Goal: Task Accomplishment & Management: Complete application form

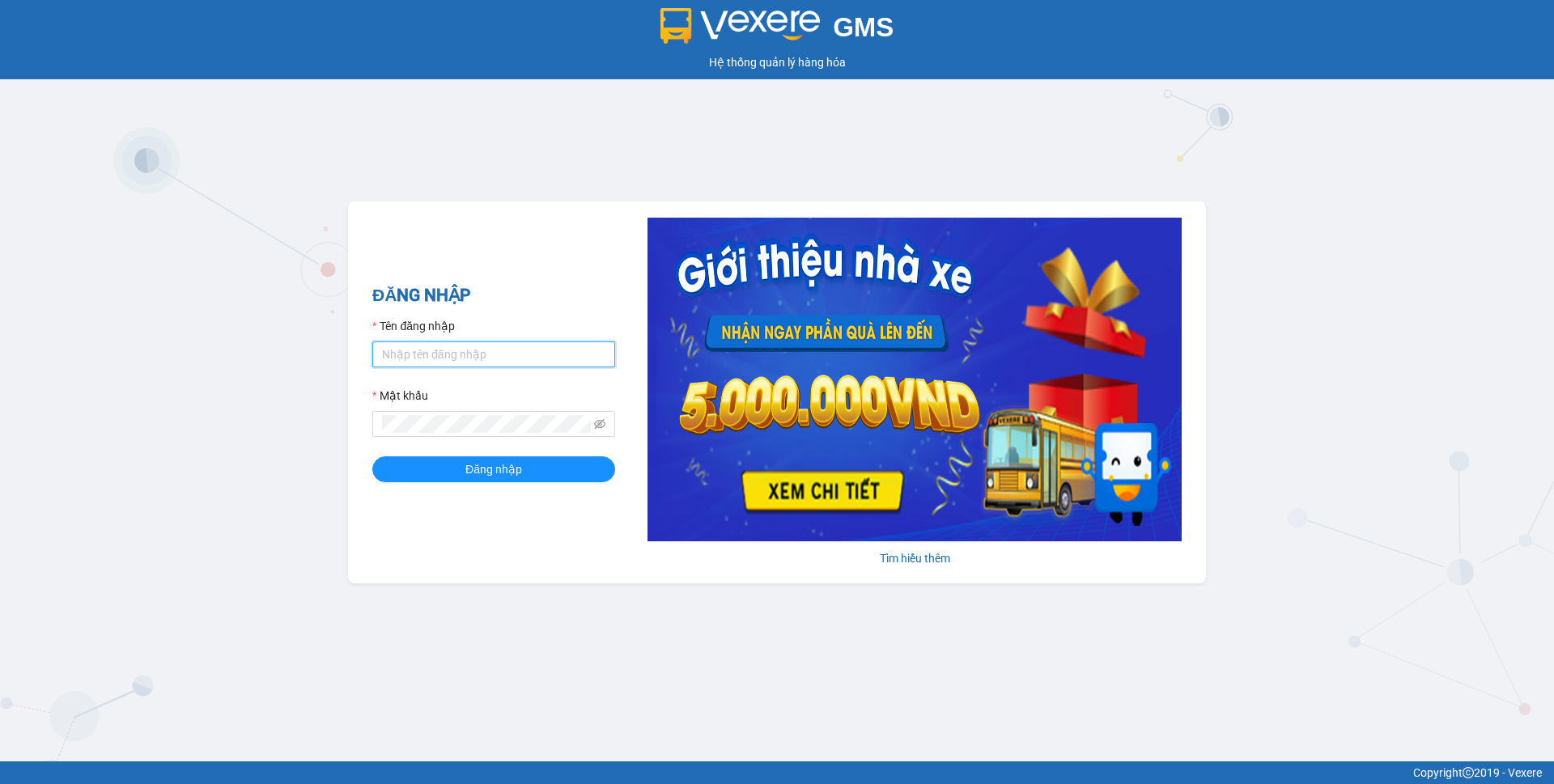
click at [552, 356] on input "Tên đăng nhập" at bounding box center [493, 354] width 242 height 26
type input "phuongthao.tienoanh"
click at [598, 425] on icon "eye-invisible" at bounding box center [600, 424] width 12 height 10
click at [349, 413] on div "ĐĂNG NHẬP Tên đăng nhập phuongthao.tienoanh Mật khẩu Đăng nhập Tìm hiểu thêm" at bounding box center [777, 392] width 858 height 382
click at [583, 481] on button "Đăng nhập" at bounding box center [493, 469] width 242 height 26
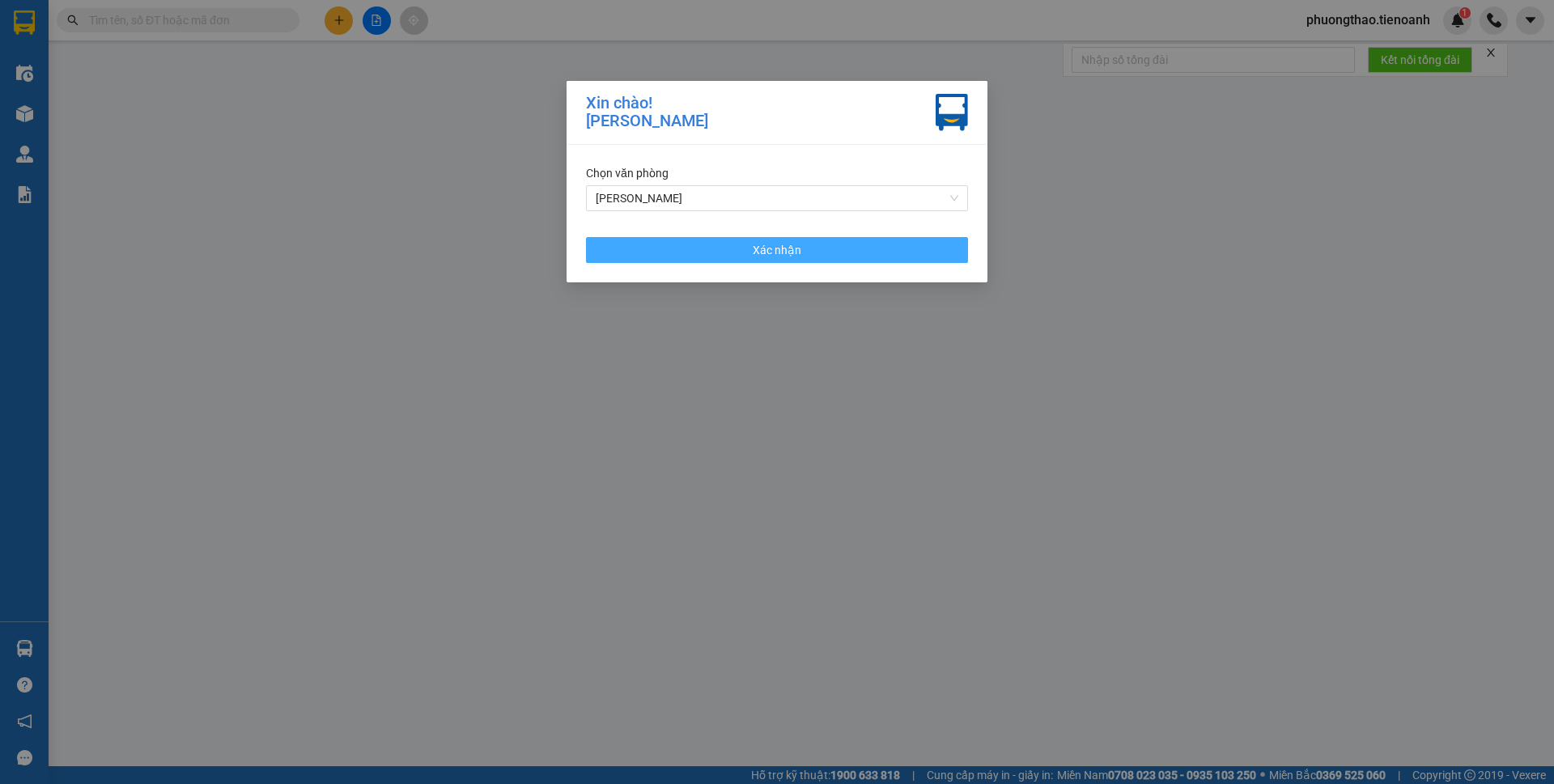
click at [712, 243] on button "Xác nhận" at bounding box center [777, 250] width 382 height 26
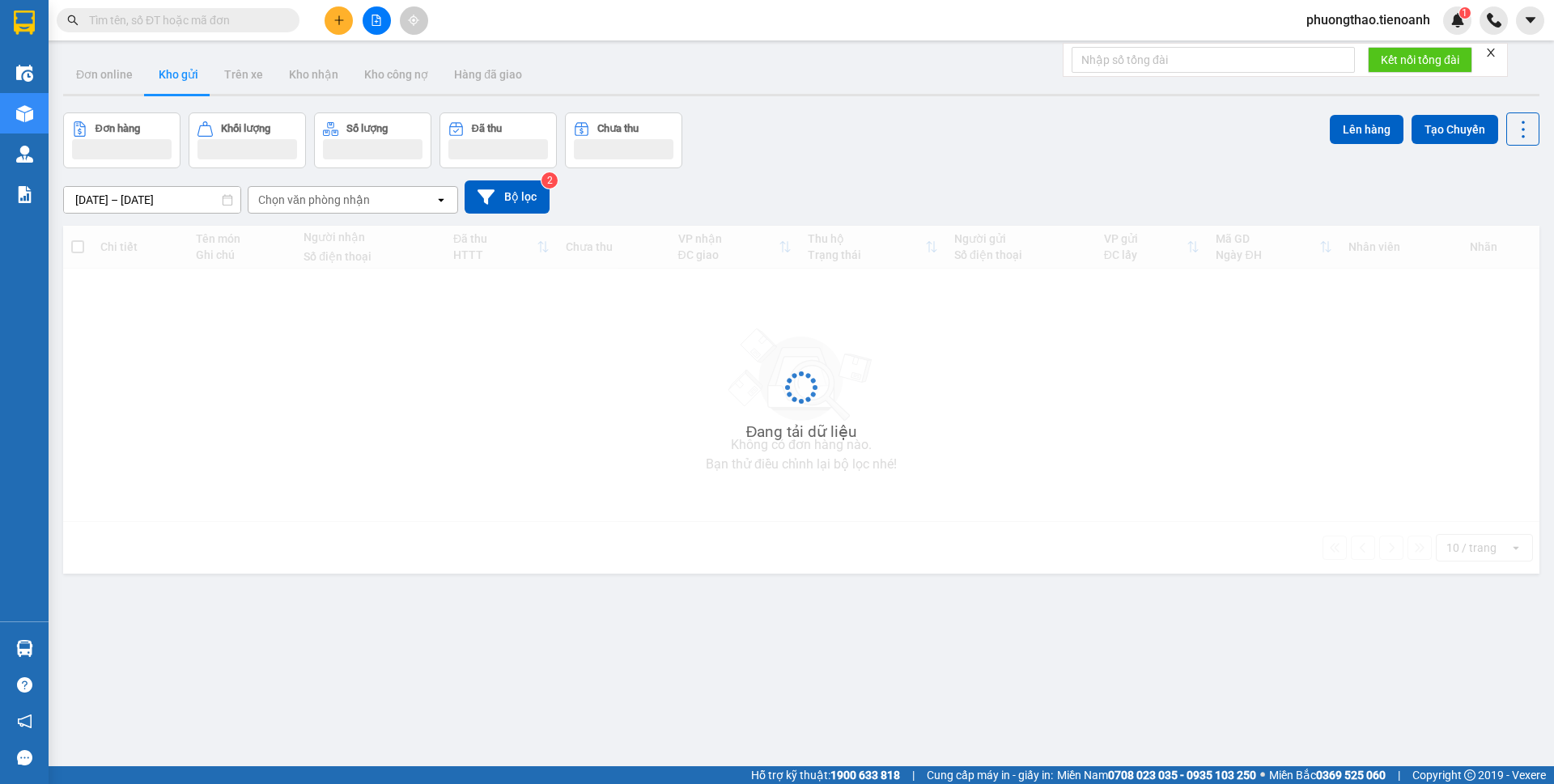
click at [339, 26] on icon "plus" at bounding box center [340, 21] width 12 height 12
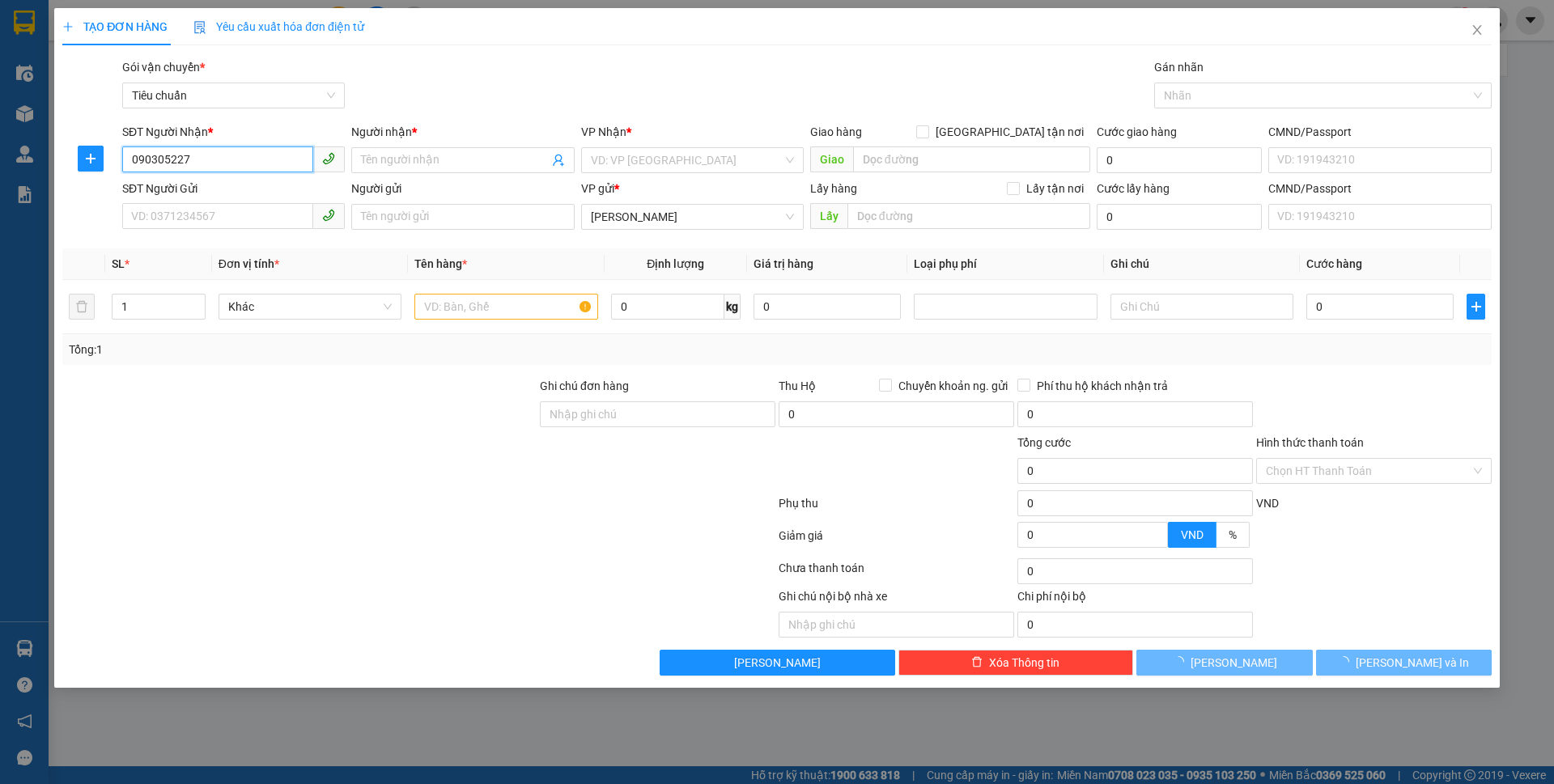
type input "0903052278"
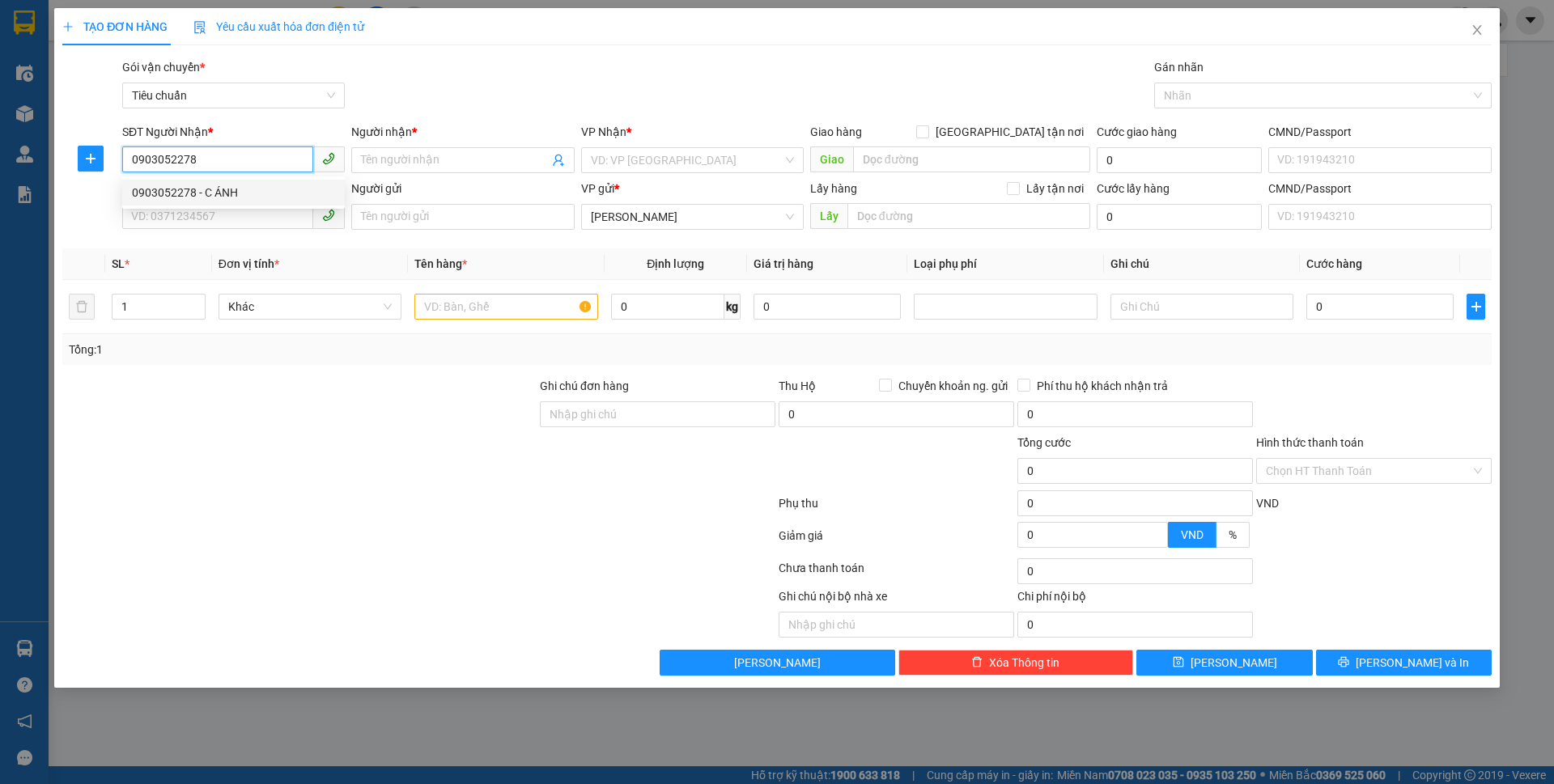
click at [248, 182] on div "0903052278 - C ÁNH" at bounding box center [233, 192] width 223 height 26
type input "C ÁNH"
type input "50.000"
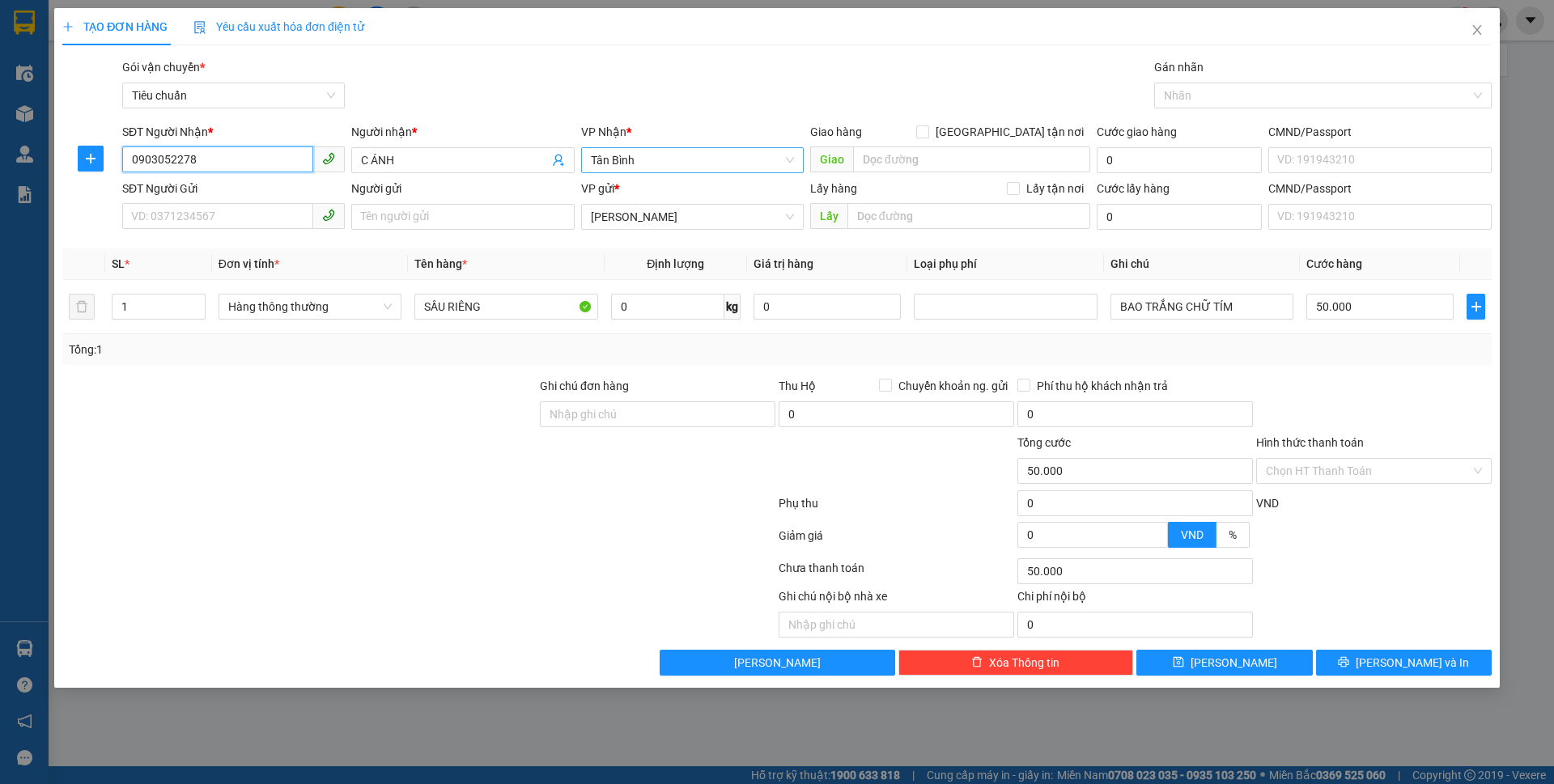
click at [635, 167] on span "Tân Bình" at bounding box center [692, 160] width 203 height 25
type input "0903052278"
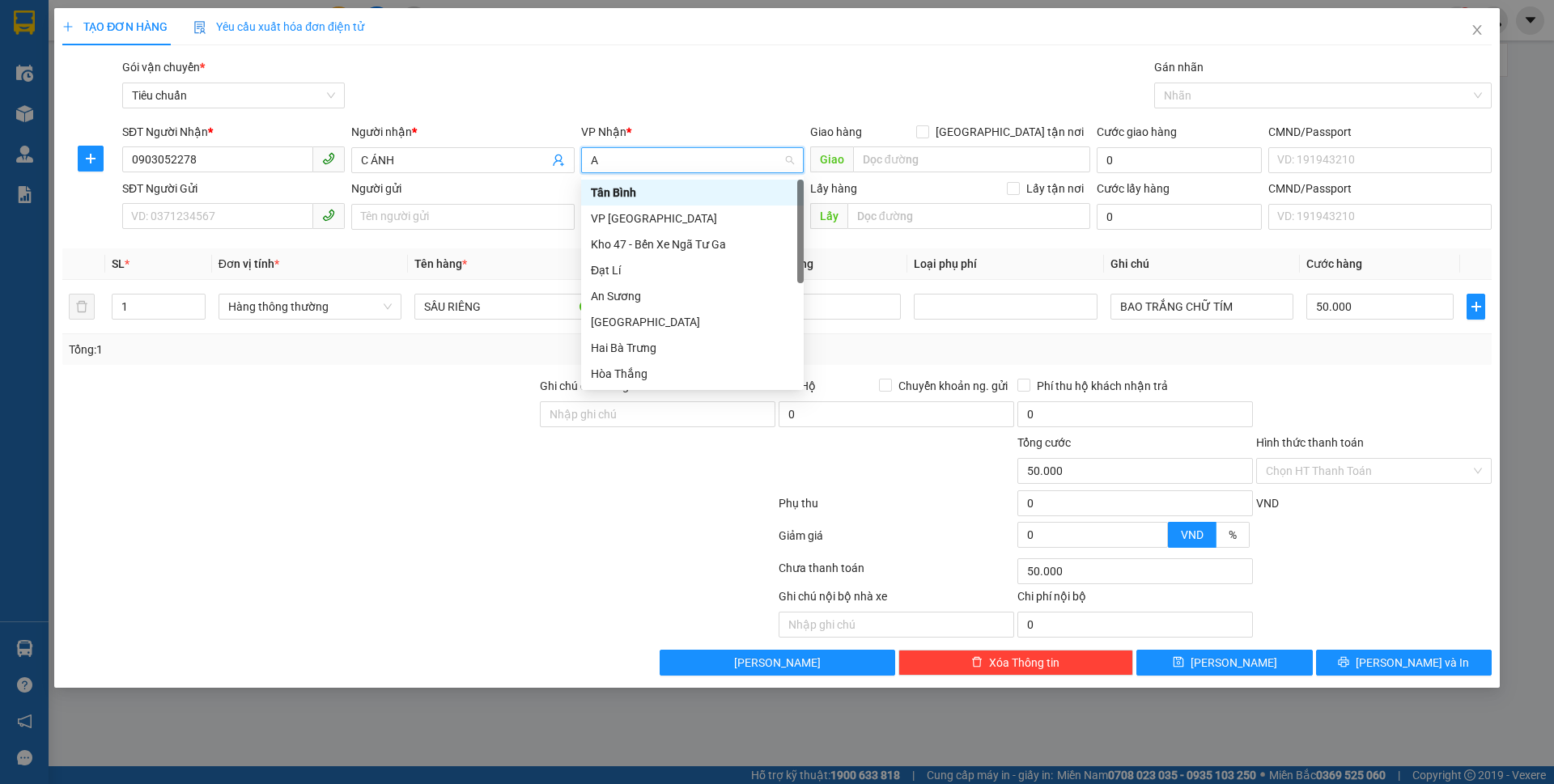
type input "AN"
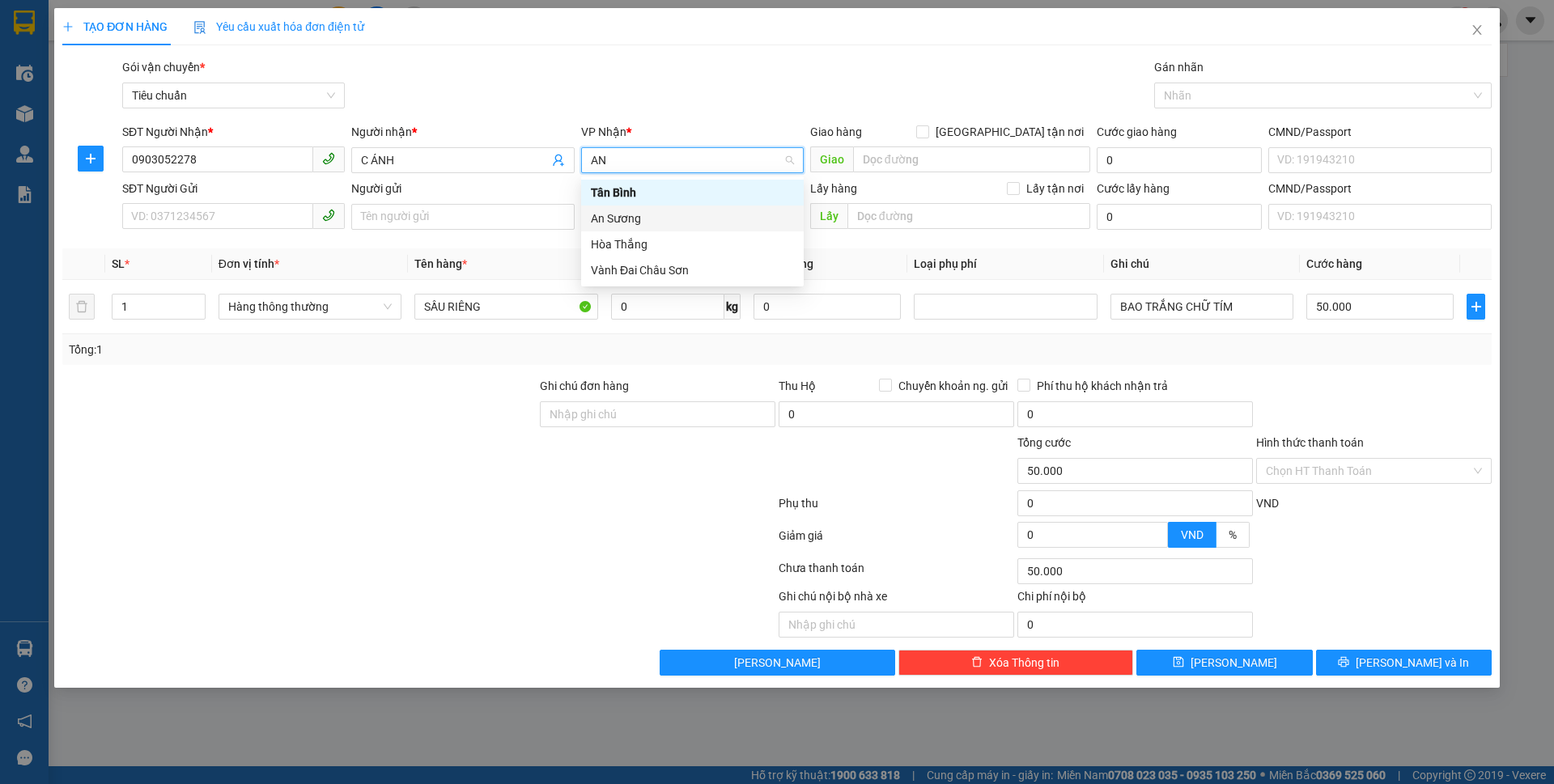
click at [621, 214] on div "An Sương" at bounding box center [692, 219] width 203 height 18
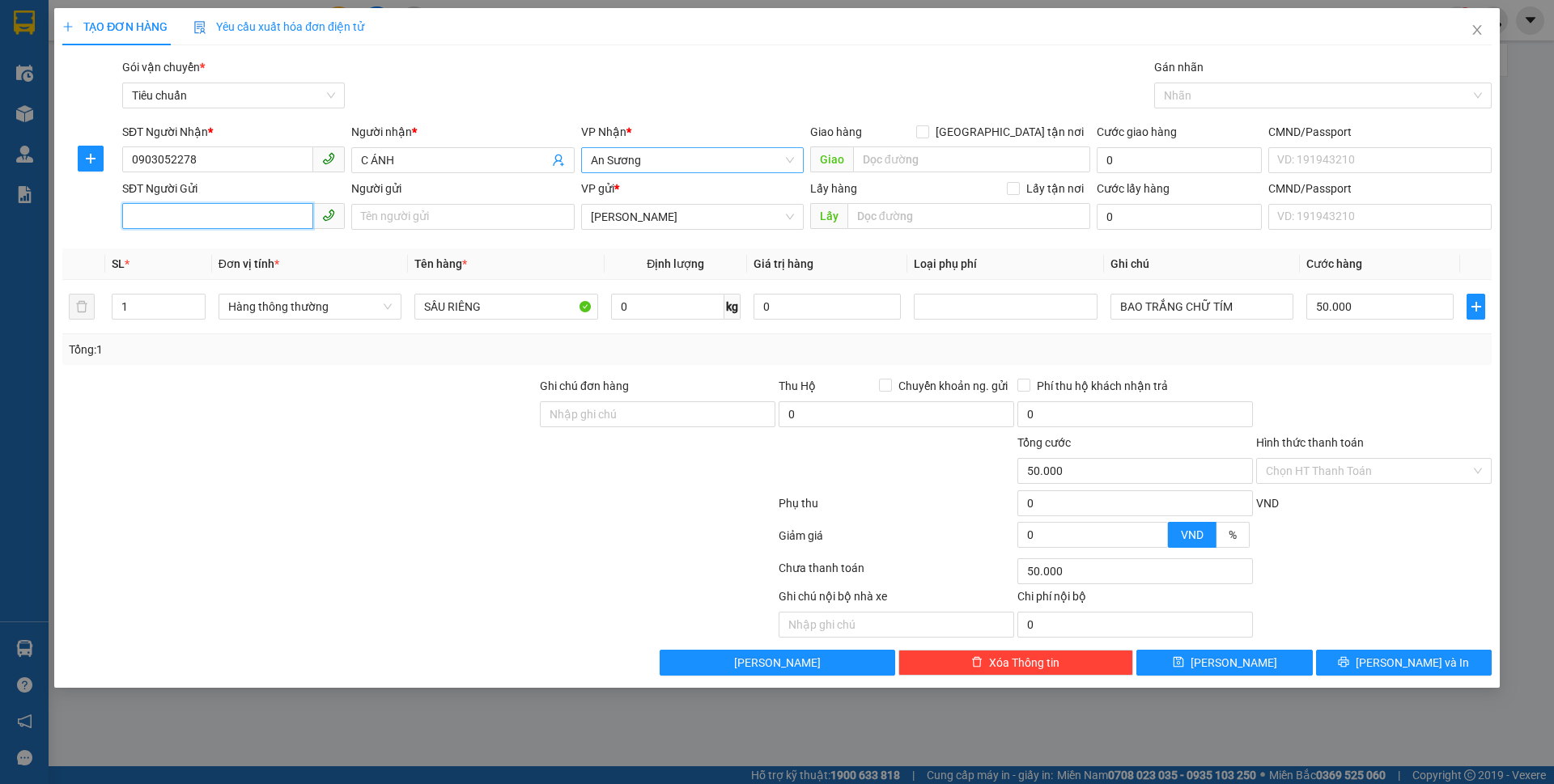
click at [248, 214] on input "SĐT Người Gửi" at bounding box center [217, 216] width 191 height 26
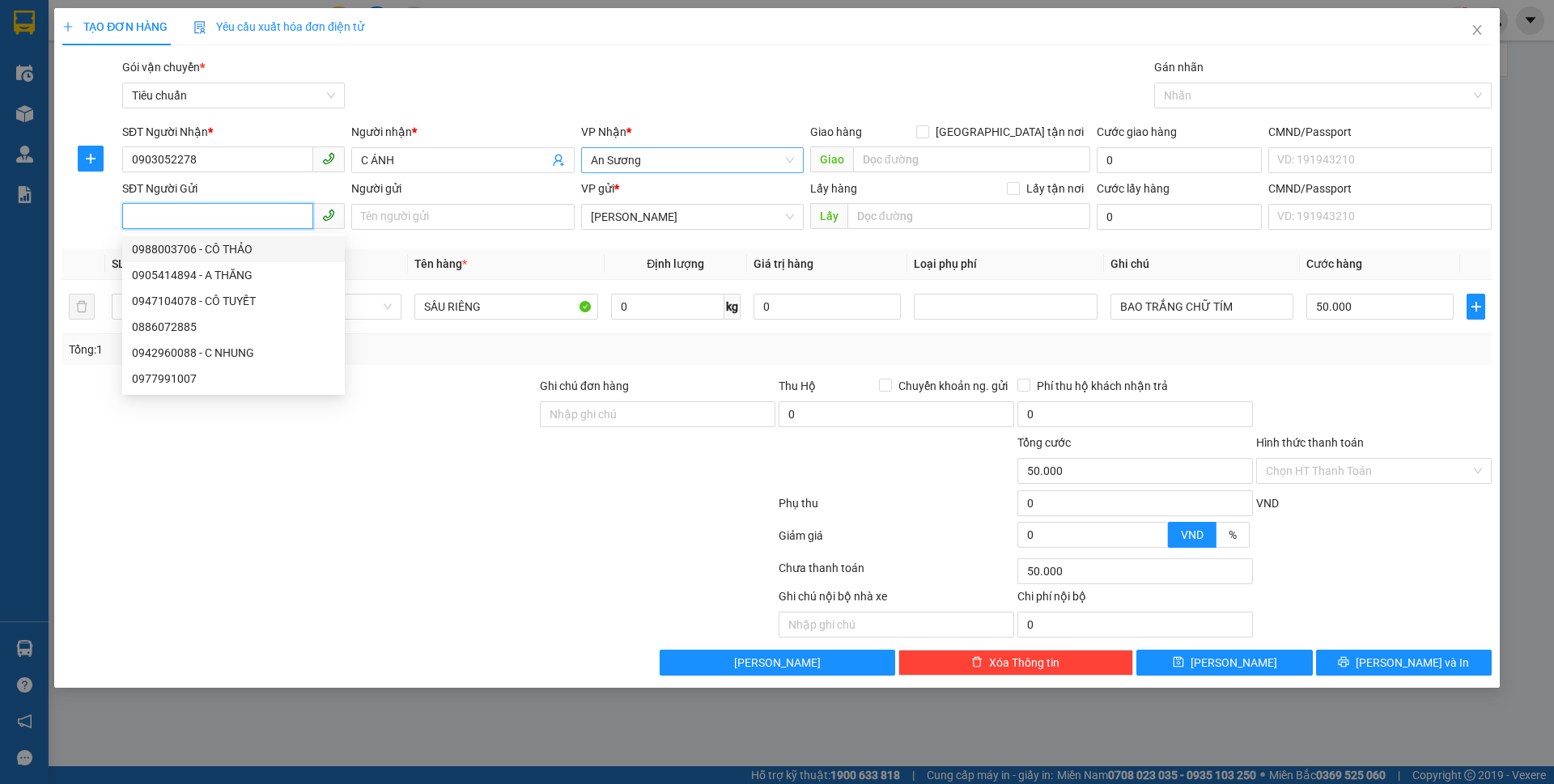
click at [258, 253] on div "0988003706 - CÔ THẢO" at bounding box center [233, 249] width 203 height 18
type input "0988003706"
type input "CÔ THẢO"
type input "066170000779"
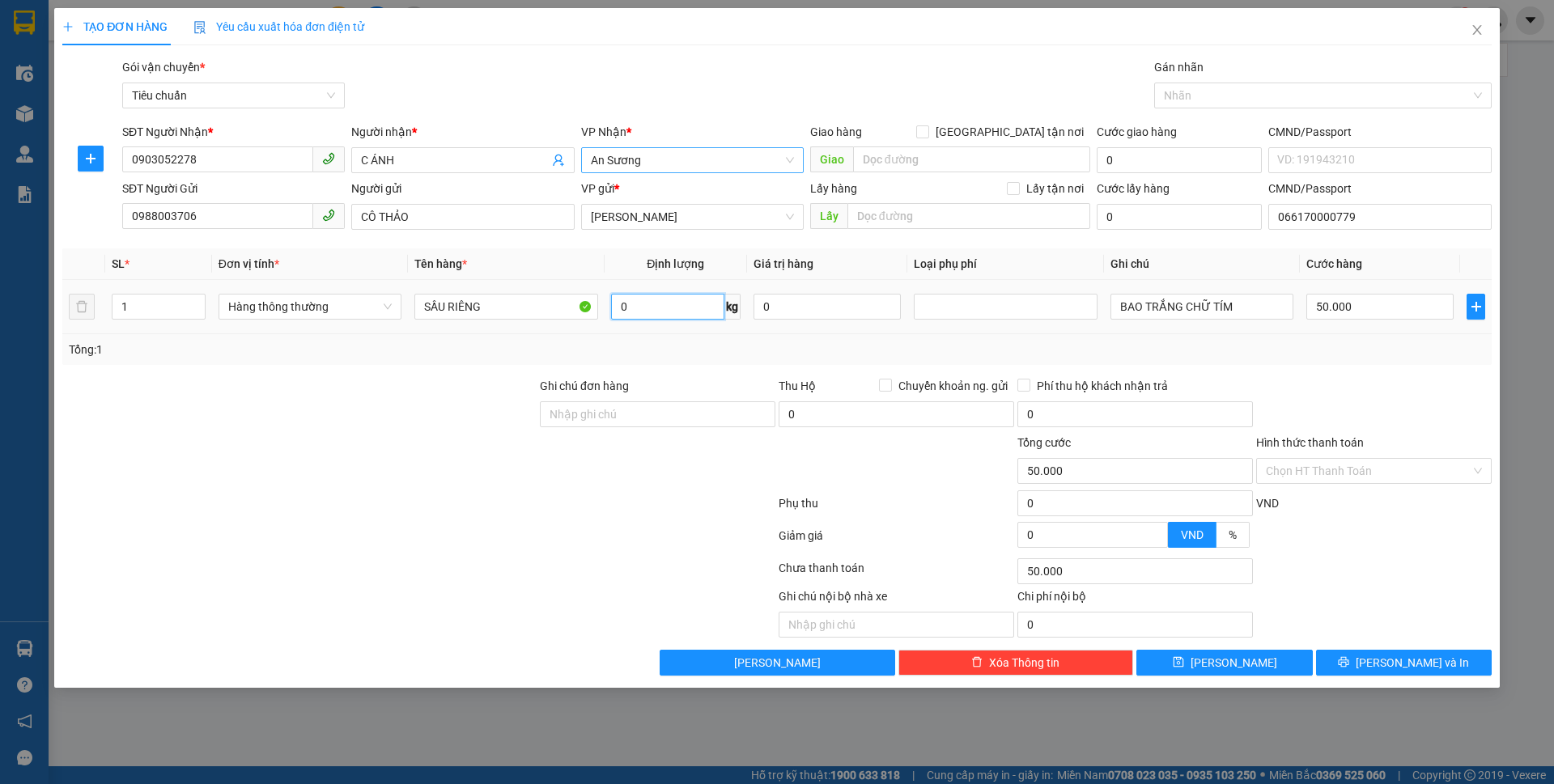
click at [701, 314] on input "0" at bounding box center [667, 306] width 113 height 26
type input "11"
click at [534, 506] on div at bounding box center [419, 506] width 717 height 32
click at [1314, 345] on div "Tổng: 1" at bounding box center [777, 349] width 1417 height 18
drag, startPoint x: 1252, startPoint y: 302, endPoint x: 1112, endPoint y: 324, distance: 141.7
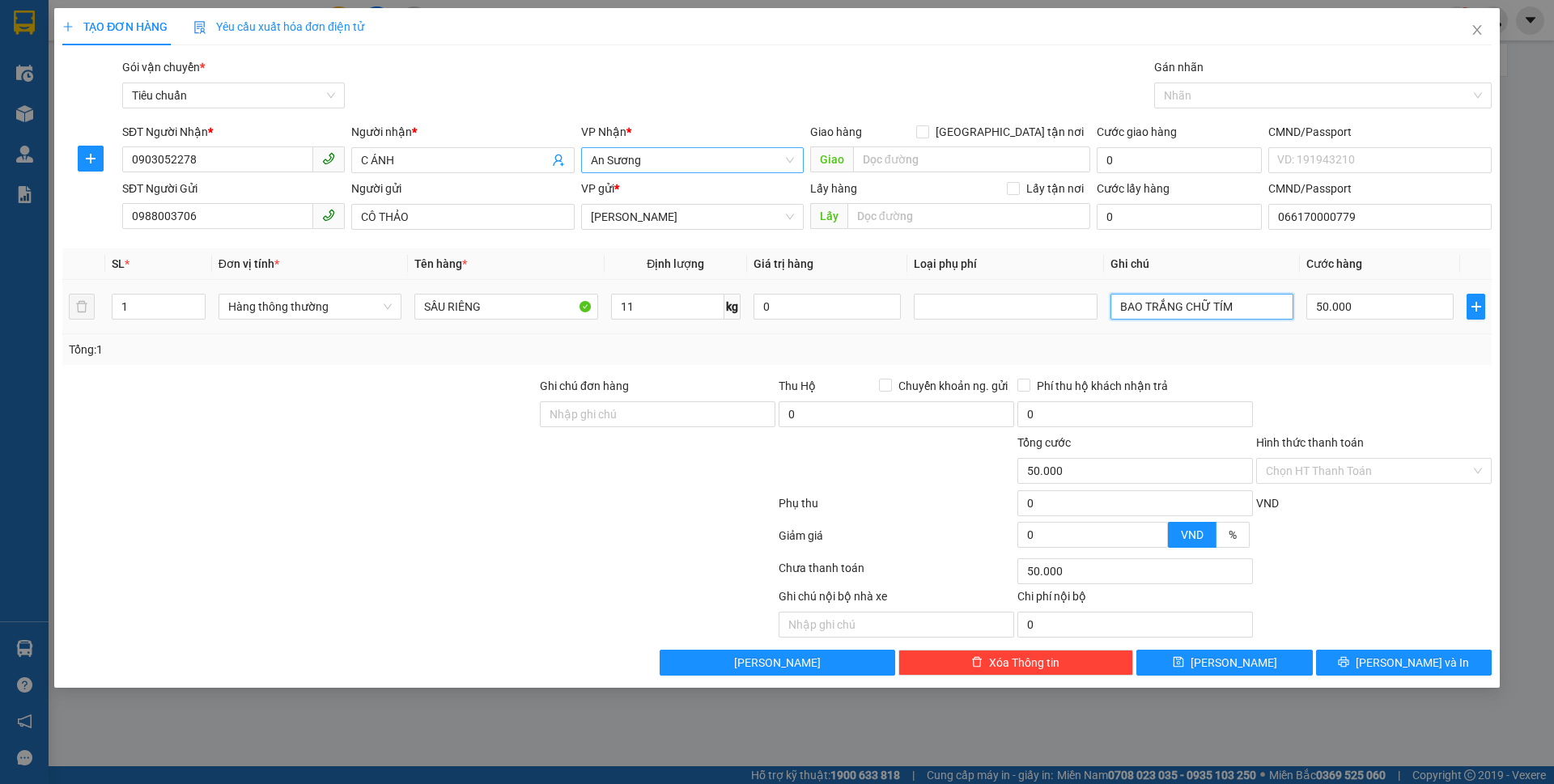
click at [1112, 324] on td "BAO TRẮNG CHỮ TÍM" at bounding box center [1202, 306] width 196 height 54
type input "THÙNG VÀNG"
click at [1349, 666] on icon "printer" at bounding box center [1344, 661] width 11 height 11
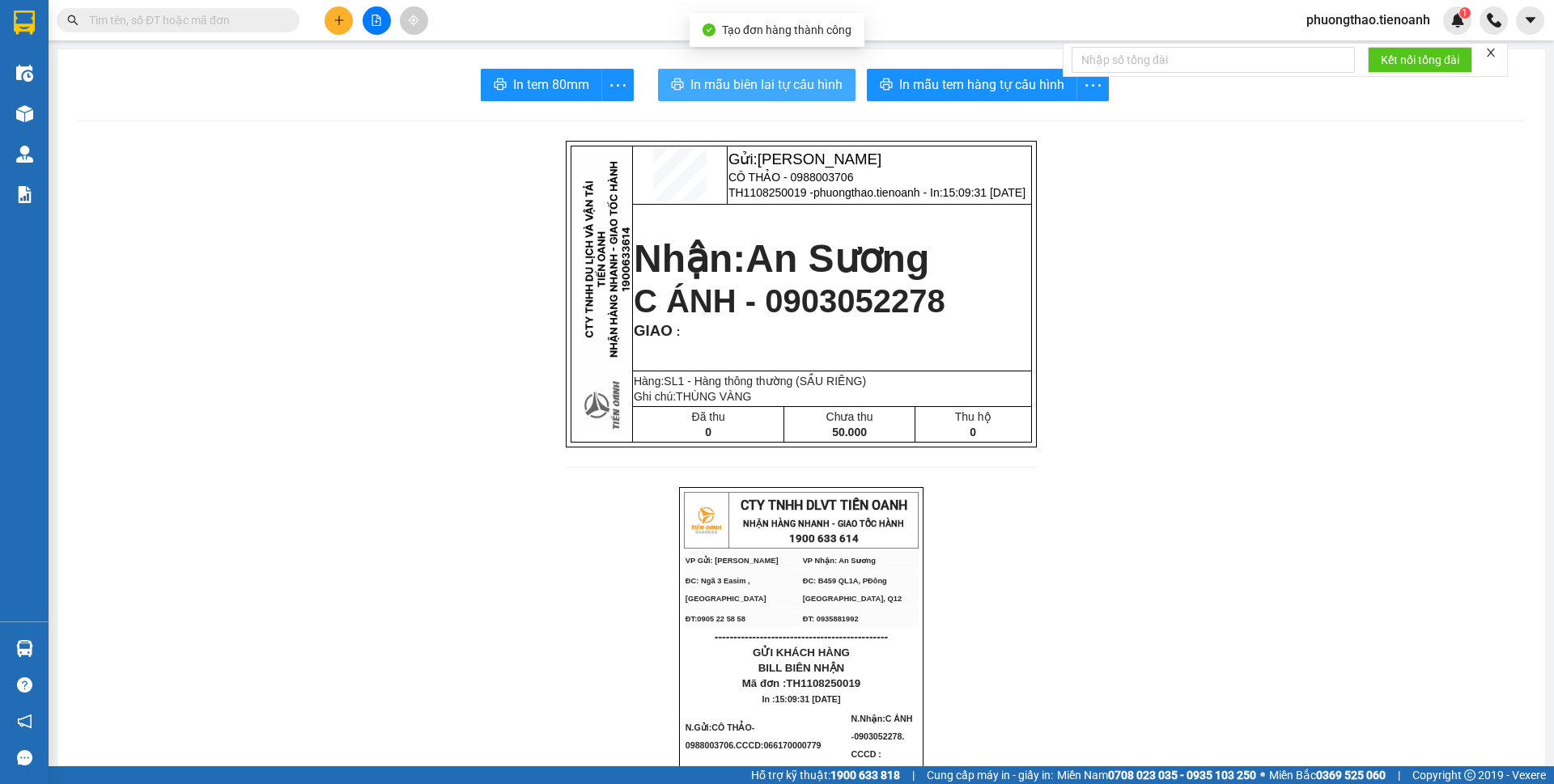
click at [744, 77] on span "In mẫu biên lai tự cấu hình" at bounding box center [766, 84] width 152 height 21
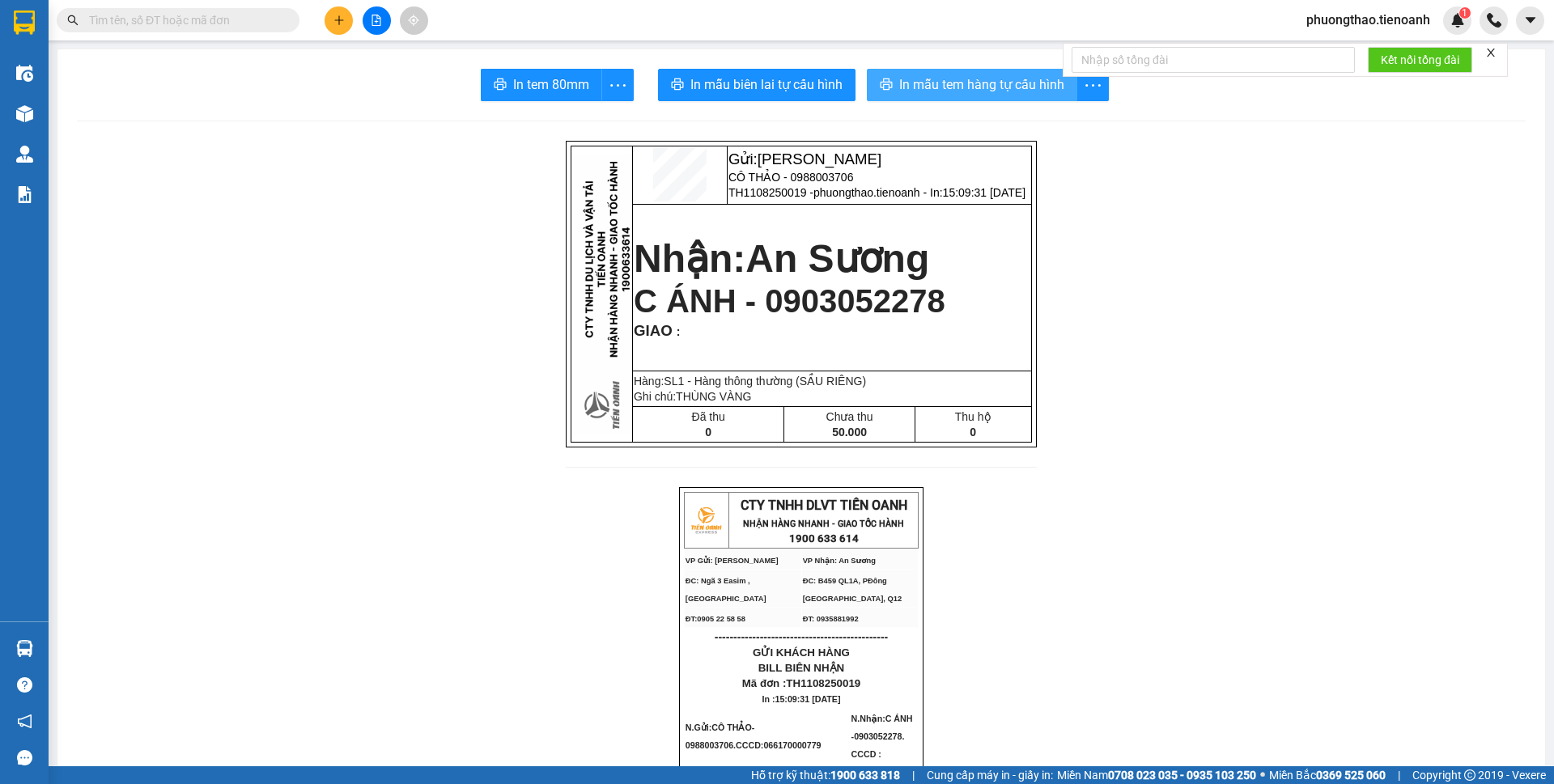
click at [868, 84] on button "In mẫu tem hàng tự cấu hình" at bounding box center [972, 84] width 210 height 32
click at [339, 13] on button at bounding box center [339, 21] width 28 height 28
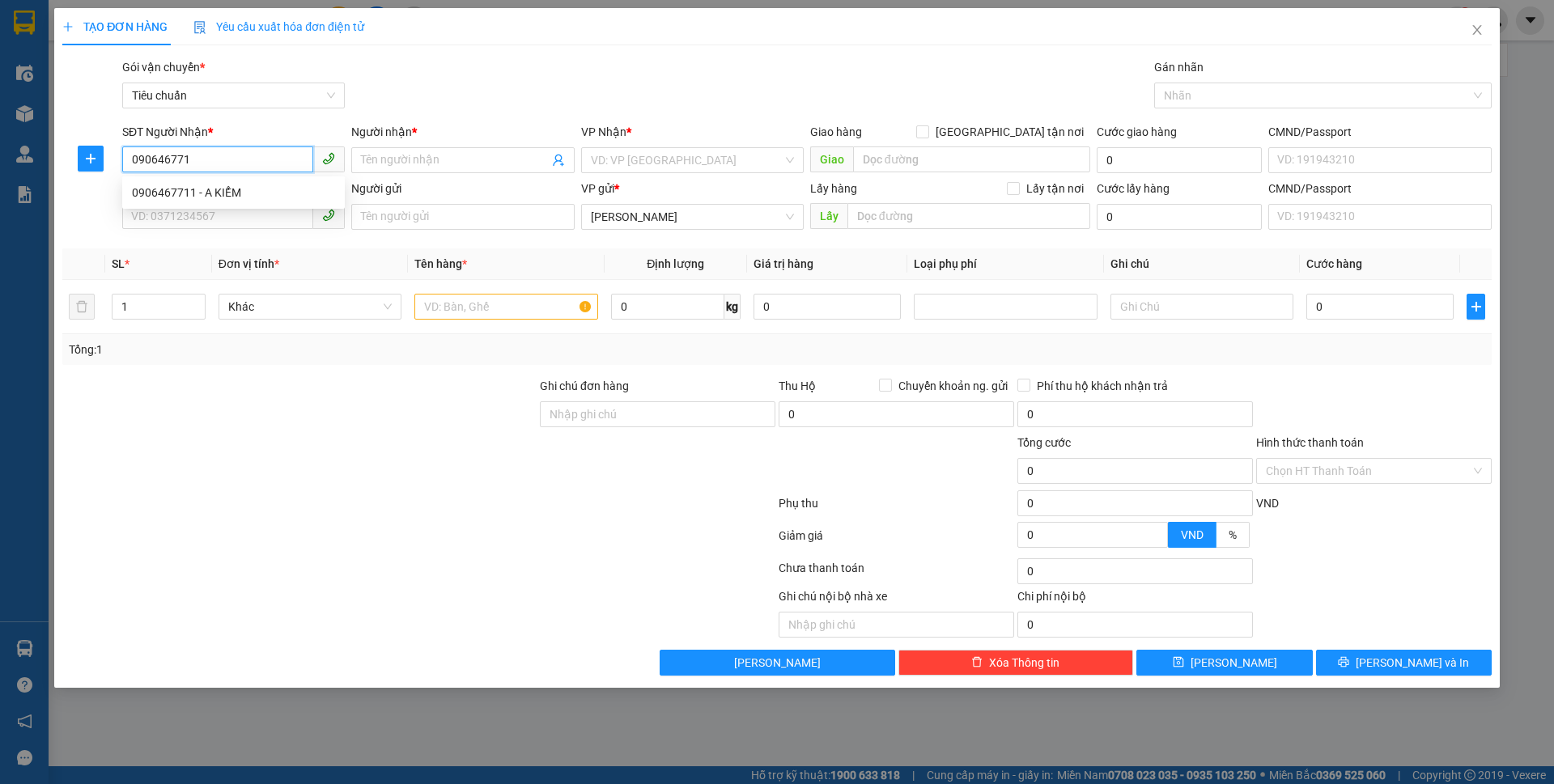
type input "0906467711"
drag, startPoint x: 256, startPoint y: 200, endPoint x: 325, endPoint y: 178, distance: 72.4
click at [257, 200] on div "0906467711 - A KIỂM" at bounding box center [233, 192] width 203 height 18
type input "A KIỂM"
checkbox input "true"
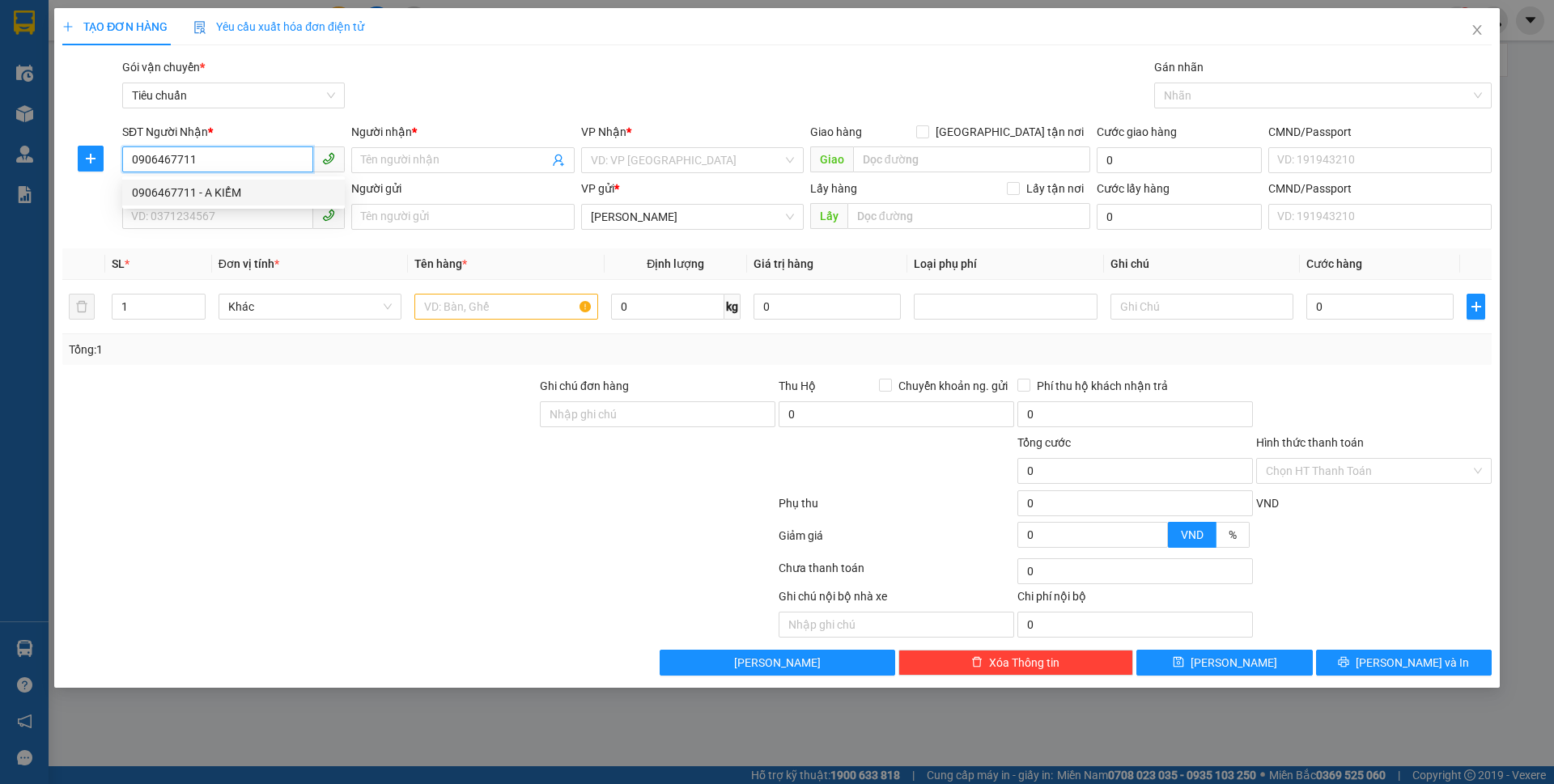
type input "05 Chử Đồng Tử, [GEOGRAPHIC_DATA], [GEOGRAPHIC_DATA], [GEOGRAPHIC_DATA]"
type input "30.000"
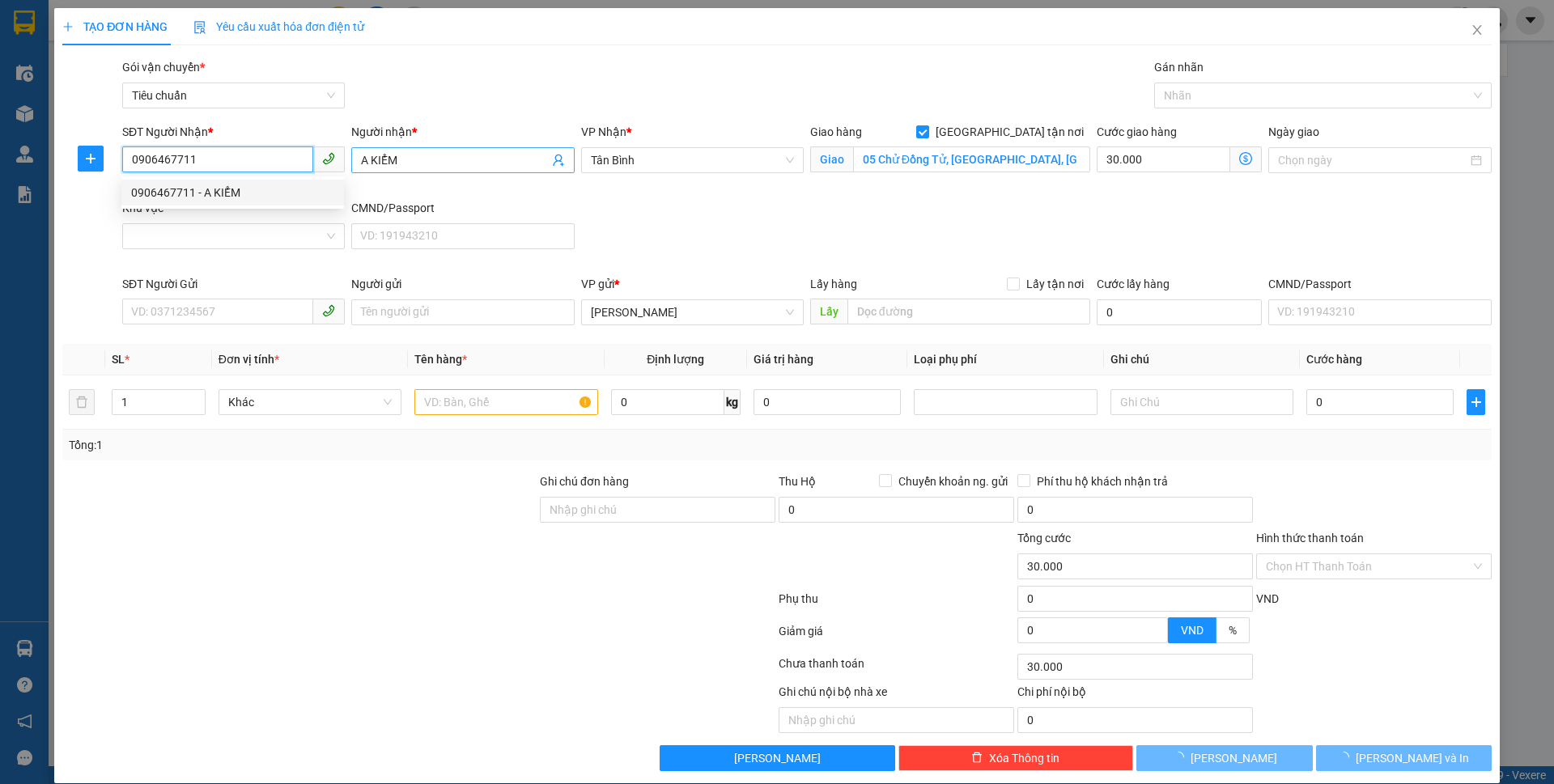
type input "100.000"
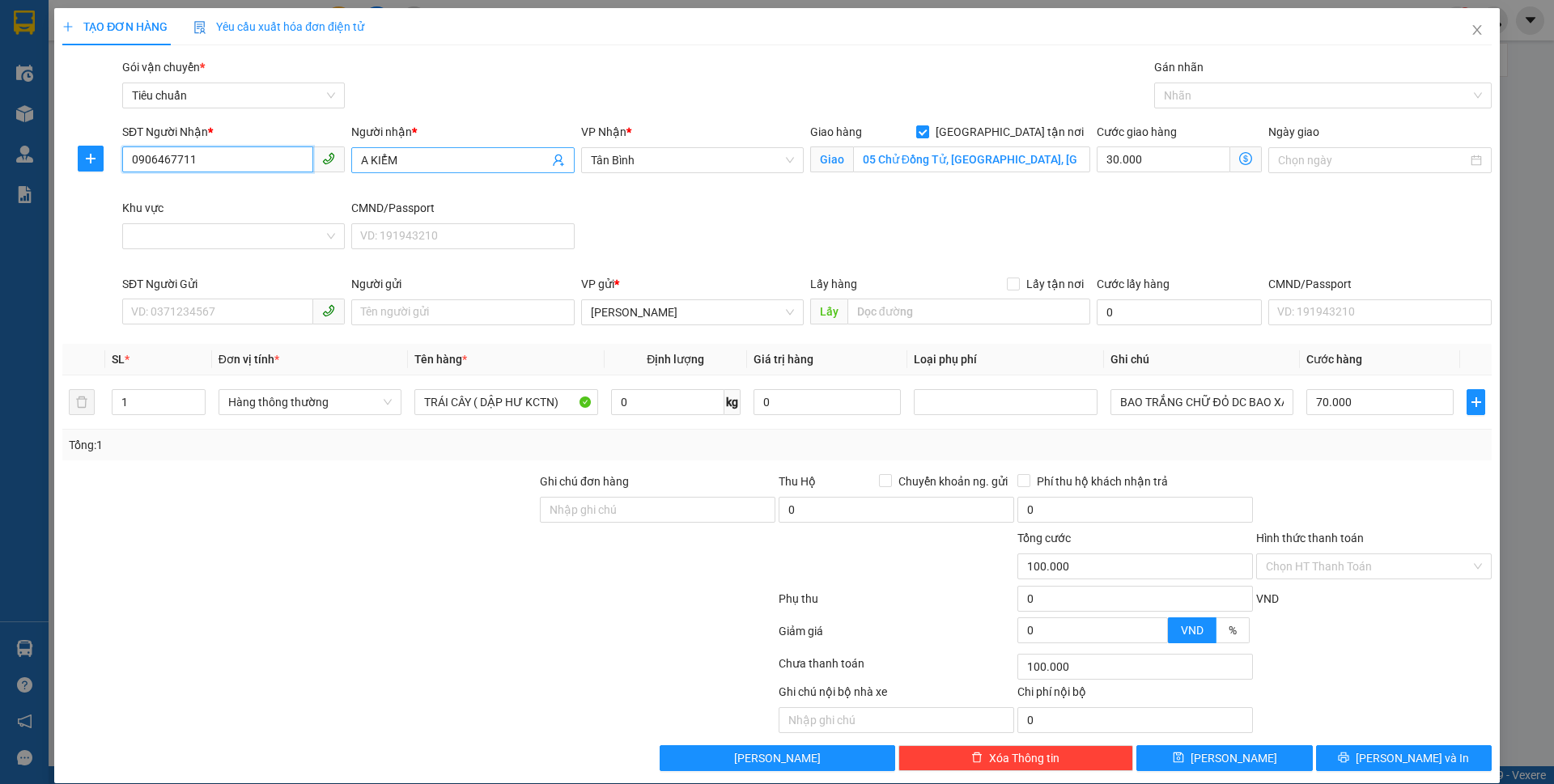
type input "0906467711"
drag, startPoint x: 365, startPoint y: 162, endPoint x: 348, endPoint y: 161, distance: 17.0
click at [351, 161] on span "A KIỂM" at bounding box center [462, 160] width 223 height 26
type input "CHA KIỂM"
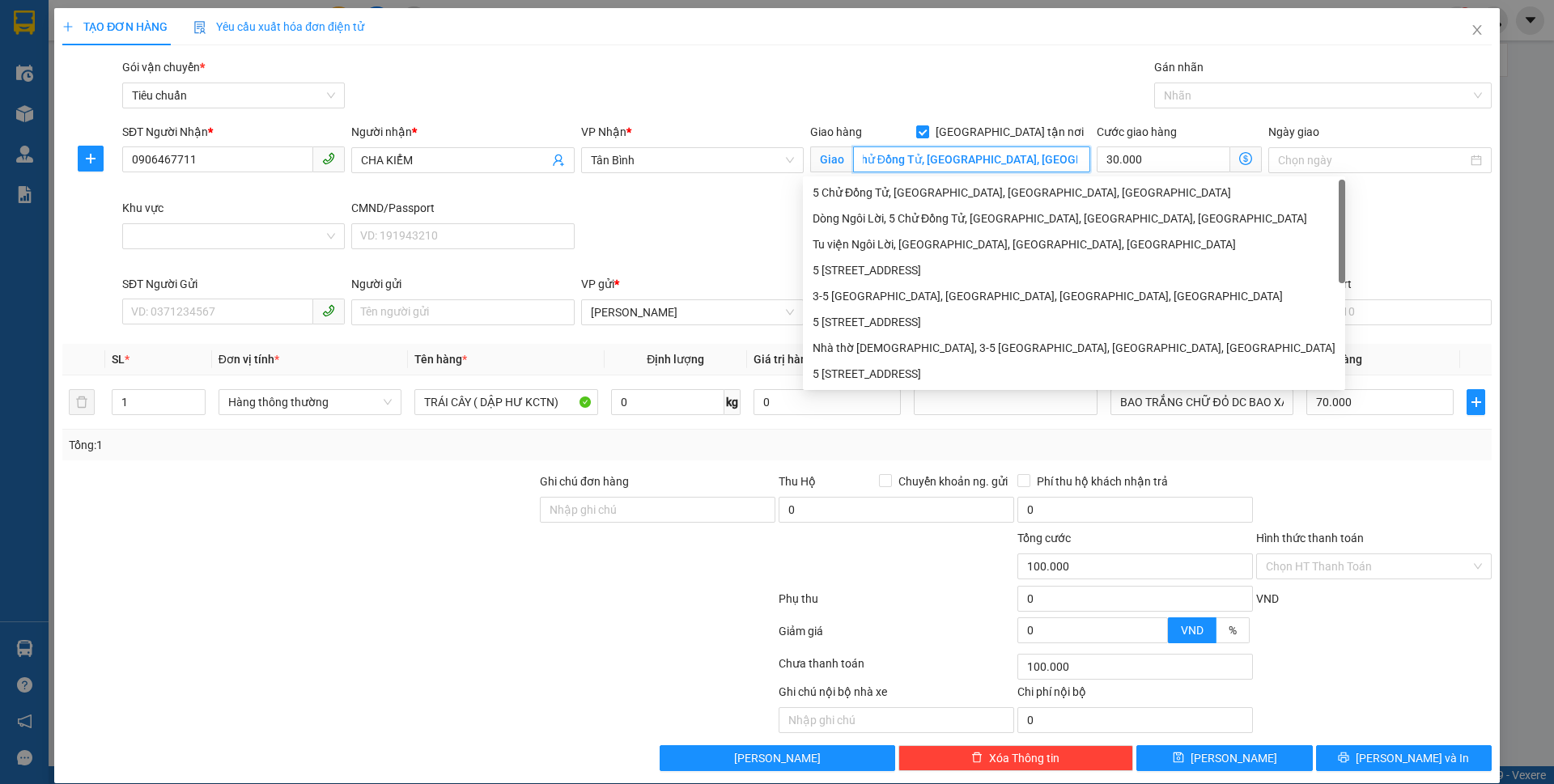
scroll to position [0, 48]
drag, startPoint x: 850, startPoint y: 160, endPoint x: 1085, endPoint y: 150, distance: 235.2
click at [1085, 150] on div "SĐT Người Nhận * 0906467711 Người nhận * CHA KIỂM VP Nhận * [GEOGRAPHIC_DATA] h…" at bounding box center [806, 198] width 1375 height 152
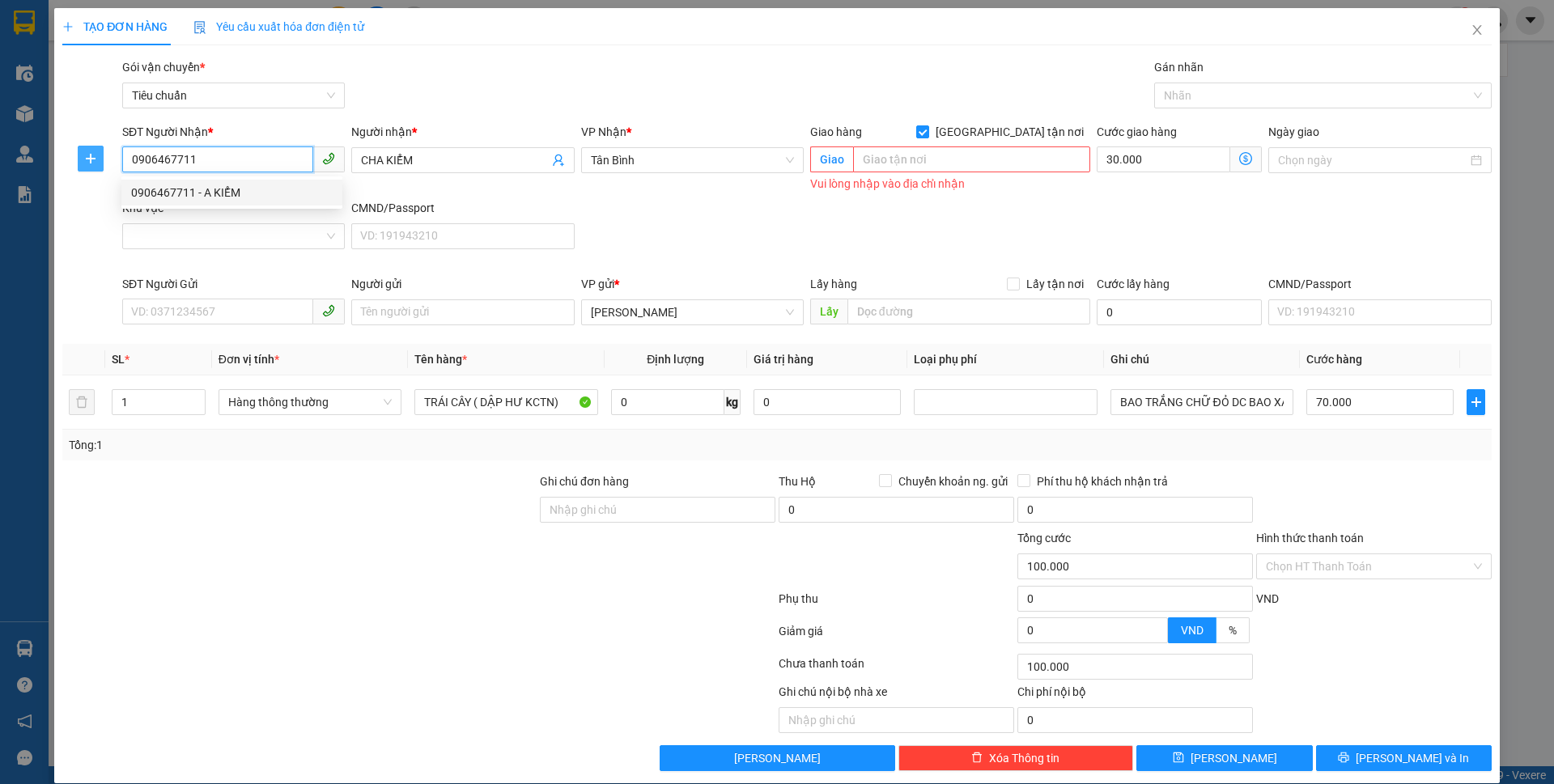
drag, startPoint x: 156, startPoint y: 169, endPoint x: 100, endPoint y: 162, distance: 56.4
click at [100, 165] on div "SĐT Người Nhận * 0906467711 Người nhận * CHA KIỂM VP Nhận * Tân Bình Giao hàng …" at bounding box center [777, 198] width 1432 height 152
click at [180, 302] on input "SĐT Người Gửi" at bounding box center [217, 311] width 191 height 26
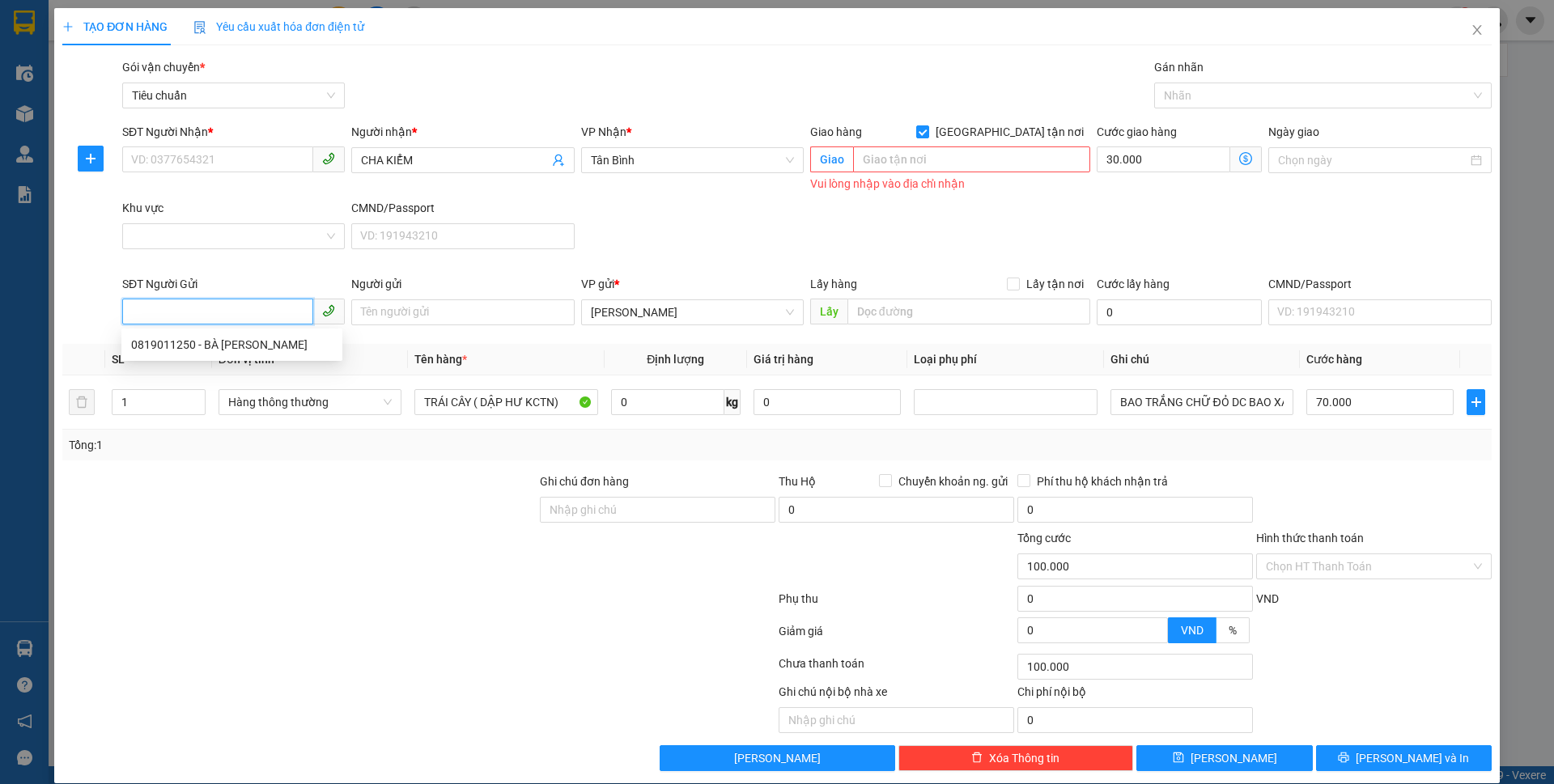
paste input "0906467711"
type input "0906467711"
click at [224, 349] on div "0906467711 - A KIỂM" at bounding box center [232, 344] width 201 height 18
type input "A KIỂM"
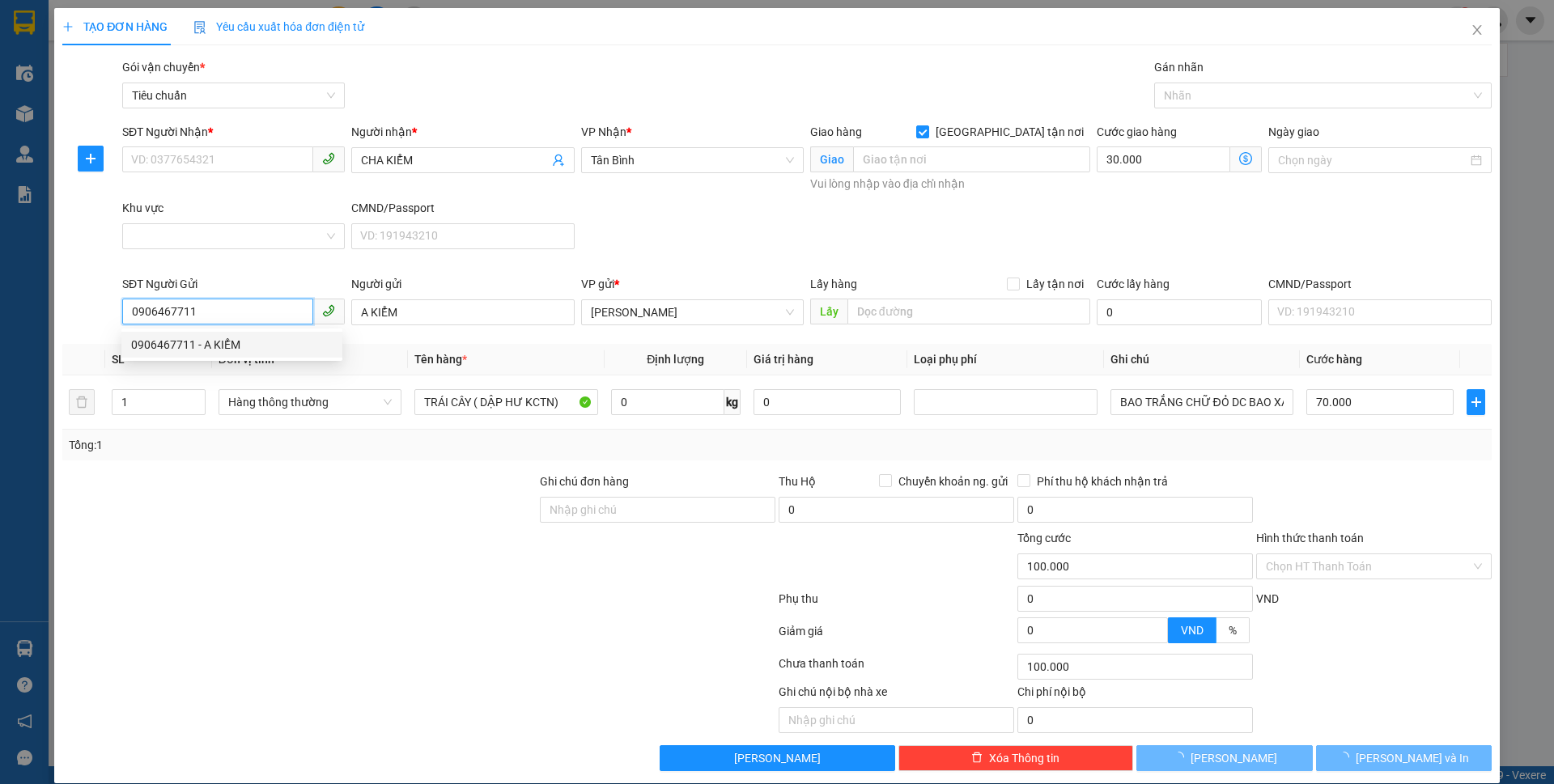
type input "80.000"
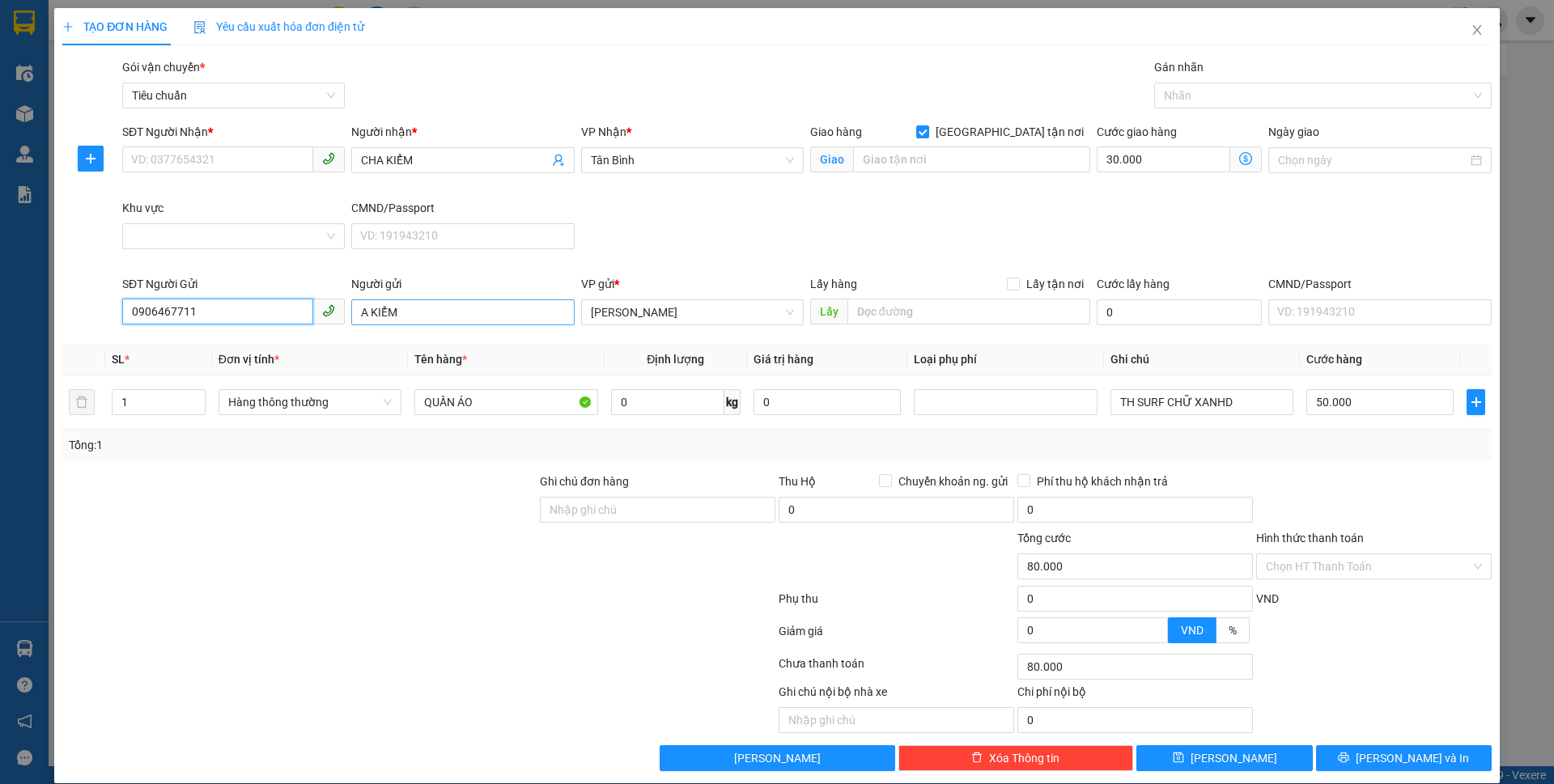
type input "0906467711"
drag, startPoint x: 363, startPoint y: 313, endPoint x: 297, endPoint y: 304, distance: 66.6
click at [299, 306] on div "SĐT Người Gửi 0906467711 Người gửi A KIỂM A KIỂM VP gửi * [PERSON_NAME] Lấy hàn…" at bounding box center [806, 303] width 1375 height 57
type input "CHA KIỂM"
click at [190, 162] on input "SĐT Người Nhận *" at bounding box center [217, 159] width 191 height 26
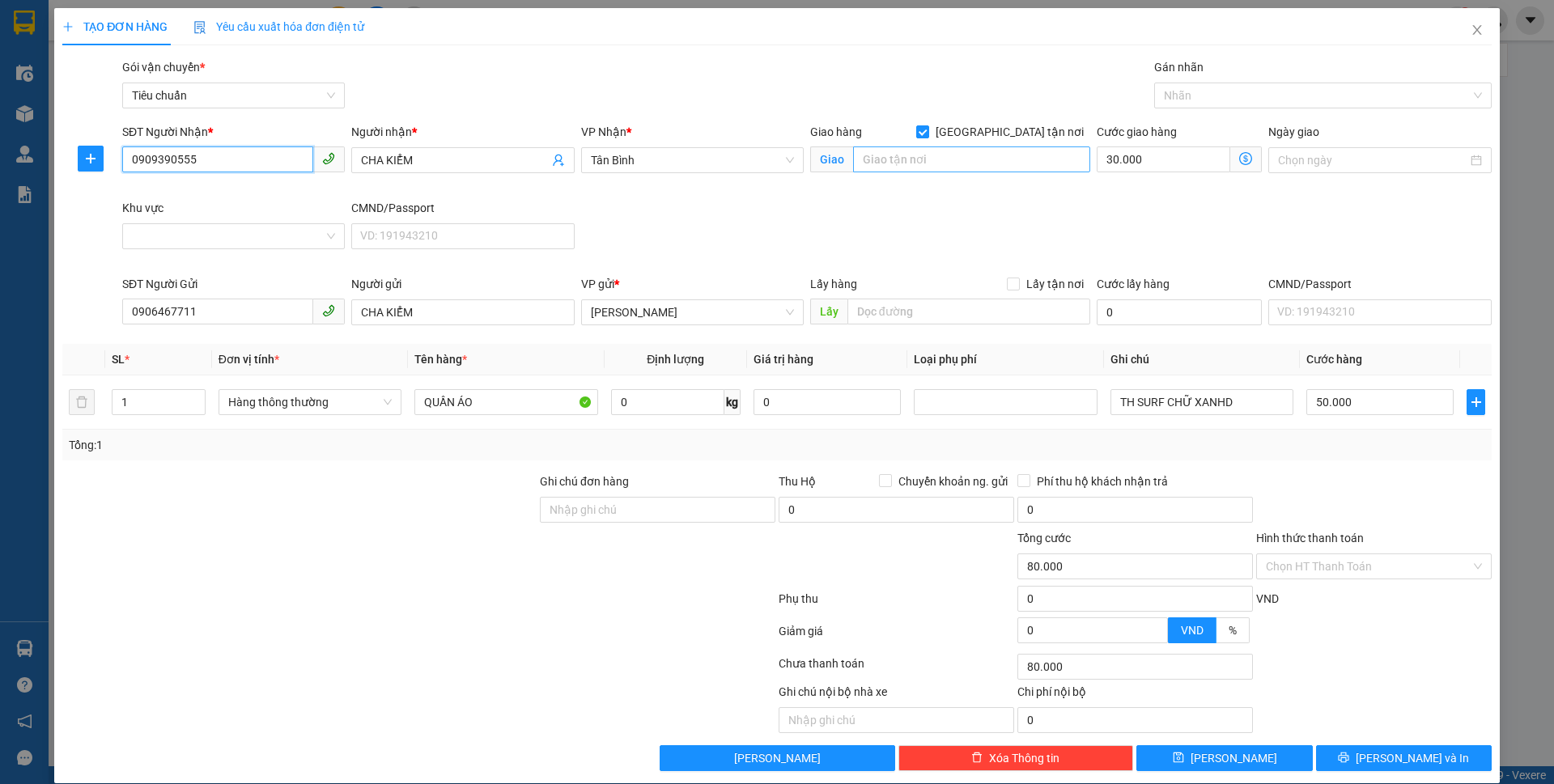
type input "0909390555"
click at [1056, 160] on input "search" at bounding box center [972, 159] width 238 height 26
drag, startPoint x: 416, startPoint y: 162, endPoint x: 339, endPoint y: 159, distance: 77.1
click at [344, 166] on div "SĐT Người Nhận * 0909390555 Người nhận * CHA KIỂM CHA KIỂM VP Nhận * Tân Bình G…" at bounding box center [806, 198] width 1375 height 152
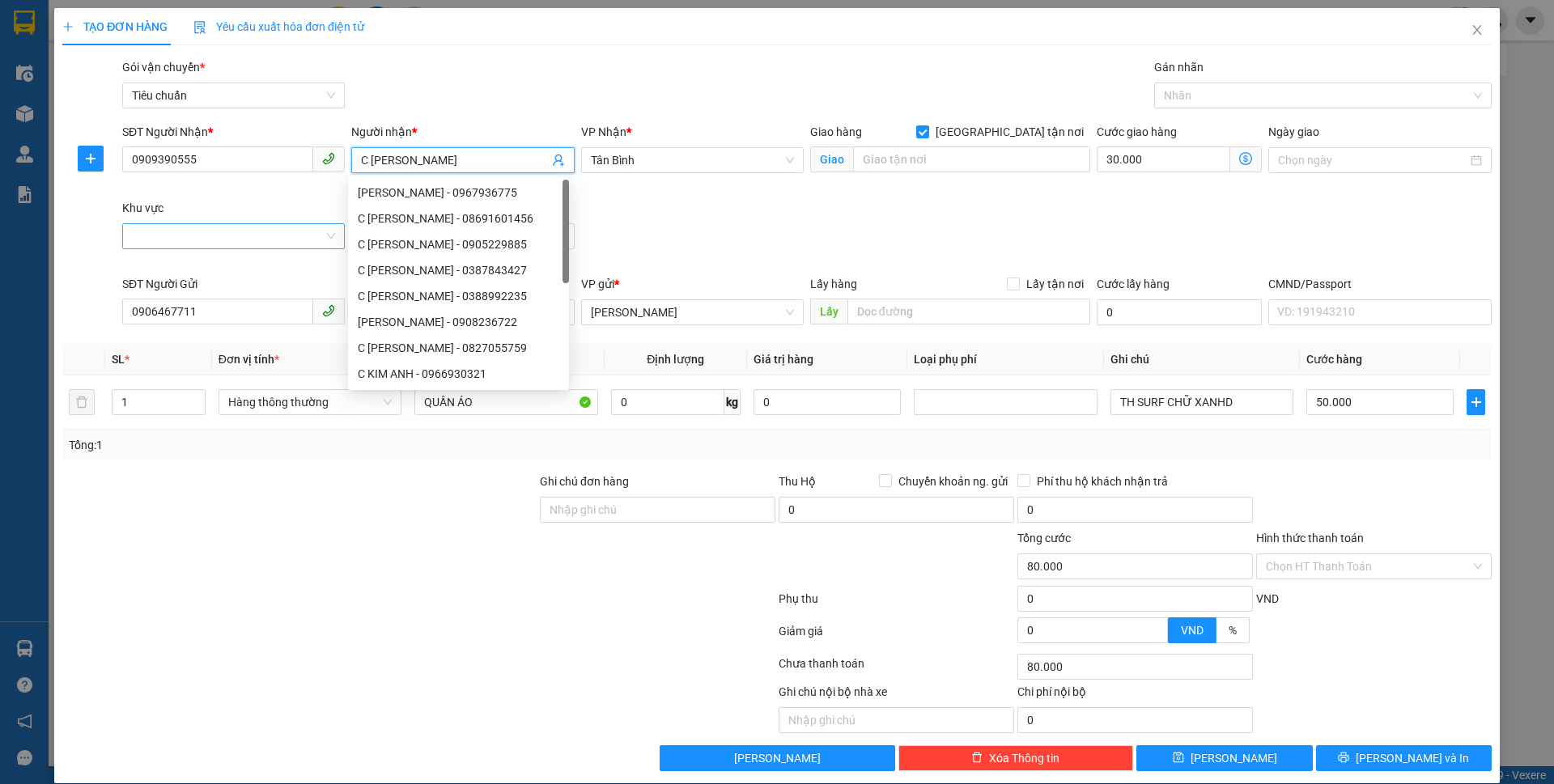
type input "C [PERSON_NAME]"
click at [154, 246] on input "Khu vực" at bounding box center [227, 235] width 191 height 25
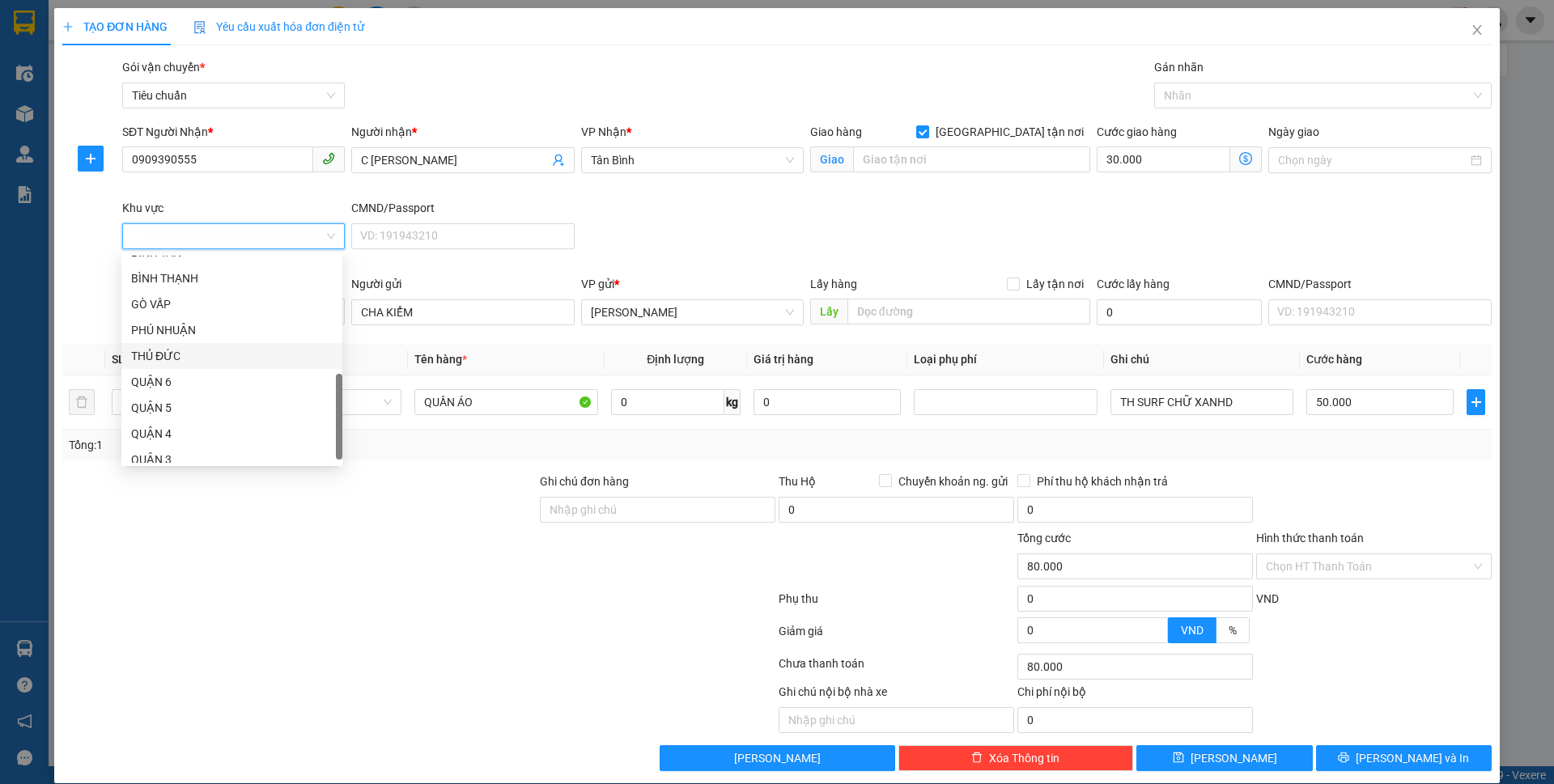
scroll to position [324, 0]
click at [182, 388] on div "GÒ VẤP" at bounding box center [232, 385] width 201 height 18
click at [616, 156] on span "Tân Bình" at bounding box center [692, 160] width 203 height 25
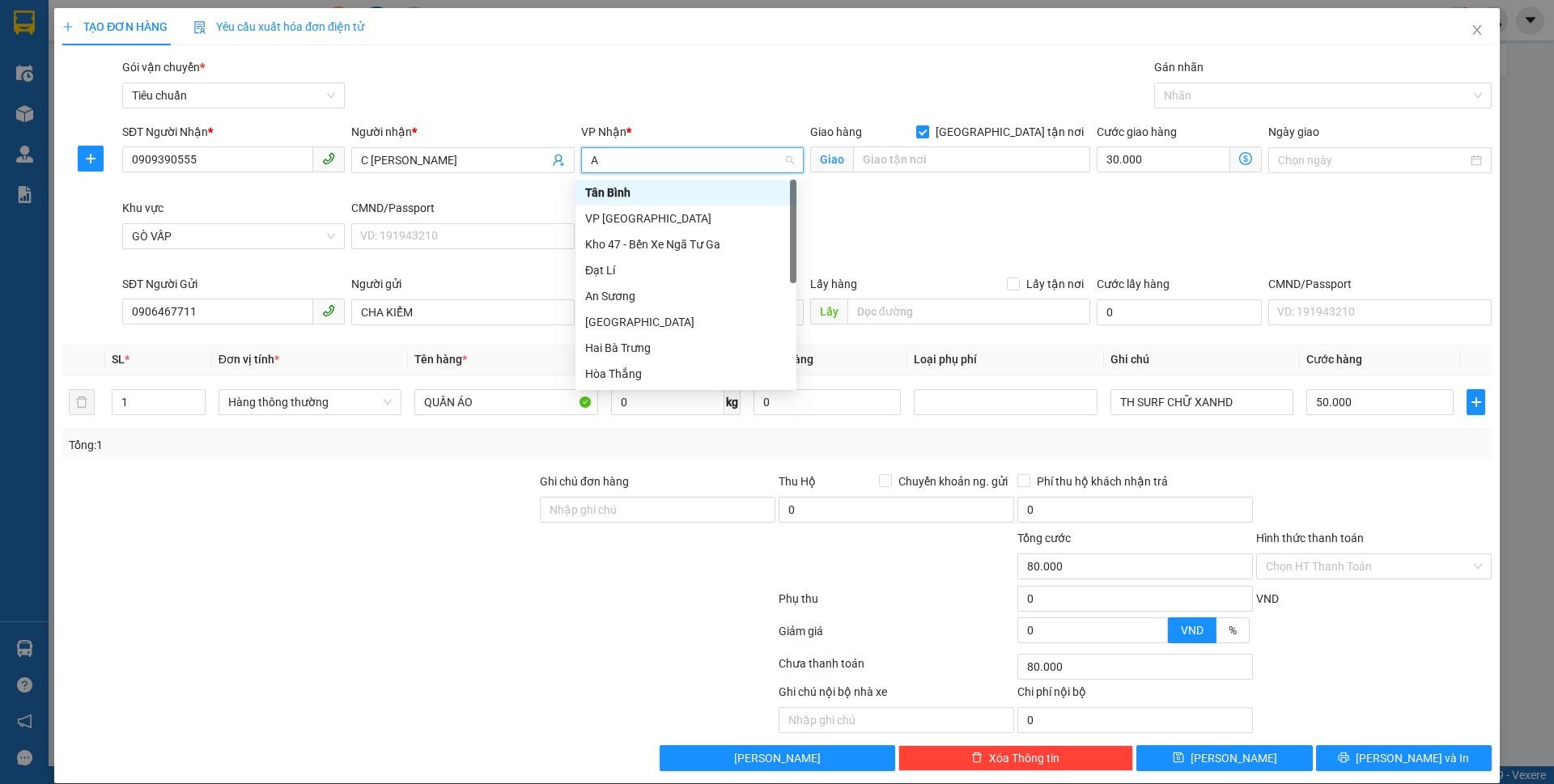
type input "AN"
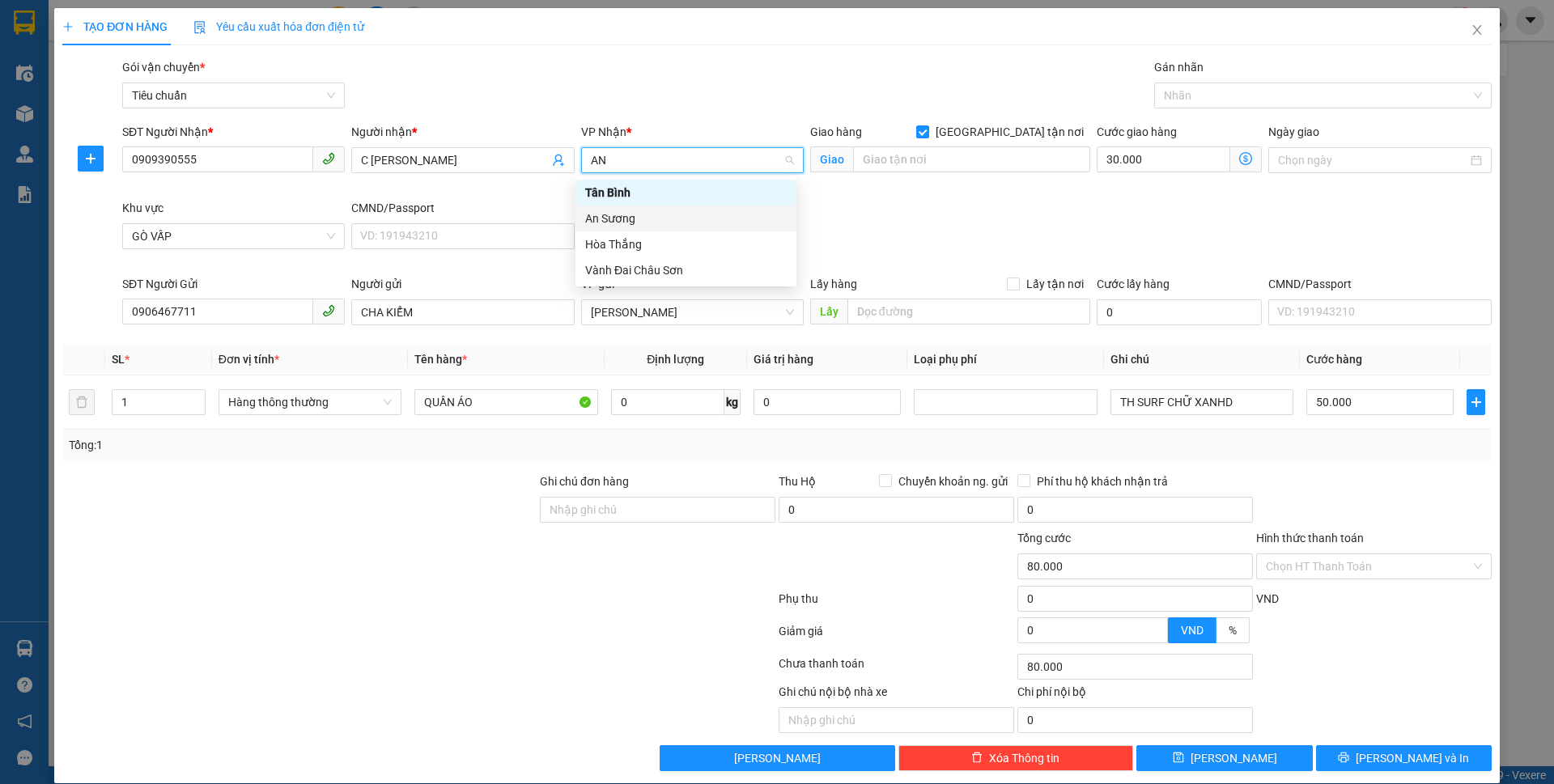
click at [640, 216] on div "An Sương" at bounding box center [685, 219] width 201 height 18
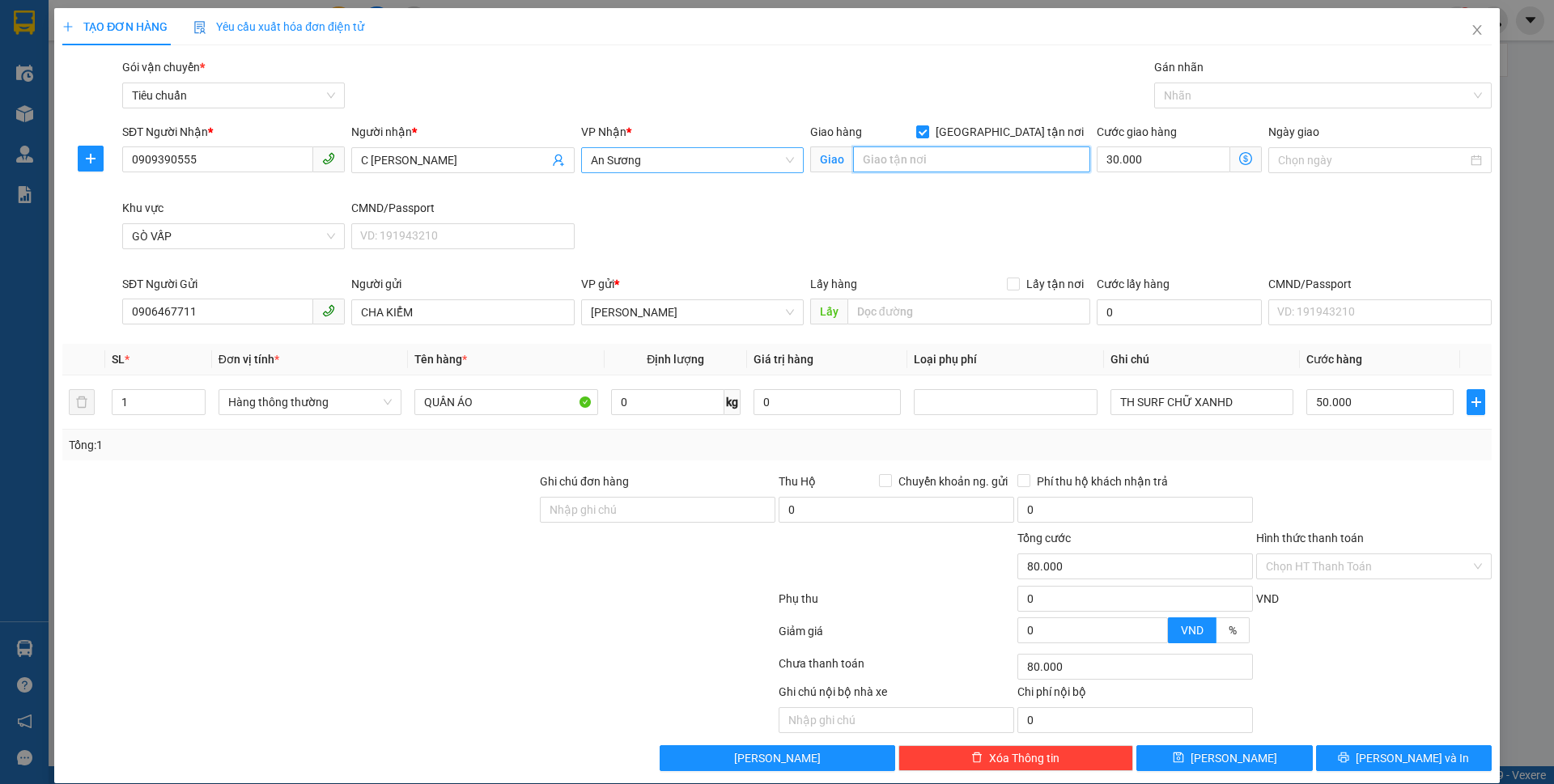
click at [917, 155] on input "search" at bounding box center [972, 159] width 238 height 26
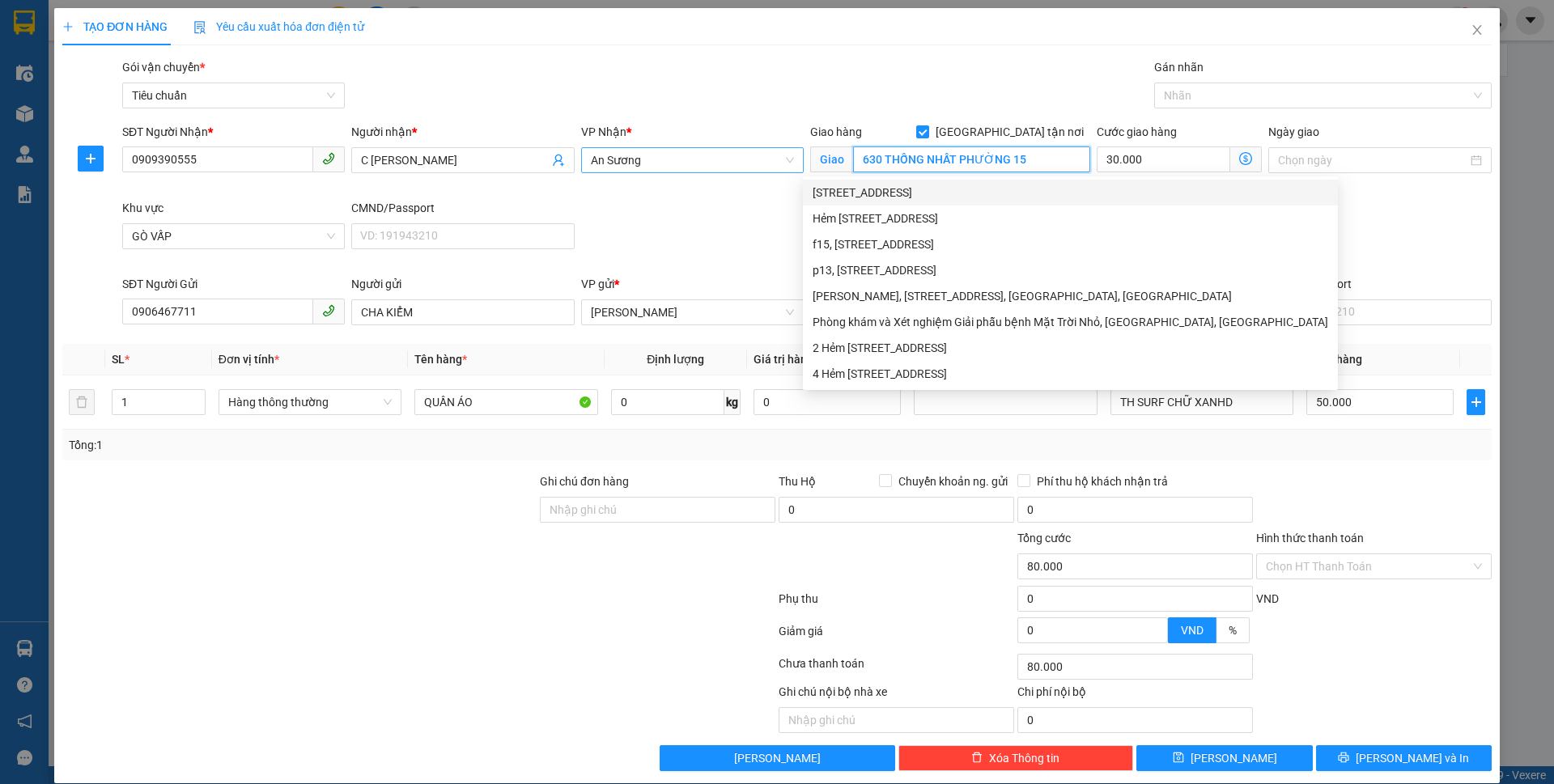
click at [950, 193] on div "[STREET_ADDRESS]" at bounding box center [1070, 192] width 515 height 18
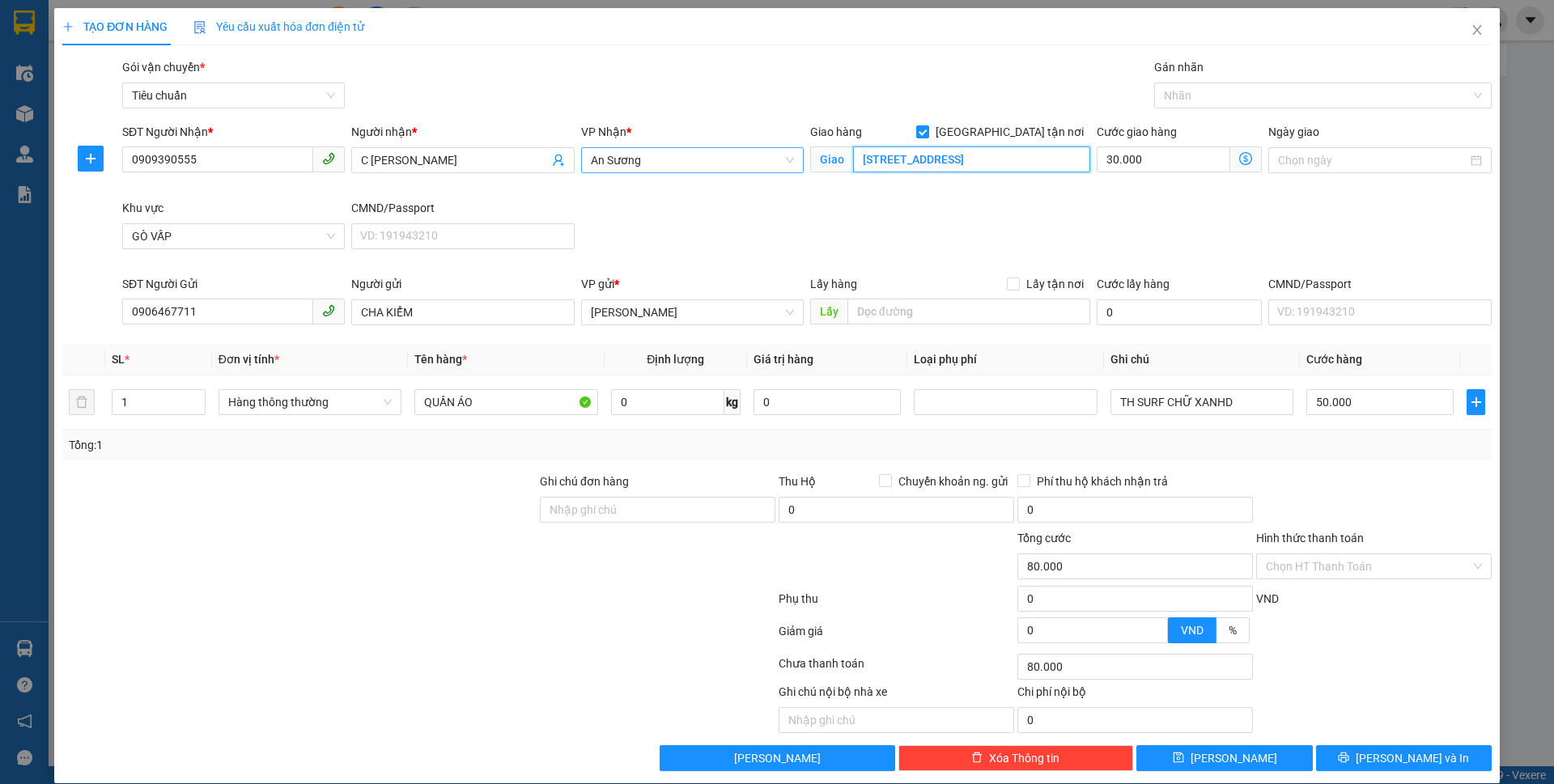
click at [861, 155] on input "[STREET_ADDRESS]" at bounding box center [972, 159] width 238 height 26
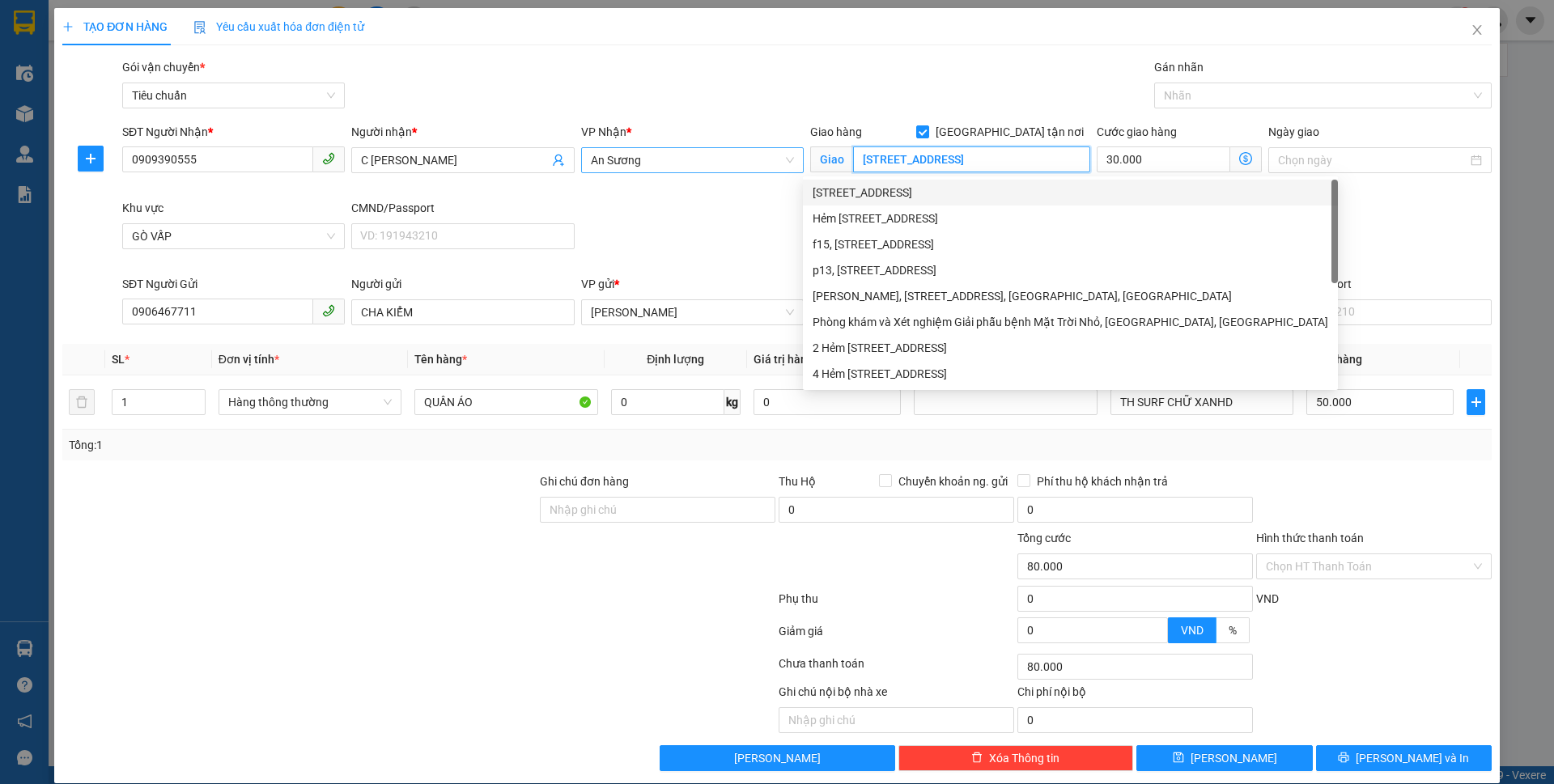
click at [856, 155] on input "[STREET_ADDRESS]" at bounding box center [972, 159] width 238 height 26
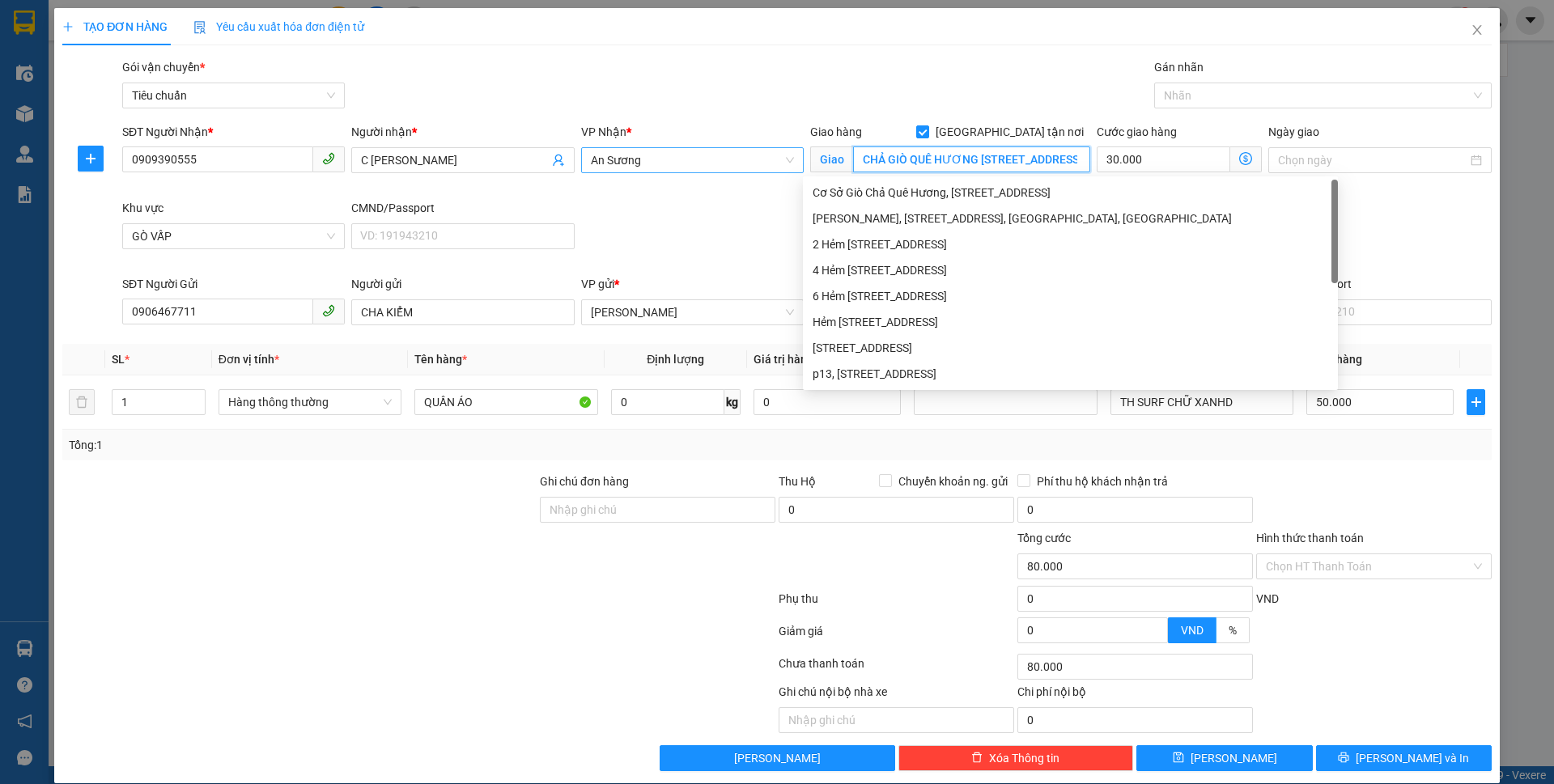
type input "CHẢ GIÒ QUÊ HƯƠNG [STREET_ADDRESS], [GEOGRAPHIC_DATA]"
click at [1257, 110] on div "Gán nhãn Nhãn" at bounding box center [1323, 86] width 338 height 57
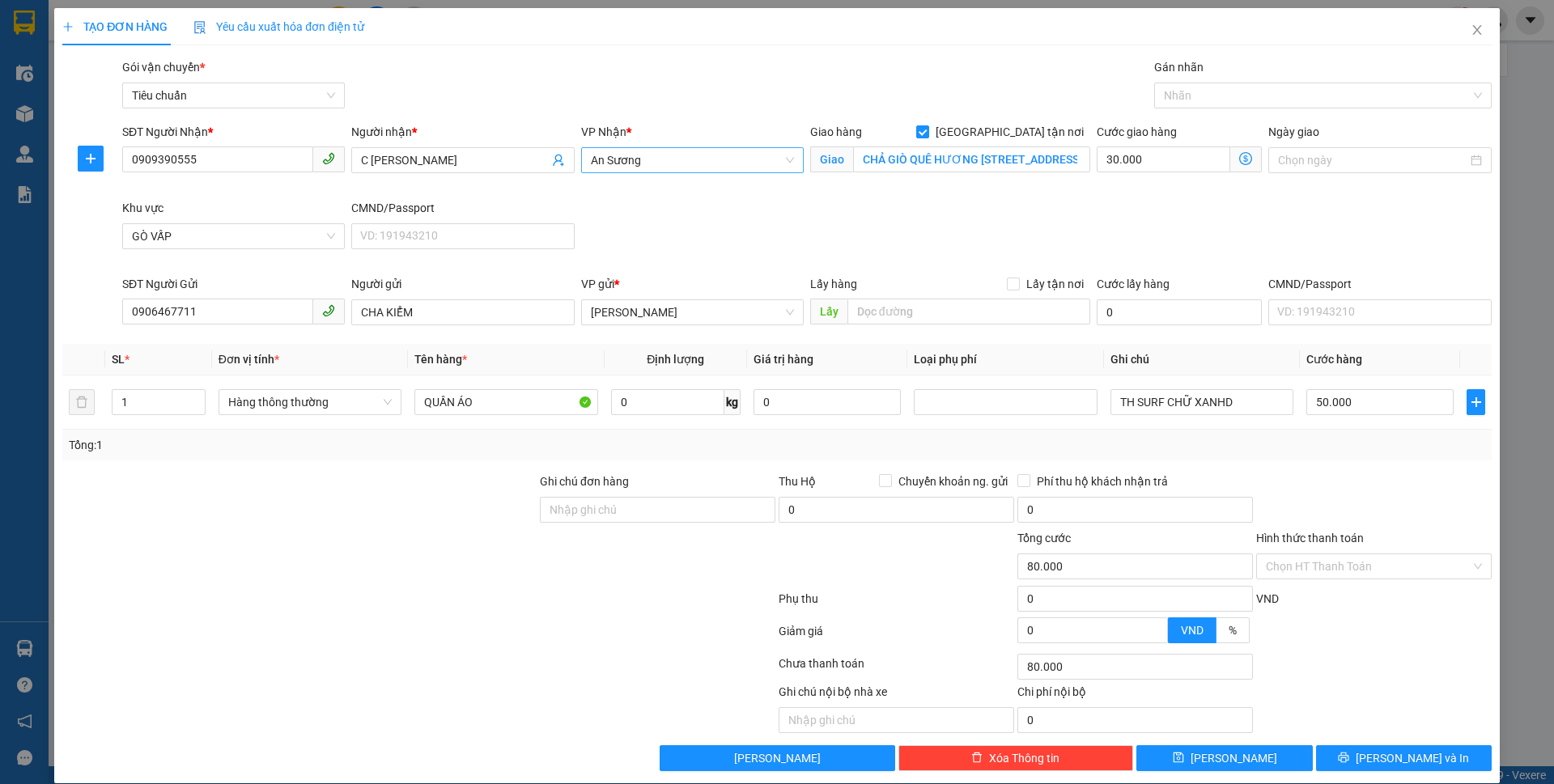
click at [1257, 110] on div "Gán nhãn Nhãn" at bounding box center [1323, 86] width 338 height 57
click at [1250, 95] on div at bounding box center [1314, 95] width 313 height 20
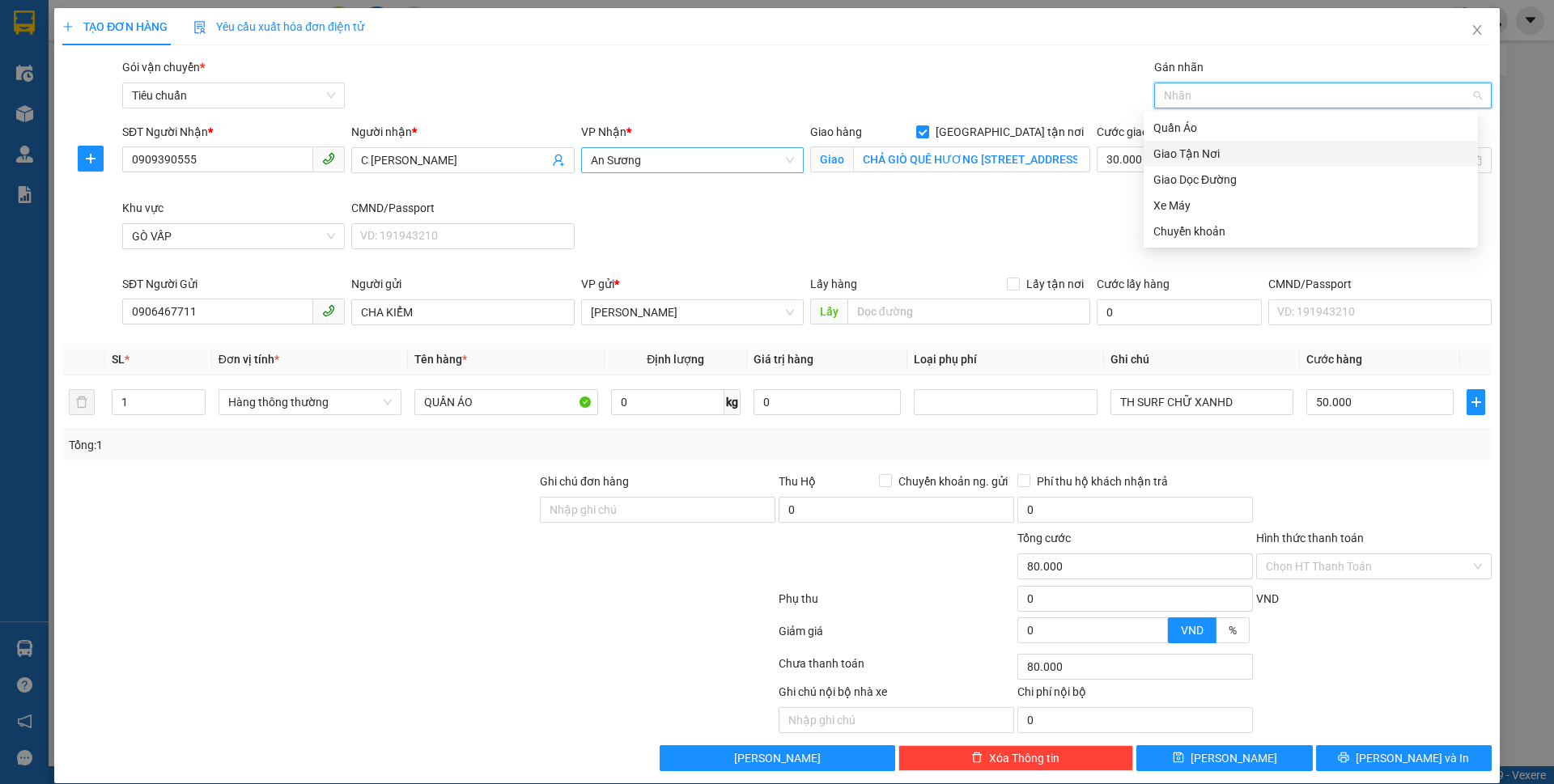
click at [1215, 155] on div "Giao Tận Nơi" at bounding box center [1311, 154] width 315 height 18
click at [991, 218] on div "SĐT Người Nhận * 0909390555 Người nhận * C KIM ANH VP Nhận * An Sương Giao hàng…" at bounding box center [806, 198] width 1375 height 152
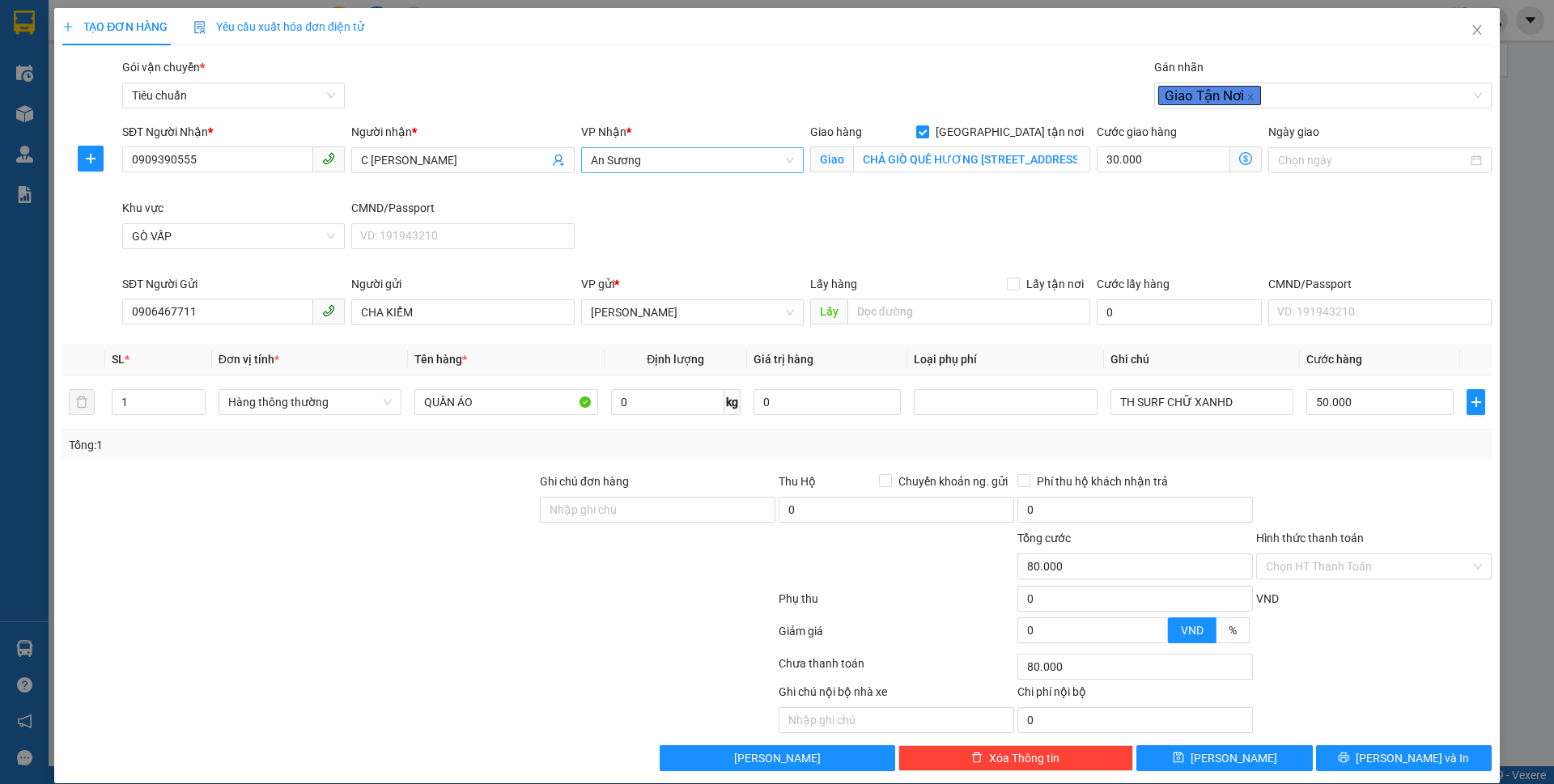
click at [1239, 160] on icon "dollar-circle" at bounding box center [1245, 158] width 13 height 13
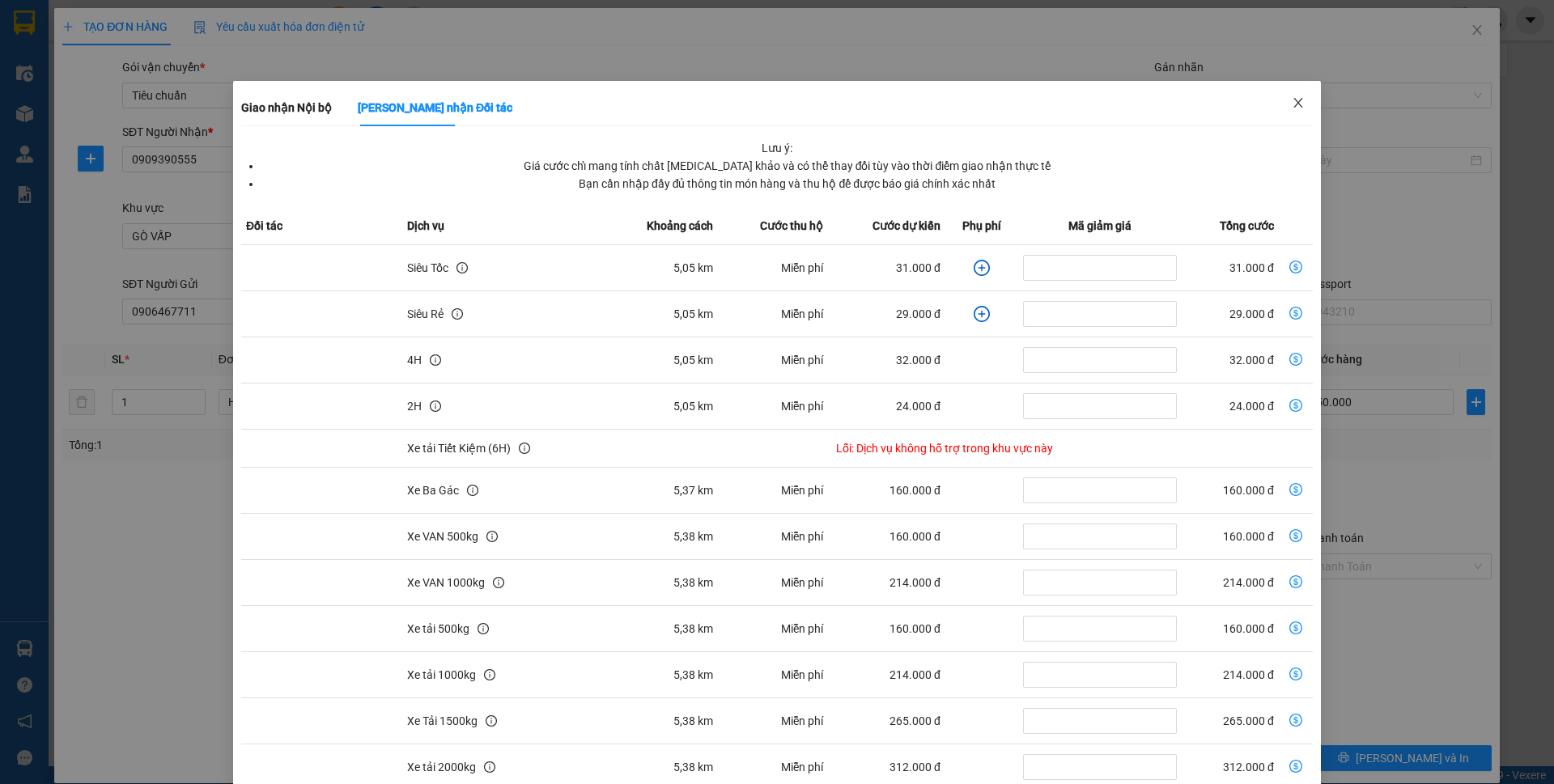
click at [1292, 103] on icon "close" at bounding box center [1298, 102] width 13 height 13
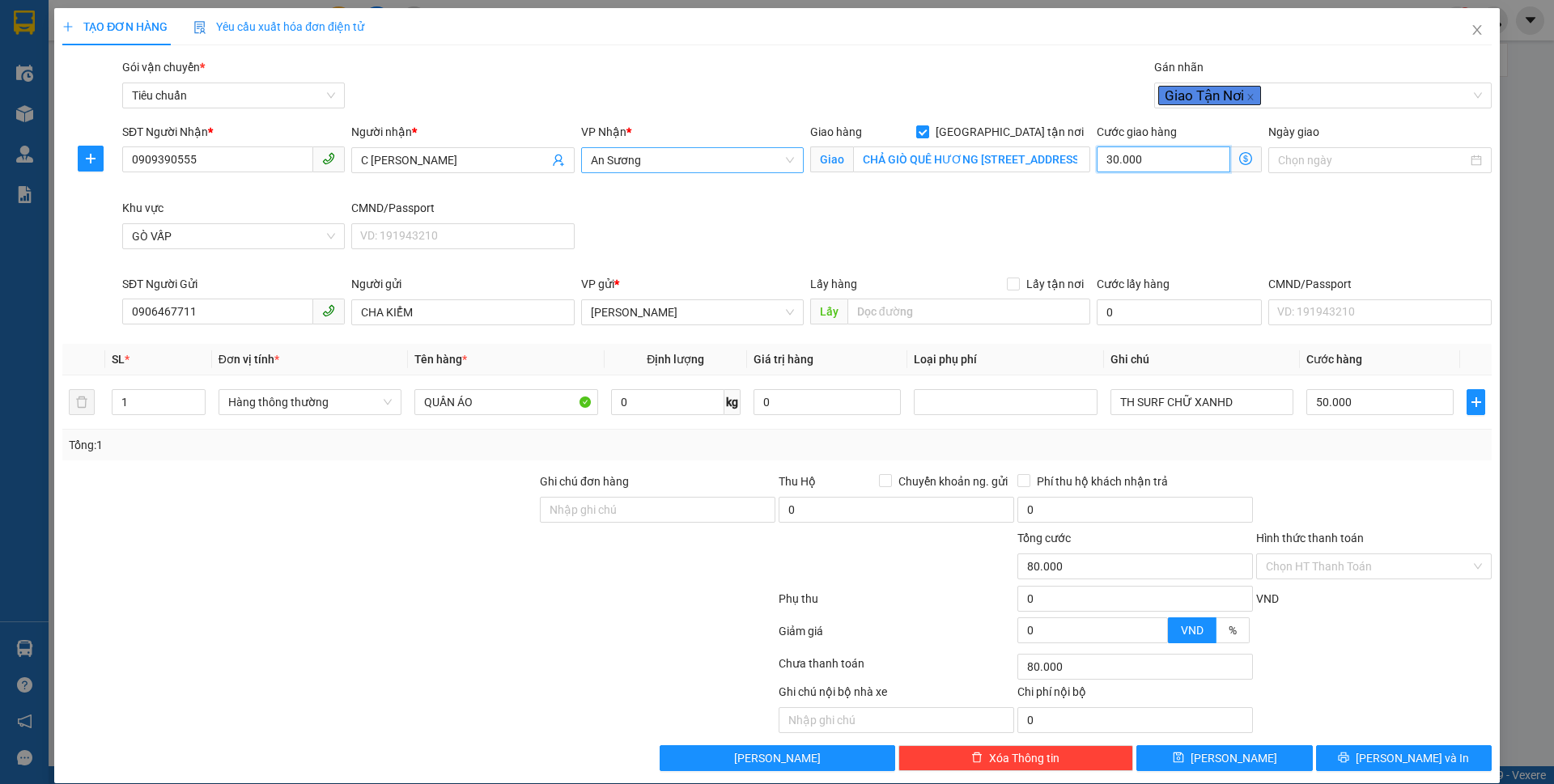
click at [1151, 163] on input "30.000" at bounding box center [1163, 159] width 134 height 26
type input "50.005"
type input "5"
type input "50.050"
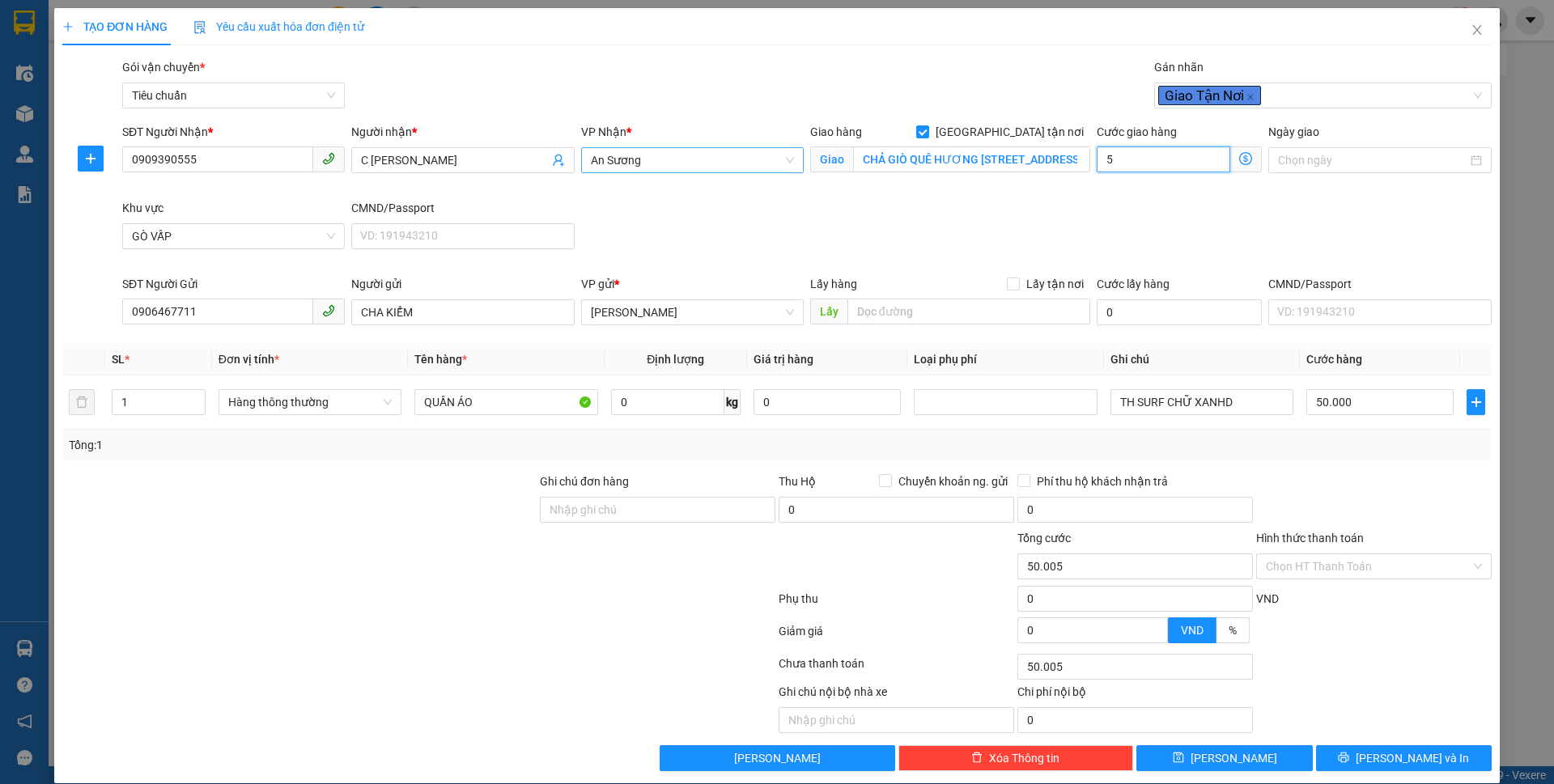
type input "50.050"
type input "50"
type input "100.000"
type input "50.000"
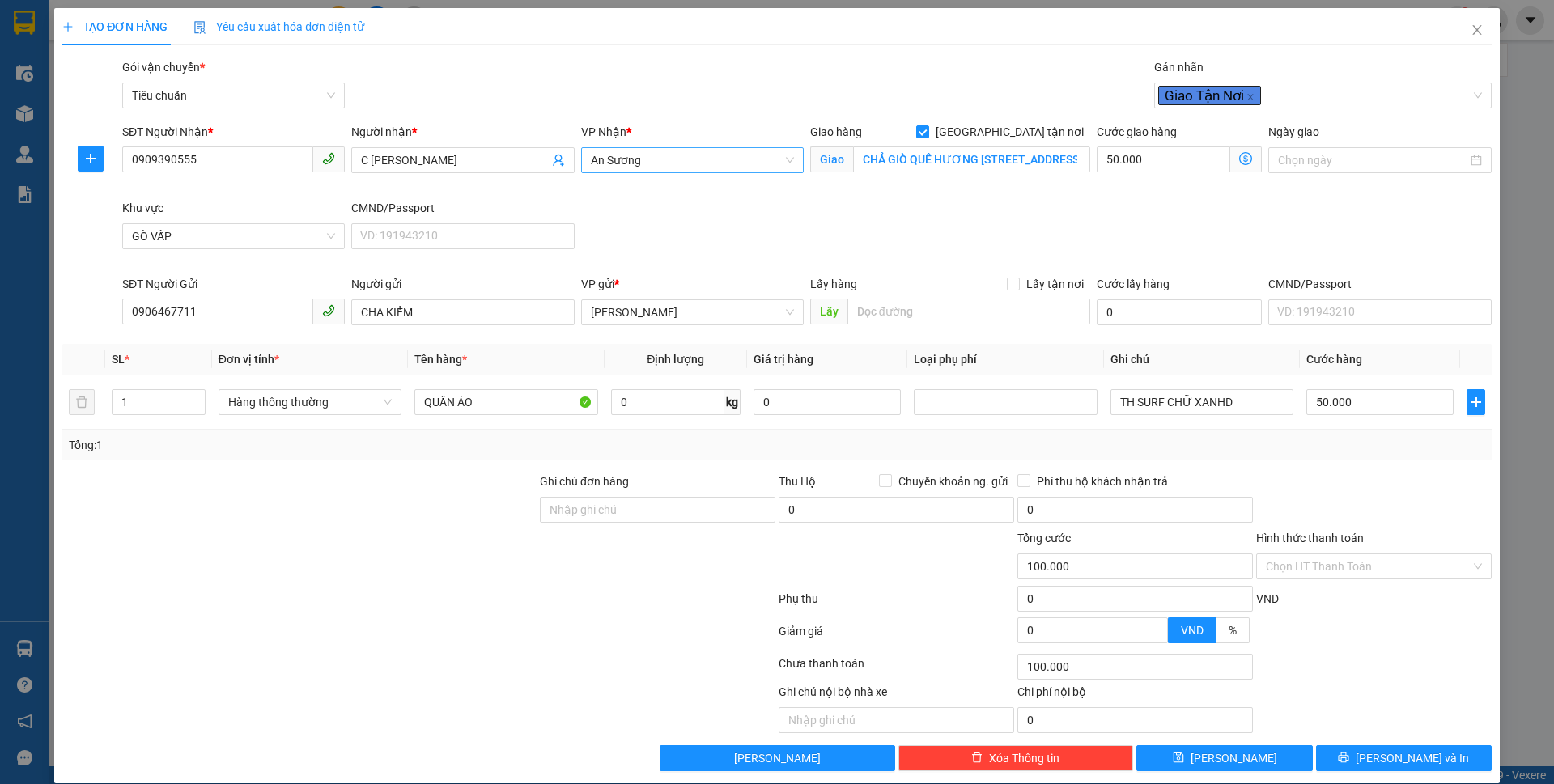
drag, startPoint x: 1427, startPoint y: 517, endPoint x: 1383, endPoint y: 486, distance: 53.8
click at [1424, 514] on div at bounding box center [1373, 500] width 239 height 57
click at [643, 397] on input "0" at bounding box center [667, 402] width 113 height 26
type input "10"
drag, startPoint x: 569, startPoint y: 644, endPoint x: 264, endPoint y: 272, distance: 481.0
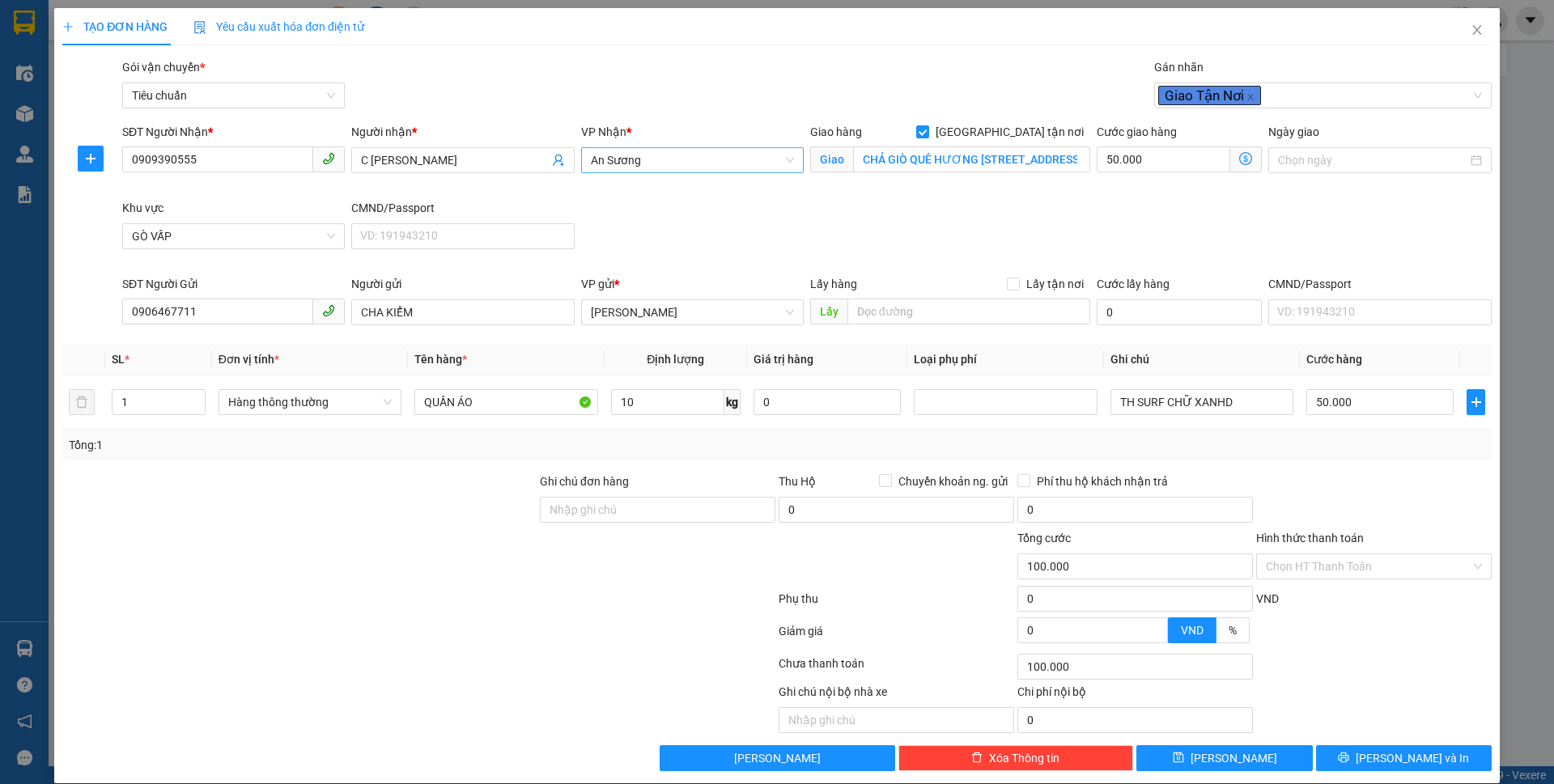
click at [567, 644] on div at bounding box center [419, 634] width 717 height 32
type input "90.000"
type input "40.000"
type input "120.000"
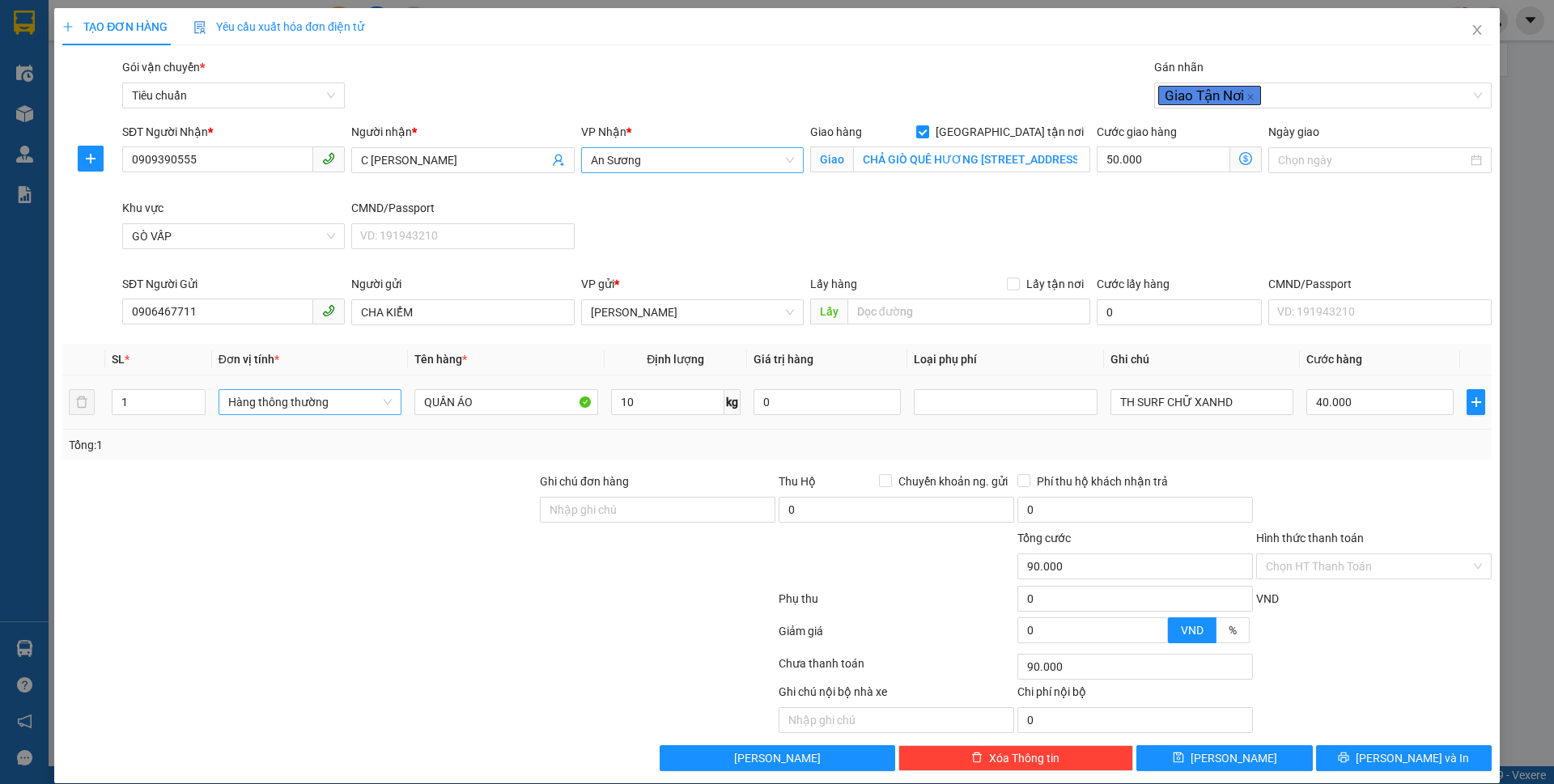
type input "120.000"
type input "80.000"
click at [1234, 148] on span "Giao nhận Nội bộ Giao nhận Đối tác Lưu ý: Giá cước chỉ mang tính chất [MEDICAL_…" at bounding box center [1246, 159] width 31 height 26
click at [1239, 154] on icon "dollar-circle" at bounding box center [1245, 158] width 13 height 13
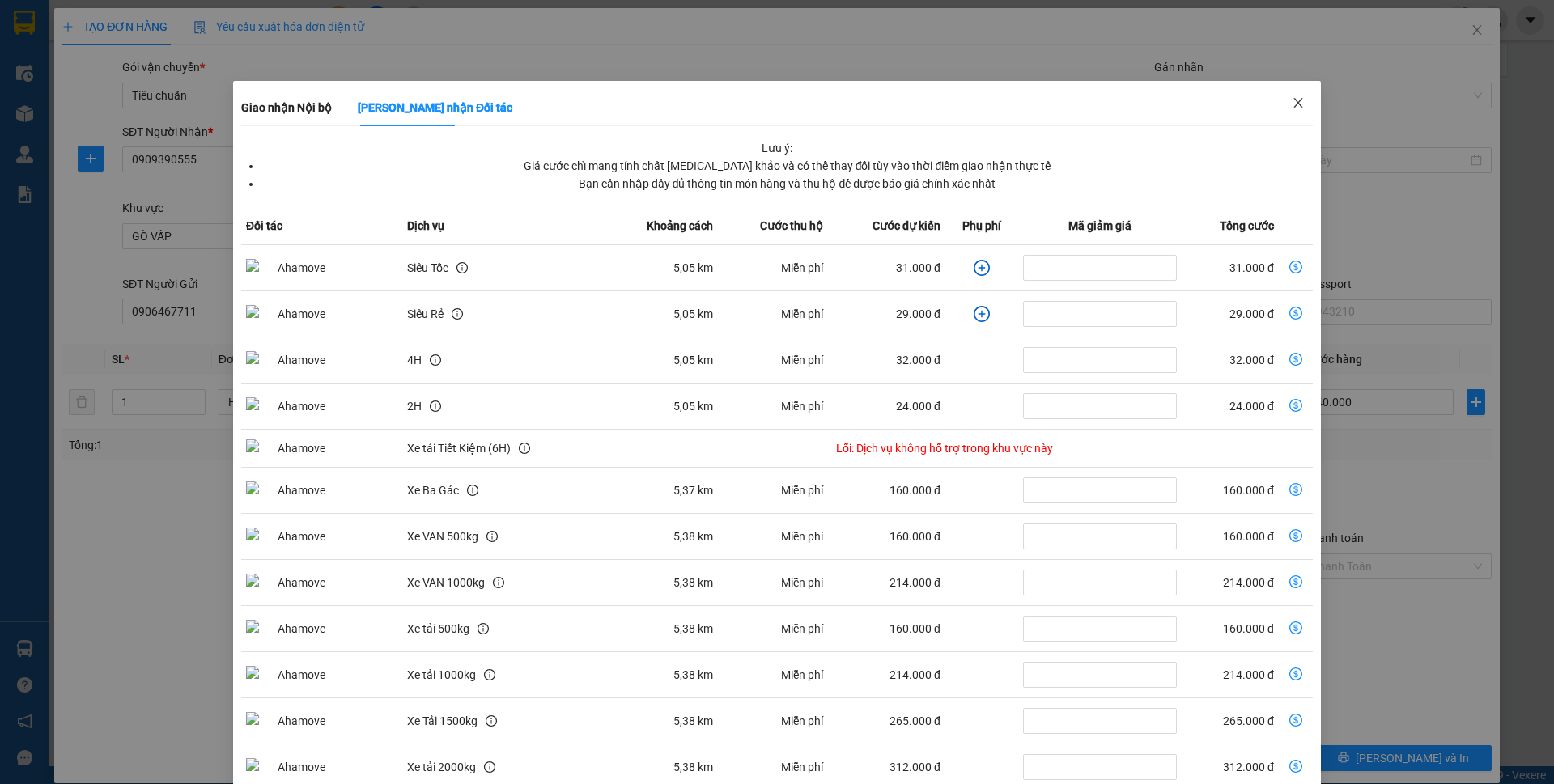
click at [1298, 98] on span "Close" at bounding box center [1298, 103] width 45 height 45
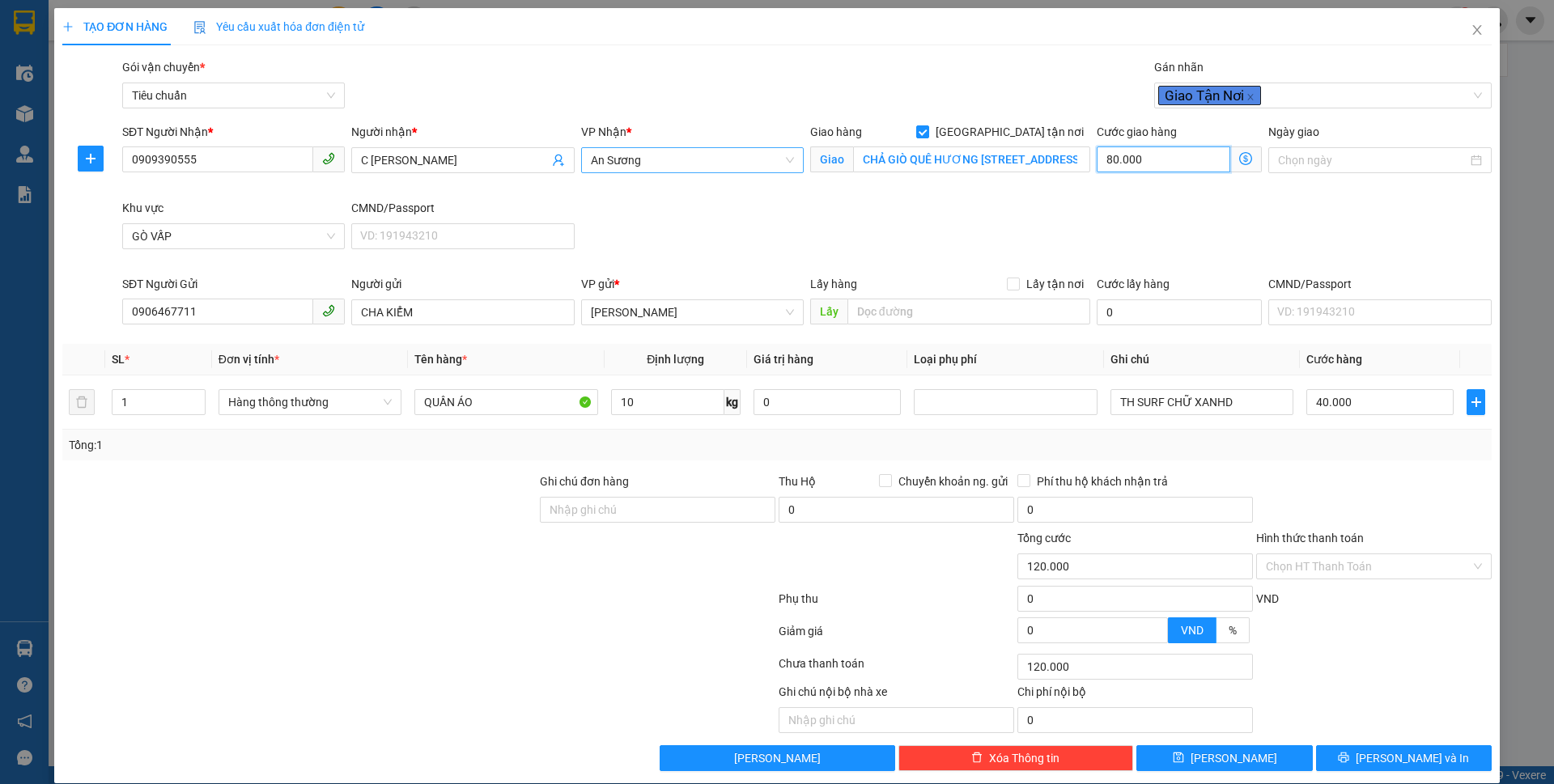
click at [1186, 157] on input "80.000" at bounding box center [1163, 159] width 134 height 26
type input "40.005"
type input "5"
type input "40.050"
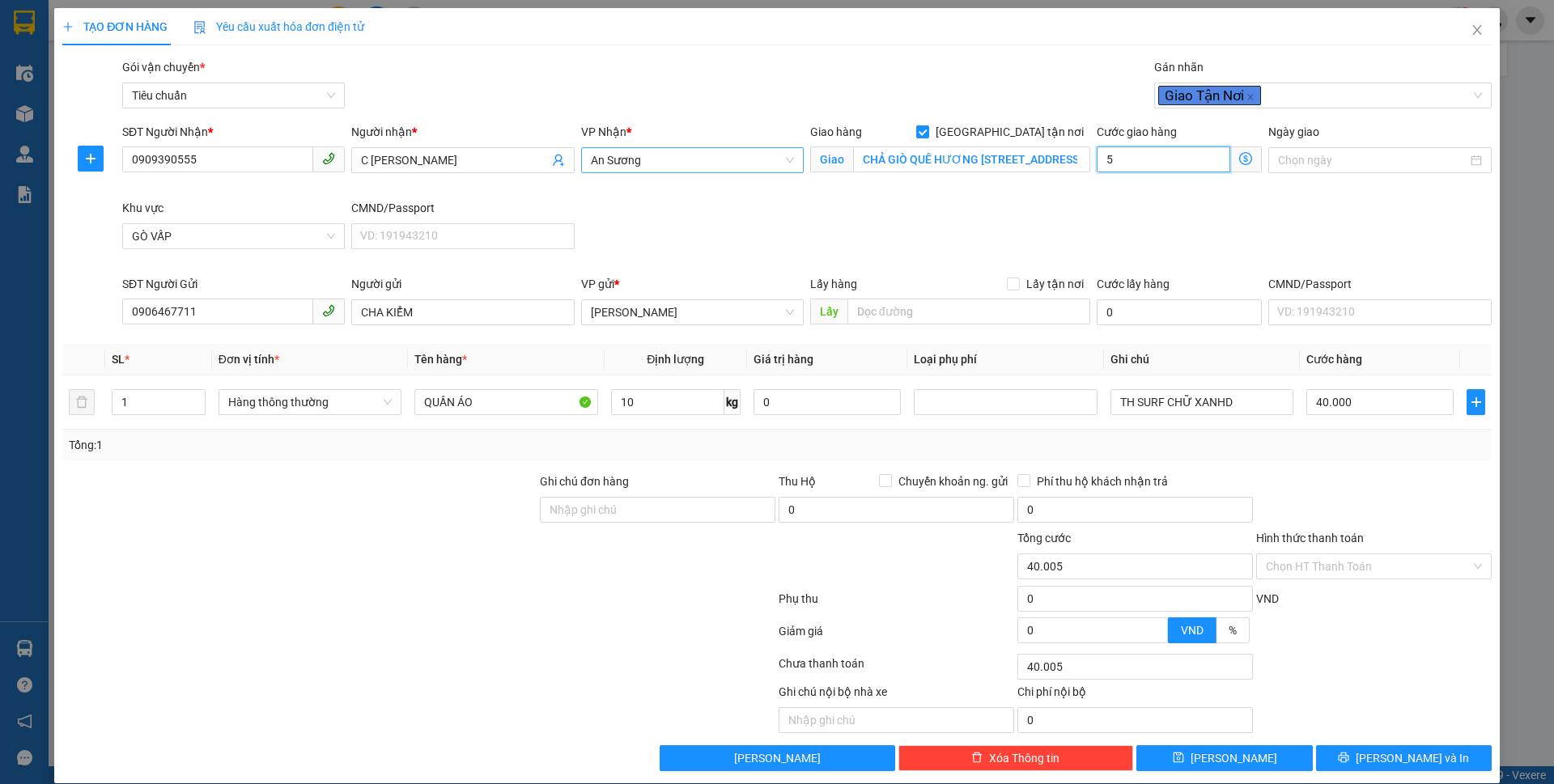
type input "40.050"
type input "50"
type input "90.000"
type input "50.000"
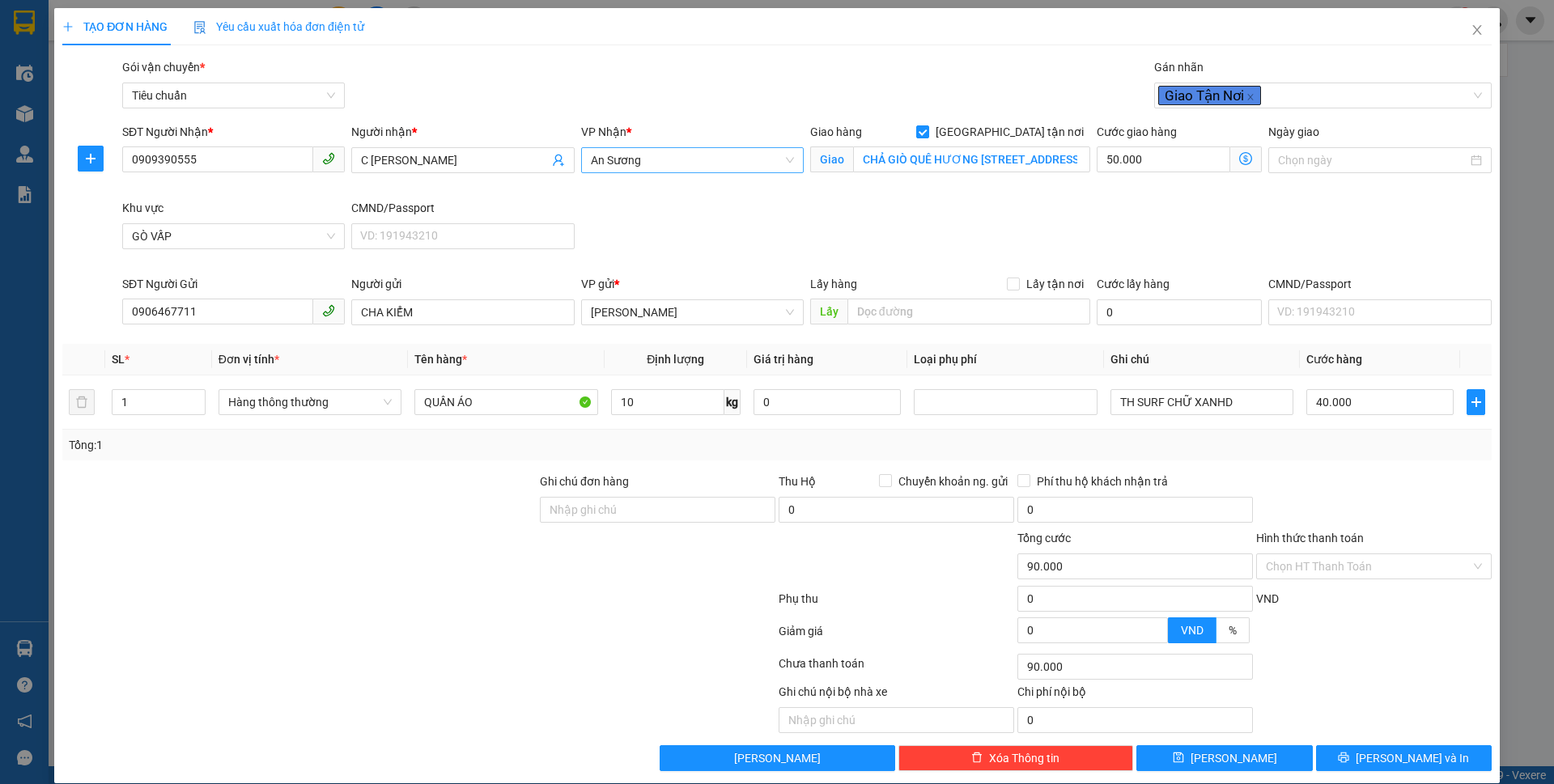
click at [1056, 246] on div "SĐT Người Nhận * 0909390555 Người nhận * C KIM ANH VP Nhận * An Sương Giao hàng…" at bounding box center [806, 198] width 1375 height 152
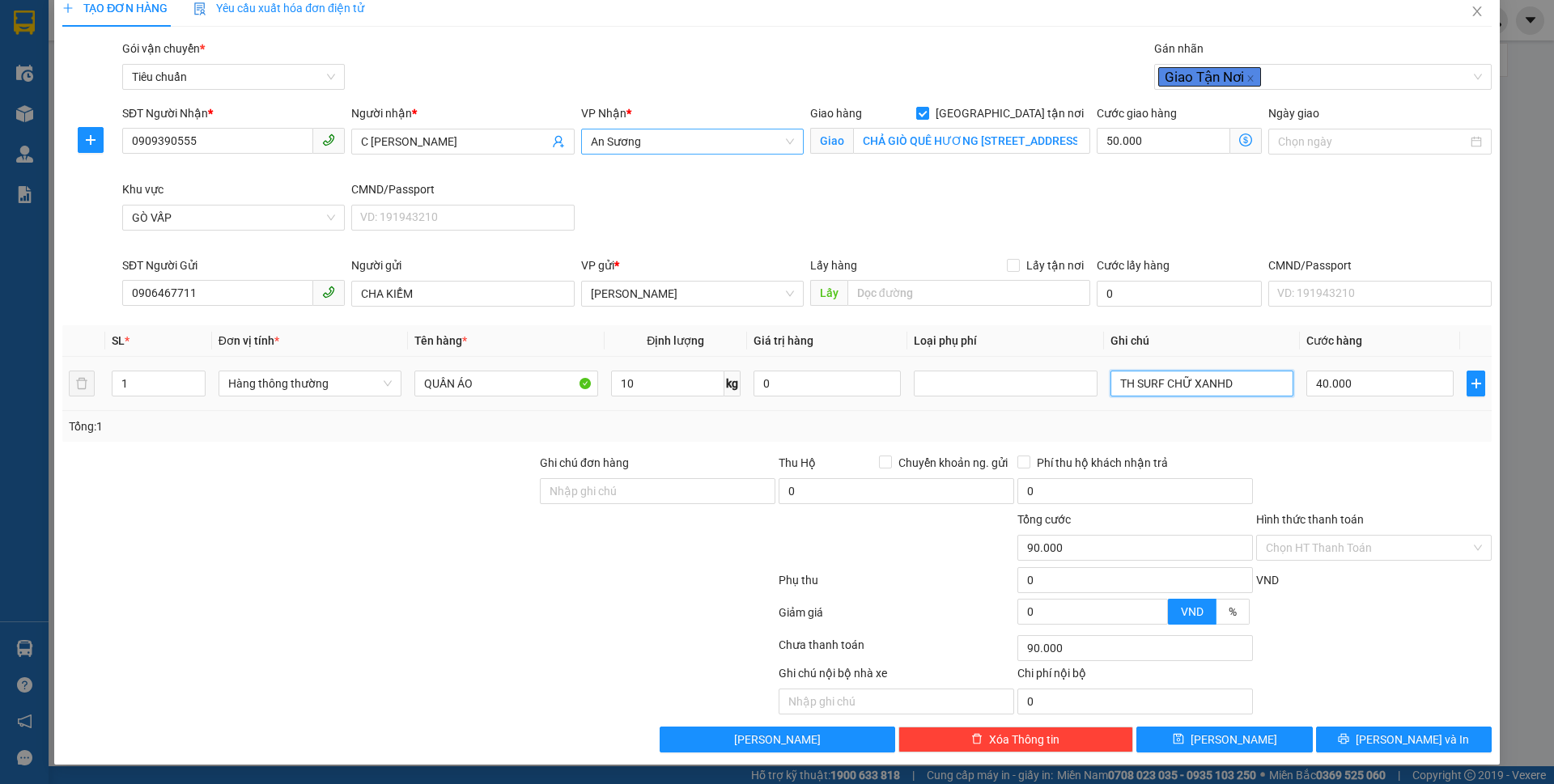
drag, startPoint x: 1238, startPoint y: 386, endPoint x: 1081, endPoint y: 369, distance: 157.9
click at [1084, 376] on tr "1 Hàng thông thường QUẦN ÁO 10 kg 0 TH SURF CHỮ XANHD 40.000" at bounding box center [777, 384] width 1429 height 54
click at [1193, 390] on input "THÙNG NHIWFU MÀU" at bounding box center [1202, 384] width 183 height 26
type input "THÙNG NHIỀU MÀU"
click at [1366, 553] on input "Hình thức thanh toán" at bounding box center [1367, 548] width 205 height 25
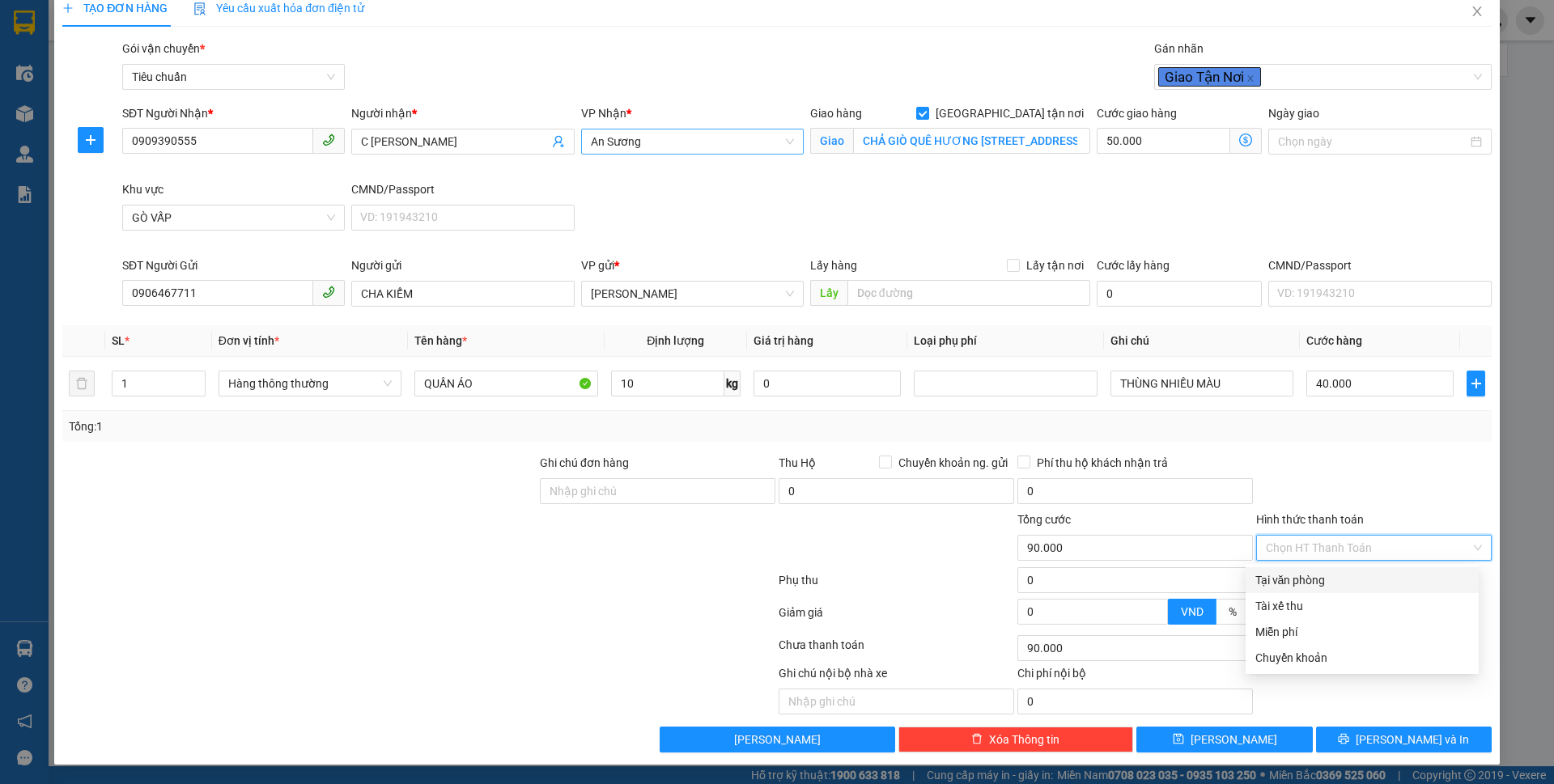
click at [1362, 575] on div "Tại văn phòng" at bounding box center [1363, 580] width 214 height 18
type input "0"
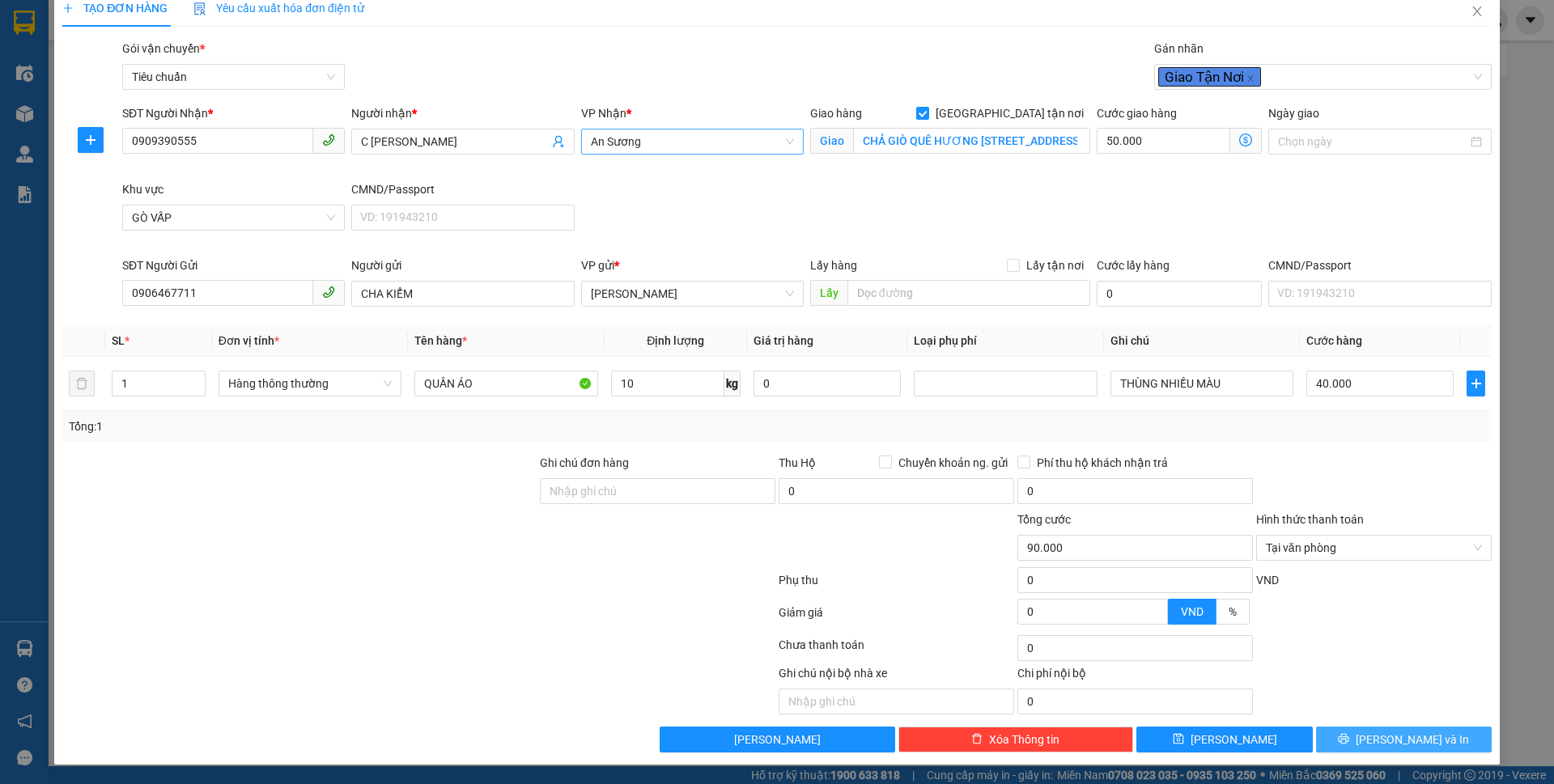
click at [1384, 747] on span "[PERSON_NAME] và In" at bounding box center [1412, 739] width 113 height 18
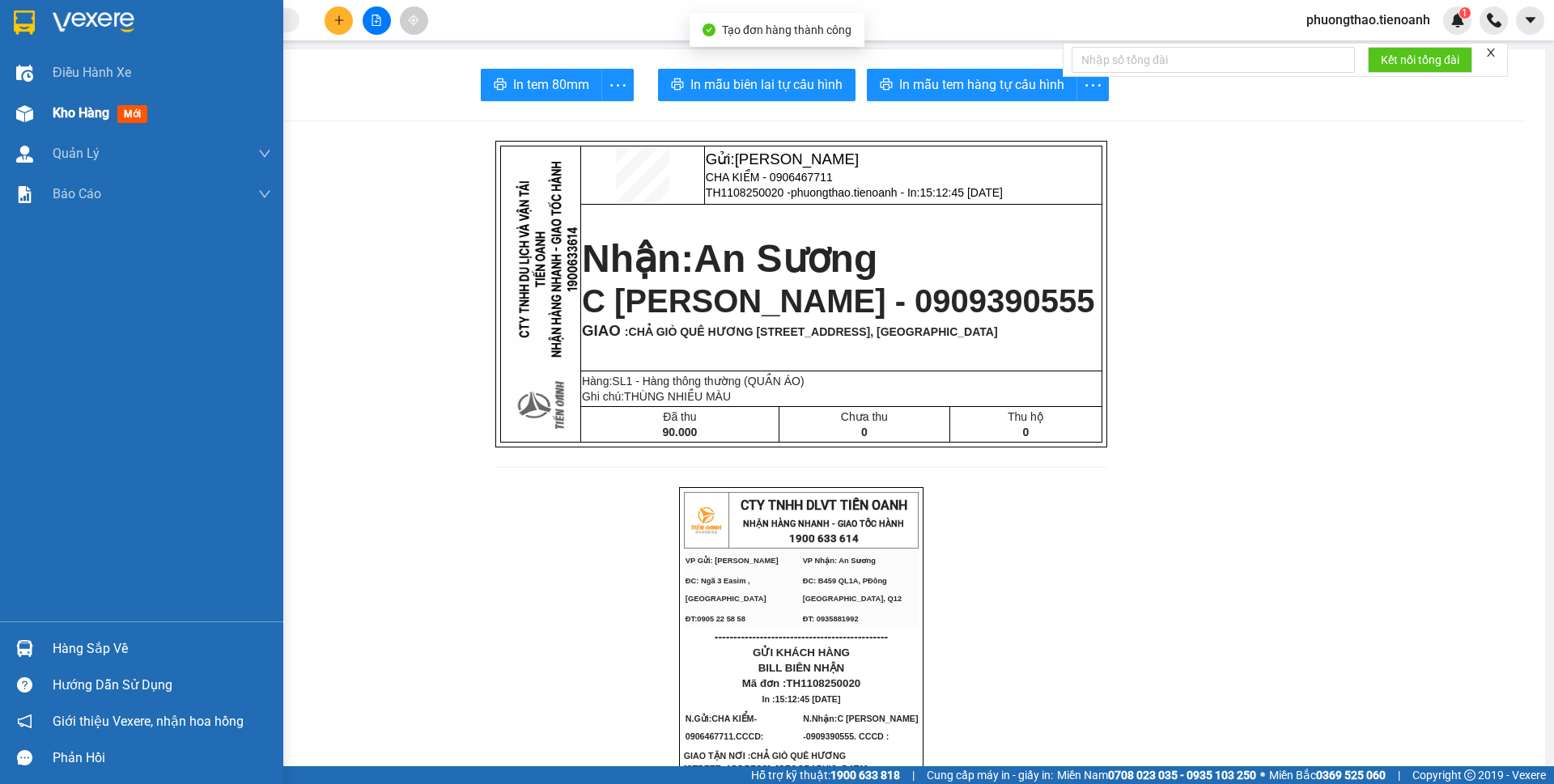
click at [49, 116] on div "Kho hàng mới" at bounding box center [141, 113] width 284 height 40
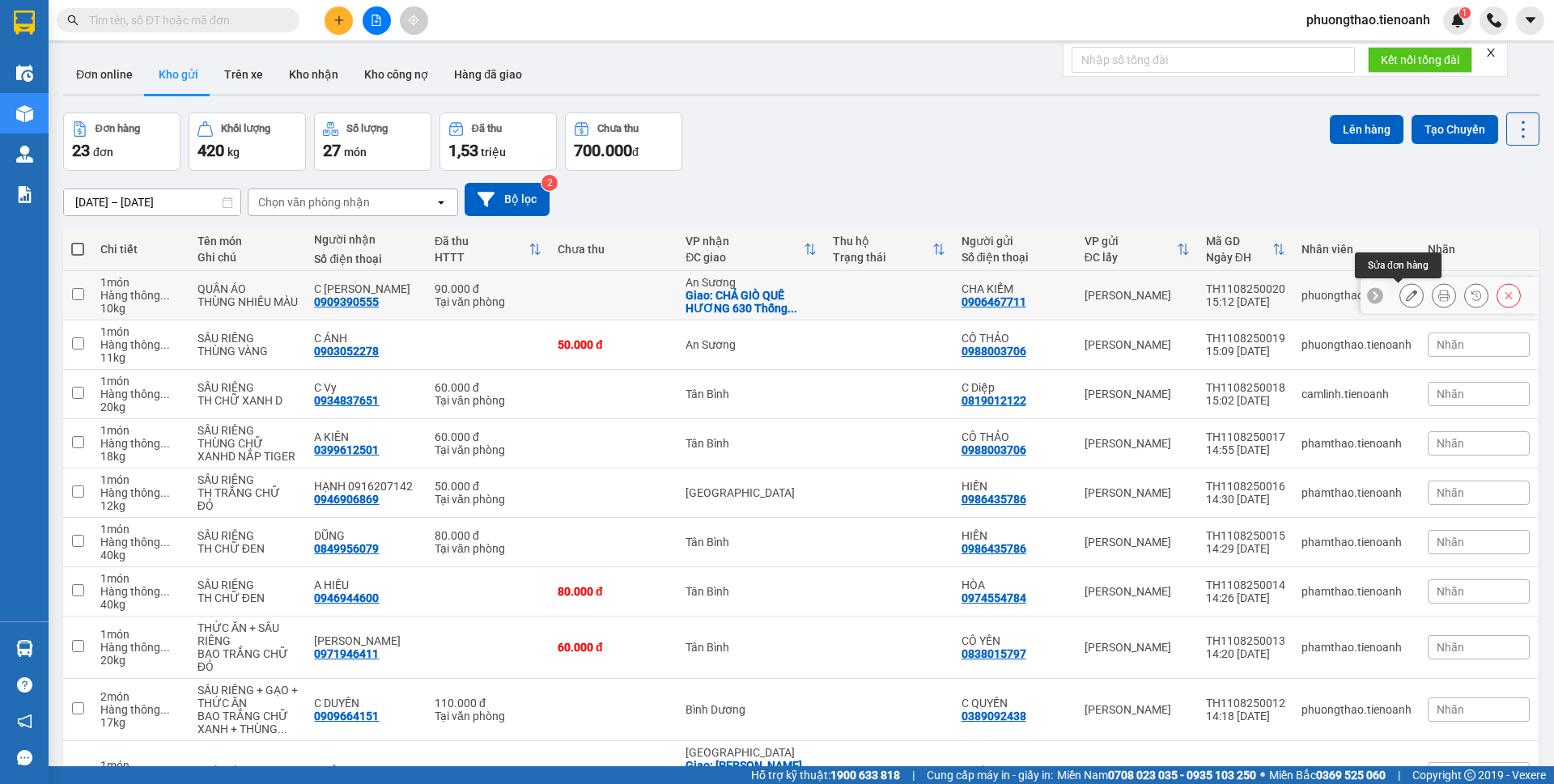
click at [1400, 301] on button at bounding box center [1411, 295] width 23 height 28
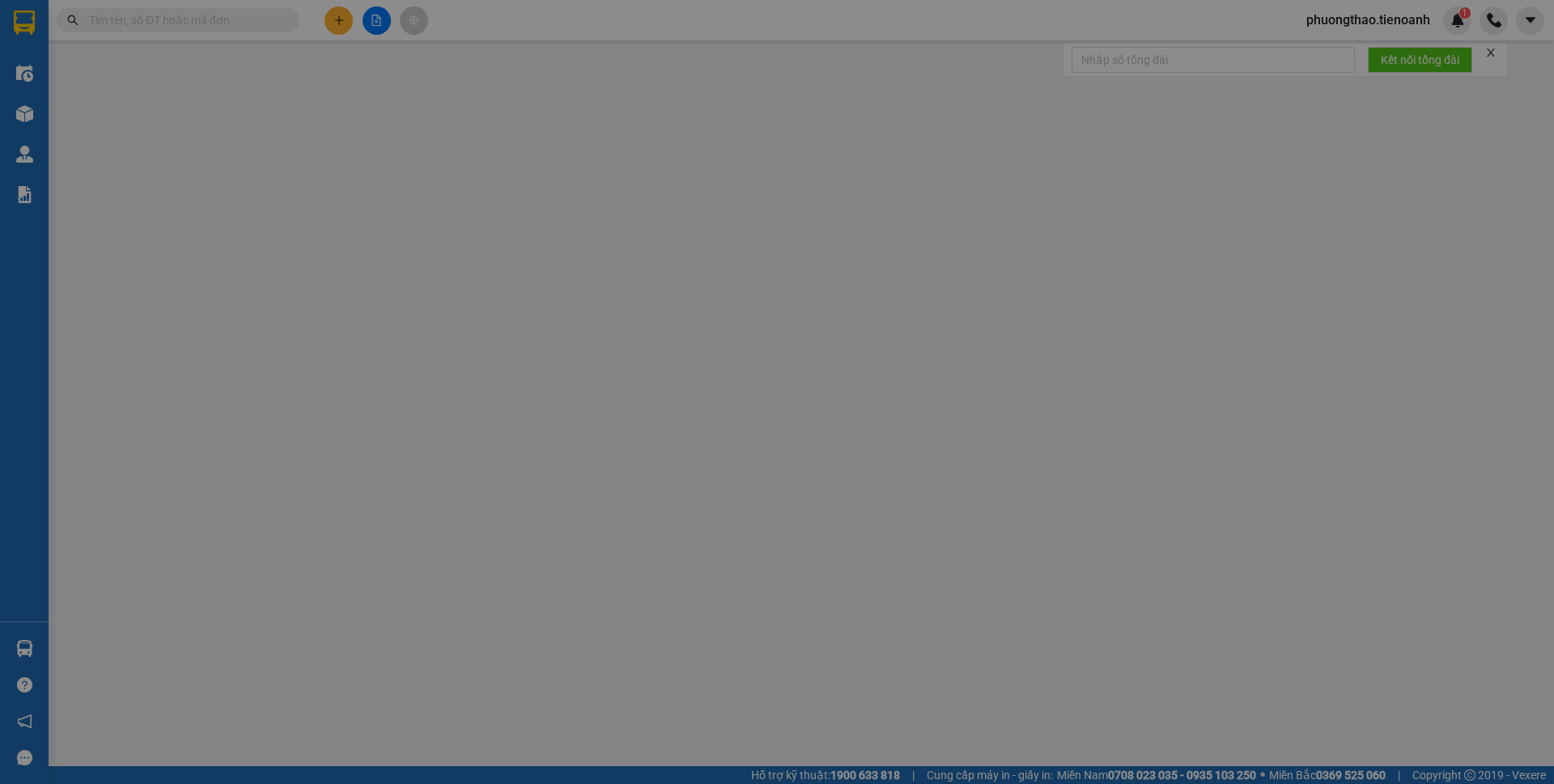
type input "0909390555"
type input "C [PERSON_NAME]"
checkbox input "true"
type input "CHẢ GIÒ QUÊ HƯƠNG [STREET_ADDRESS], [GEOGRAPHIC_DATA]"
type input "0906467711"
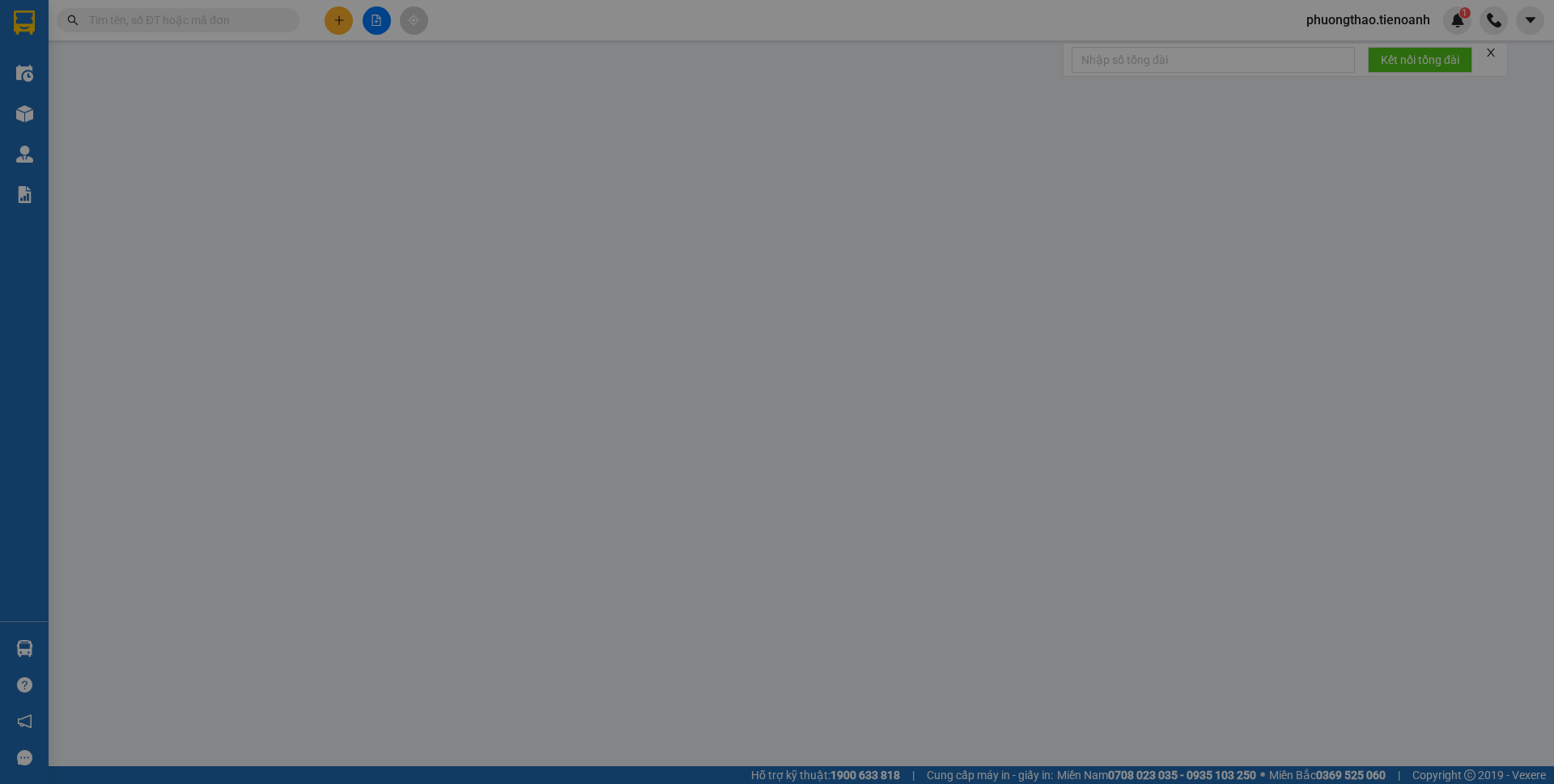
type input "CHA KIỂM"
type input "90.000"
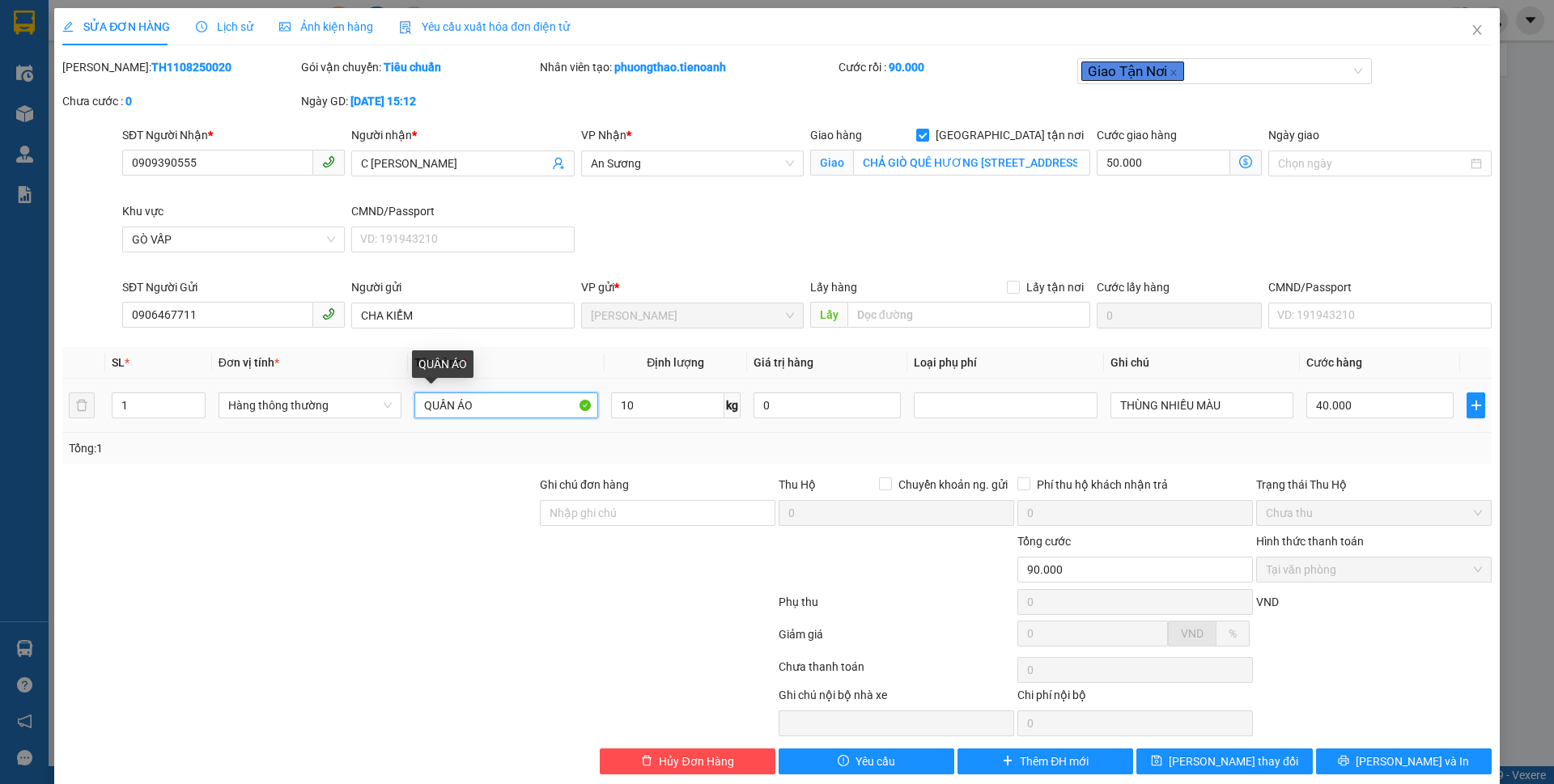
drag, startPoint x: 482, startPoint y: 403, endPoint x: 407, endPoint y: 395, distance: 75.4
click at [414, 401] on input "QUẦN ÁO" at bounding box center [506, 405] width 183 height 26
type input "TRÁI CÂY"
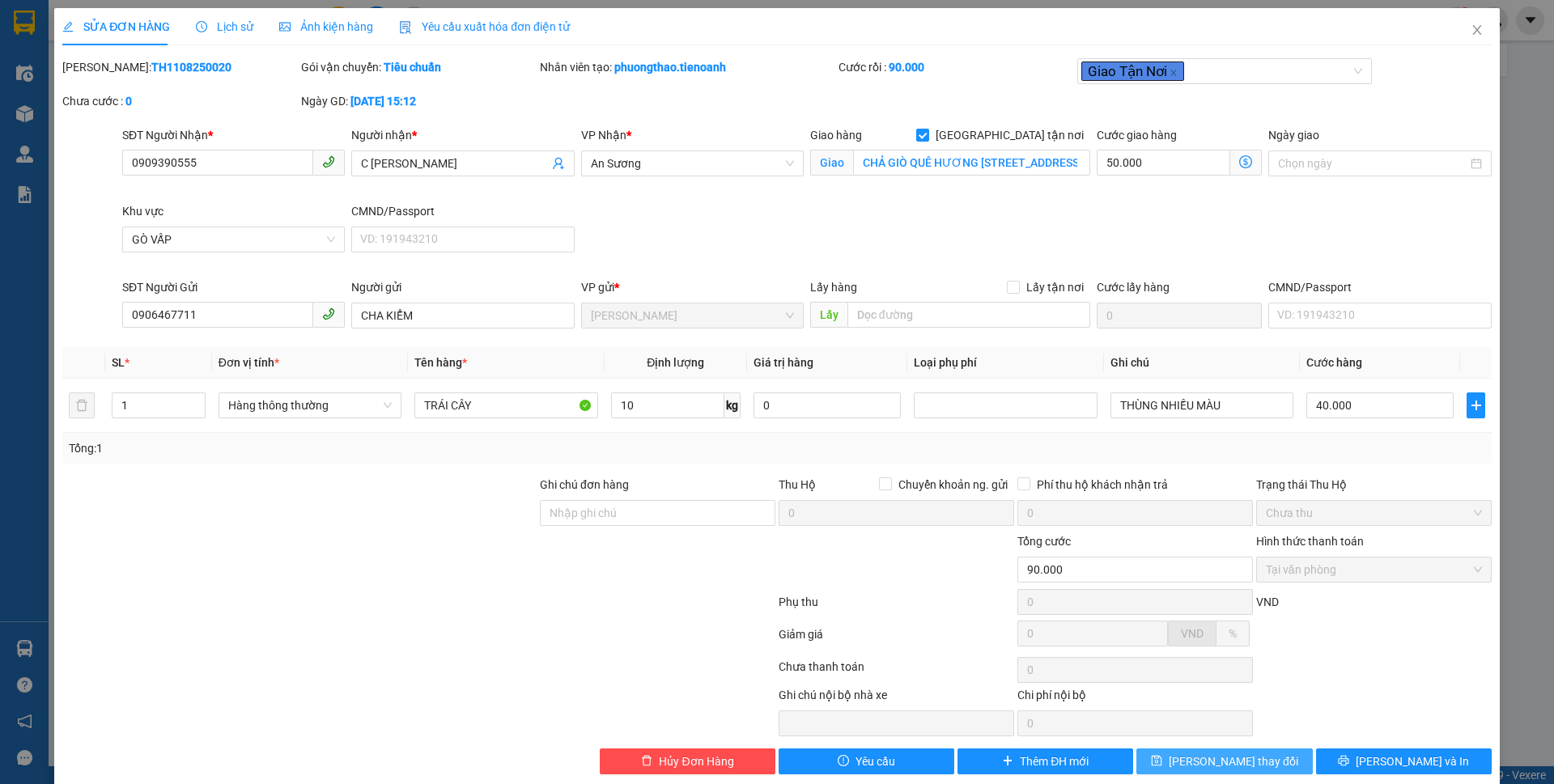
click at [1274, 763] on button "[PERSON_NAME] thay đổi" at bounding box center [1223, 761] width 176 height 26
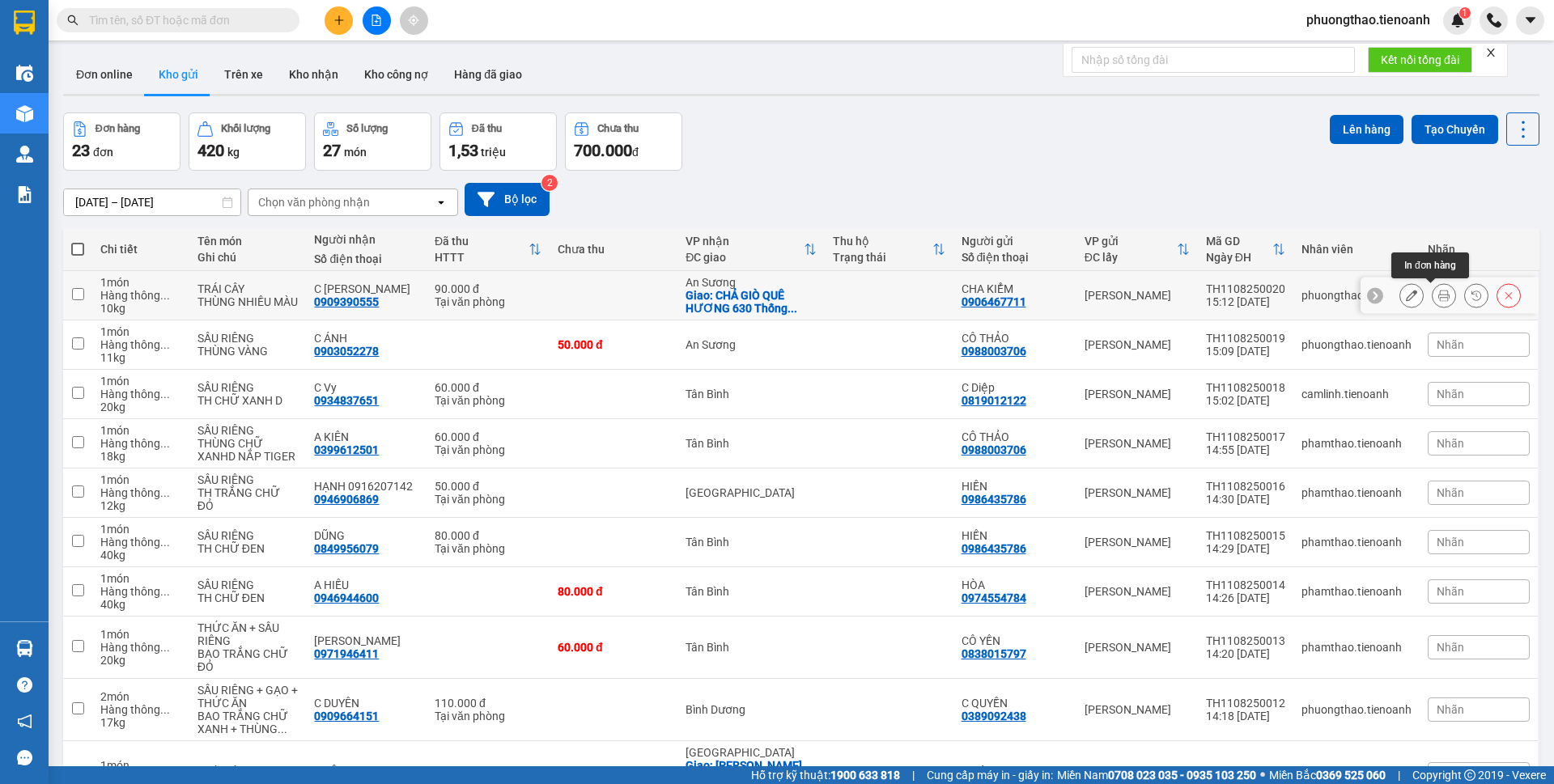
click at [1438, 294] on icon at bounding box center [1444, 295] width 12 height 12
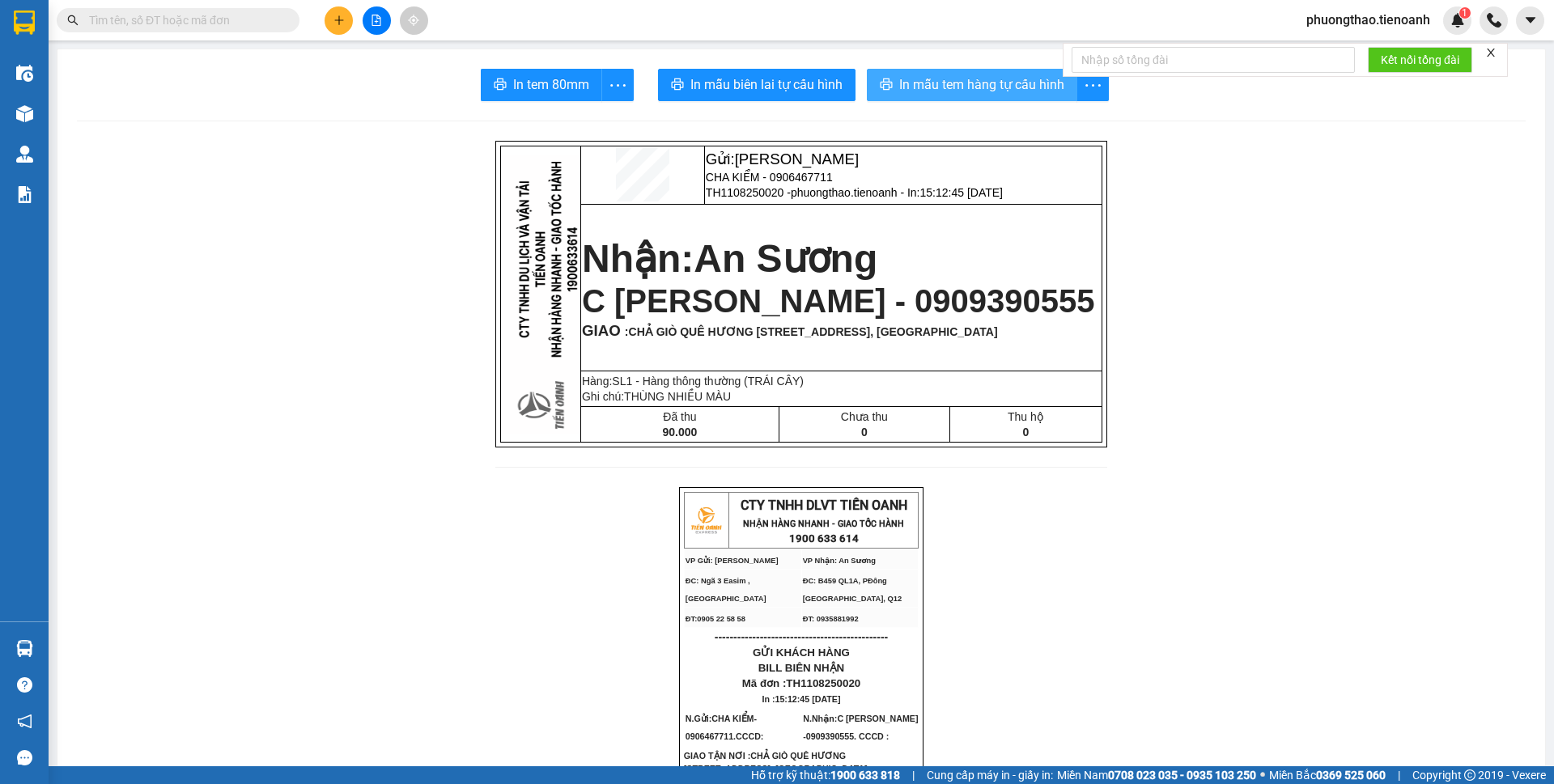
click at [917, 76] on span "In mẫu tem hàng tự cấu hình" at bounding box center [982, 84] width 165 height 21
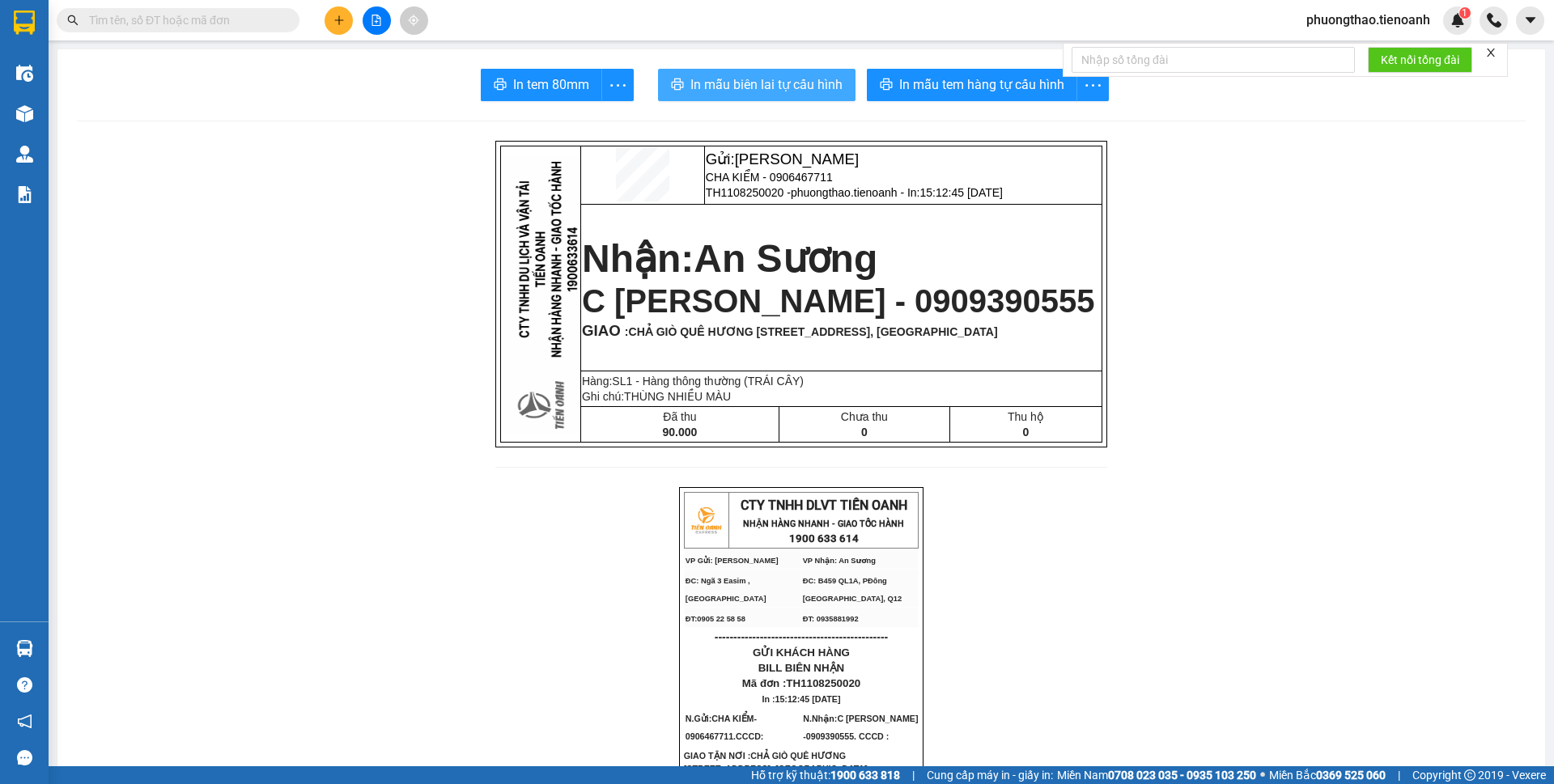
click at [777, 93] on span "In mẫu biên lai tự cấu hình" at bounding box center [766, 84] width 152 height 21
click at [337, 18] on icon "plus" at bounding box center [340, 21] width 12 height 12
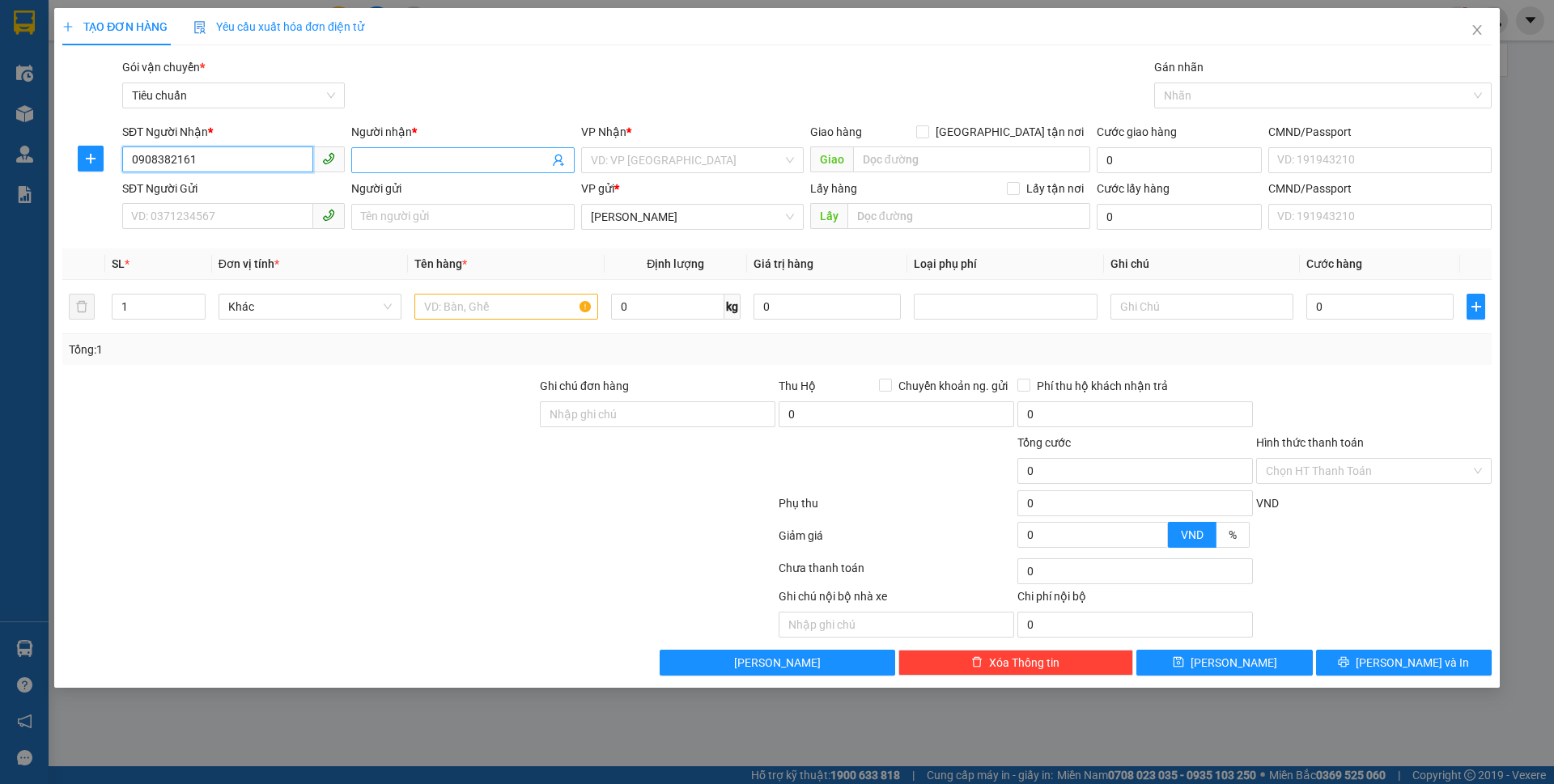
type input "0908382161"
click at [427, 161] on input "Người nhận *" at bounding box center [455, 160] width 187 height 18
type input "TÀI ANH"
click at [649, 166] on input "search" at bounding box center [686, 160] width 191 height 25
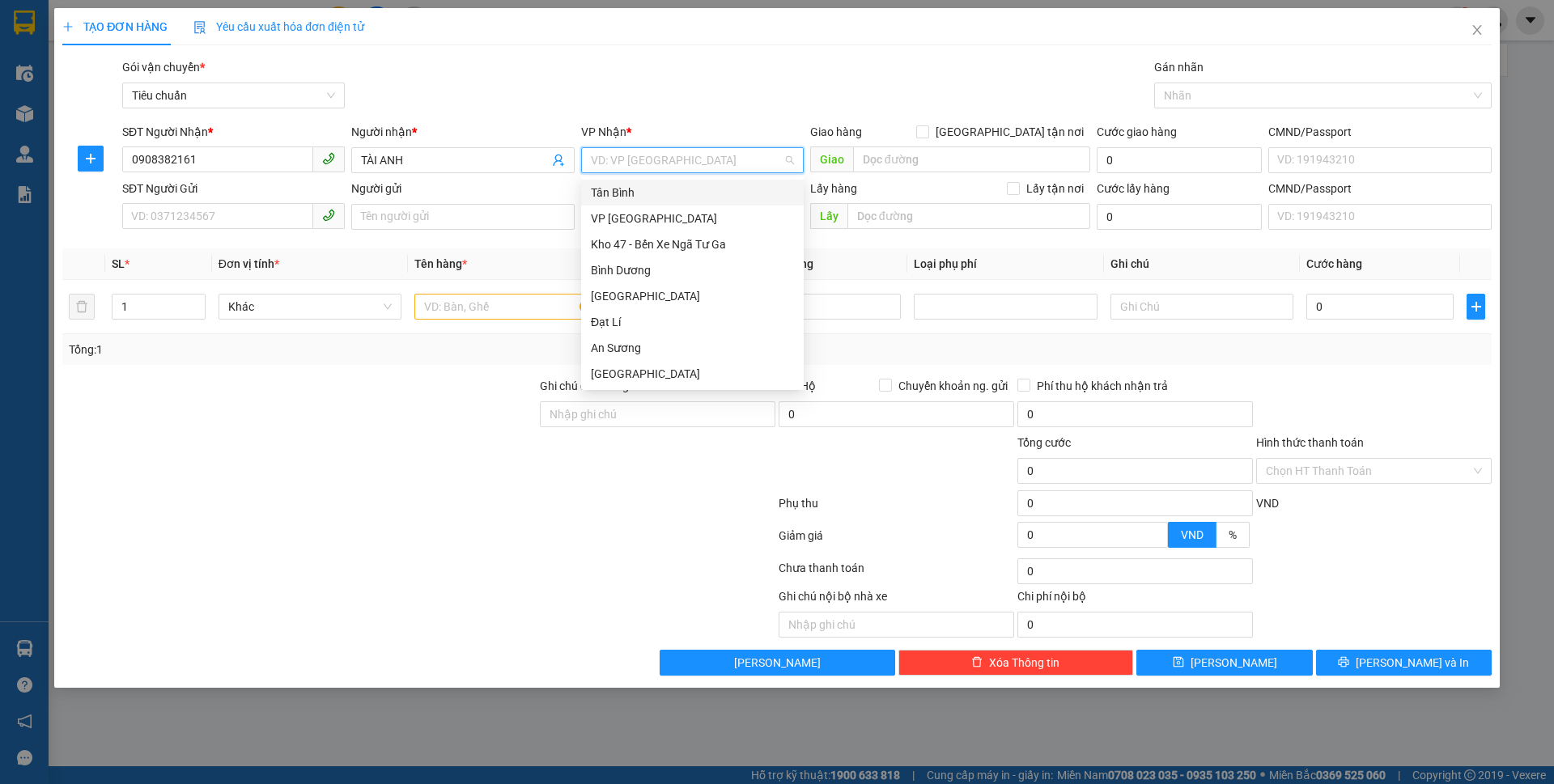
click at [643, 193] on div "Tân Bình" at bounding box center [692, 192] width 203 height 18
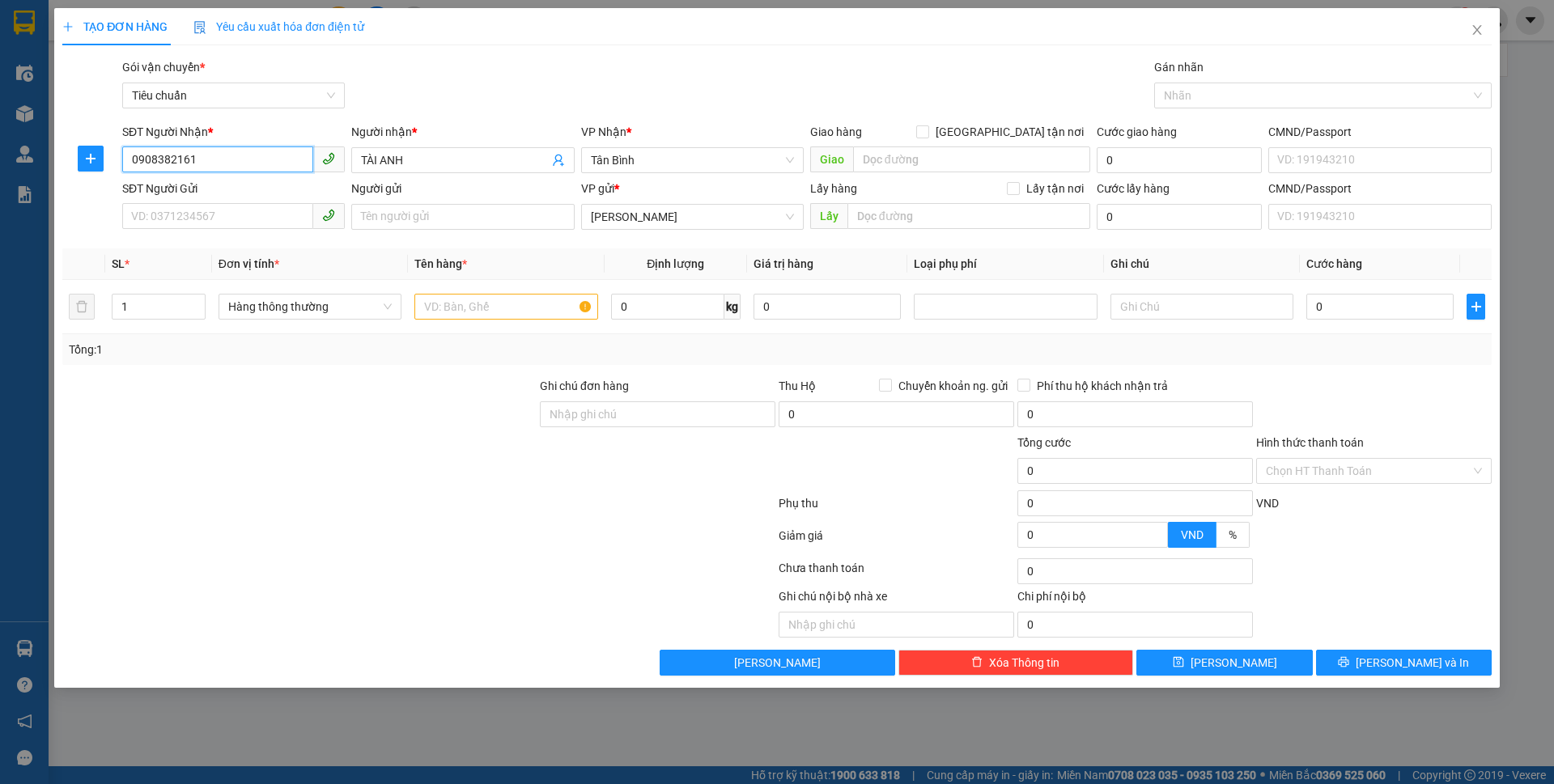
drag, startPoint x: 231, startPoint y: 164, endPoint x: 107, endPoint y: 157, distance: 124.2
click at [107, 157] on div "SĐT Người Nhận * 0908382161 0908382161 Người nhận * TÀI ANH VP Nhận * Tân Bình …" at bounding box center [777, 151] width 1432 height 57
click at [193, 215] on input "SĐT Người Gửi" at bounding box center [217, 216] width 191 height 26
click at [208, 243] on div "0946550304 - A HÒA" at bounding box center [233, 249] width 203 height 18
type input "0946550304"
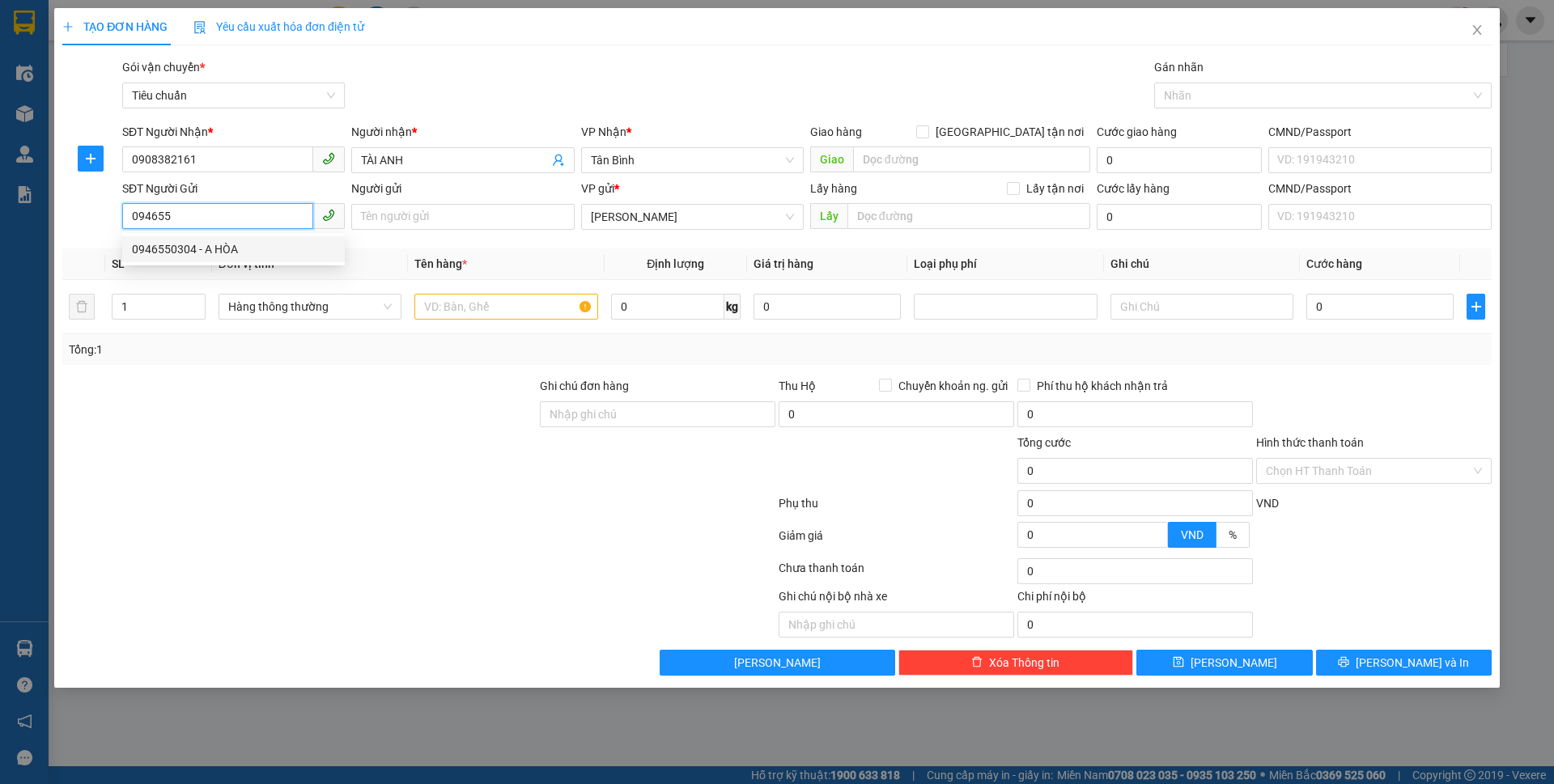
type input "A HÒA"
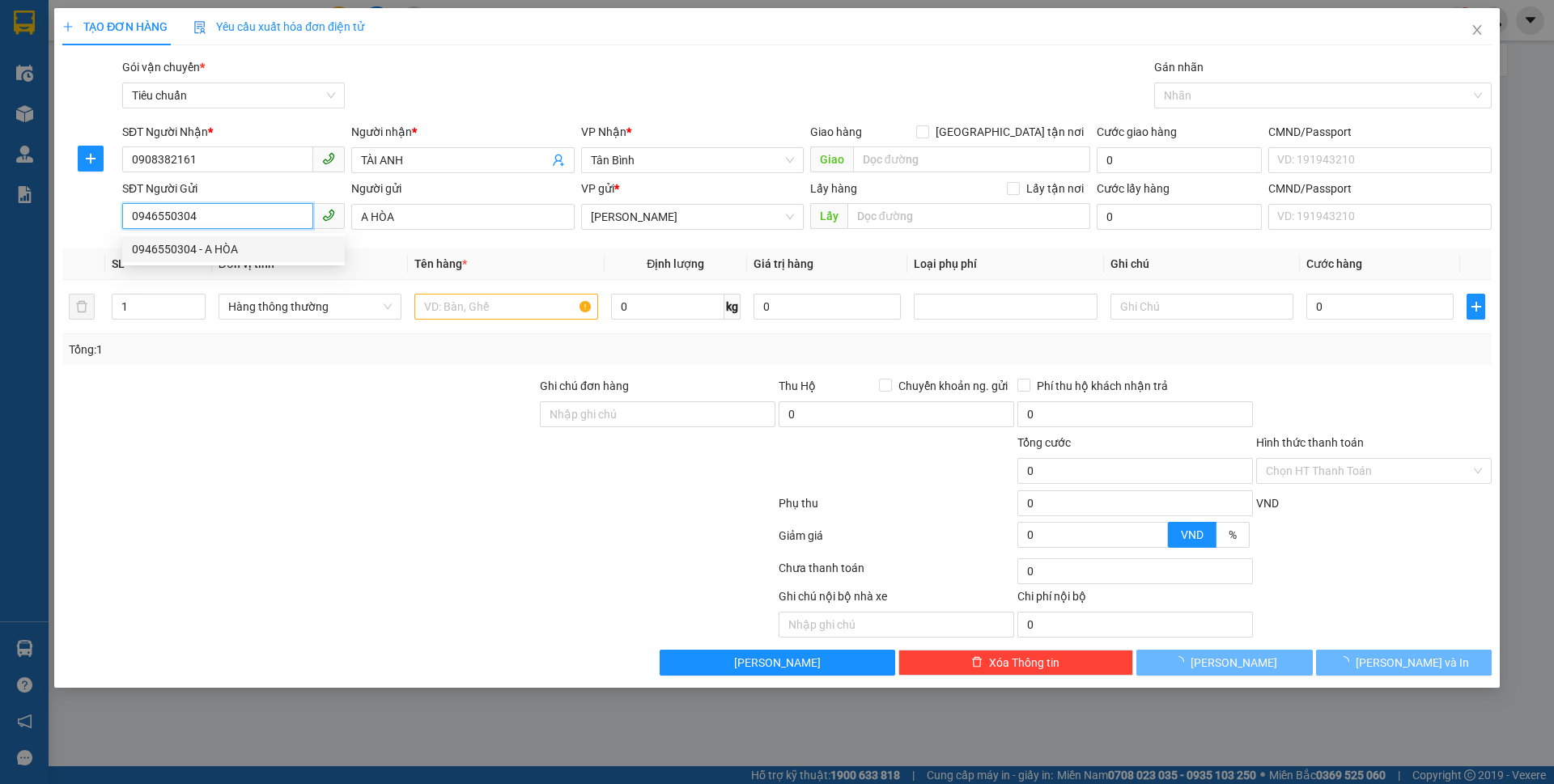
type input "100.000"
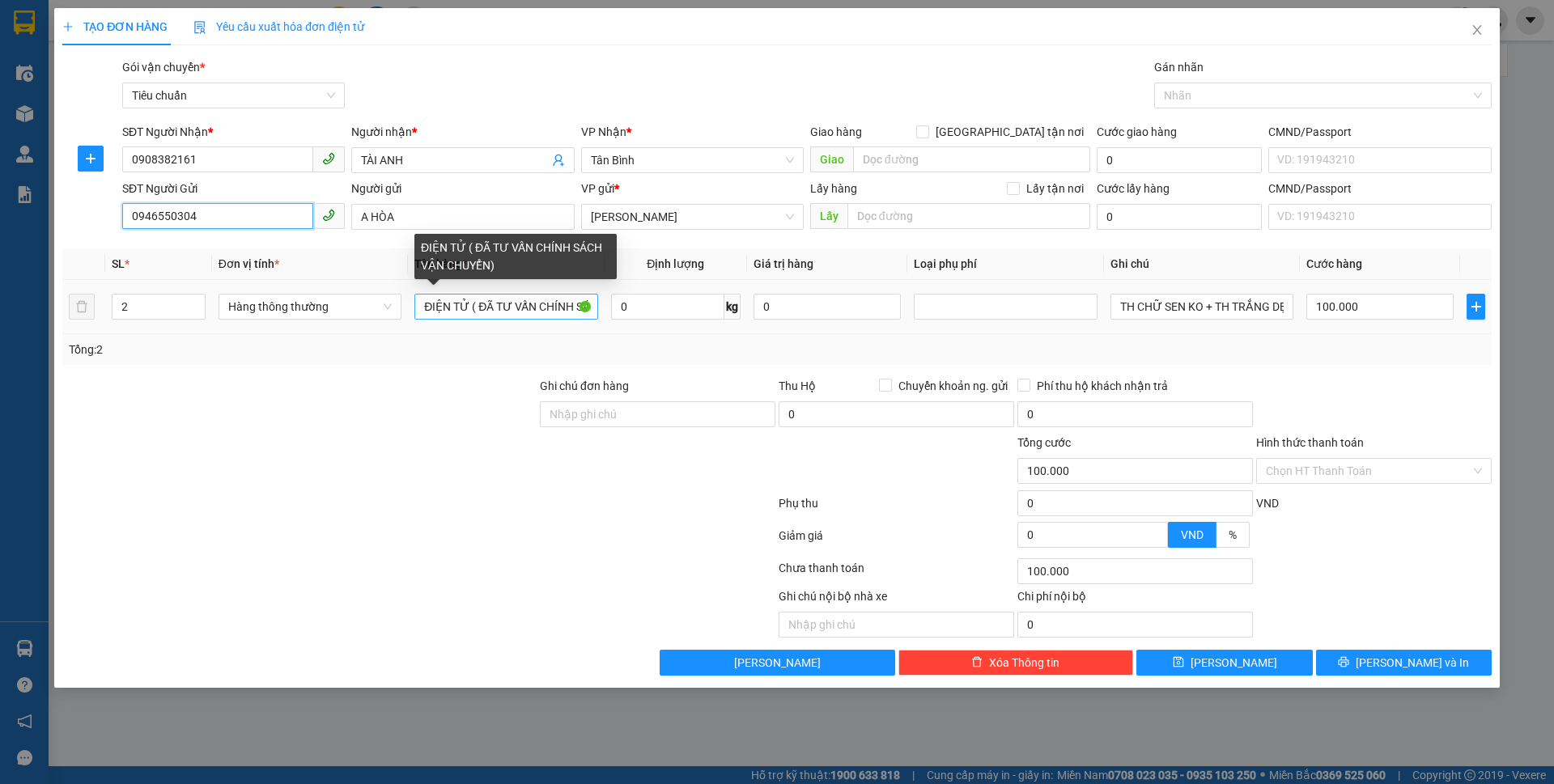
type input "0946550304"
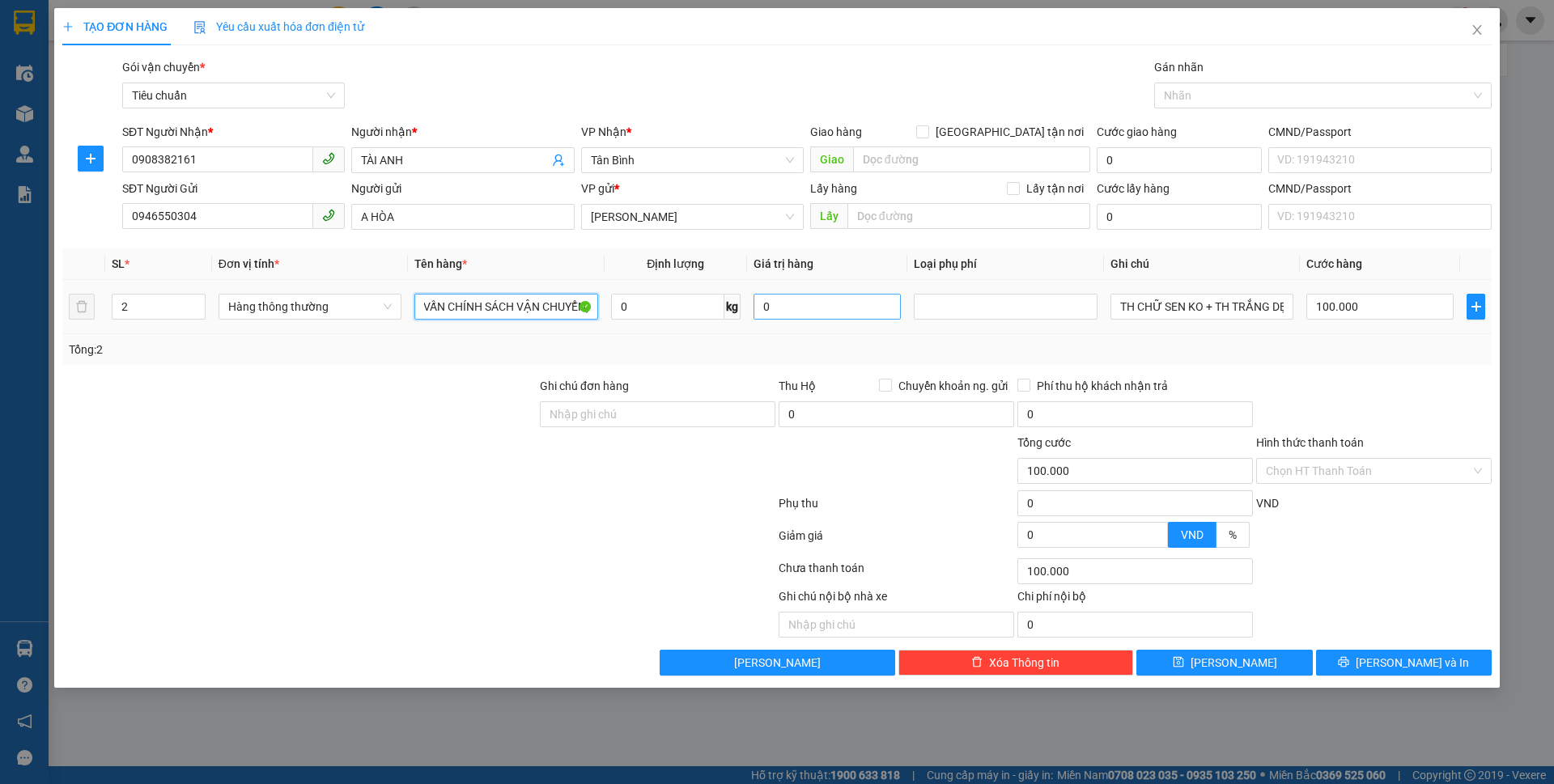
drag, startPoint x: 424, startPoint y: 310, endPoint x: 777, endPoint y: 306, distance: 353.0
click at [777, 309] on tr "2 Hàng thông thường ĐIỆN TỬ ( ĐÃ TƯ VẤN CHÍNH SÁCH VẬN CHUYỂN) 0 kg 0 TH CHỮ SE…" at bounding box center [777, 306] width 1429 height 54
type input "TRÁI CÂY"
click at [650, 304] on input "0" at bounding box center [667, 306] width 113 height 26
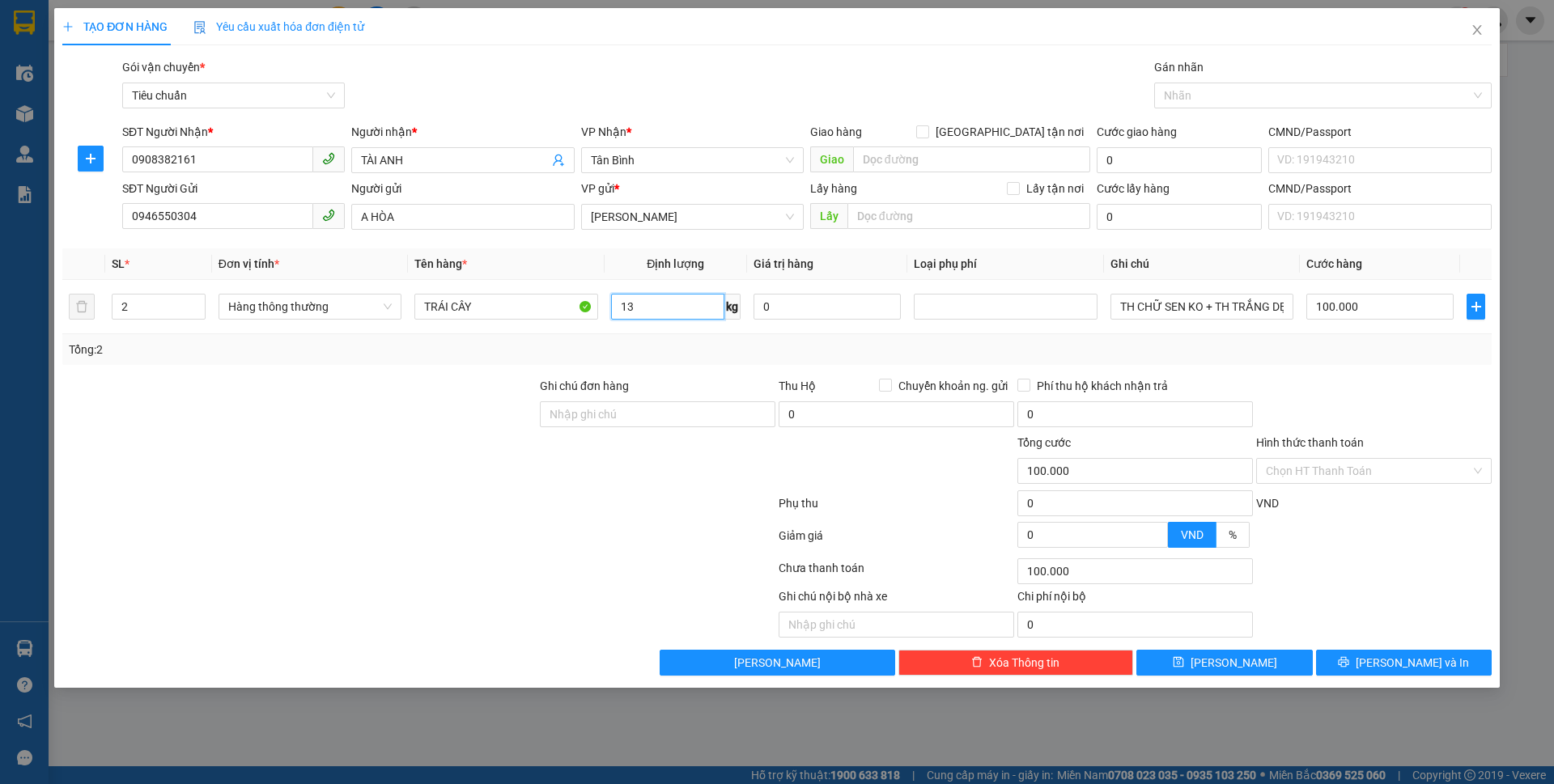
type input "13"
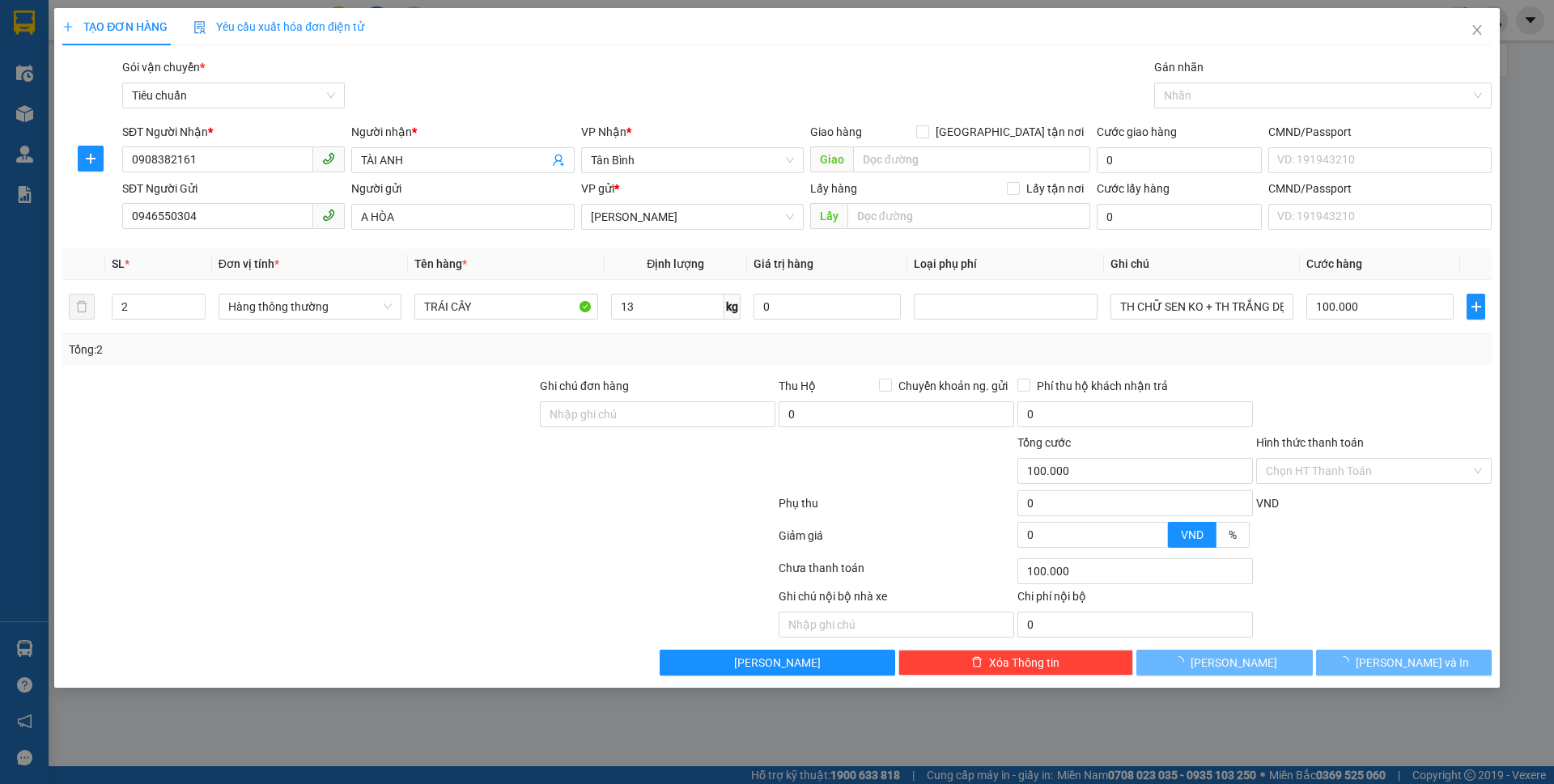
click at [613, 496] on div at bounding box center [419, 506] width 717 height 32
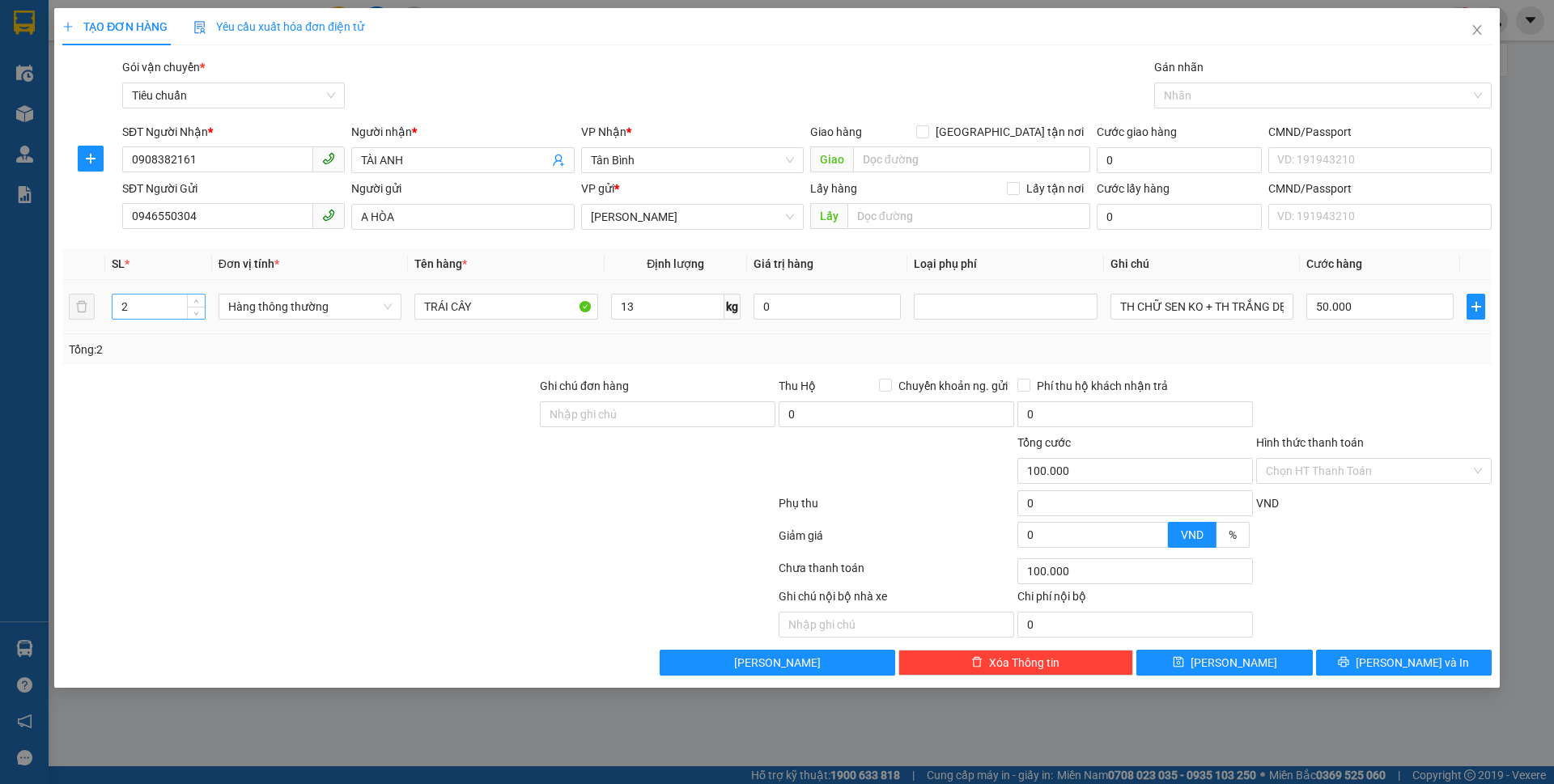
type input "50.000"
drag, startPoint x: 132, startPoint y: 301, endPoint x: 99, endPoint y: 294, distance: 33.7
click at [99, 294] on tr "2 Hàng thông thường TRÁI CÂY 13 kg 0 TH CHỮ SEN KO + TH TRẮNG DẸP CHỮ NÂU ĐEN 5…" at bounding box center [777, 306] width 1429 height 54
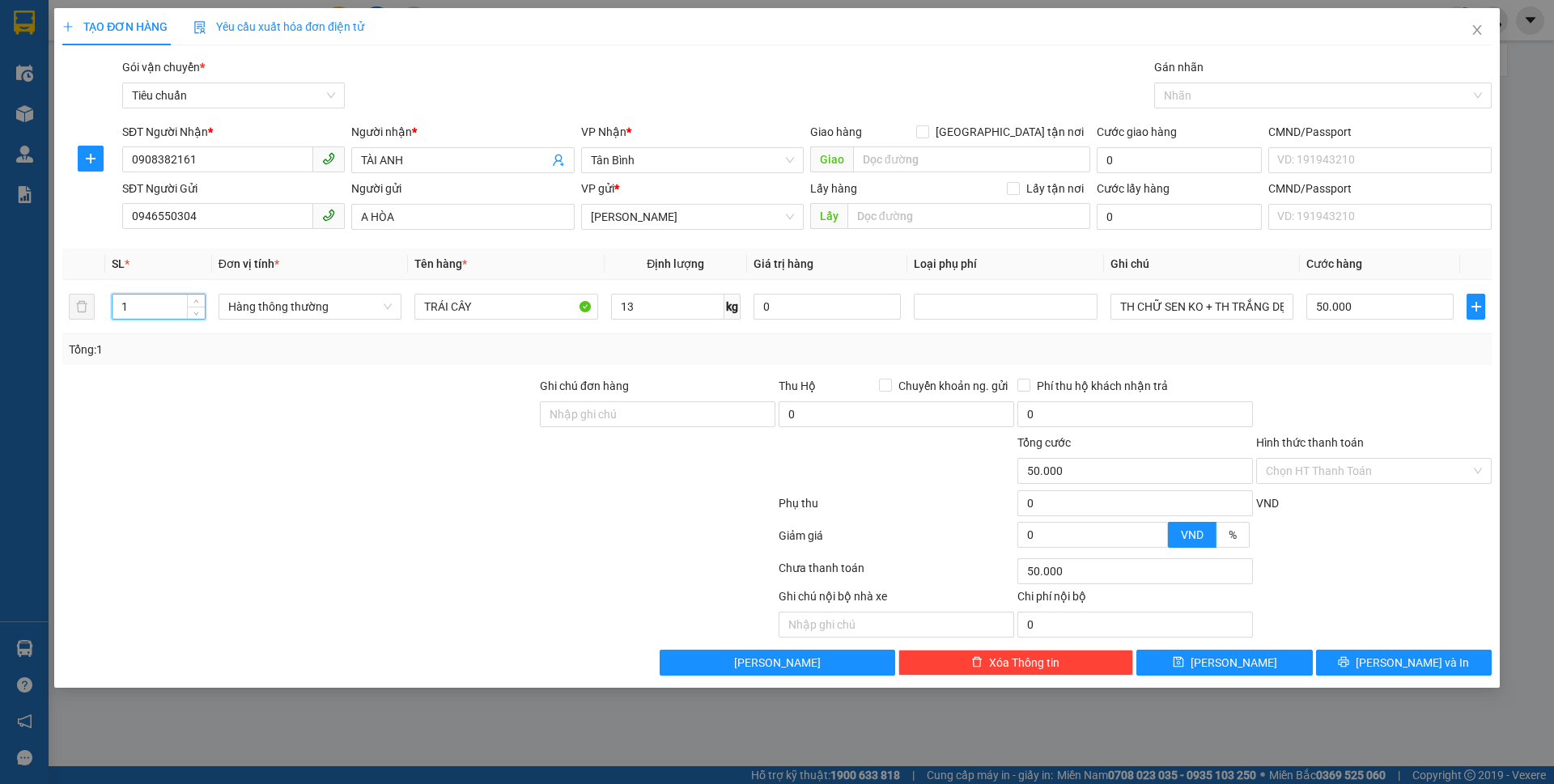
type input "1"
click at [337, 463] on div at bounding box center [299, 462] width 477 height 57
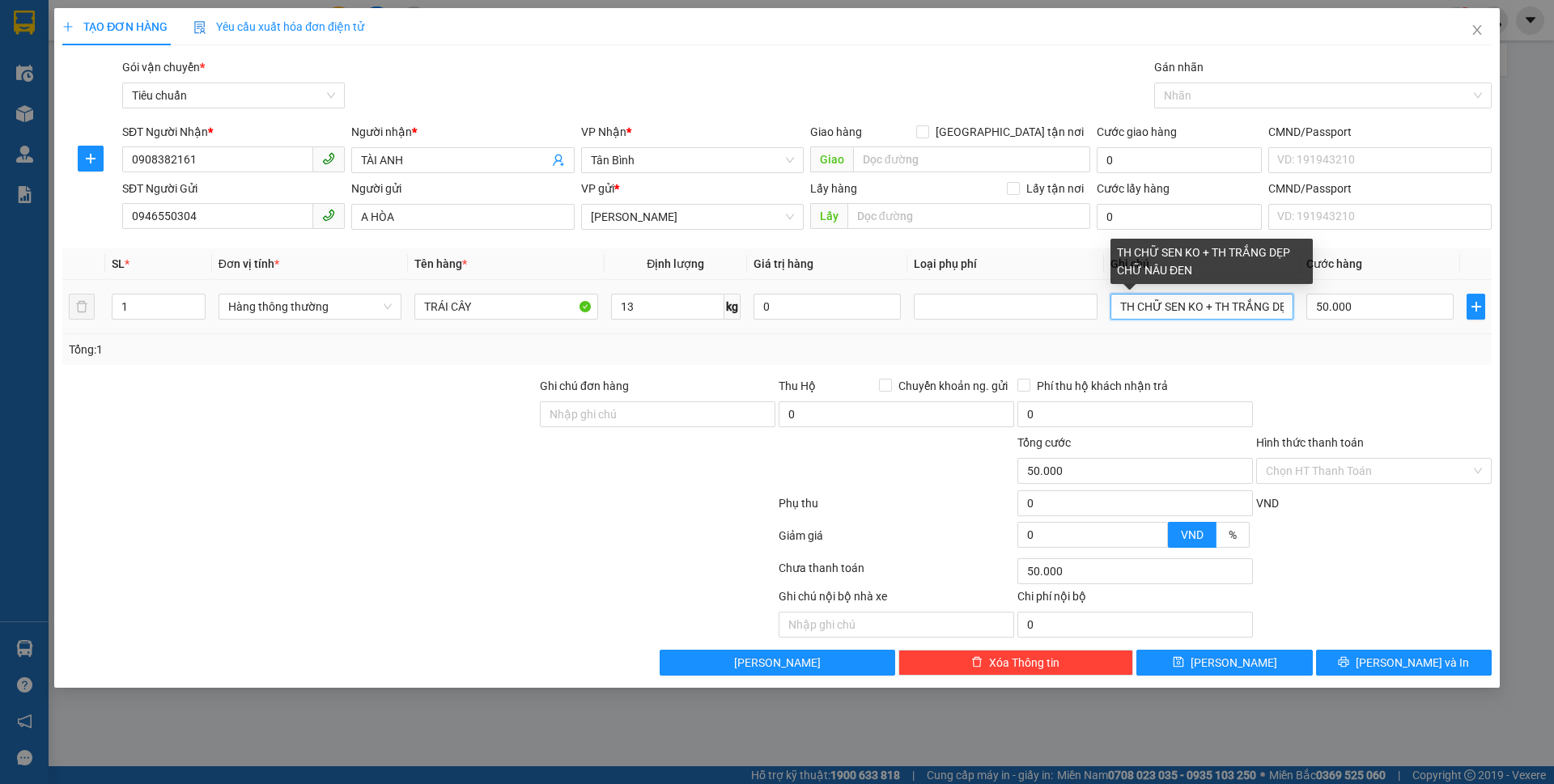
scroll to position [0, 86]
drag, startPoint x: 1125, startPoint y: 306, endPoint x: 1477, endPoint y: 323, distance: 352.4
click at [1477, 323] on tr "1 Hàng thông thường TRÁI CÂY 13 kg 0 TH CHỮ SEN KO + TH TRẮNG DẸP CHỮ NÂU ĐEN 5…" at bounding box center [777, 306] width 1429 height 54
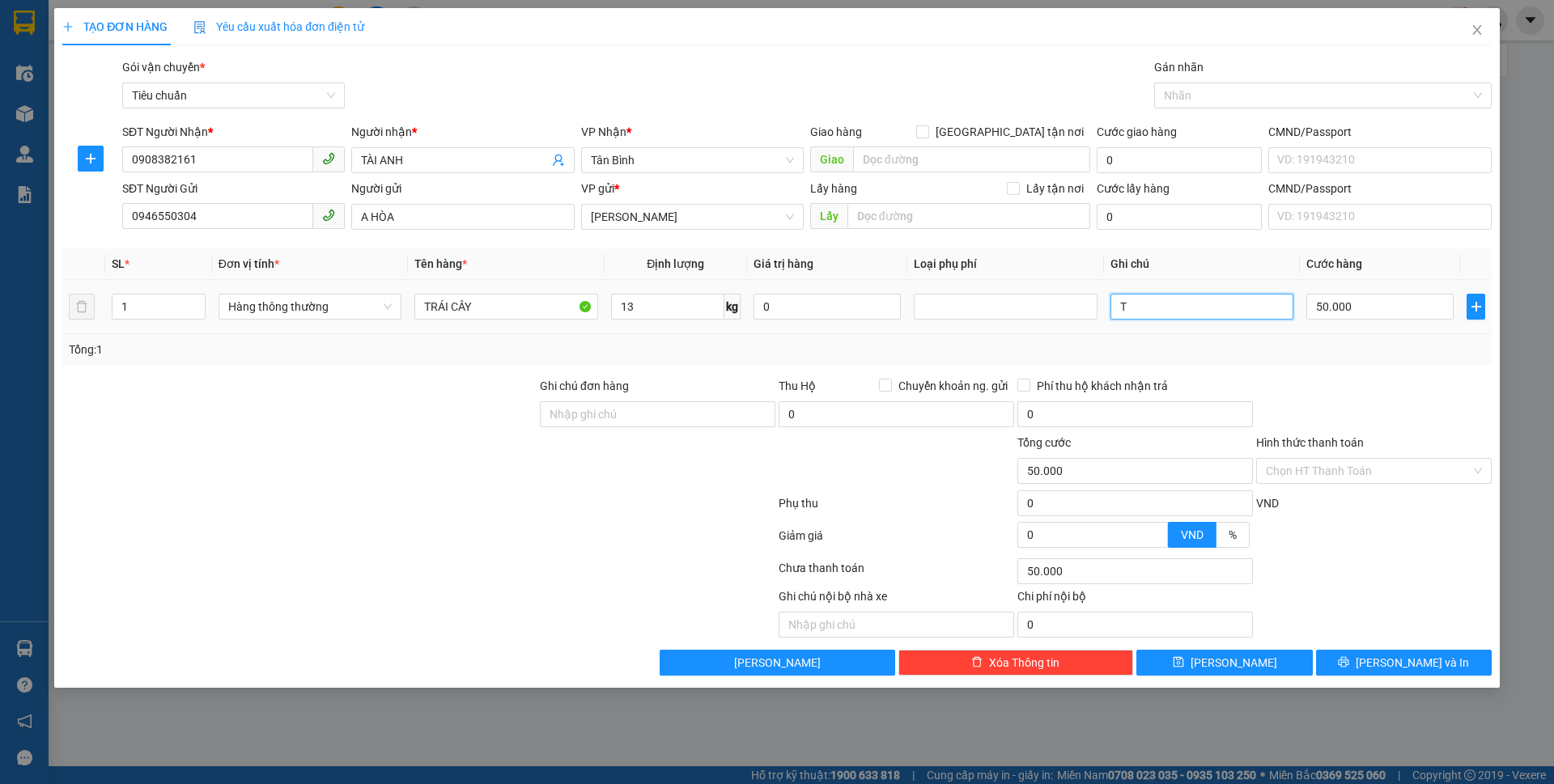
scroll to position [0, 0]
drag, startPoint x: 1130, startPoint y: 301, endPoint x: 1032, endPoint y: 301, distance: 98.0
click at [1032, 301] on tr "1 Hàng thông thường TRÁI CÂY 13 kg 0 T 50.000" at bounding box center [777, 306] width 1429 height 54
type input "THÙNG AQUA DÁN CHUNG TÚI XANHD"
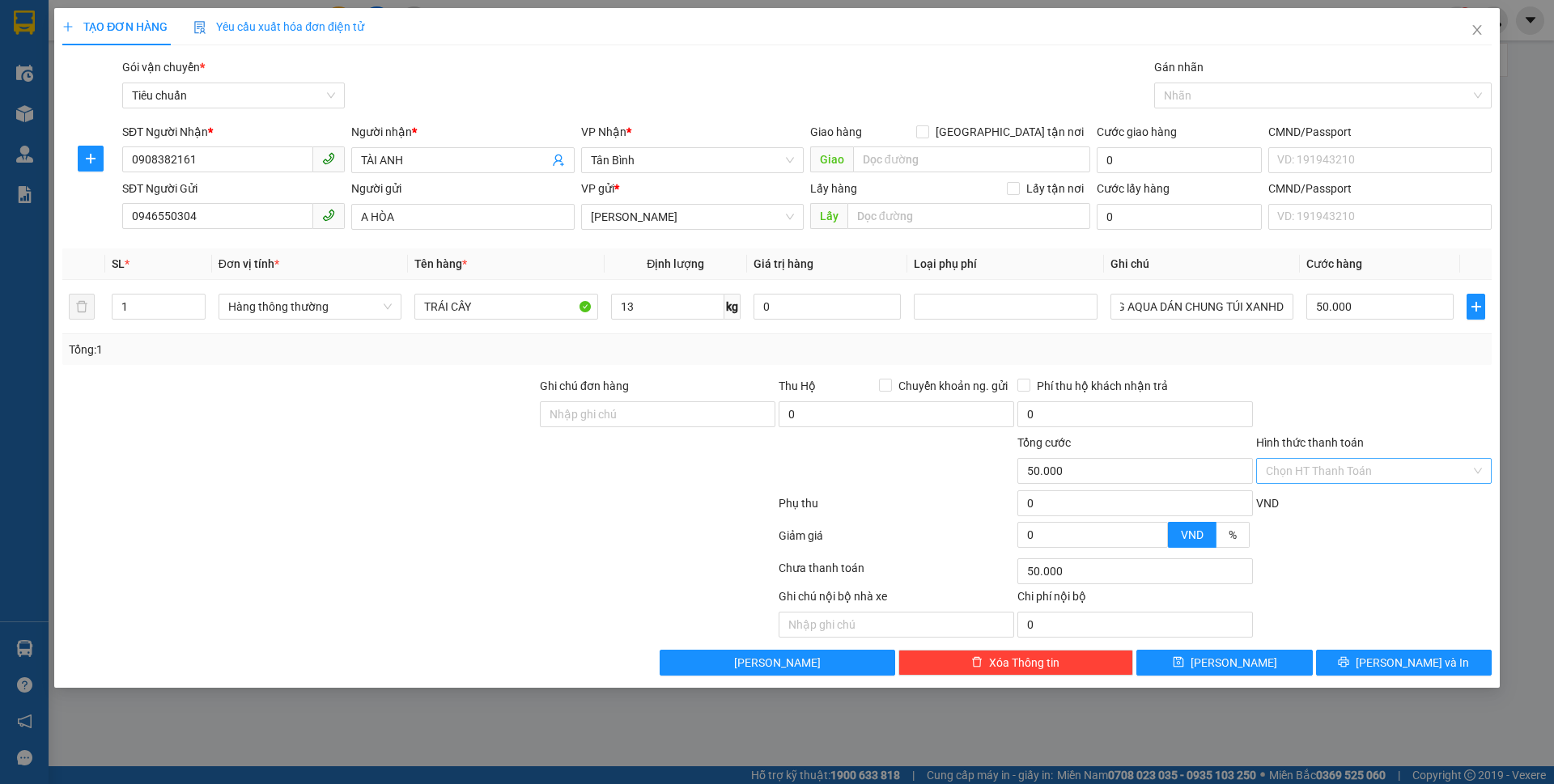
click at [1313, 473] on input "Hình thức thanh toán" at bounding box center [1367, 470] width 205 height 25
click at [1385, 660] on button "[PERSON_NAME] và In" at bounding box center [1403, 662] width 176 height 26
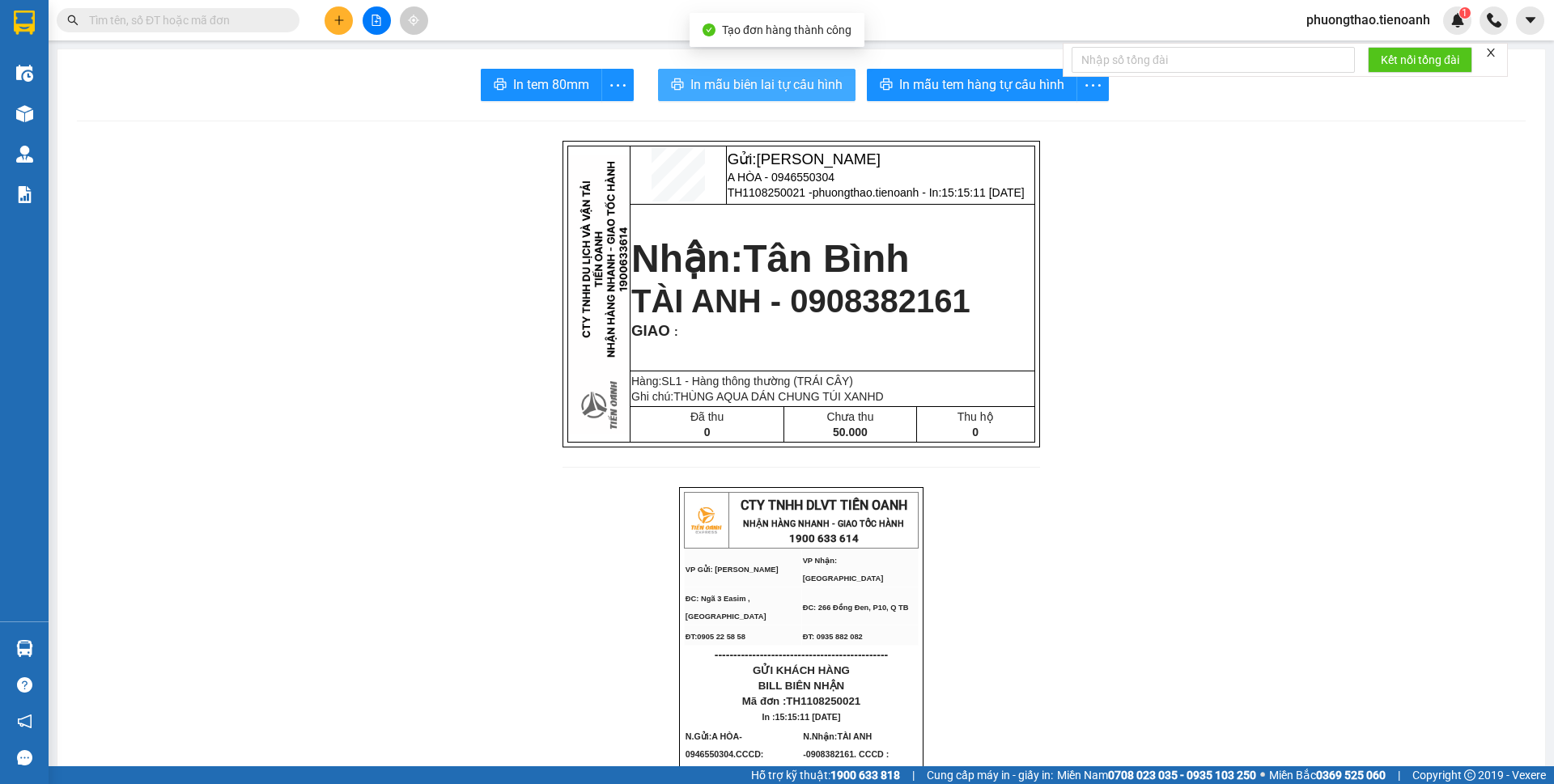
click at [701, 90] on span "In mẫu biên lai tự cấu hình" at bounding box center [766, 84] width 152 height 21
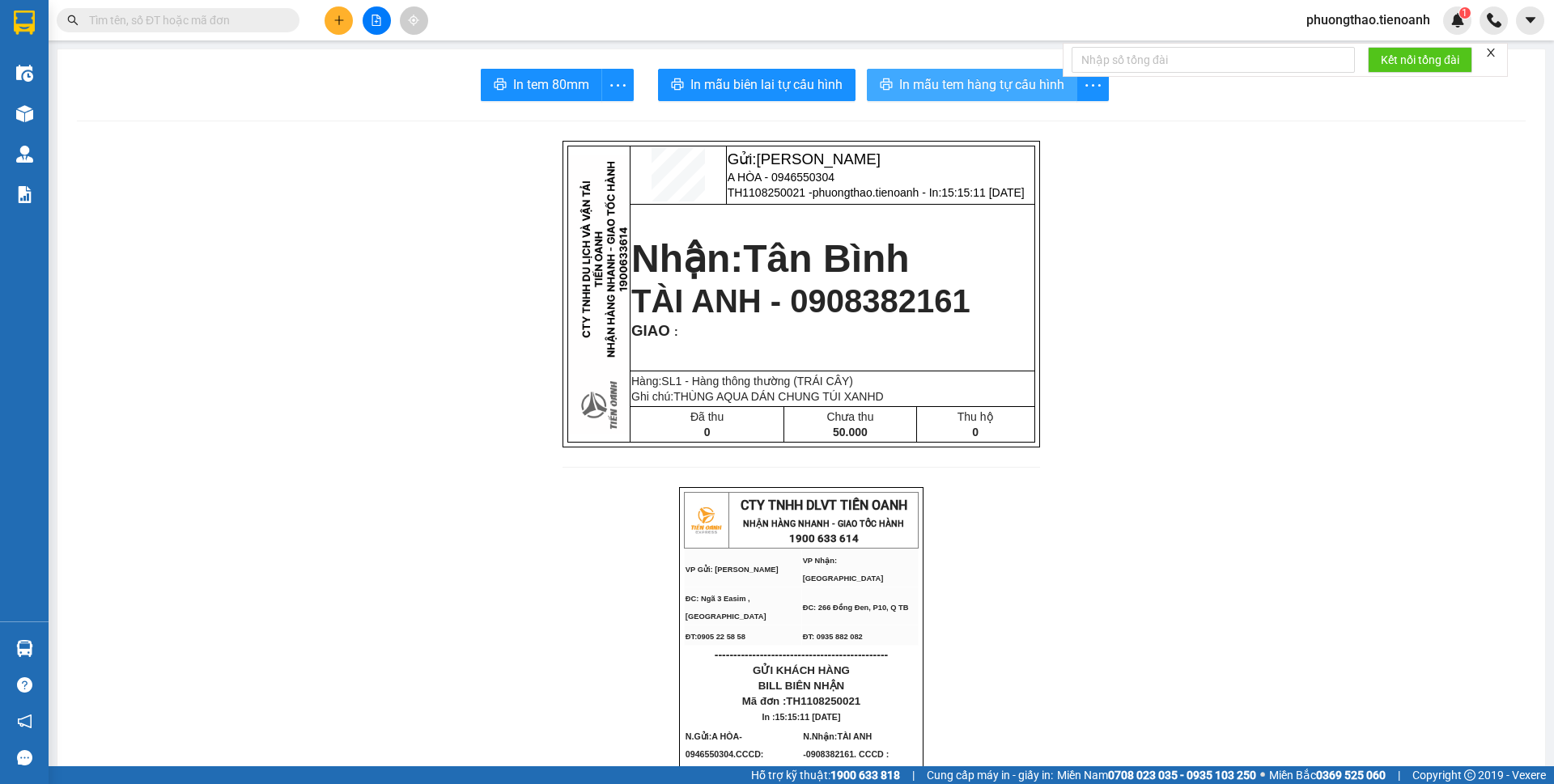
click at [972, 84] on span "In mẫu tem hàng tự cấu hình" at bounding box center [982, 84] width 165 height 21
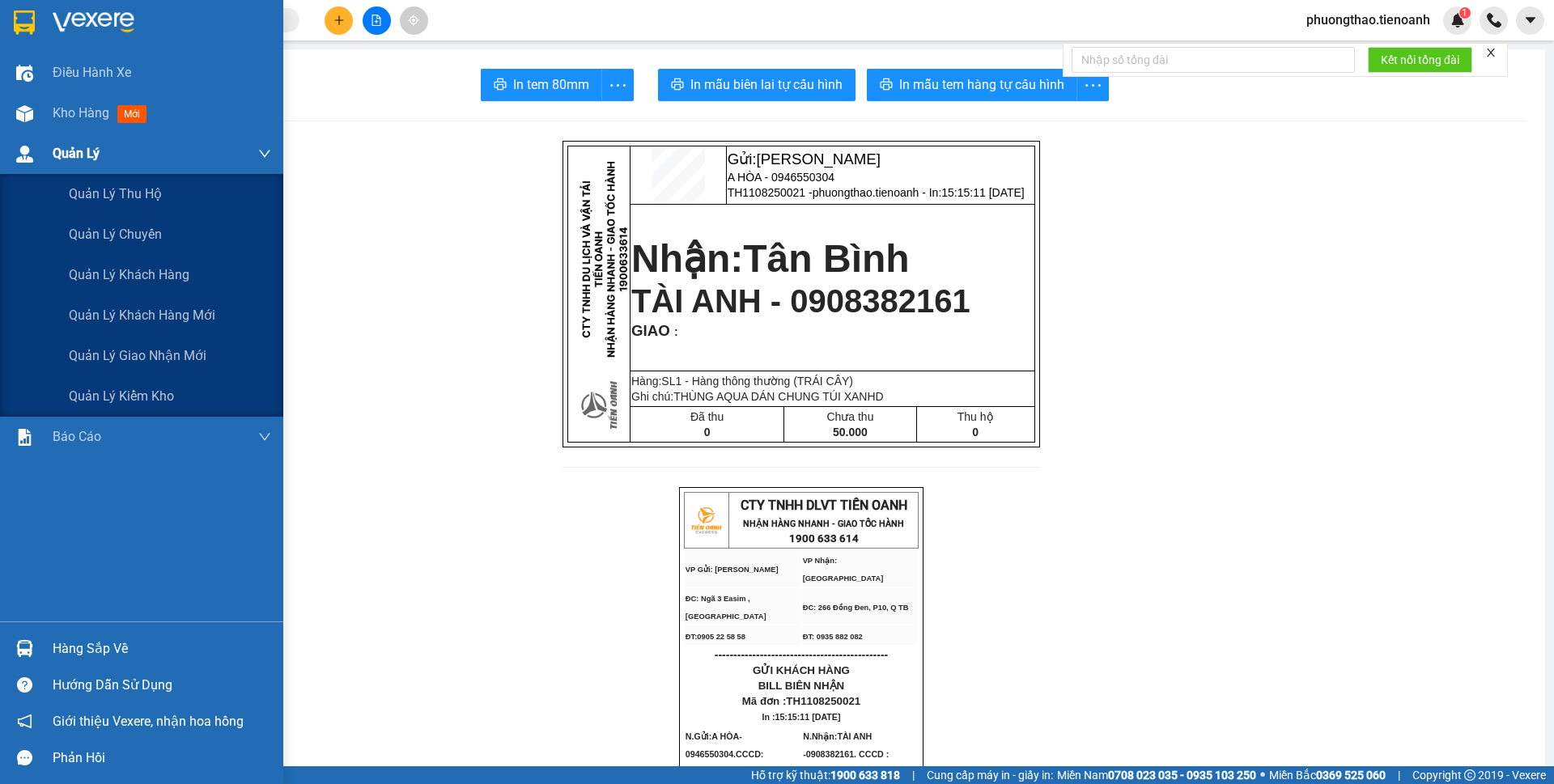
drag, startPoint x: 78, startPoint y: 69, endPoint x: 85, endPoint y: 145, distance: 76.3
click at [90, 143] on div "Điều hành xe Kho hàng mới Quản [PERSON_NAME] lý thu hộ Quản lý chuyến Quản lý k…" at bounding box center [141, 338] width 284 height 569
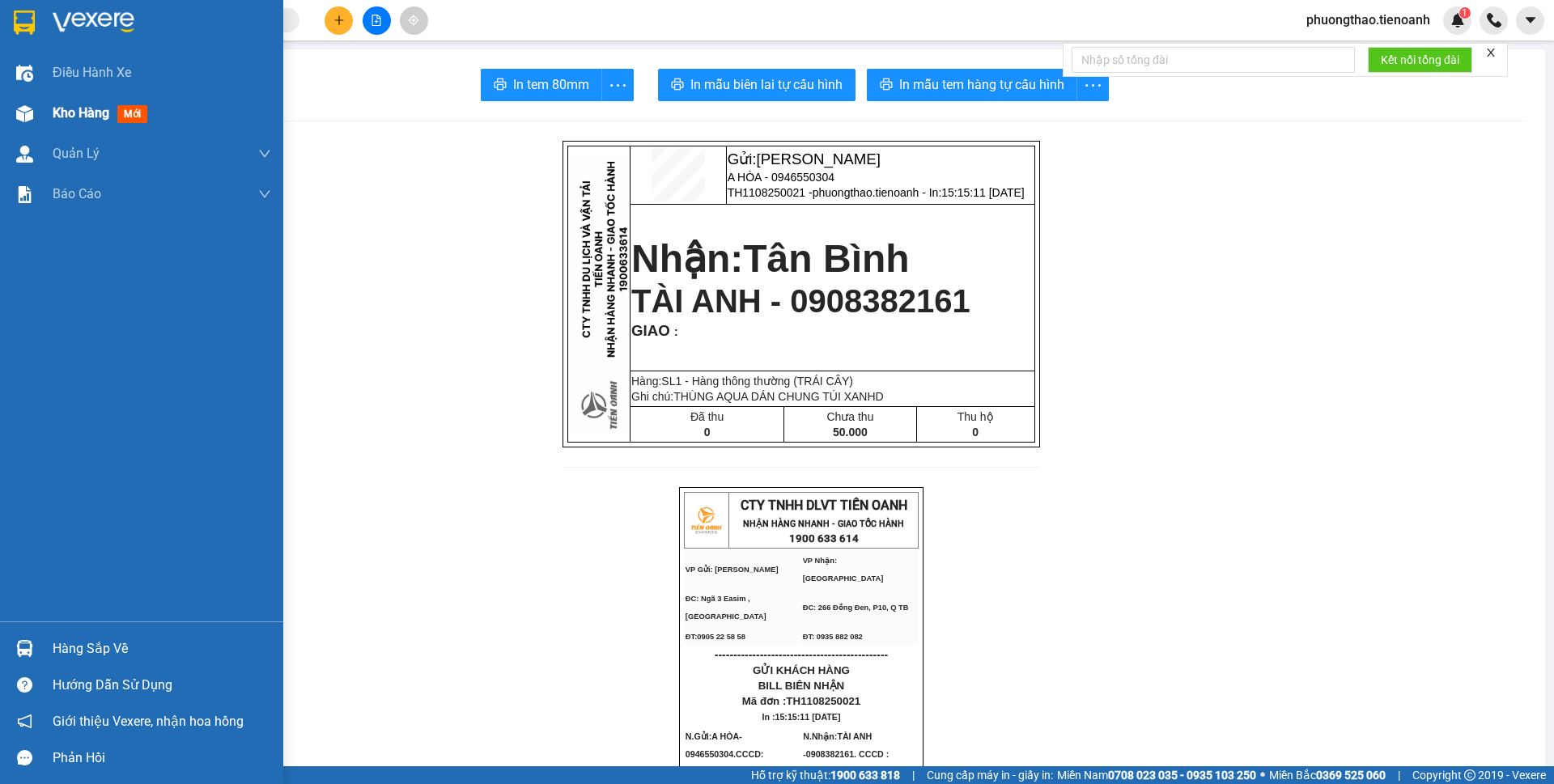
click at [72, 118] on span "Kho hàng" at bounding box center [81, 113] width 57 height 16
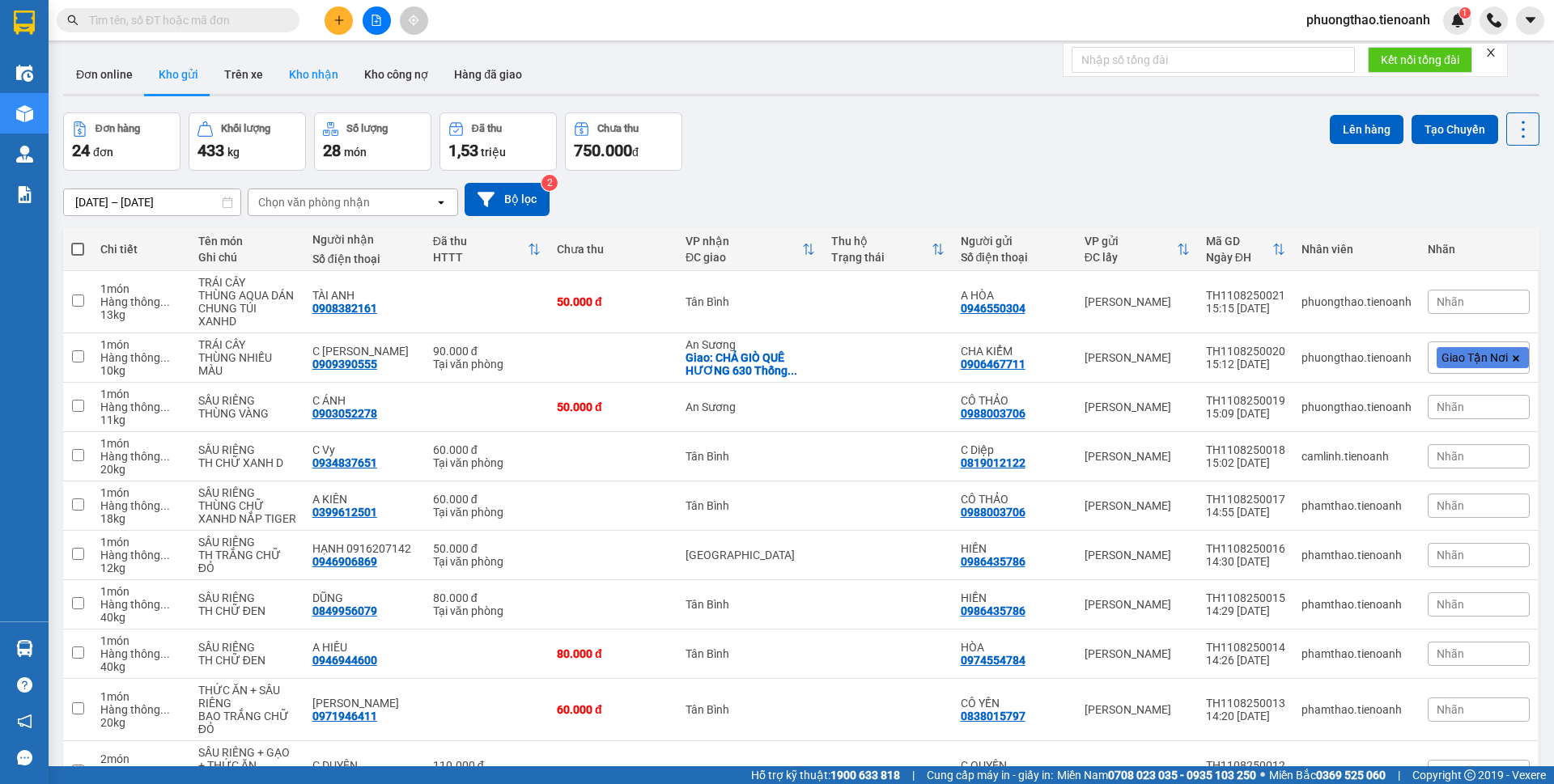
click at [304, 84] on button "Kho nhận" at bounding box center [313, 75] width 76 height 39
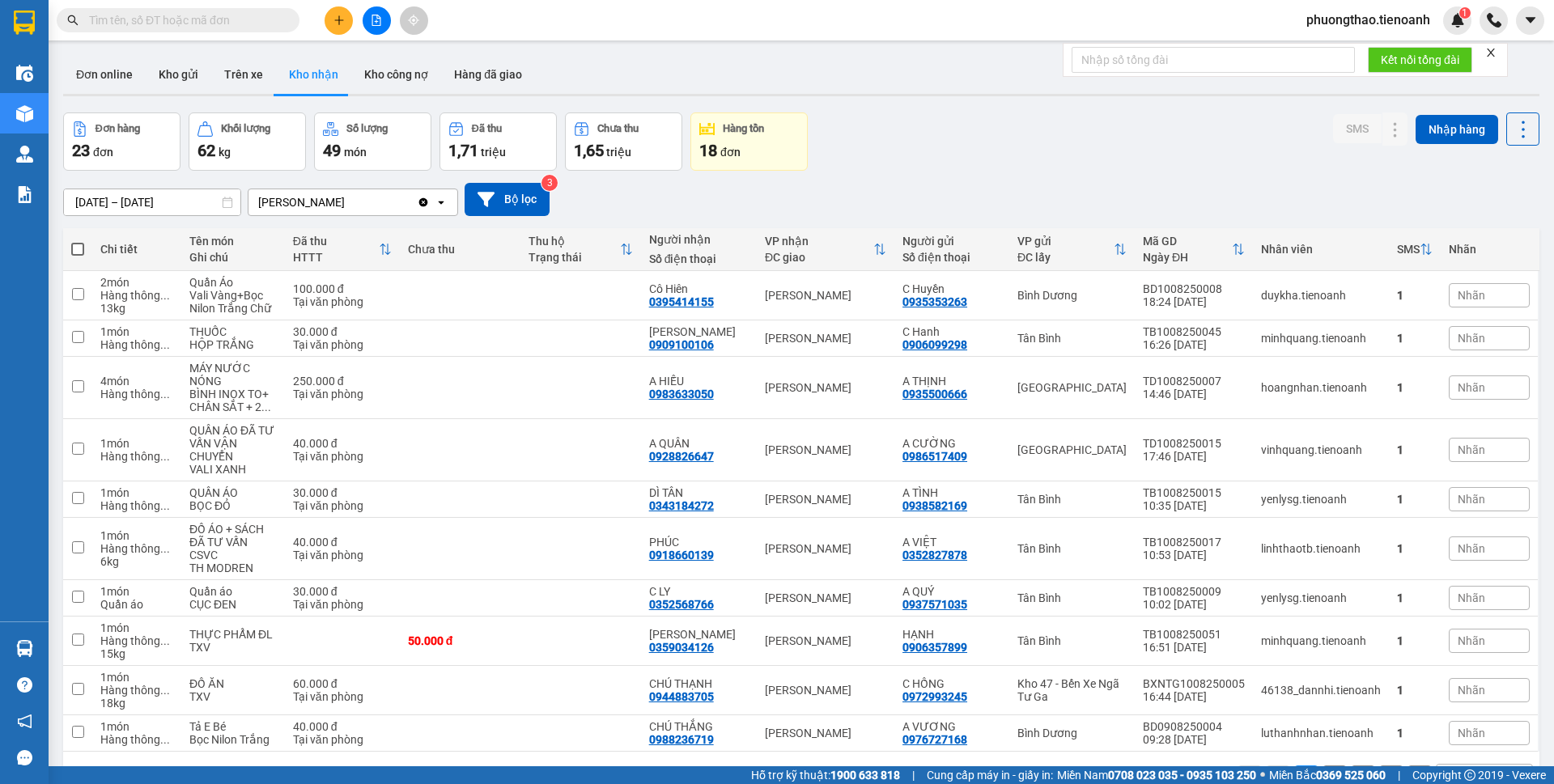
scroll to position [75, 0]
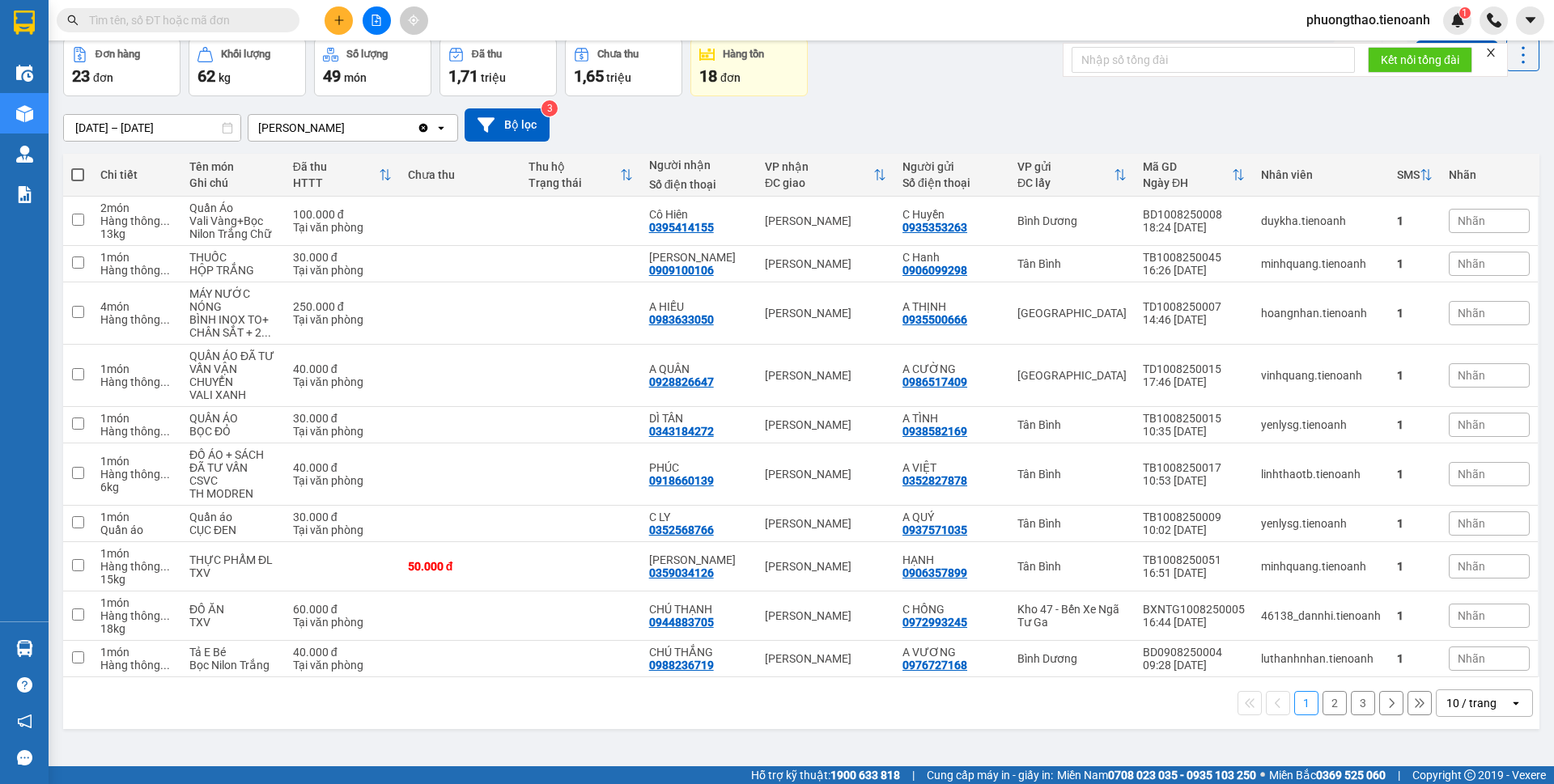
click at [1463, 695] on div "10 / trang" at bounding box center [1471, 703] width 50 height 16
drag, startPoint x: 1459, startPoint y: 653, endPoint x: 1224, endPoint y: 433, distance: 321.9
click at [1459, 652] on span "100 / trang" at bounding box center [1464, 654] width 58 height 16
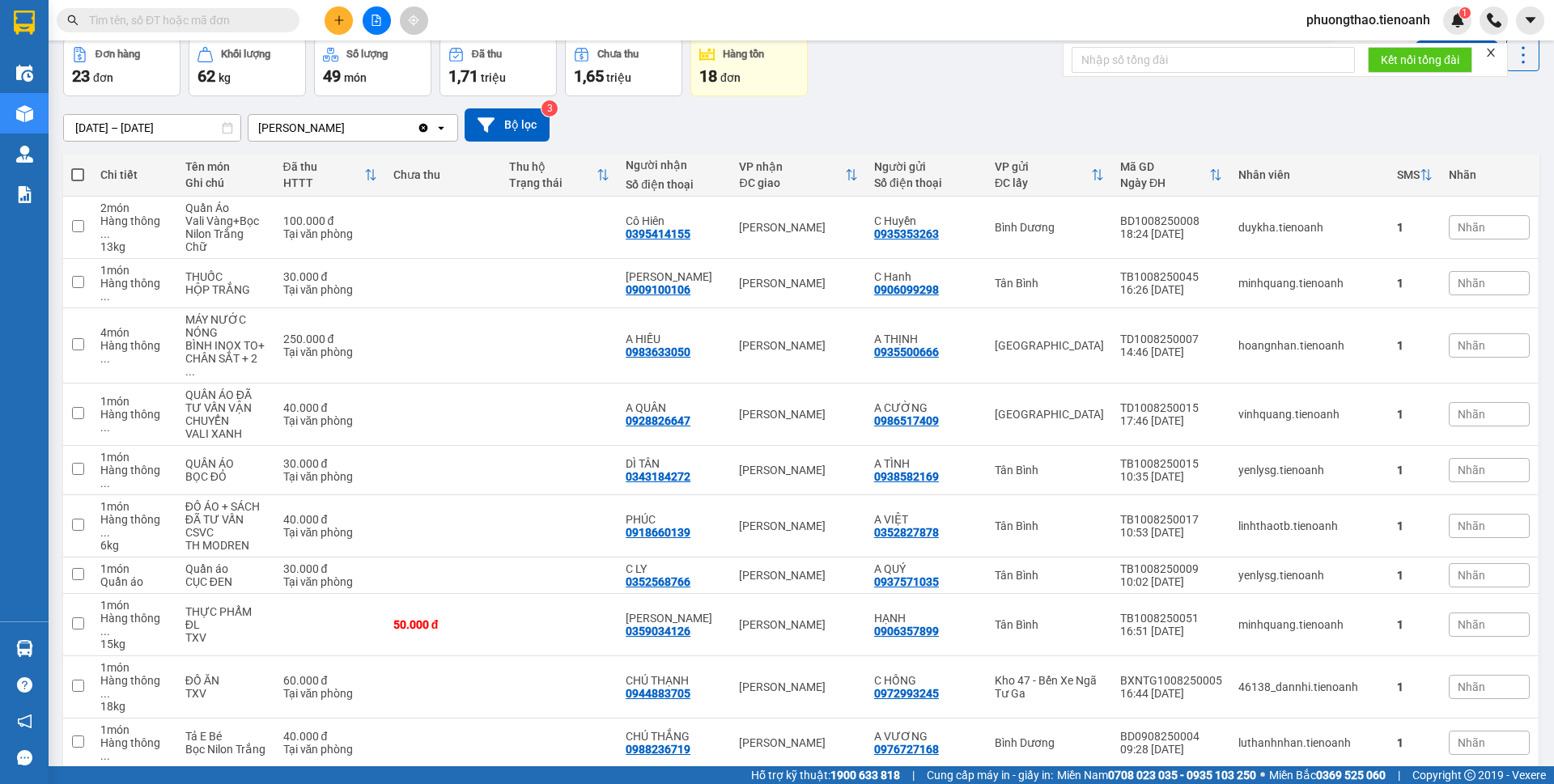
click at [134, 14] on input "text" at bounding box center [185, 21] width 191 height 18
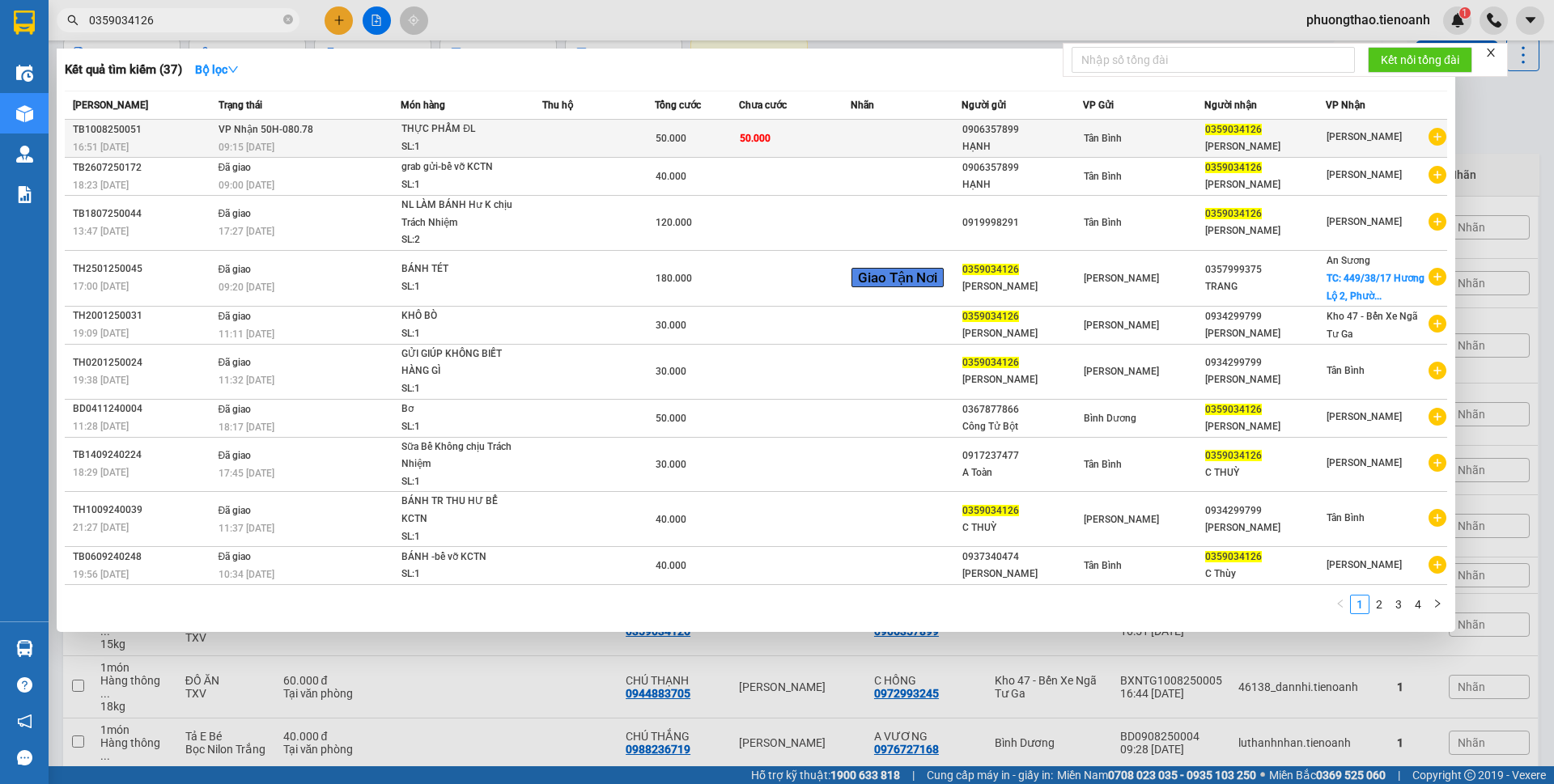
type input "0359034126"
click at [758, 131] on span "50.000" at bounding box center [754, 137] width 30 height 13
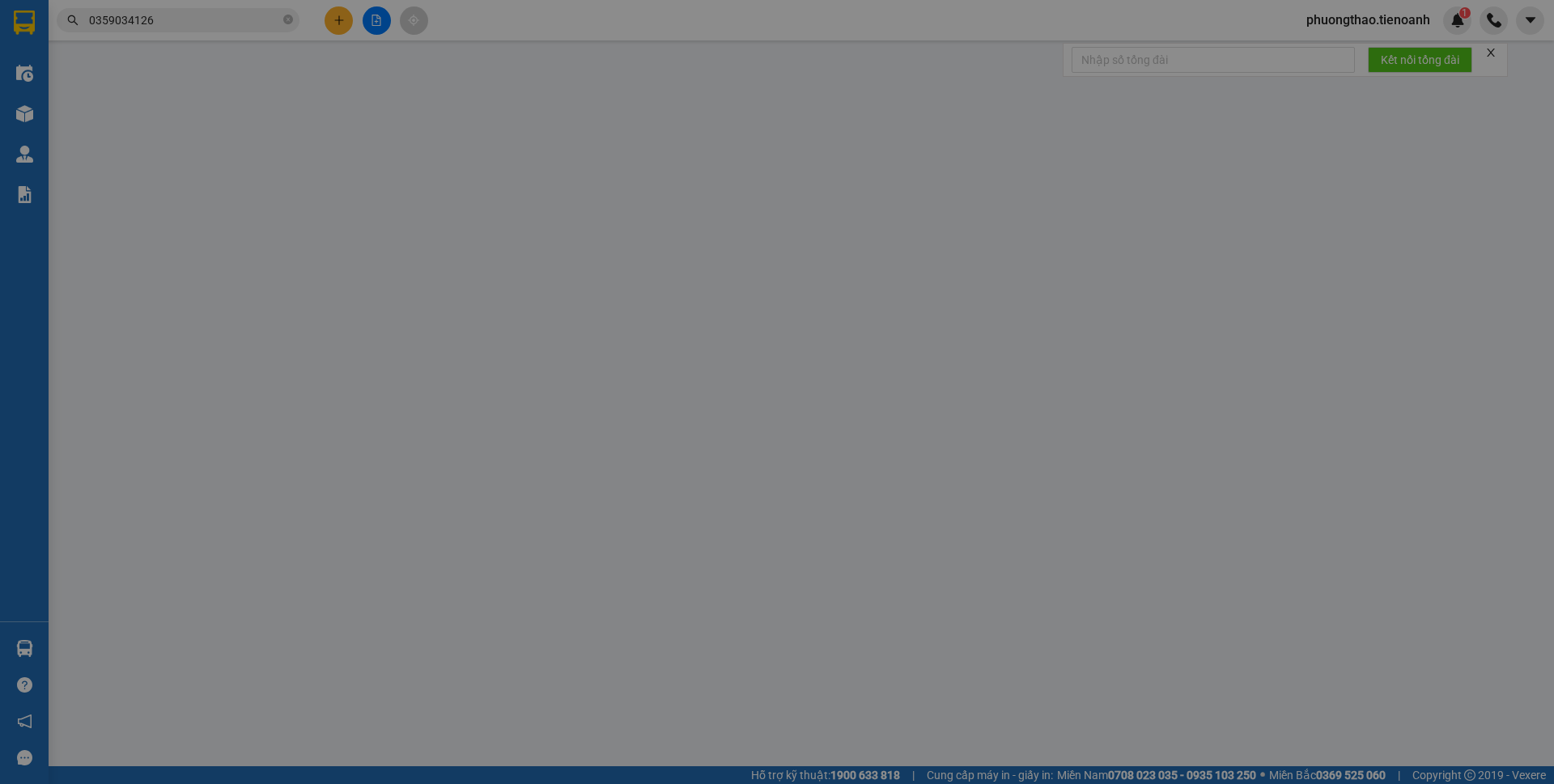
type input "0359034126"
type input "[PERSON_NAME]"
type input "0906357899"
type input "HẠNH"
type input "50.000"
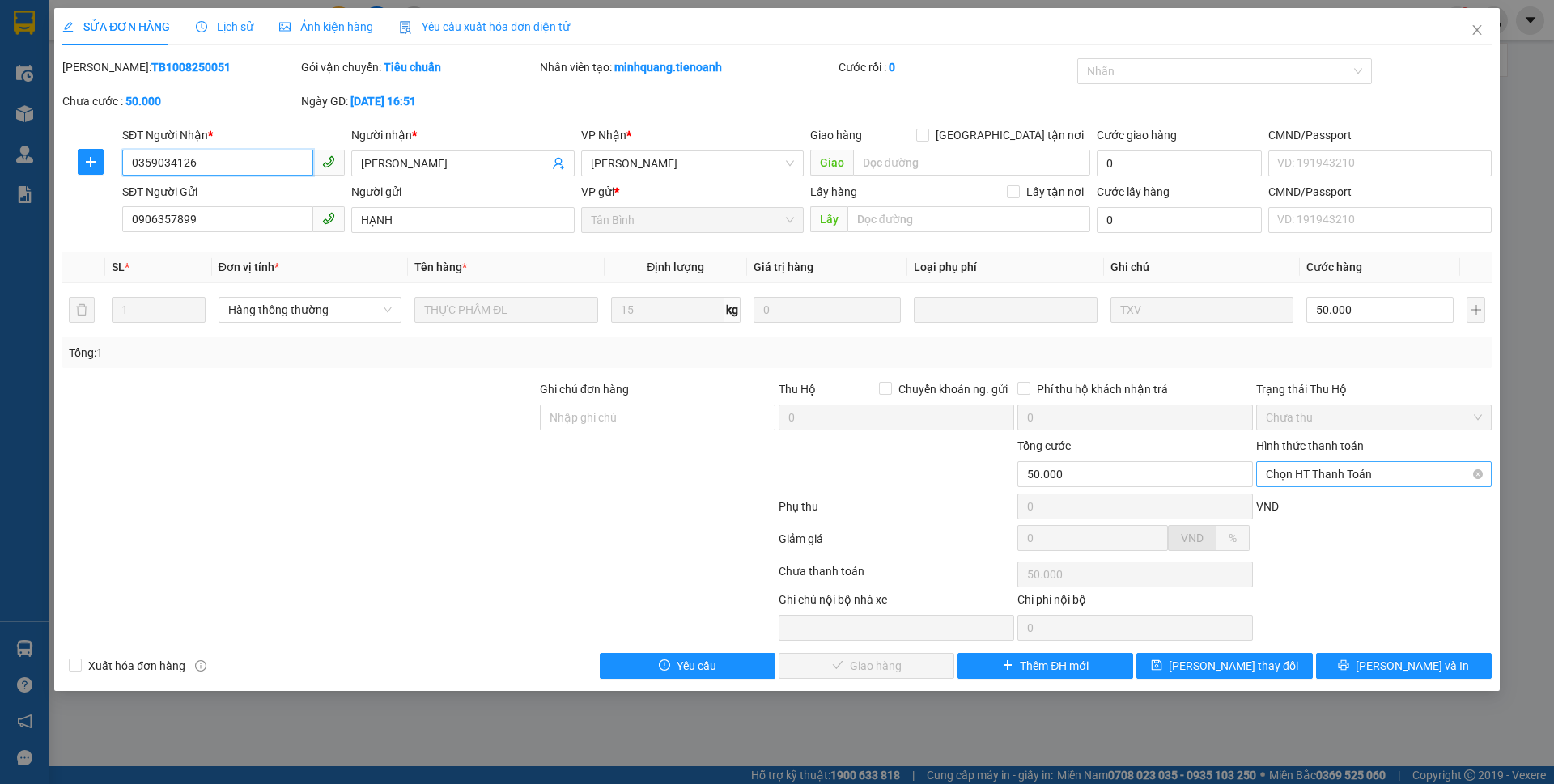
click at [1377, 477] on span "Chọn HT Thanh Toán" at bounding box center [1373, 474] width 216 height 25
click at [1361, 500] on div "Tại văn phòng" at bounding box center [1373, 506] width 216 height 18
type input "0"
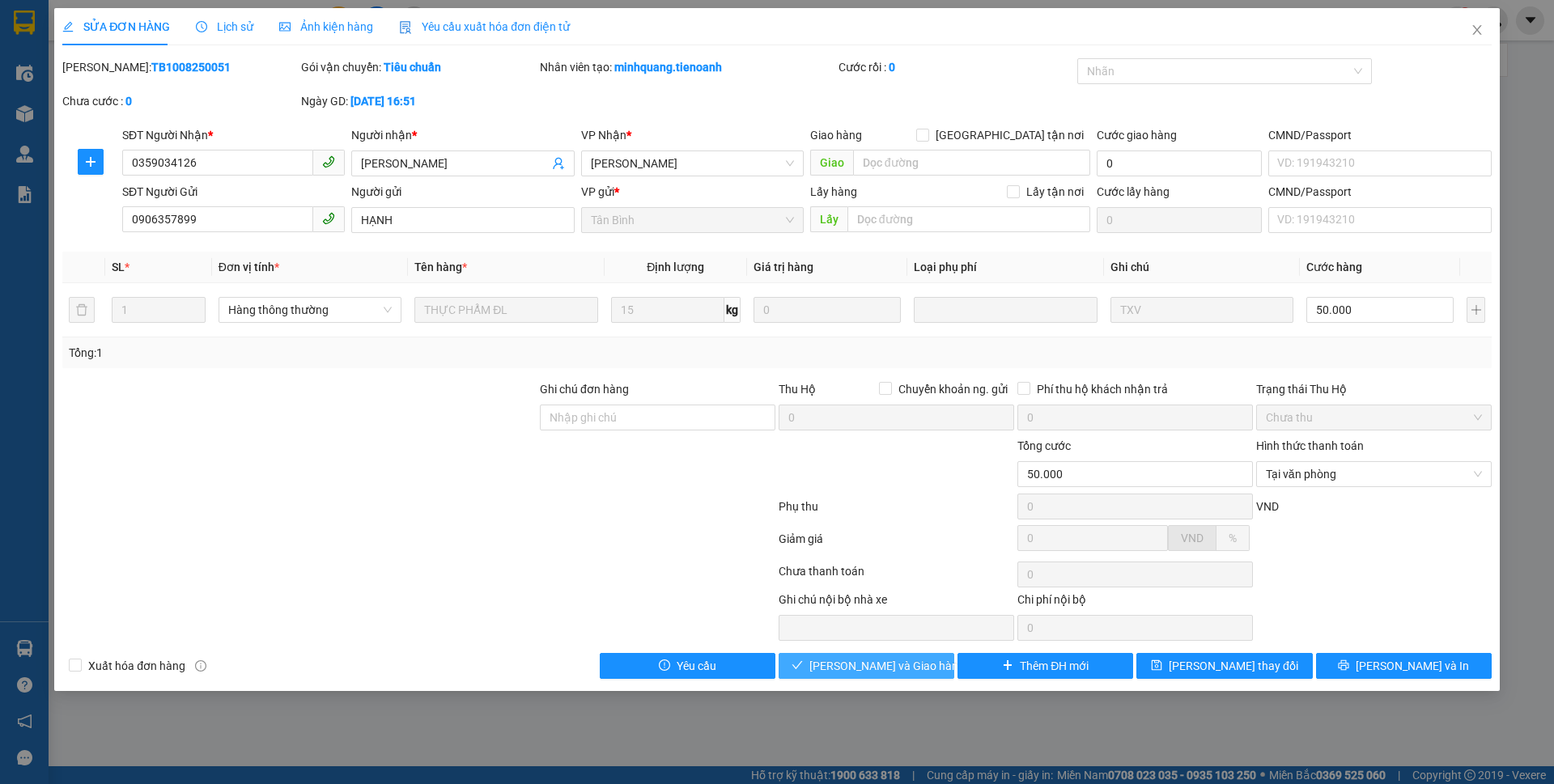
click at [846, 667] on span "[PERSON_NAME] và Giao hàng" at bounding box center [886, 665] width 155 height 18
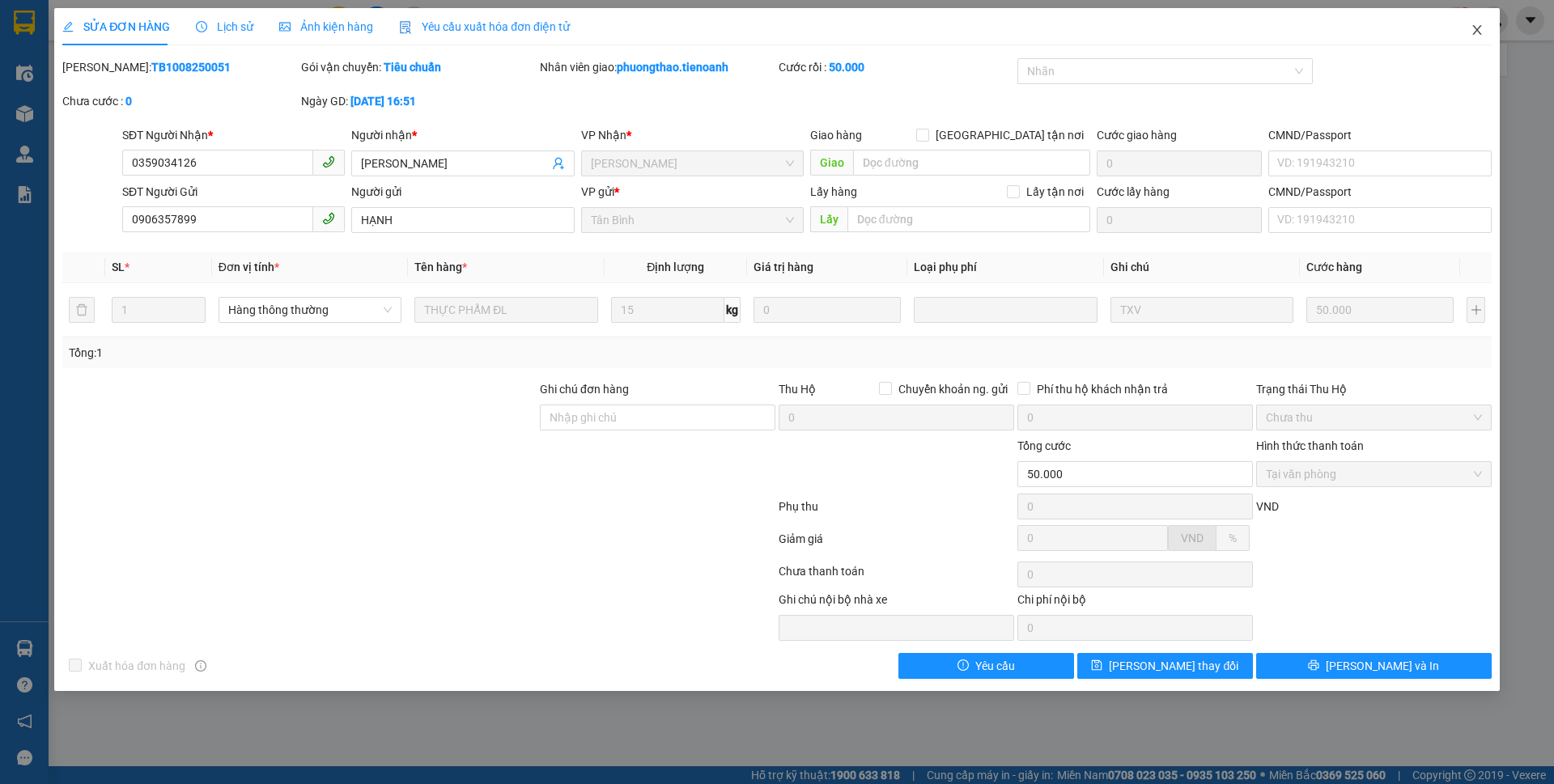
drag, startPoint x: 1484, startPoint y: 33, endPoint x: 1374, endPoint y: 58, distance: 112.8
click at [1479, 28] on span "Close" at bounding box center [1476, 30] width 45 height 45
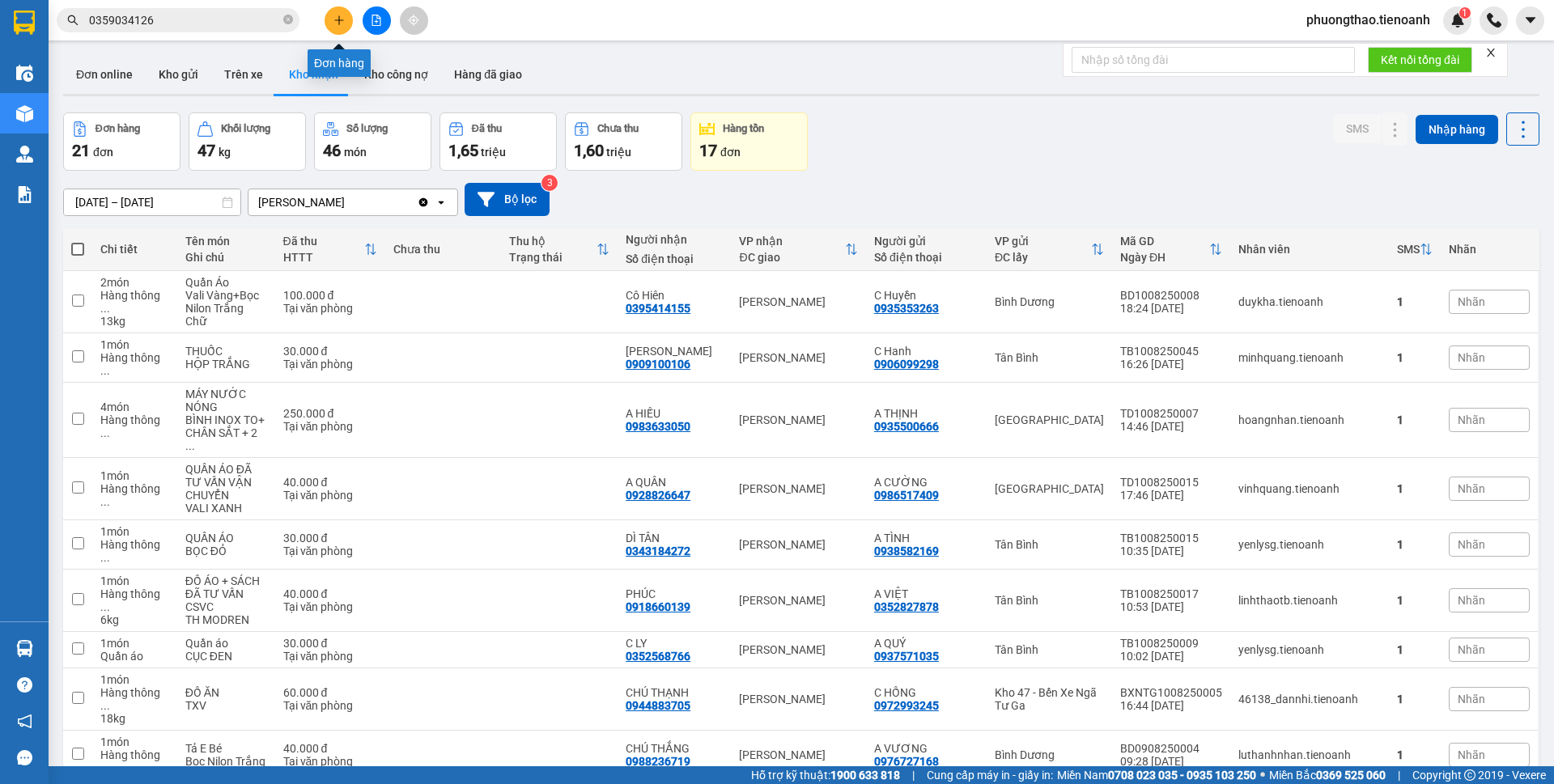
click at [344, 30] on button at bounding box center [339, 21] width 28 height 28
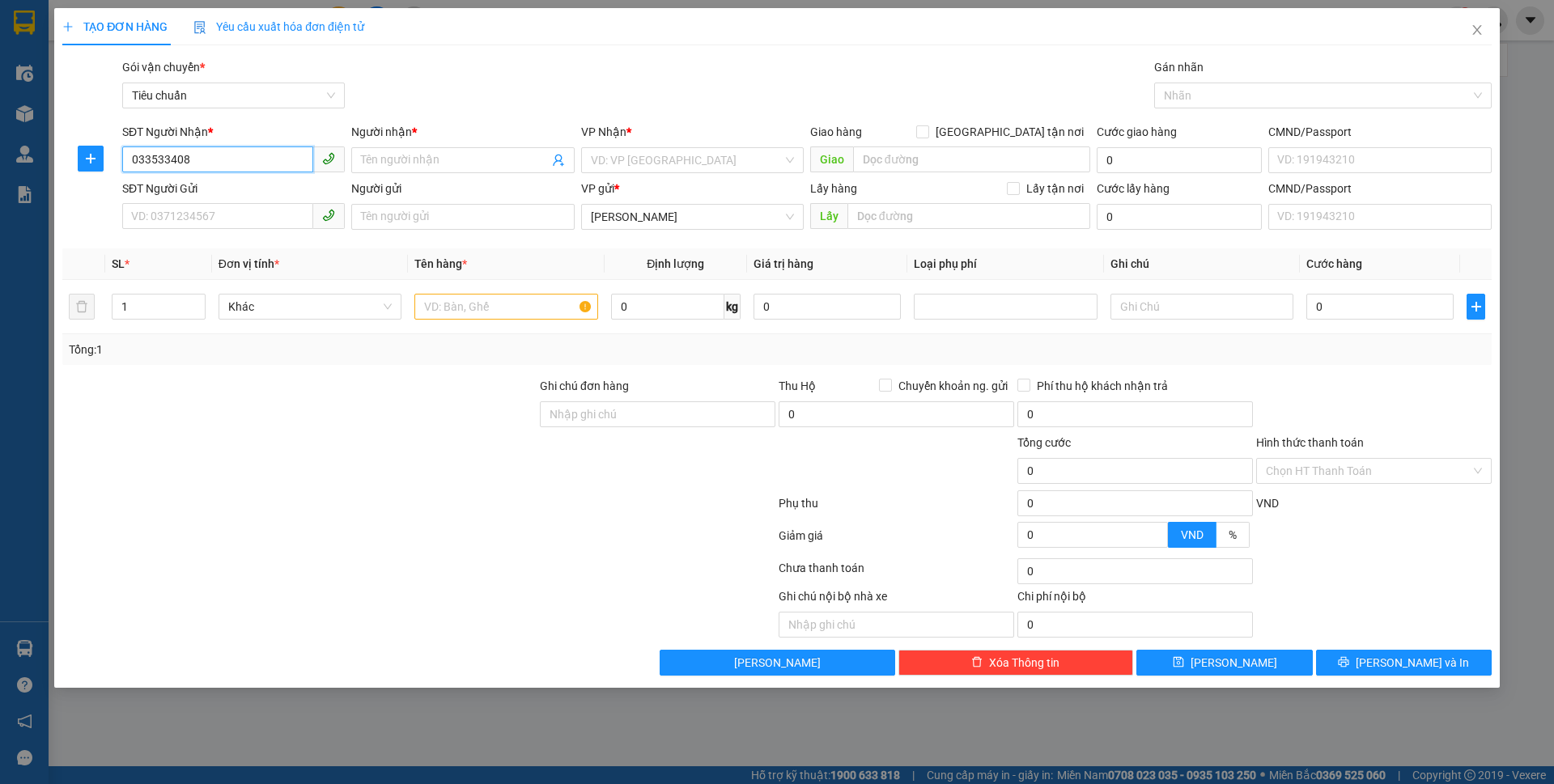
type input "0335334085"
click at [257, 182] on div "0335334085 - ANH HIẾU" at bounding box center [233, 192] width 223 height 26
type input "ANH HIẾU"
type input "N4 ĐỒNG XOÀI"
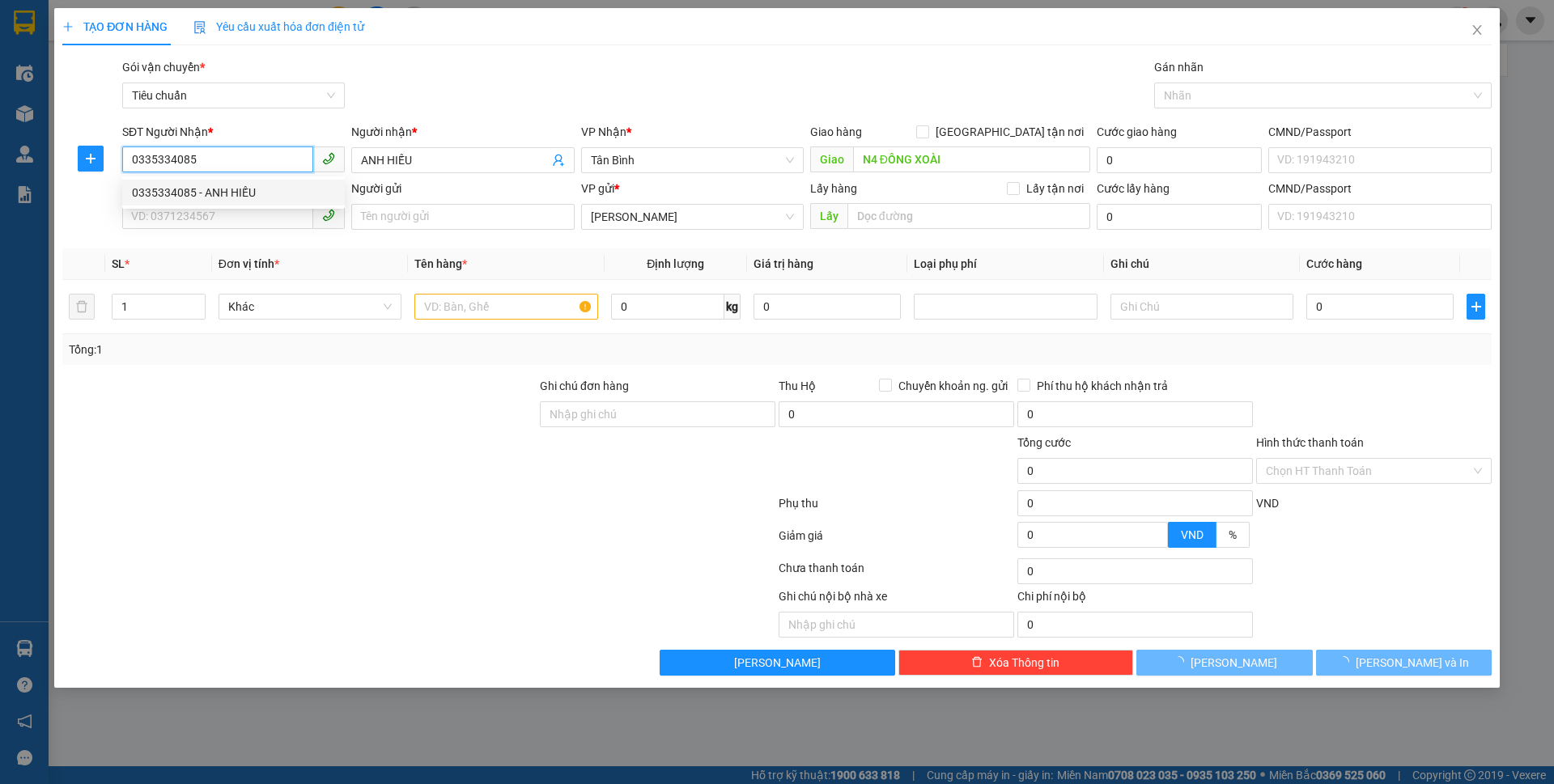
type input "50.000"
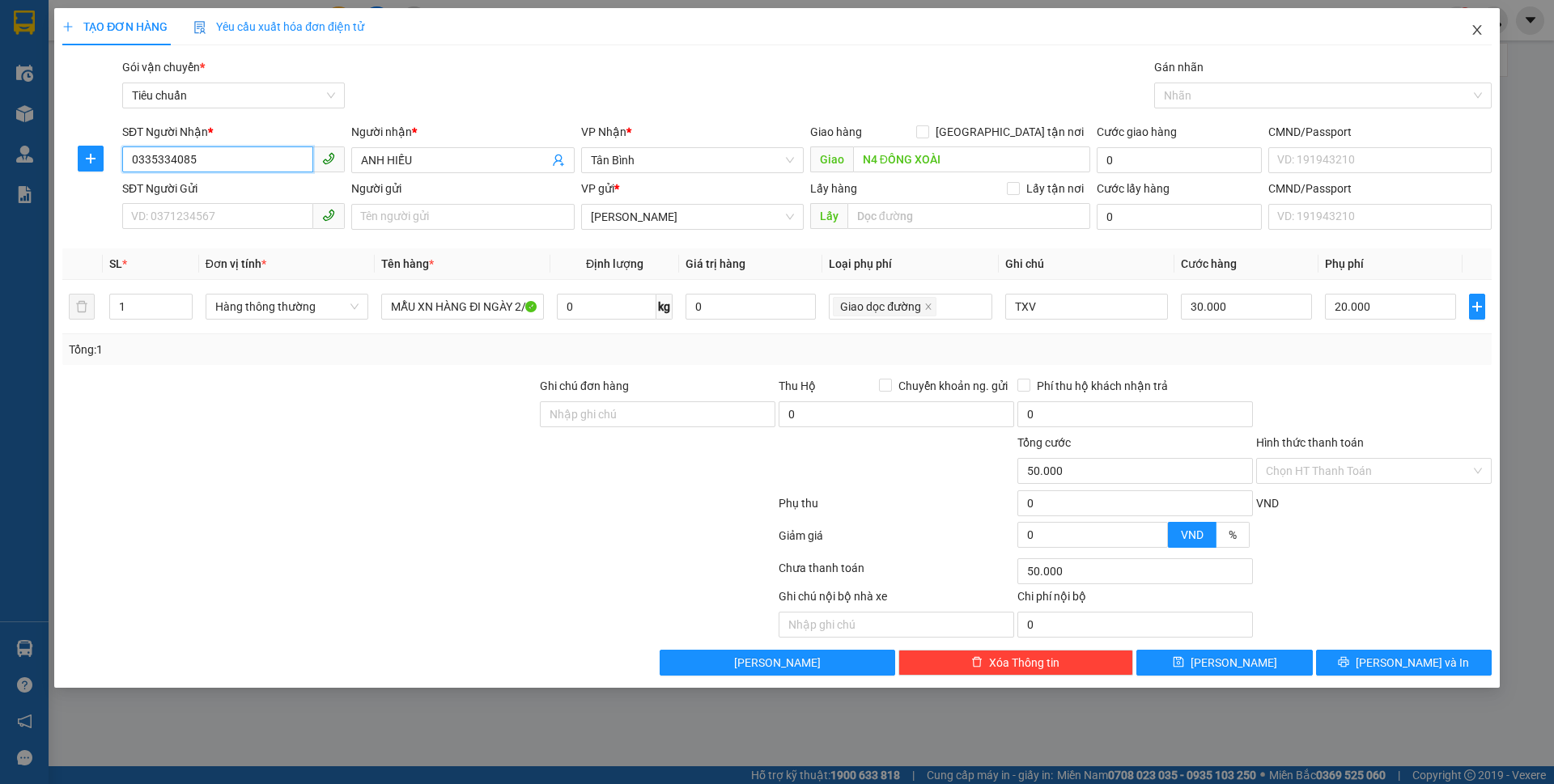
type input "0335334085"
click at [1479, 25] on icon "close" at bounding box center [1476, 29] width 13 height 13
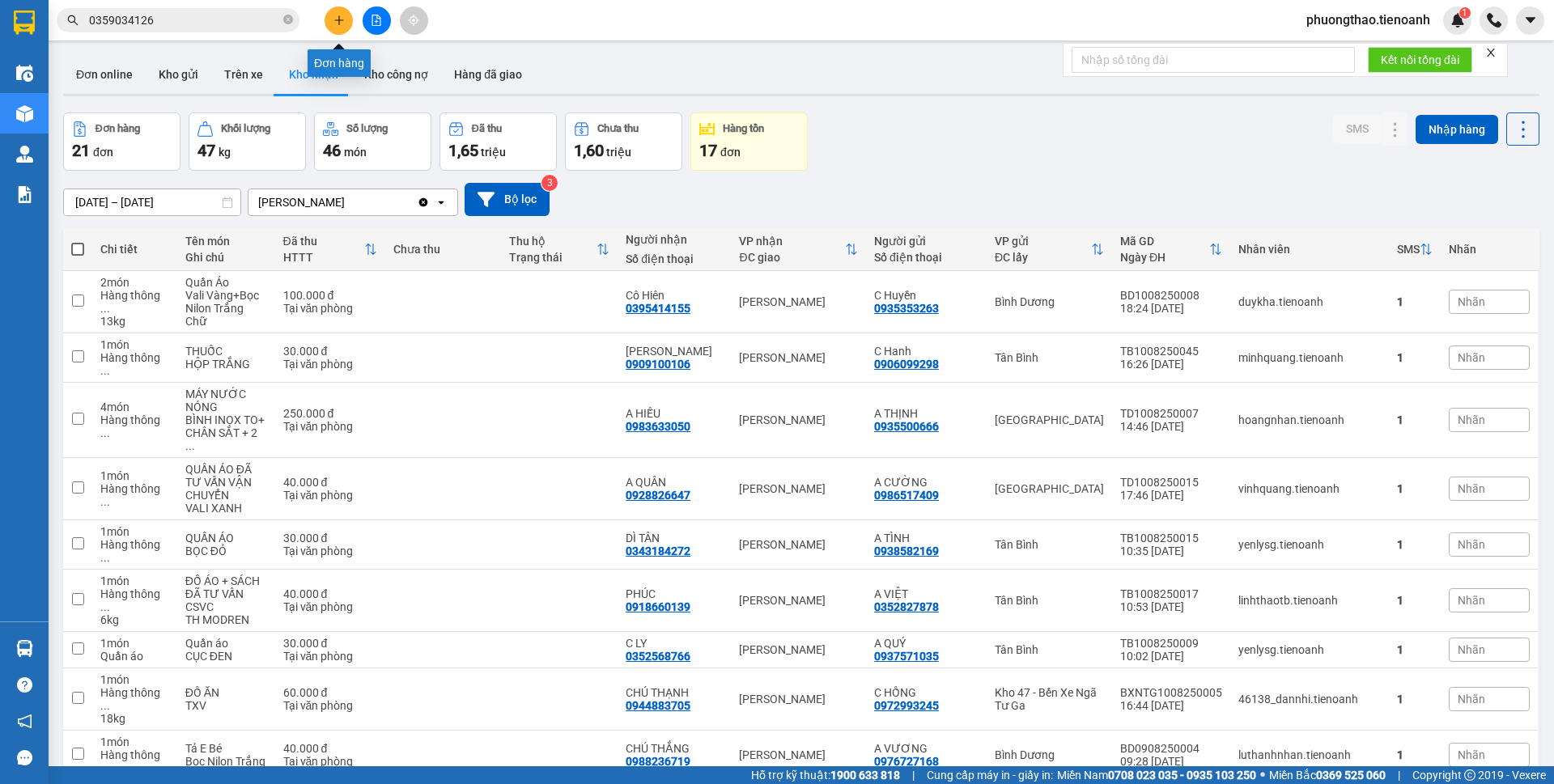
click at [334, 12] on button at bounding box center [339, 21] width 28 height 28
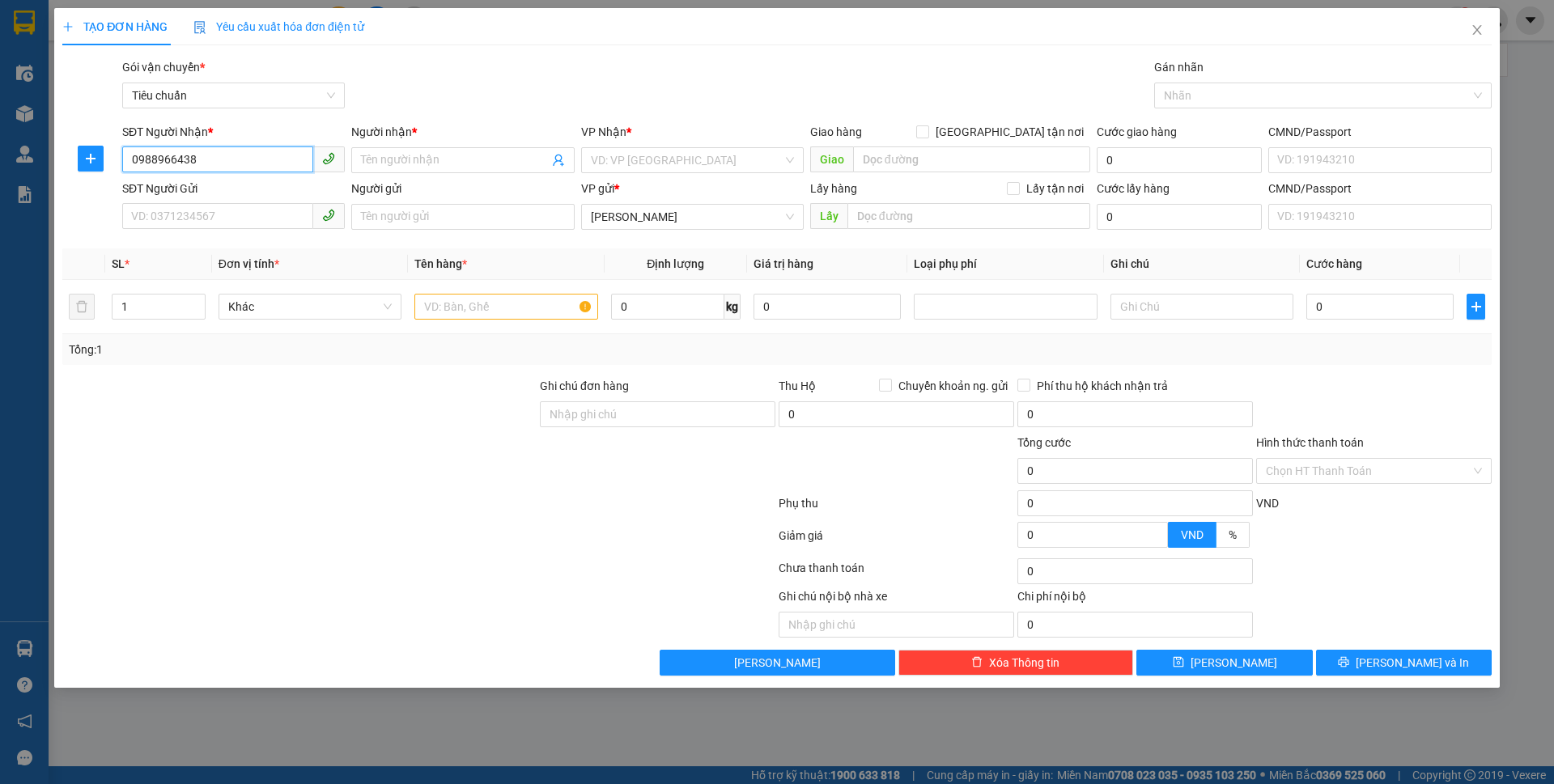
type input "0988966438"
click at [670, 314] on input "0" at bounding box center [667, 306] width 113 height 26
drag, startPoint x: 644, startPoint y: 311, endPoint x: 561, endPoint y: 287, distance: 86.4
click at [589, 307] on tr "1 Khác 21 kg 0 0" at bounding box center [777, 306] width 1429 height 54
type input "11"
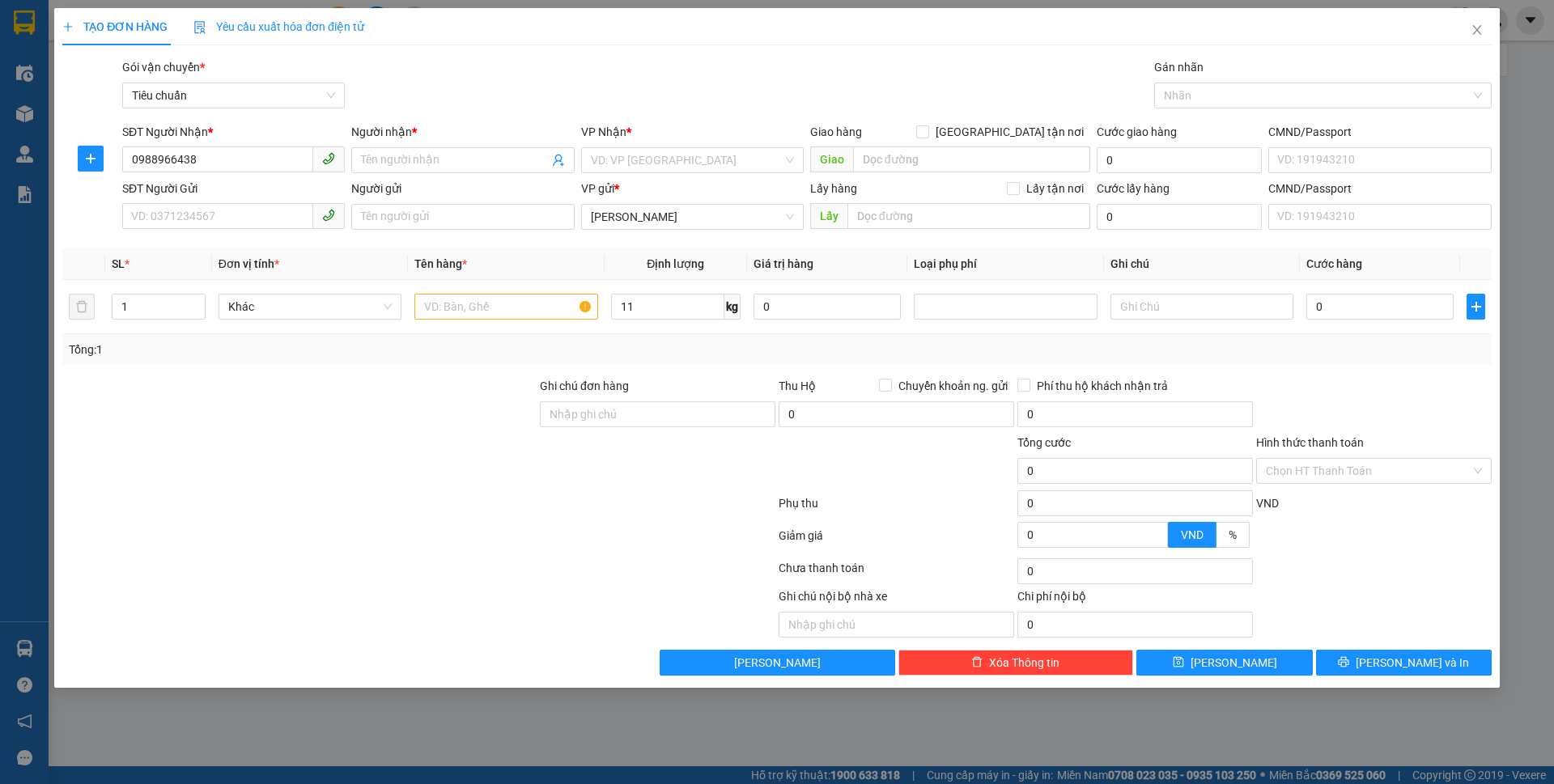
click at [472, 441] on div at bounding box center [299, 462] width 477 height 57
click at [459, 155] on input "Người nhận *" at bounding box center [455, 160] width 187 height 18
click at [265, 213] on input "SĐT Người Gửi" at bounding box center [217, 216] width 191 height 26
click at [224, 248] on div "0915297355 - A VƯƠNG" at bounding box center [233, 249] width 203 height 18
type input "0915297355"
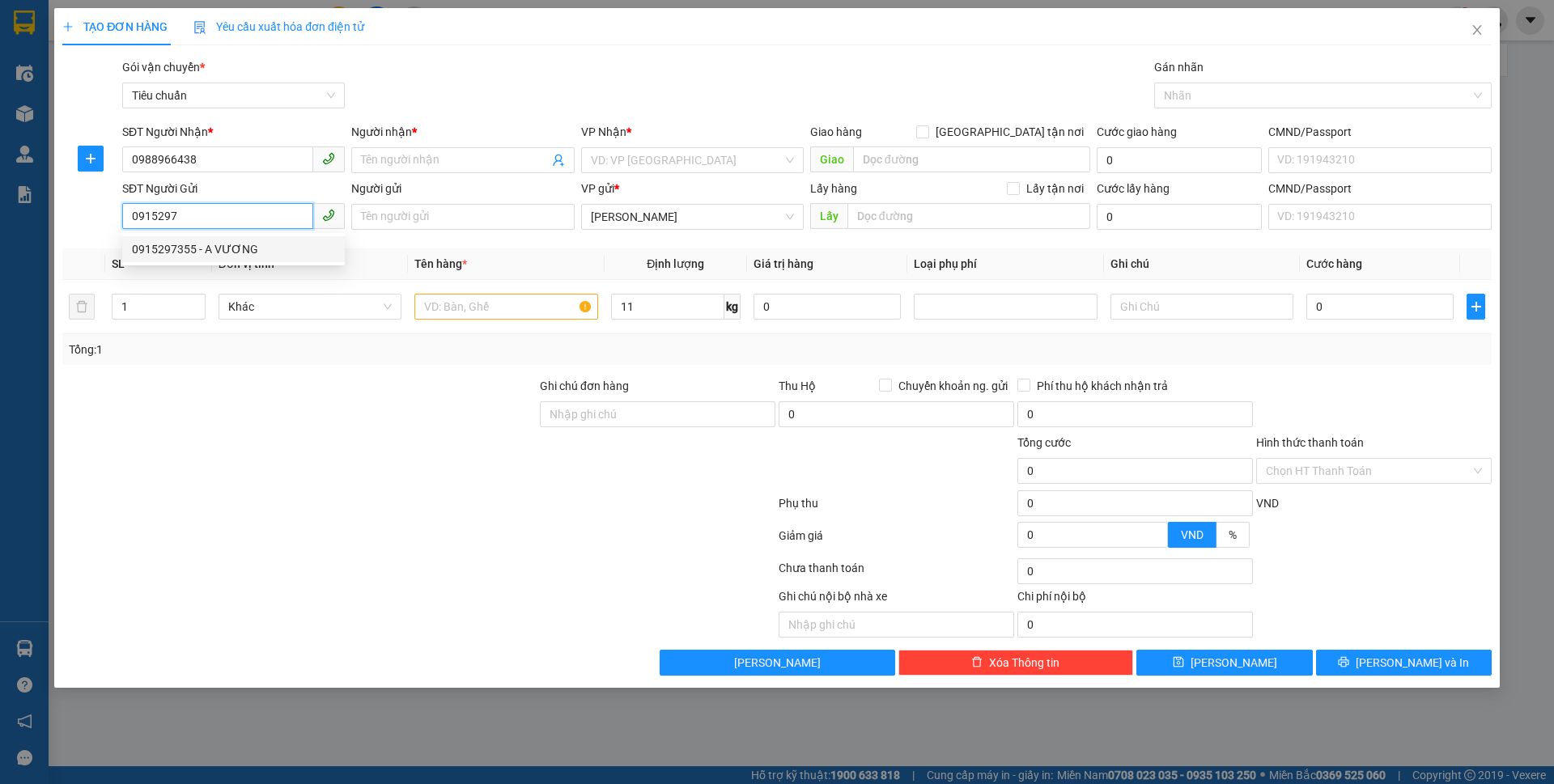
type input "A VƯƠNG"
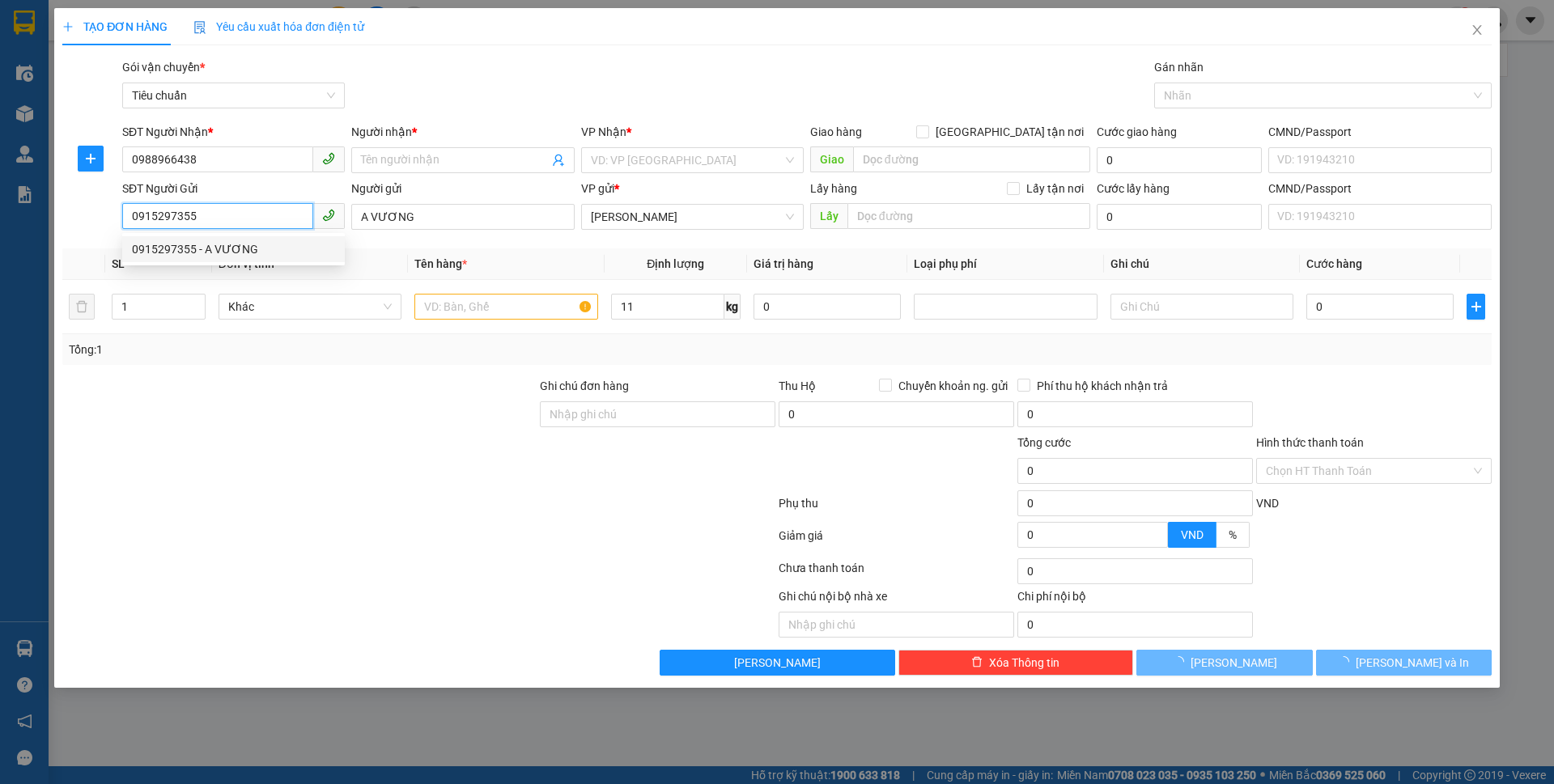
type input "40.000"
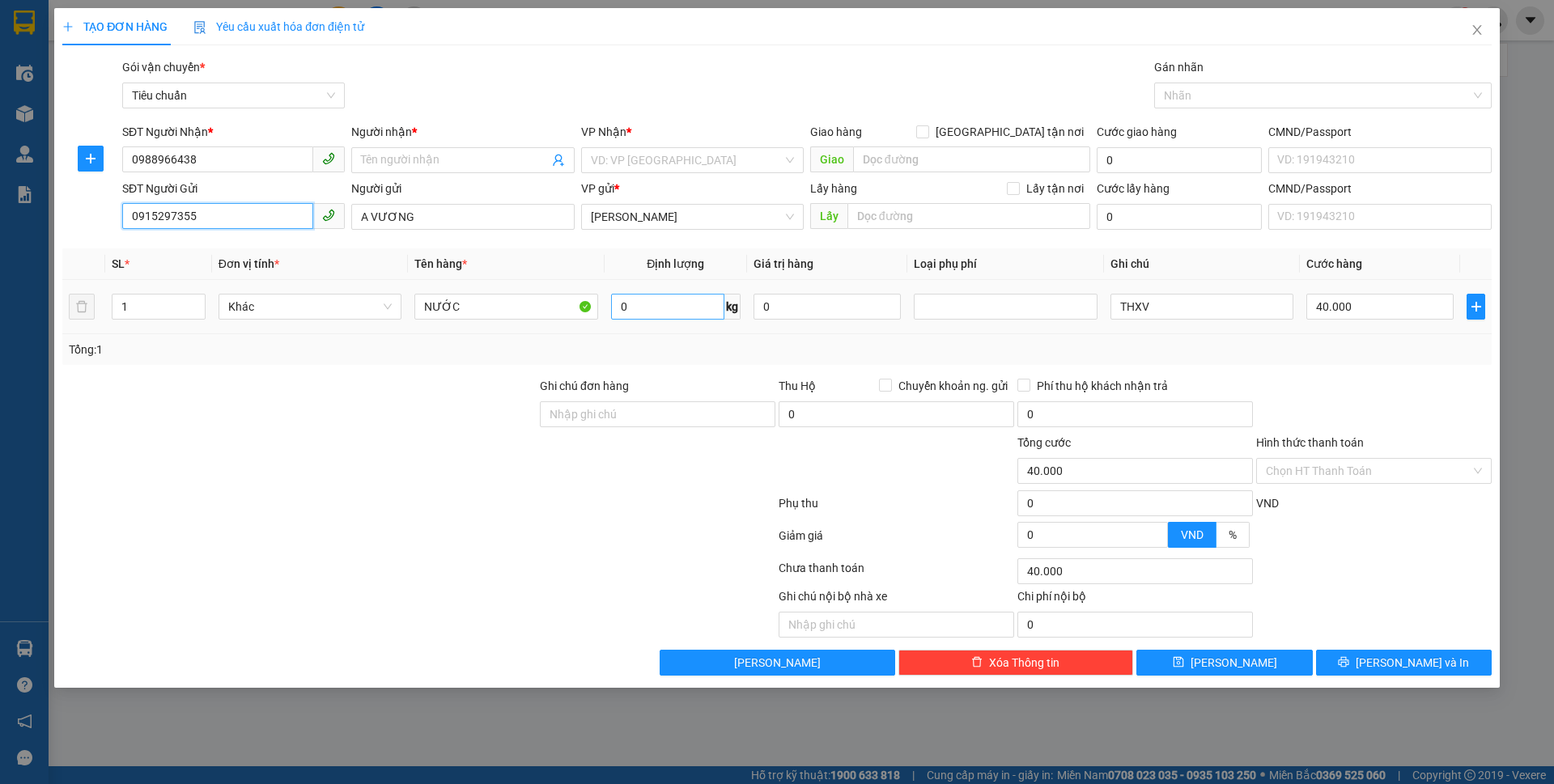
type input "0915297355"
click at [678, 316] on input "0" at bounding box center [667, 306] width 113 height 26
type input "11"
click at [387, 154] on input "Người nhận *" at bounding box center [455, 160] width 187 height 18
drag, startPoint x: 498, startPoint y: 322, endPoint x: 416, endPoint y: 302, distance: 84.4
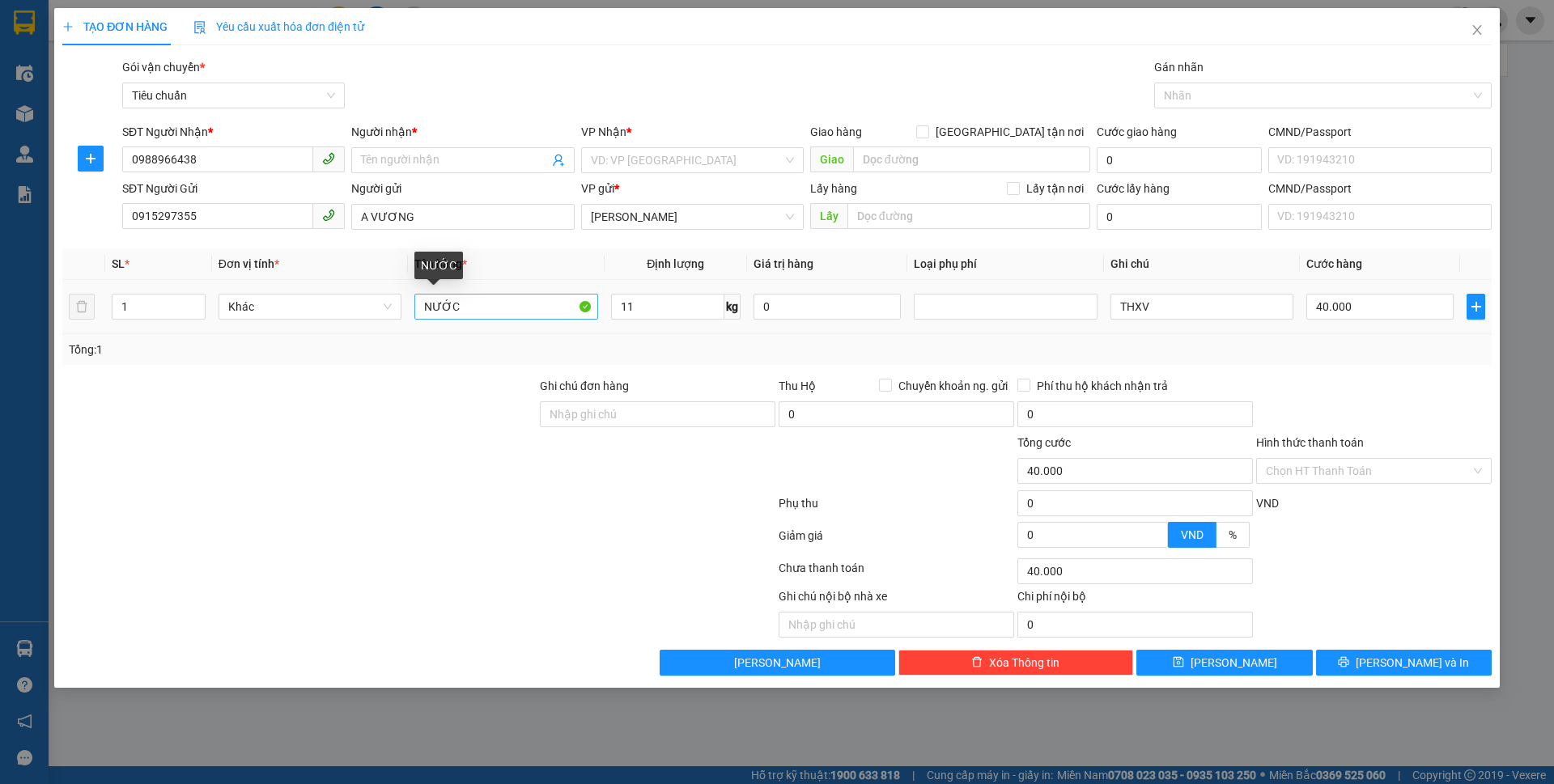
click at [416, 302] on div "NƯỚC" at bounding box center [506, 306] width 183 height 32
click at [479, 306] on input "NƯỚC" at bounding box center [506, 306] width 183 height 26
drag, startPoint x: 479, startPoint y: 306, endPoint x: 401, endPoint y: 306, distance: 78.0
click at [401, 306] on tr "1 Khác NƯỚC 11 kg 0 THXV 40.000" at bounding box center [777, 306] width 1429 height 54
type input "D"
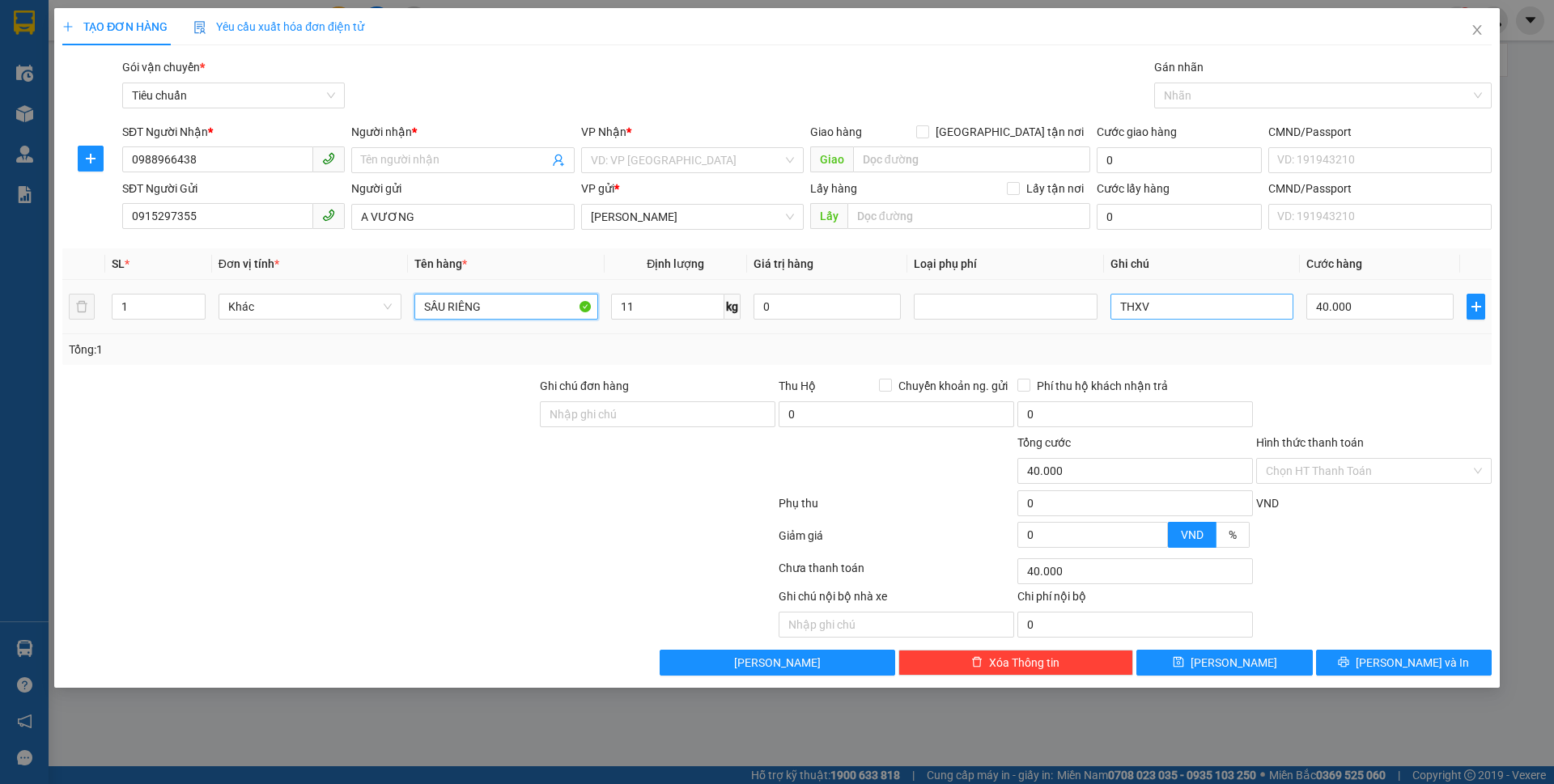
type input "SẦU RIÊNG"
click at [1163, 301] on input "THXV" at bounding box center [1202, 306] width 183 height 26
drag, startPoint x: 1163, startPoint y: 301, endPoint x: 1079, endPoint y: 287, distance: 85.2
click at [1079, 287] on tr "1 Khác SẦU RIÊNG 11 kg 0 THXV 40.000" at bounding box center [777, 306] width 1429 height 54
type input "TÚM TRẮNG"
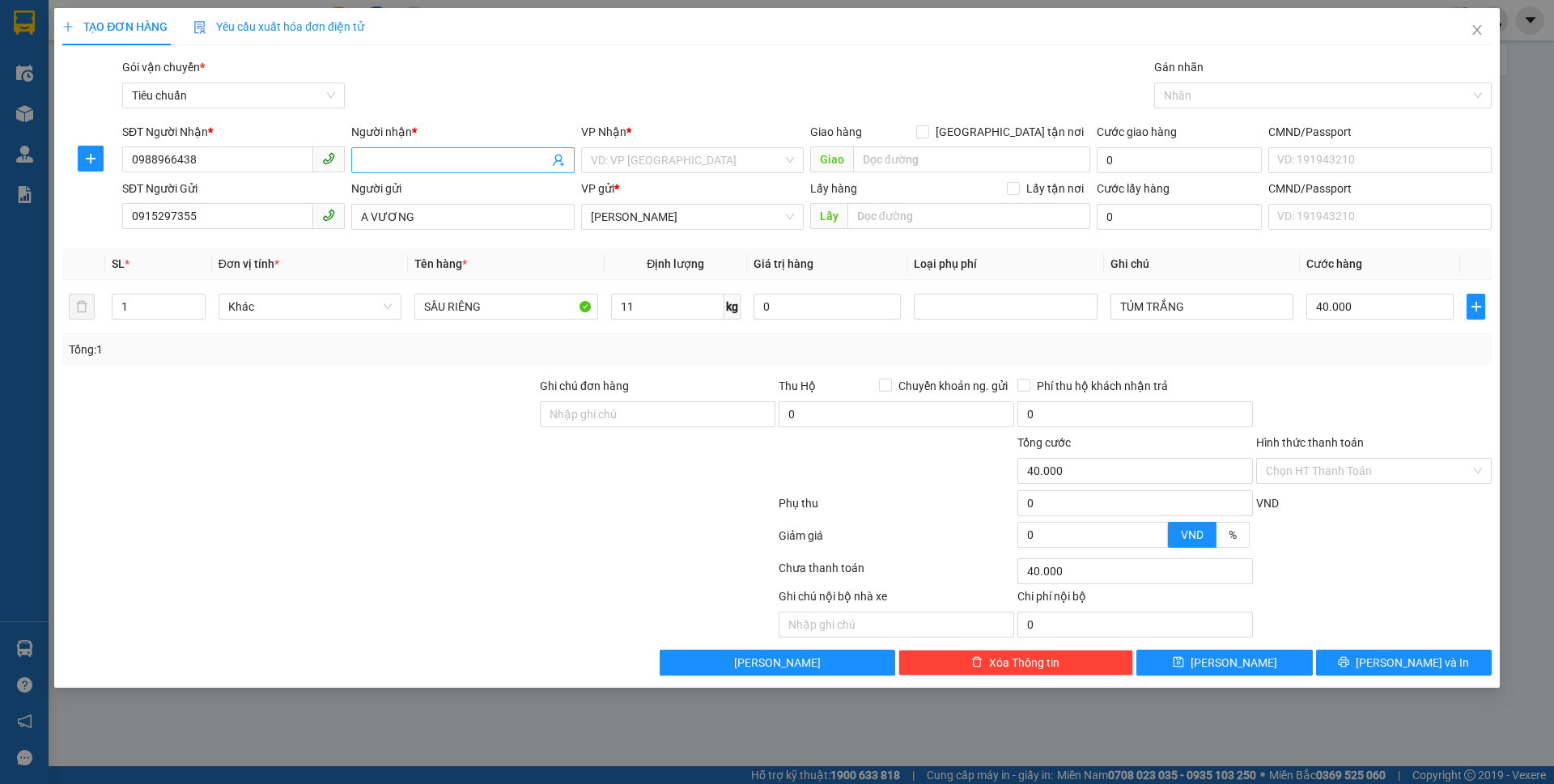
click at [412, 165] on input "Người nhận *" at bounding box center [455, 160] width 187 height 18
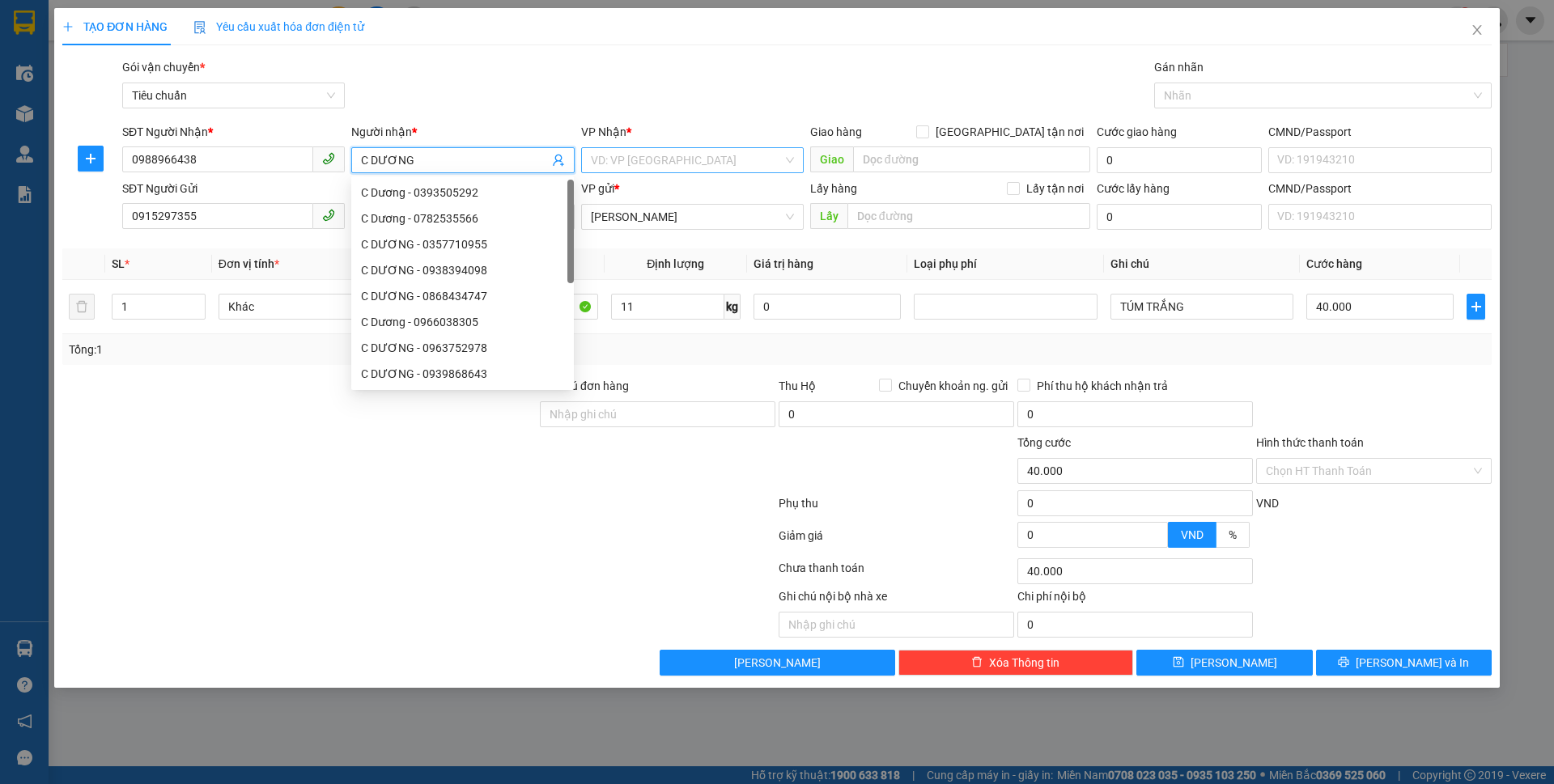
type input "C DƯƠNG"
click at [653, 168] on input "search" at bounding box center [686, 160] width 191 height 25
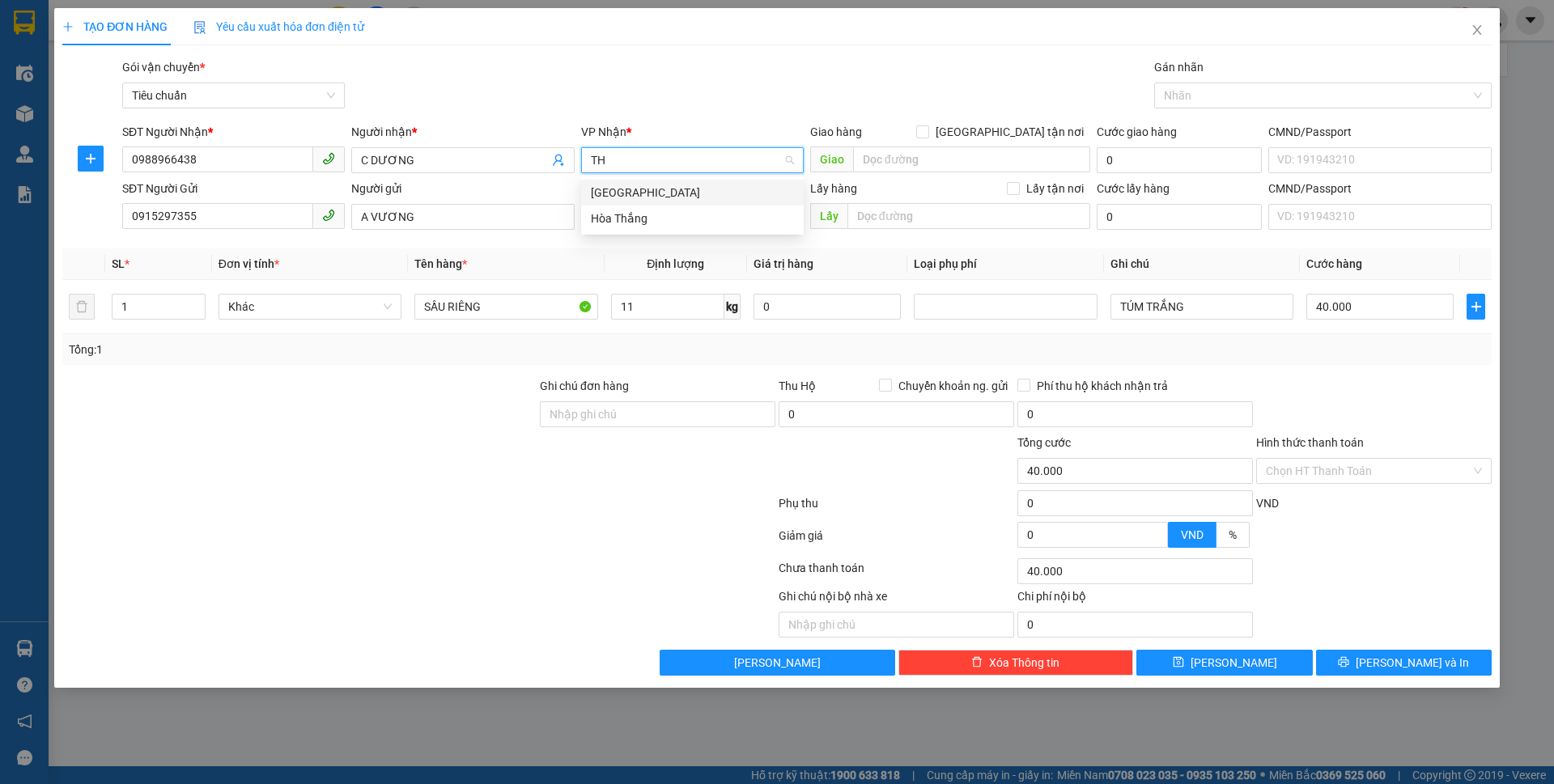
type input "THU"
click at [652, 187] on div "[GEOGRAPHIC_DATA]" at bounding box center [692, 192] width 203 height 18
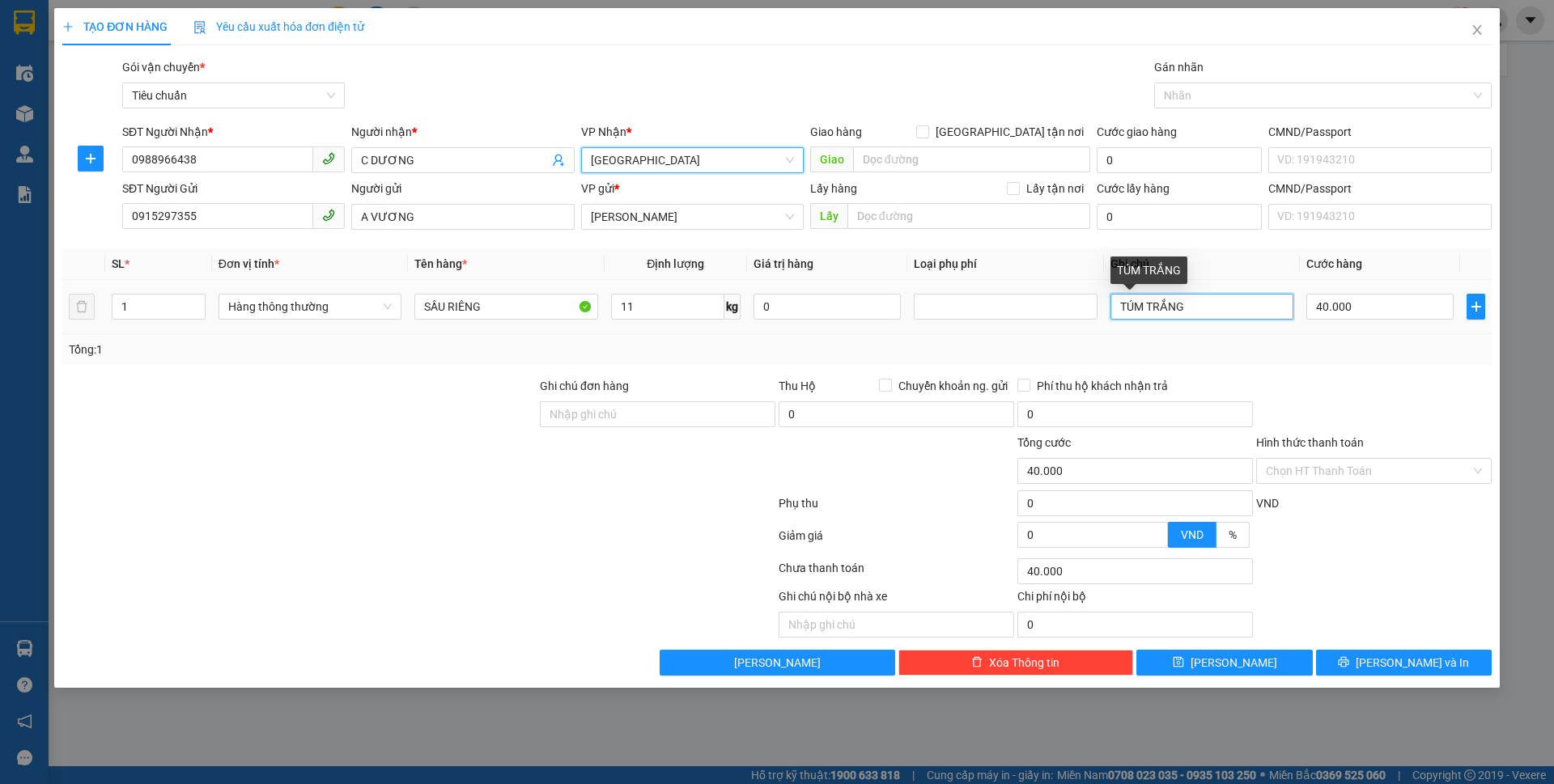
click at [1234, 316] on input "TÚM TRẮNG" at bounding box center [1202, 306] width 183 height 26
click at [1324, 382] on div at bounding box center [1373, 405] width 239 height 57
click at [675, 314] on input "11" at bounding box center [667, 306] width 113 height 26
type input "11"
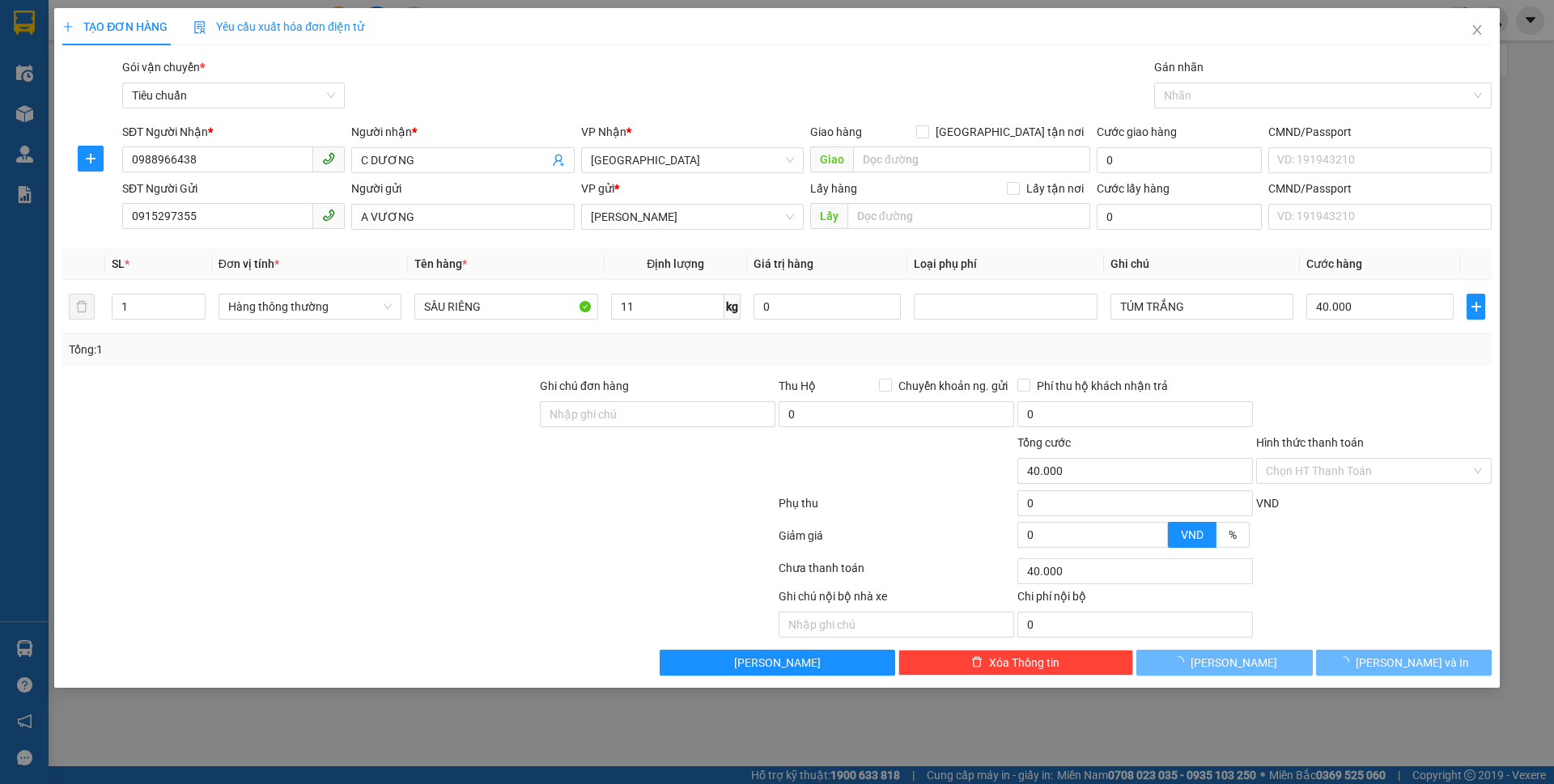
click at [684, 363] on div "Tổng: 1" at bounding box center [777, 348] width 1429 height 30
type input "50.000"
click at [1424, 364] on div "Tổng: 1" at bounding box center [777, 348] width 1429 height 30
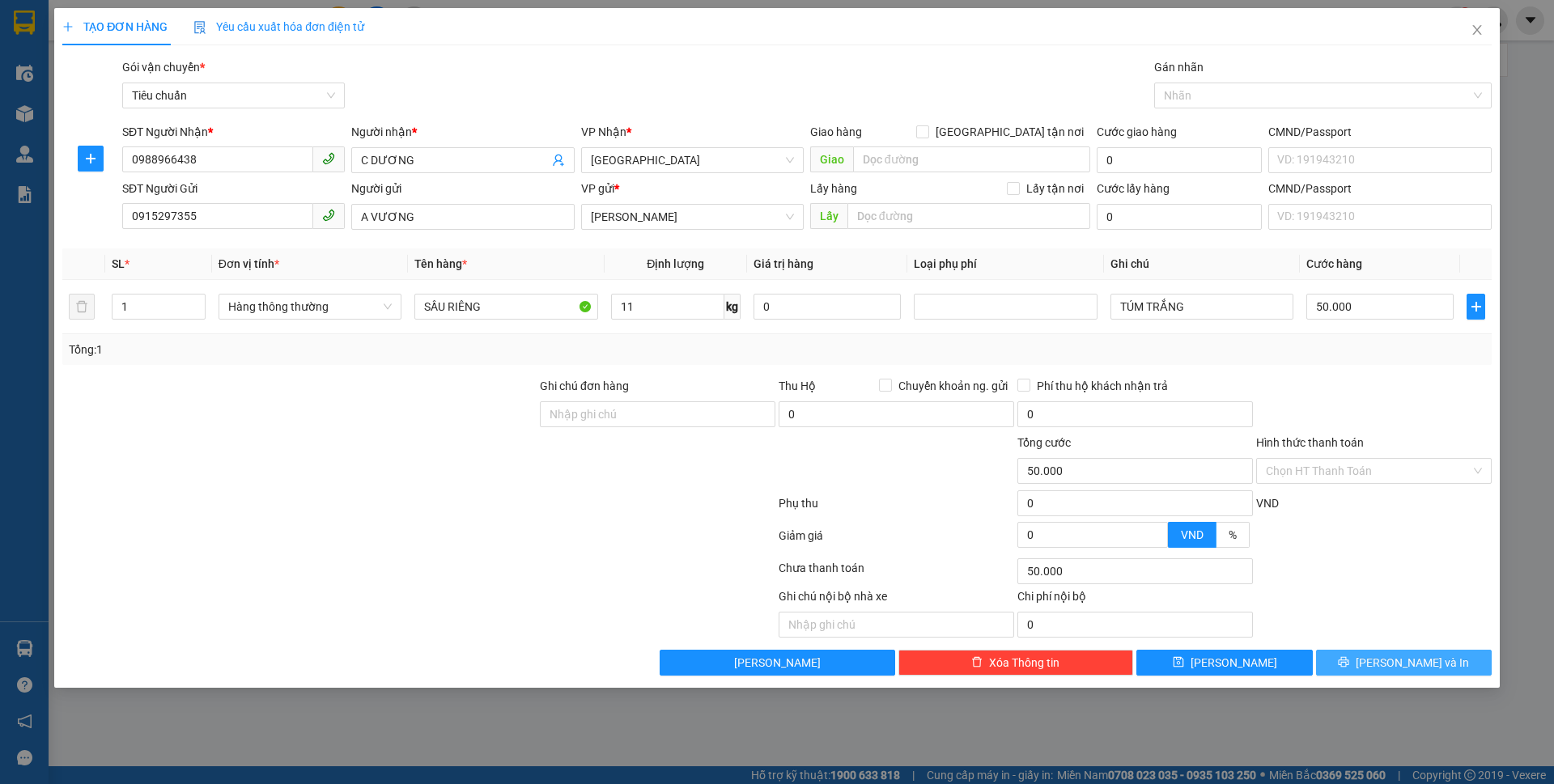
drag, startPoint x: 1386, startPoint y: 667, endPoint x: 1369, endPoint y: 486, distance: 181.8
click at [1385, 499] on div "Transit Pickup Surcharge Ids Transit Deliver Surcharge Ids Transit Deliver Surc…" at bounding box center [777, 366] width 1429 height 617
click at [1344, 458] on input "Hình thức thanh toán" at bounding box center [1367, 470] width 205 height 25
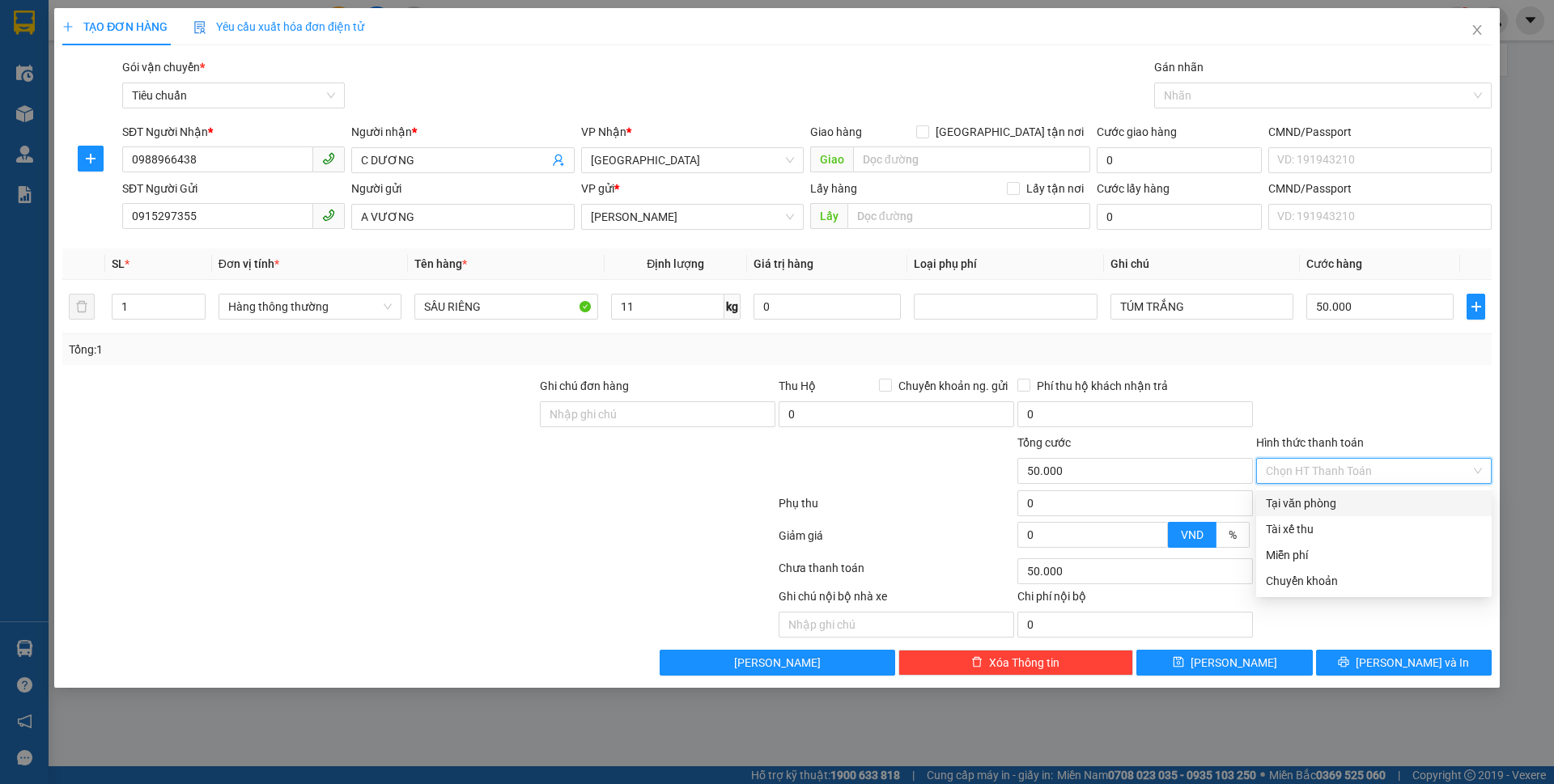
click at [1343, 496] on div "Tại văn phòng" at bounding box center [1373, 503] width 216 height 18
type input "0"
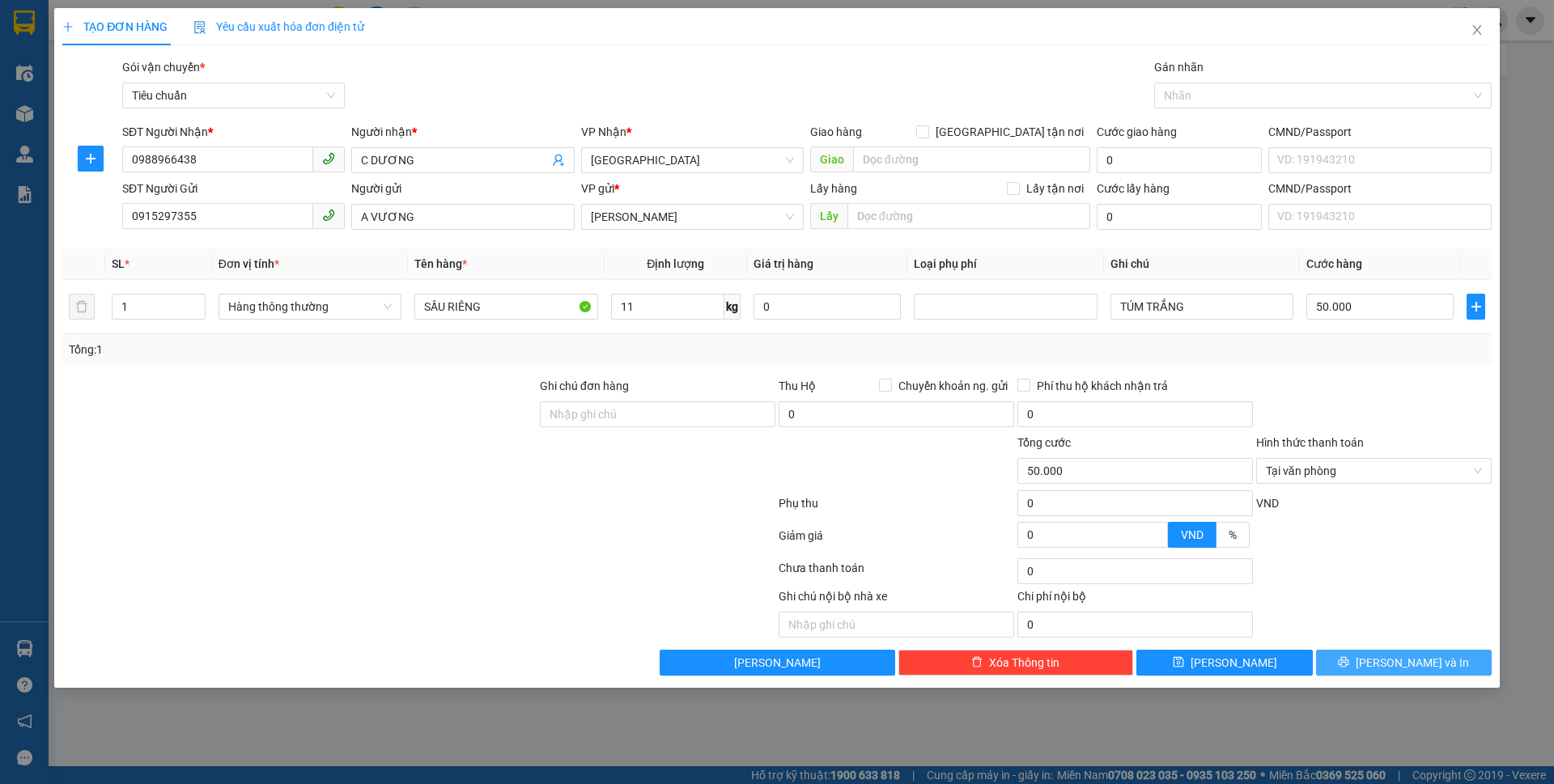
click at [1426, 665] on span "[PERSON_NAME] và In" at bounding box center [1412, 662] width 113 height 18
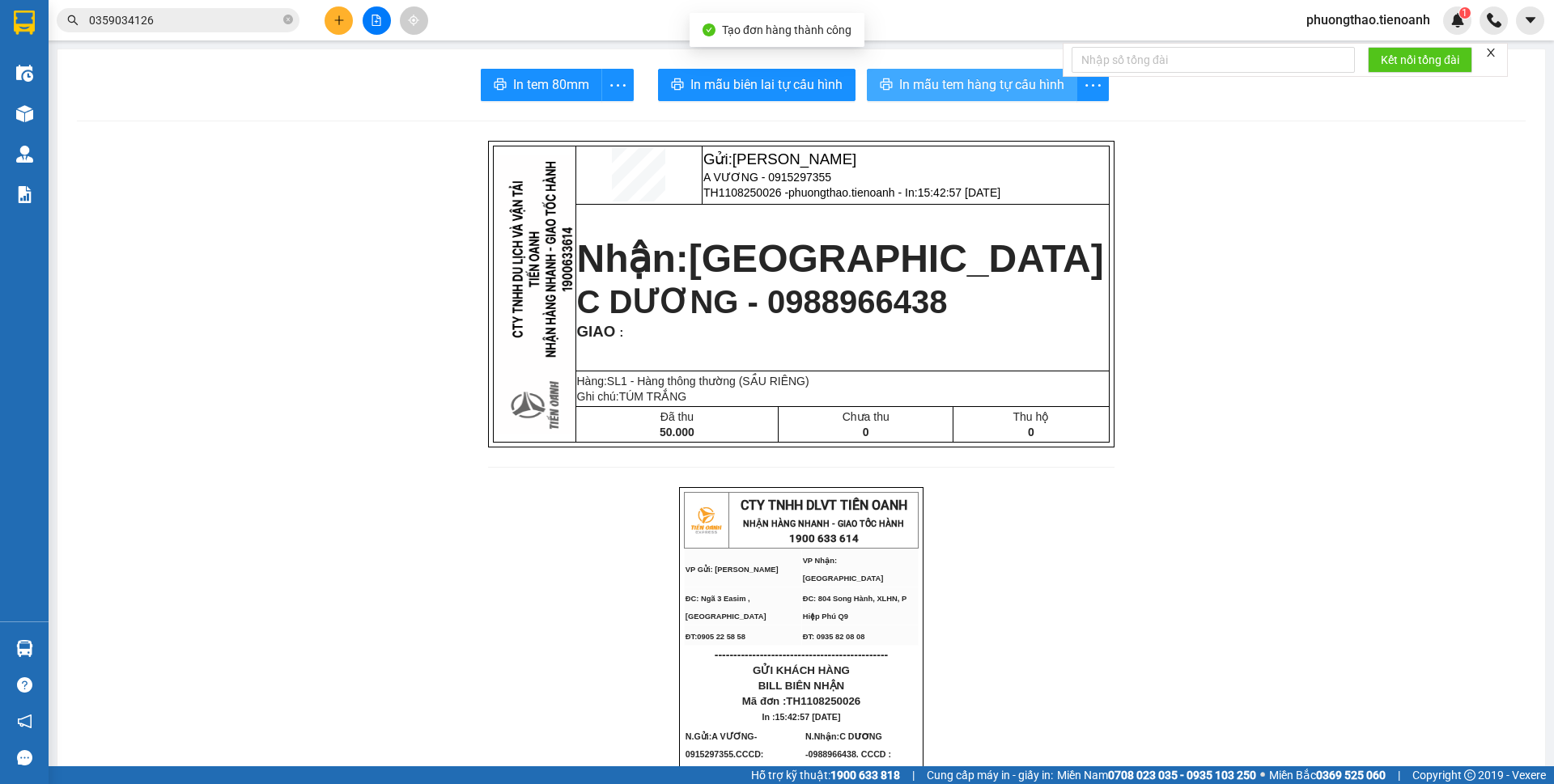
click at [917, 95] on button "In mẫu tem hàng tự cấu hình" at bounding box center [972, 84] width 210 height 32
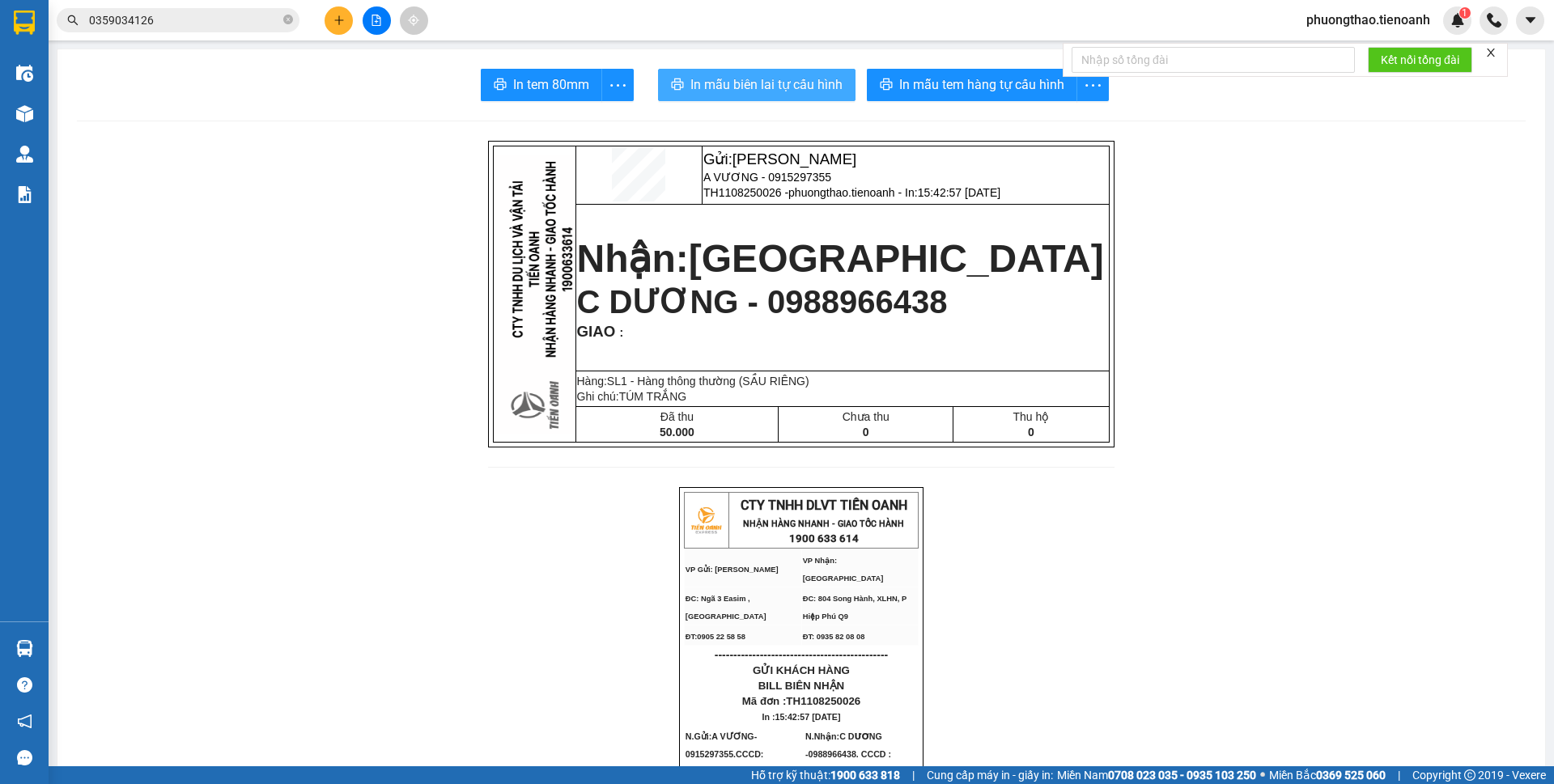
click at [760, 87] on span "In mẫu biên lai tự cấu hình" at bounding box center [766, 84] width 152 height 21
click at [333, 26] on button at bounding box center [339, 21] width 28 height 28
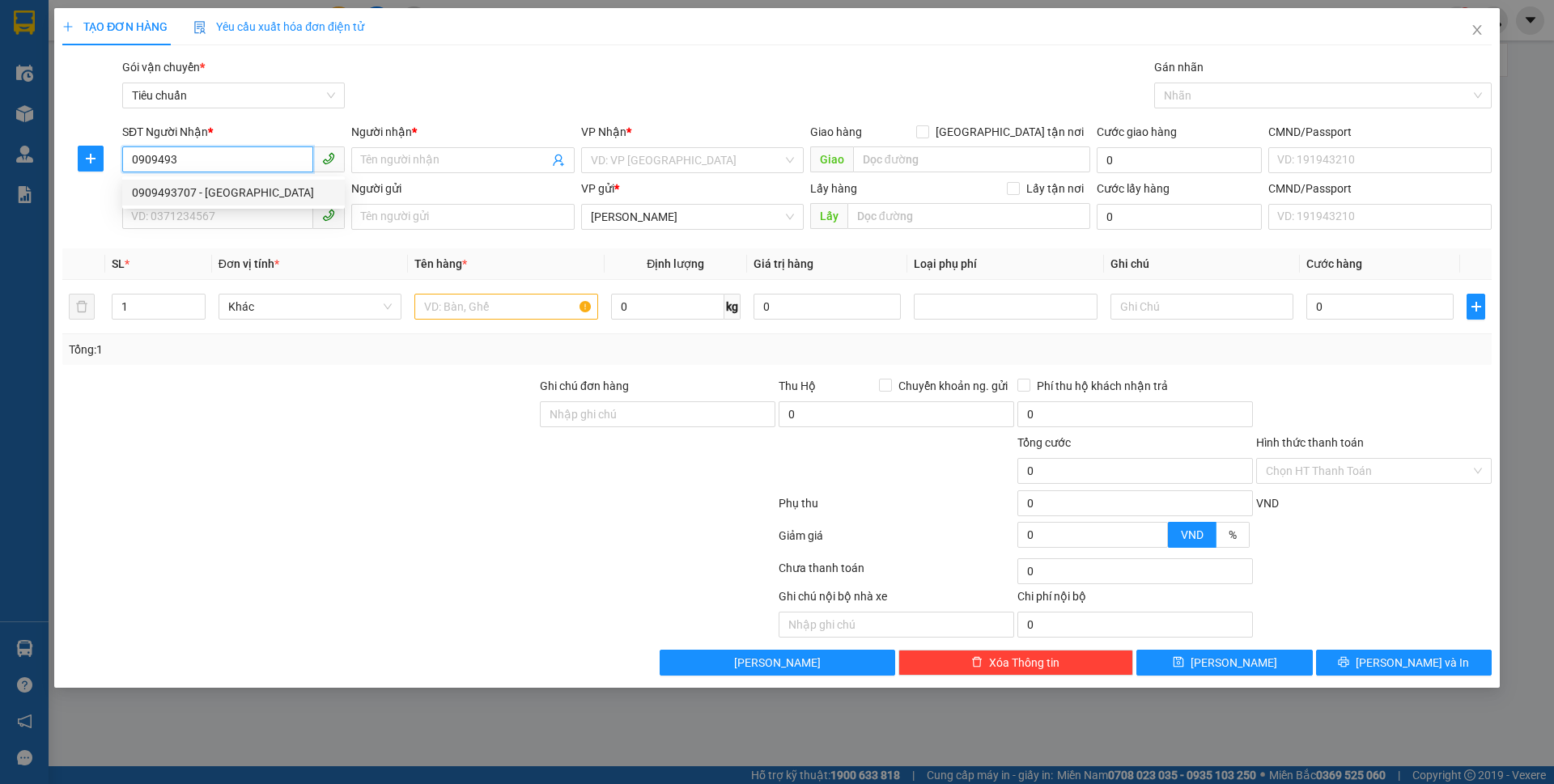
drag, startPoint x: 248, startPoint y: 197, endPoint x: 238, endPoint y: 176, distance: 23.3
click at [246, 197] on div "0909493707 - [GEOGRAPHIC_DATA]" at bounding box center [233, 192] width 203 height 18
type input "0909493707"
type input "HÀ"
checkbox input "true"
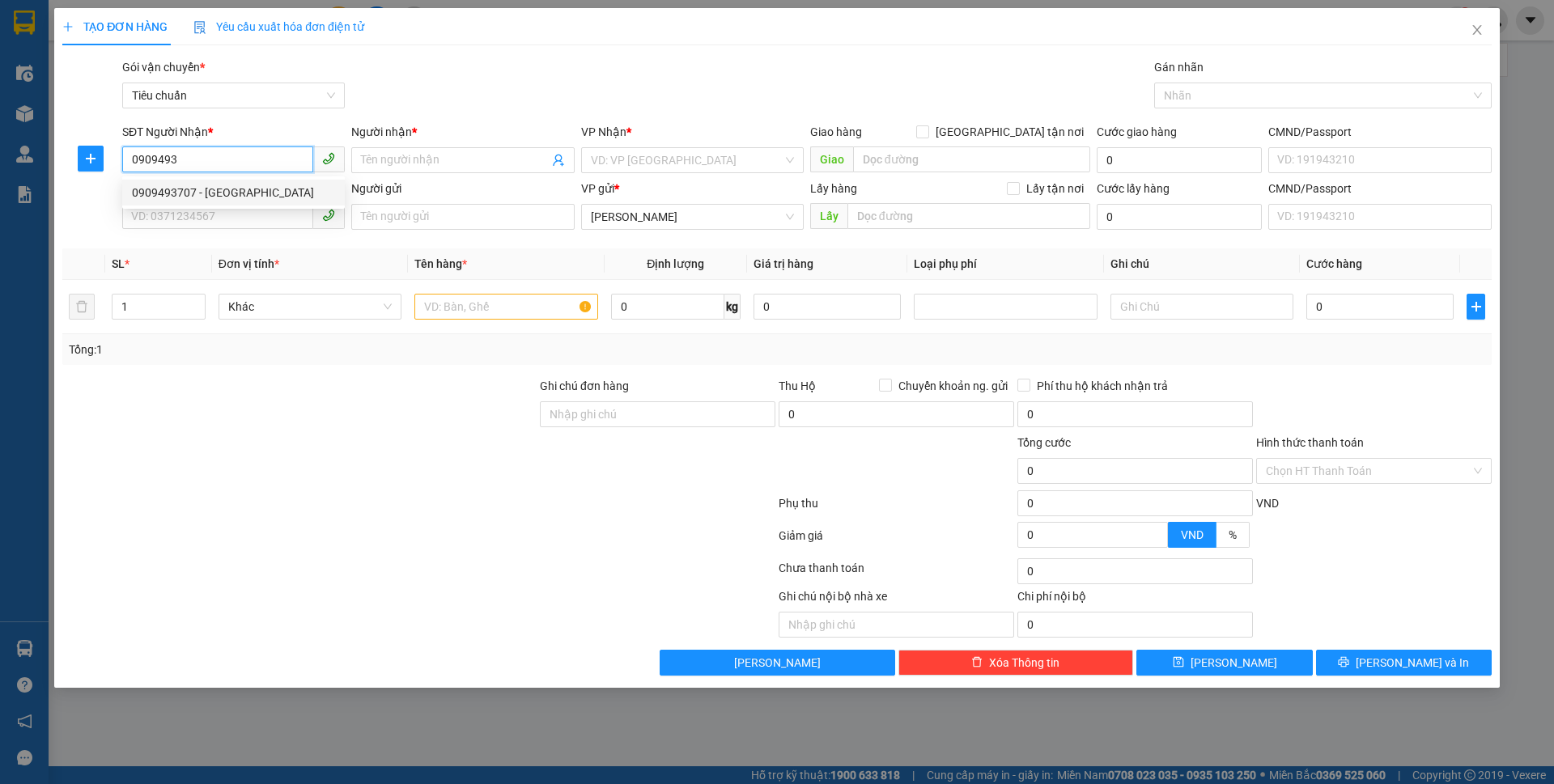
type input "[STREET_ADDRESS]"
type input "120.000"
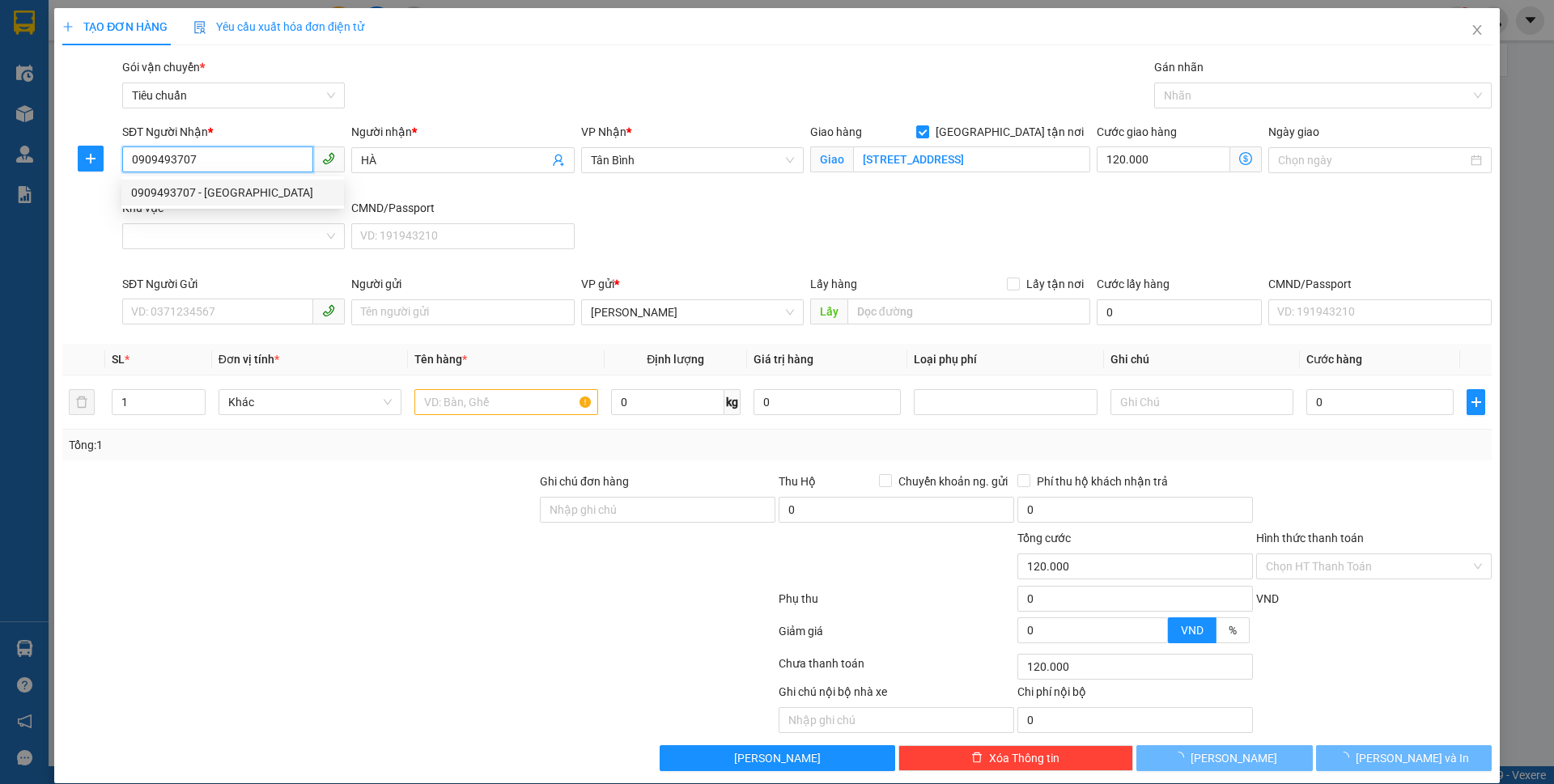
type input "180.000"
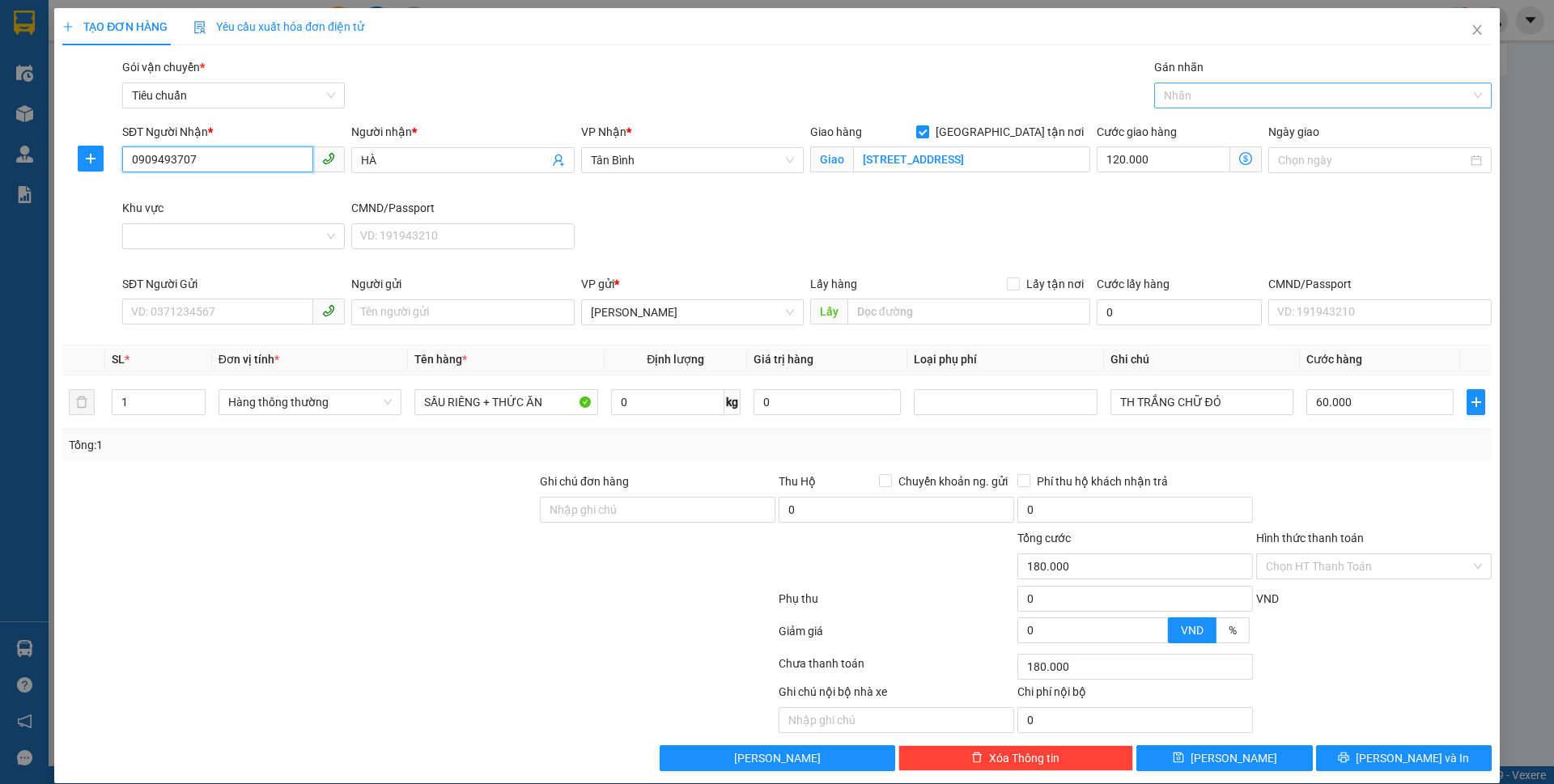
click at [1206, 98] on div at bounding box center [1314, 95] width 313 height 20
type input "0909493707"
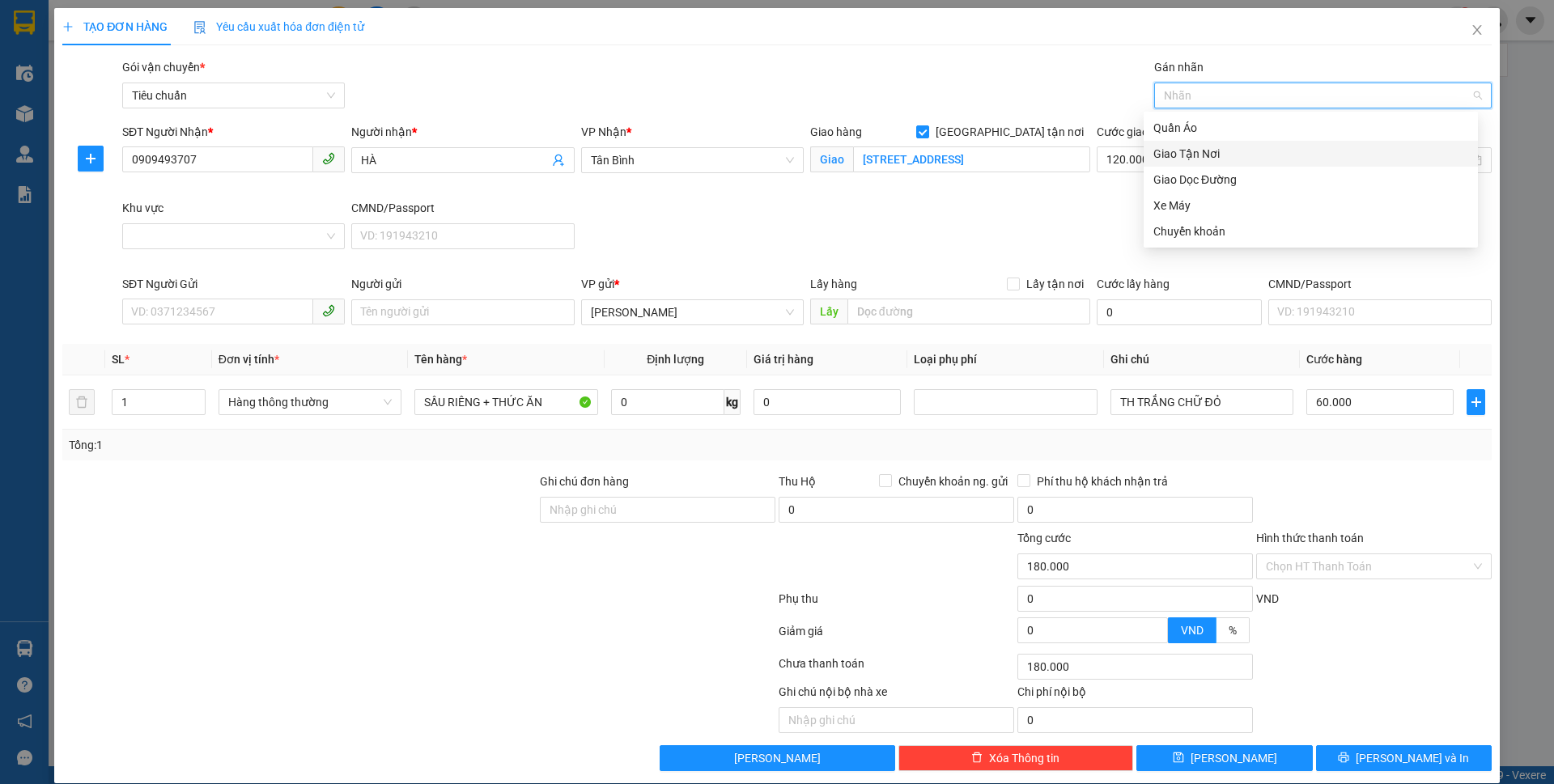
click at [1215, 156] on div "Giao Tận Nơi" at bounding box center [1311, 154] width 315 height 18
click at [205, 237] on input "Khu vực" at bounding box center [227, 235] width 191 height 25
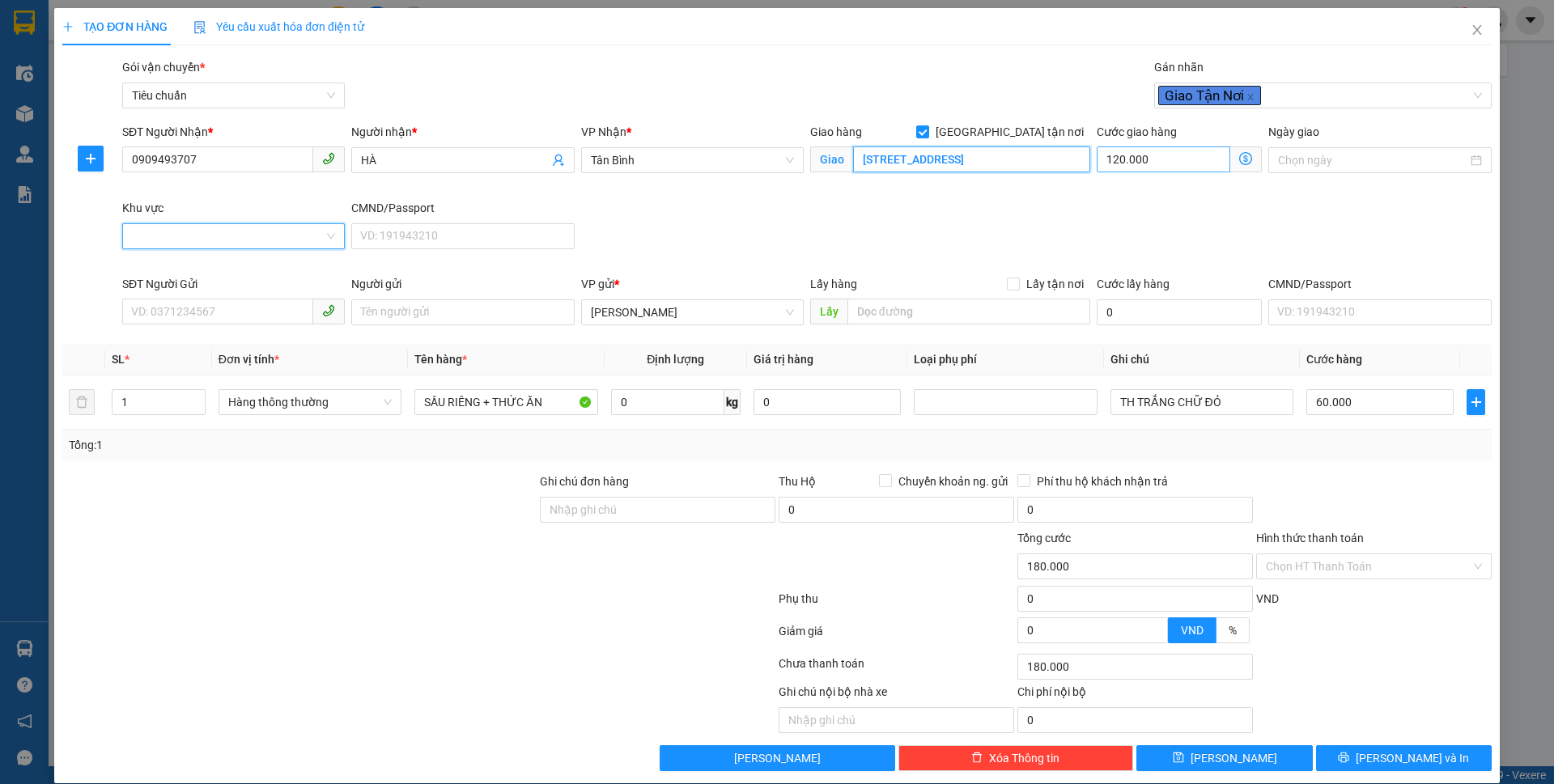
scroll to position [0, 199]
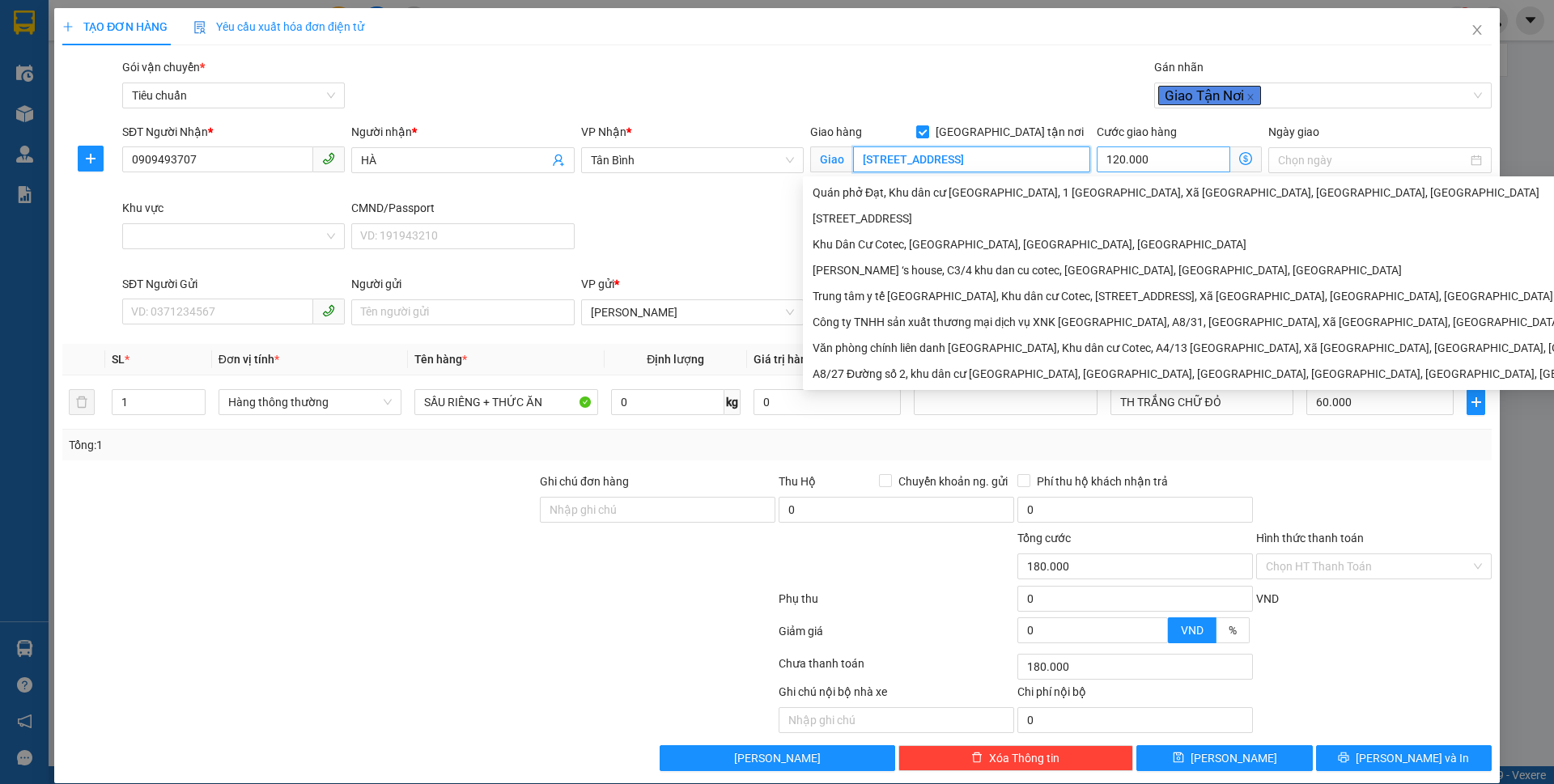
drag, startPoint x: 1030, startPoint y: 164, endPoint x: 1130, endPoint y: 156, distance: 100.3
click at [1130, 156] on div "SĐT Người Nhận * 0909493707 Người nhận * HÀ VP Nhận * [GEOGRAPHIC_DATA] hàng [G…" at bounding box center [806, 198] width 1375 height 152
click at [205, 240] on input "Khu vực" at bounding box center [227, 235] width 191 height 25
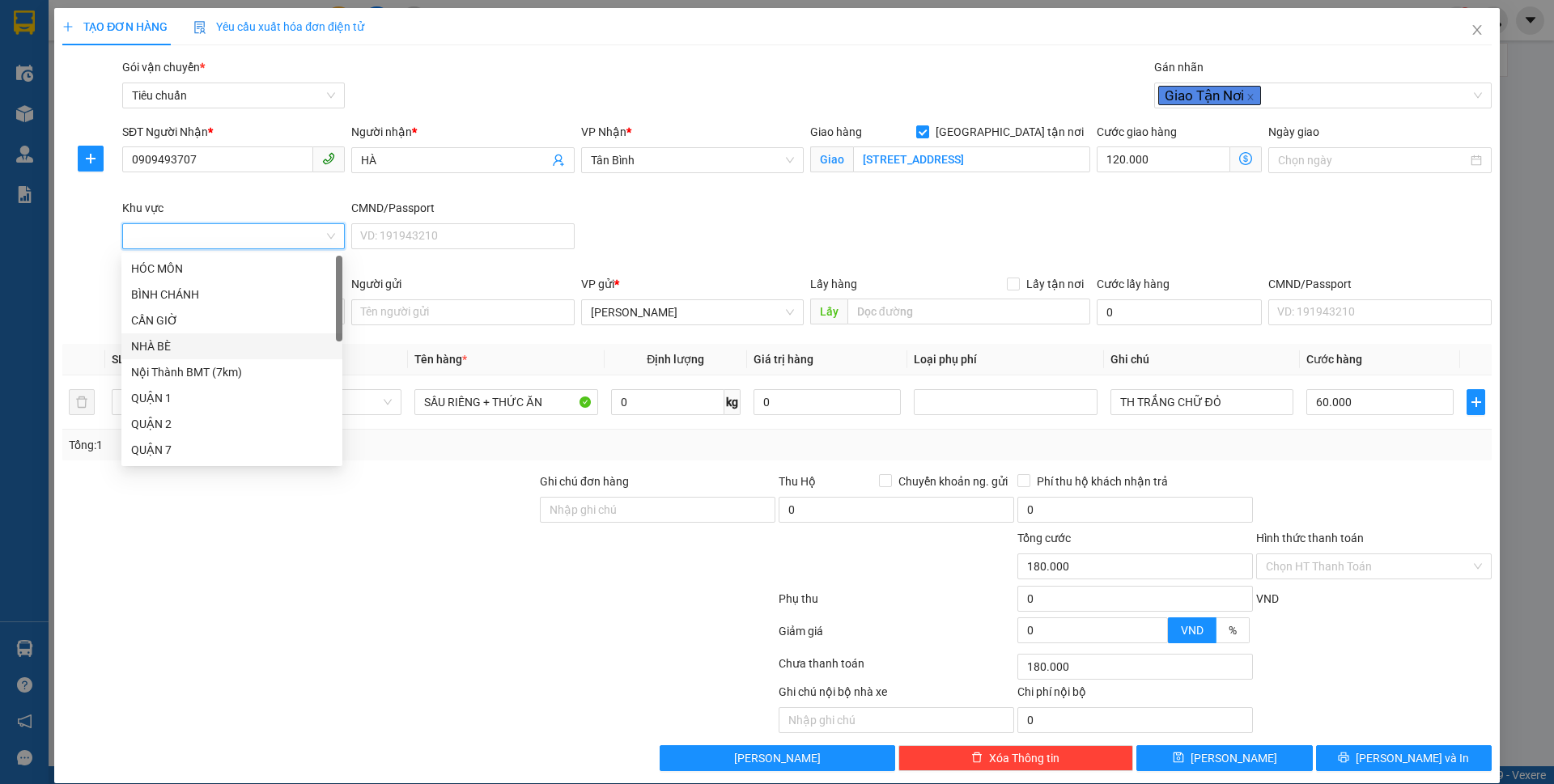
scroll to position [80, 0]
click at [179, 261] on div "NHÀ BÈ" at bounding box center [232, 265] width 201 height 18
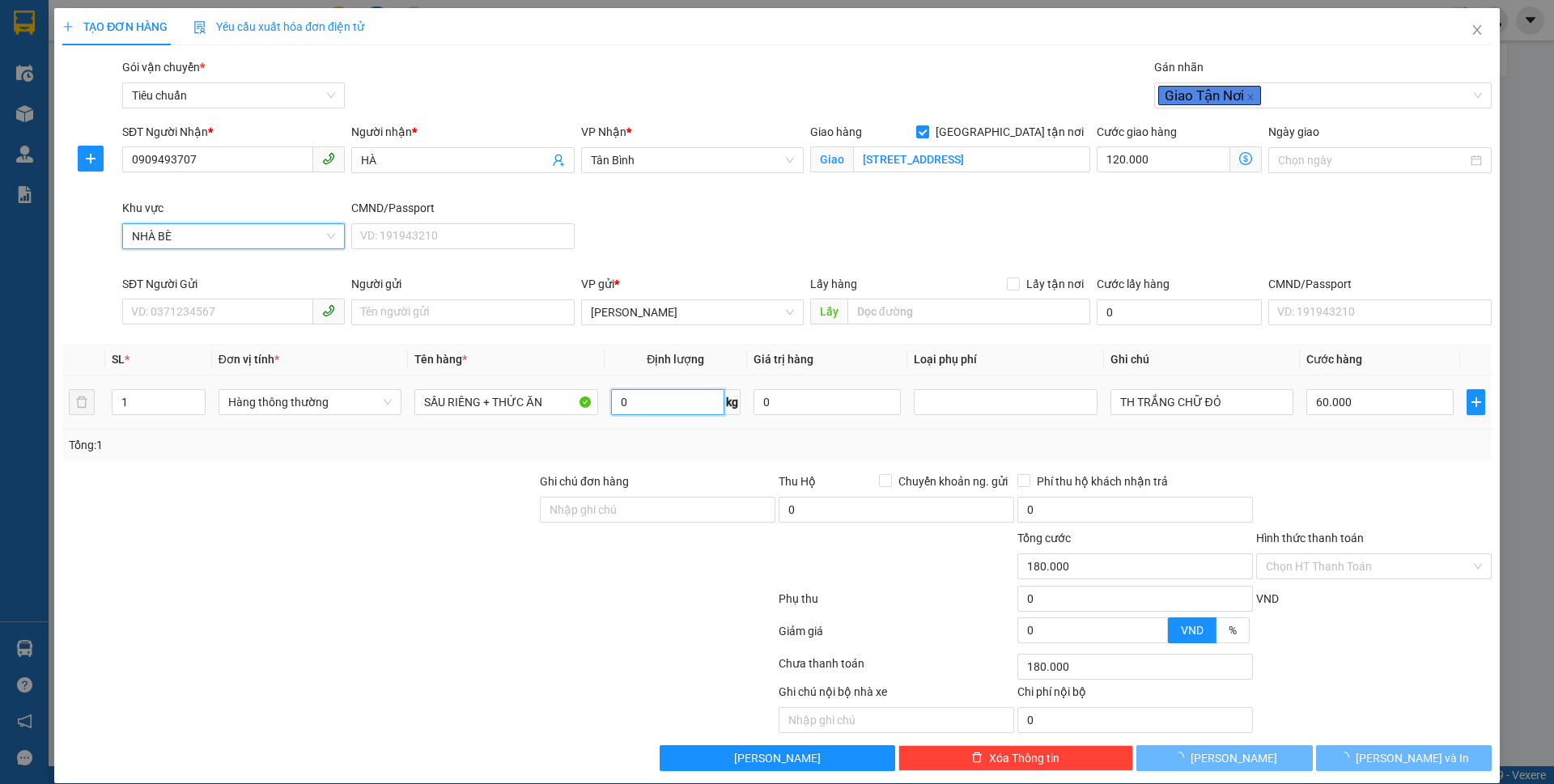
type input "60.000"
type input "0"
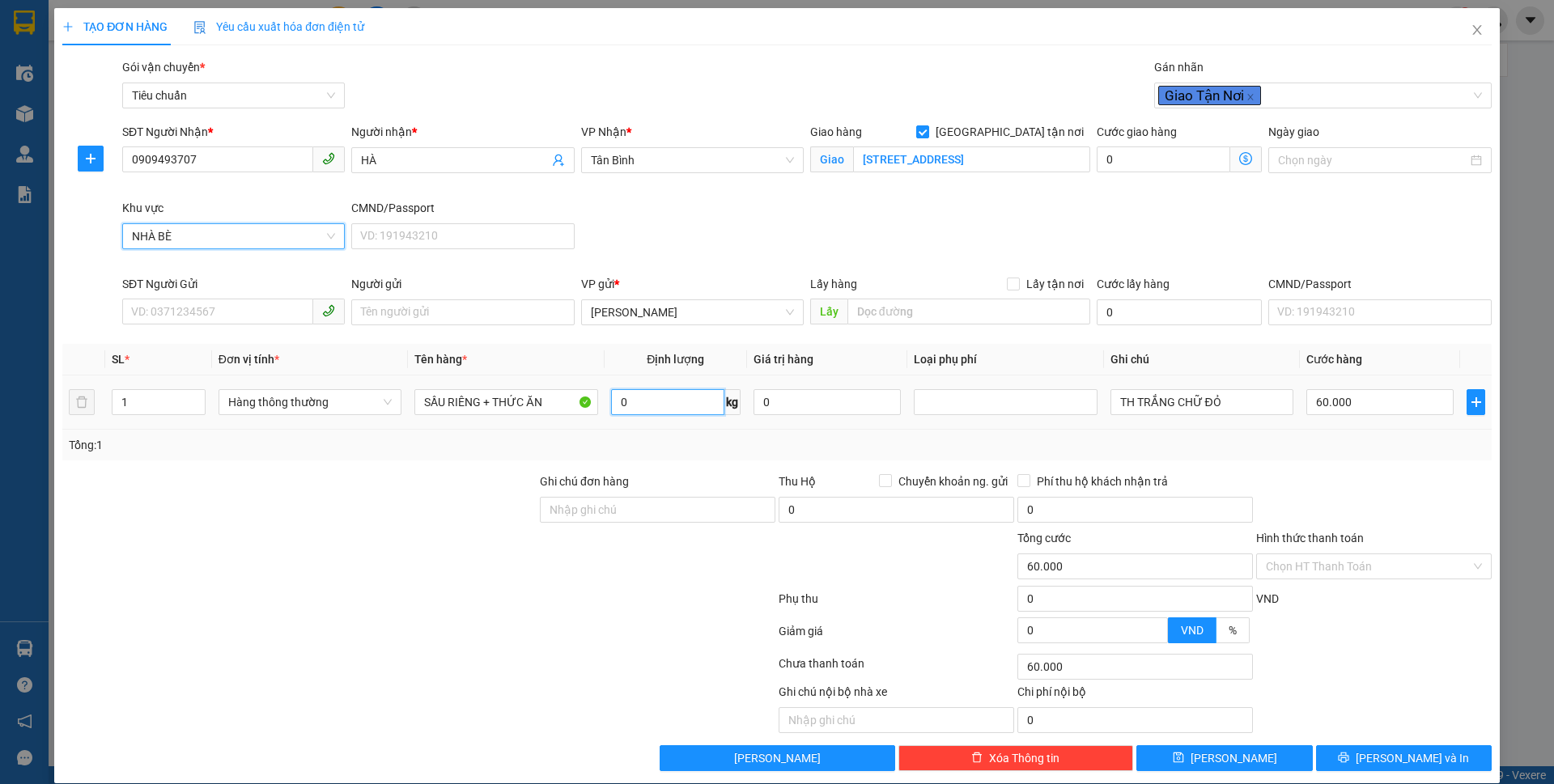
click at [652, 399] on input "0" at bounding box center [667, 402] width 113 height 26
type input "18"
click at [603, 586] on div at bounding box center [419, 601] width 717 height 32
type input "55.000"
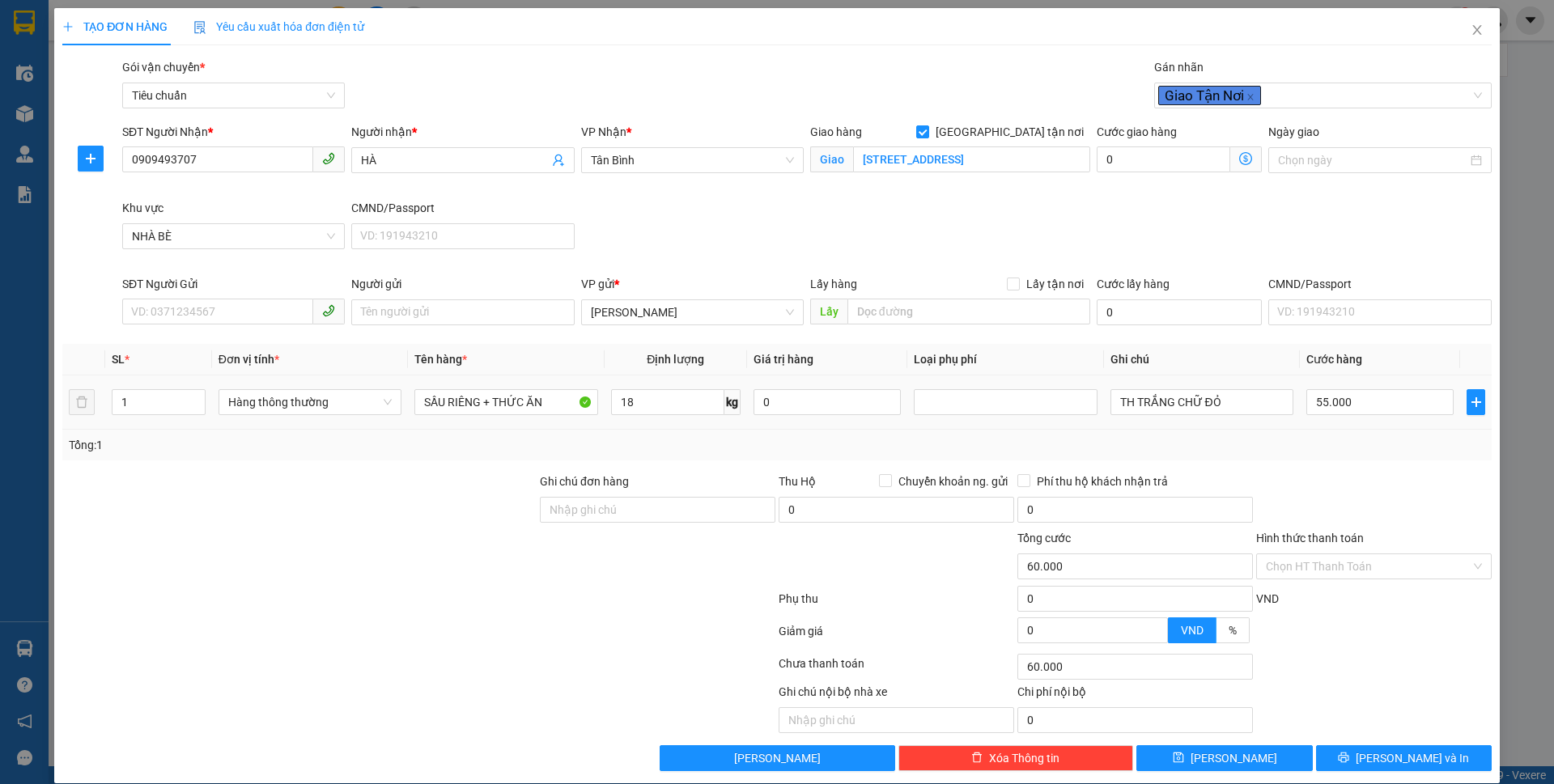
type input "55.000"
type input "155.000"
type input "100.000"
click at [558, 407] on input "SẦU RIÊNG + THỨC ĂN" at bounding box center [506, 402] width 183 height 26
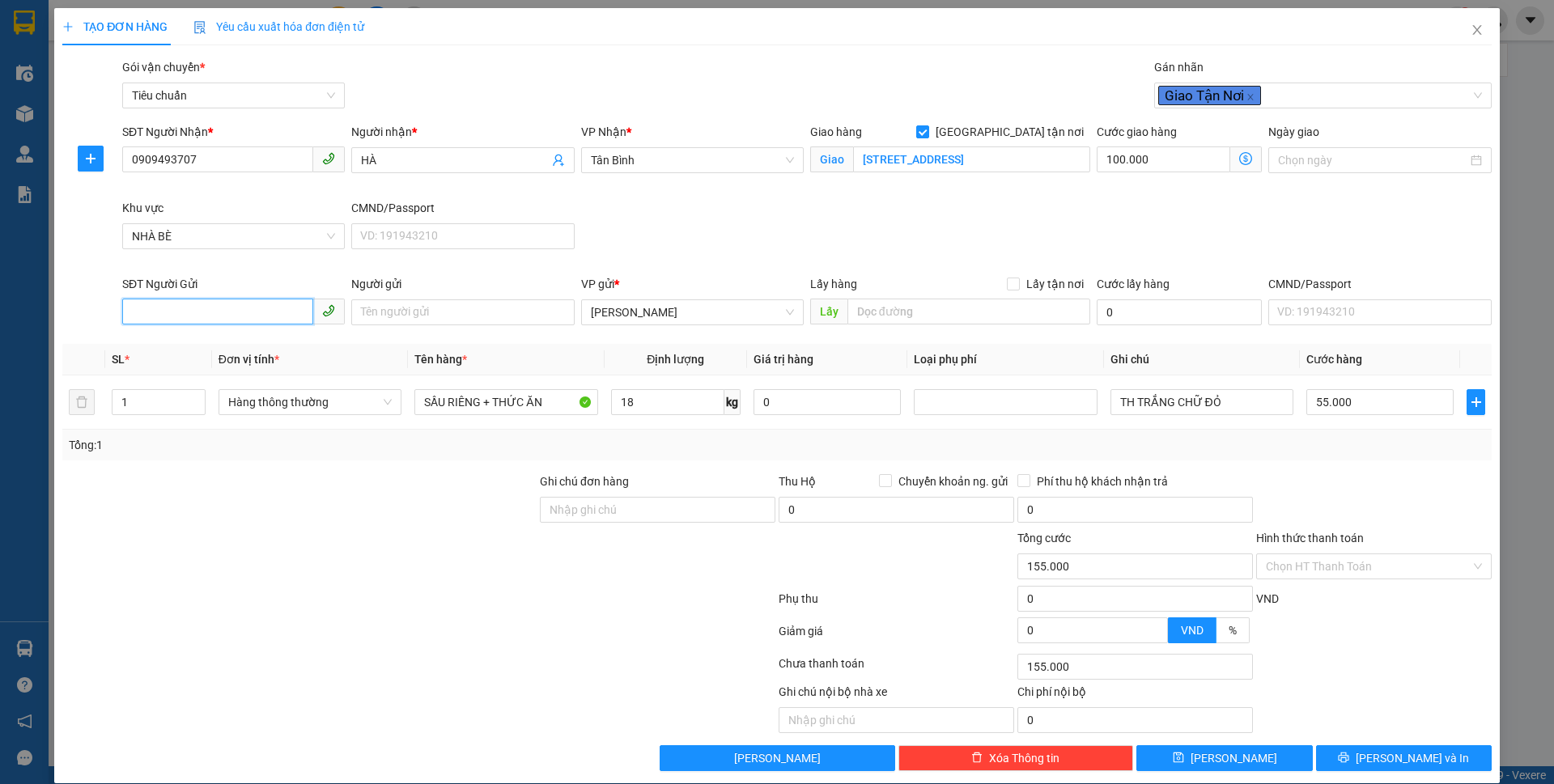
click at [222, 311] on input "SĐT Người Gửi" at bounding box center [217, 311] width 191 height 26
click at [273, 341] on div "0815066351 - CHÚ NGỤ" at bounding box center [232, 344] width 201 height 18
type input "0815066351"
type input "CHÚ NGỤ"
type input "160.000"
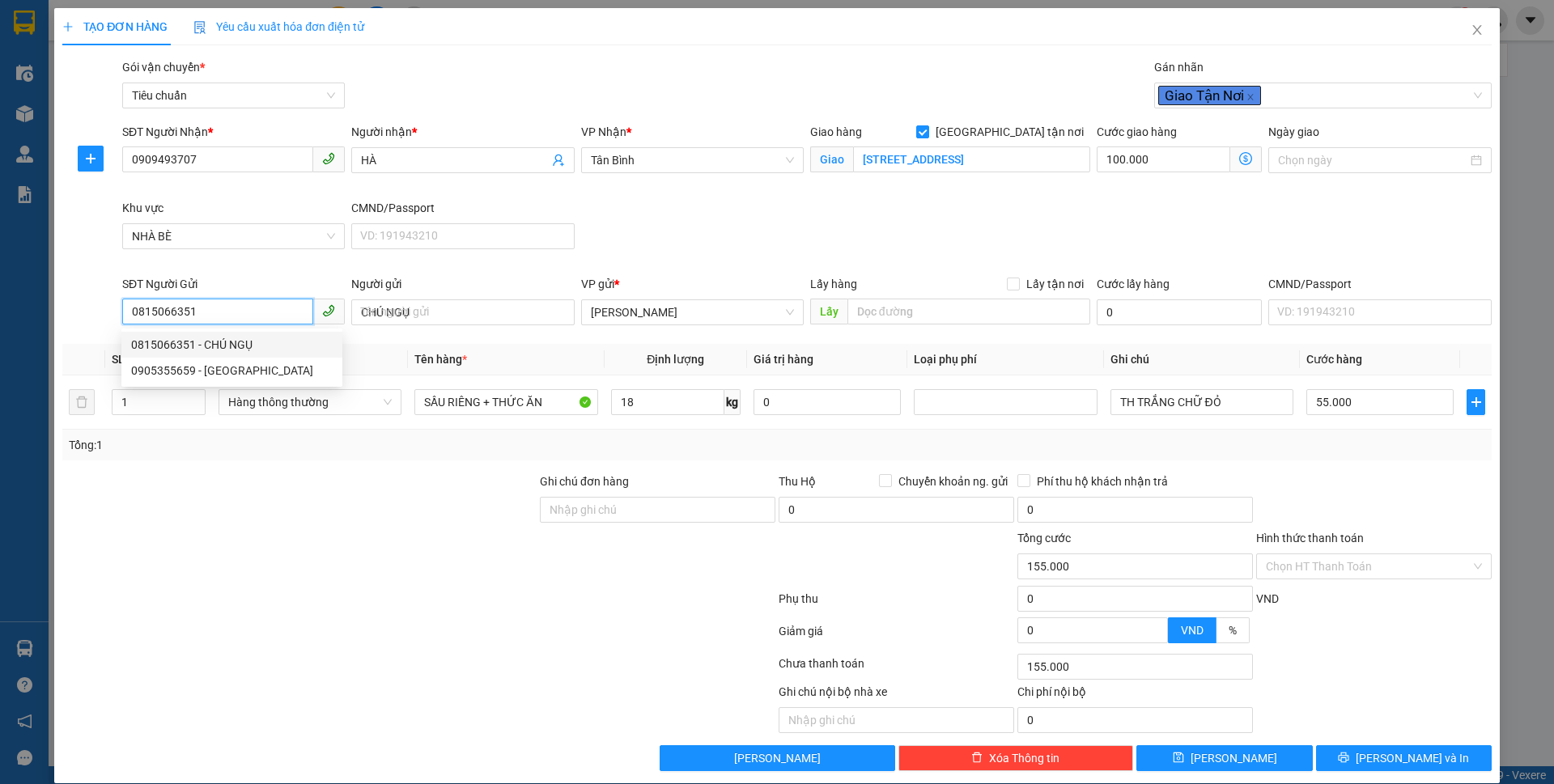
type input "160.000"
type input "0"
type input "60.000"
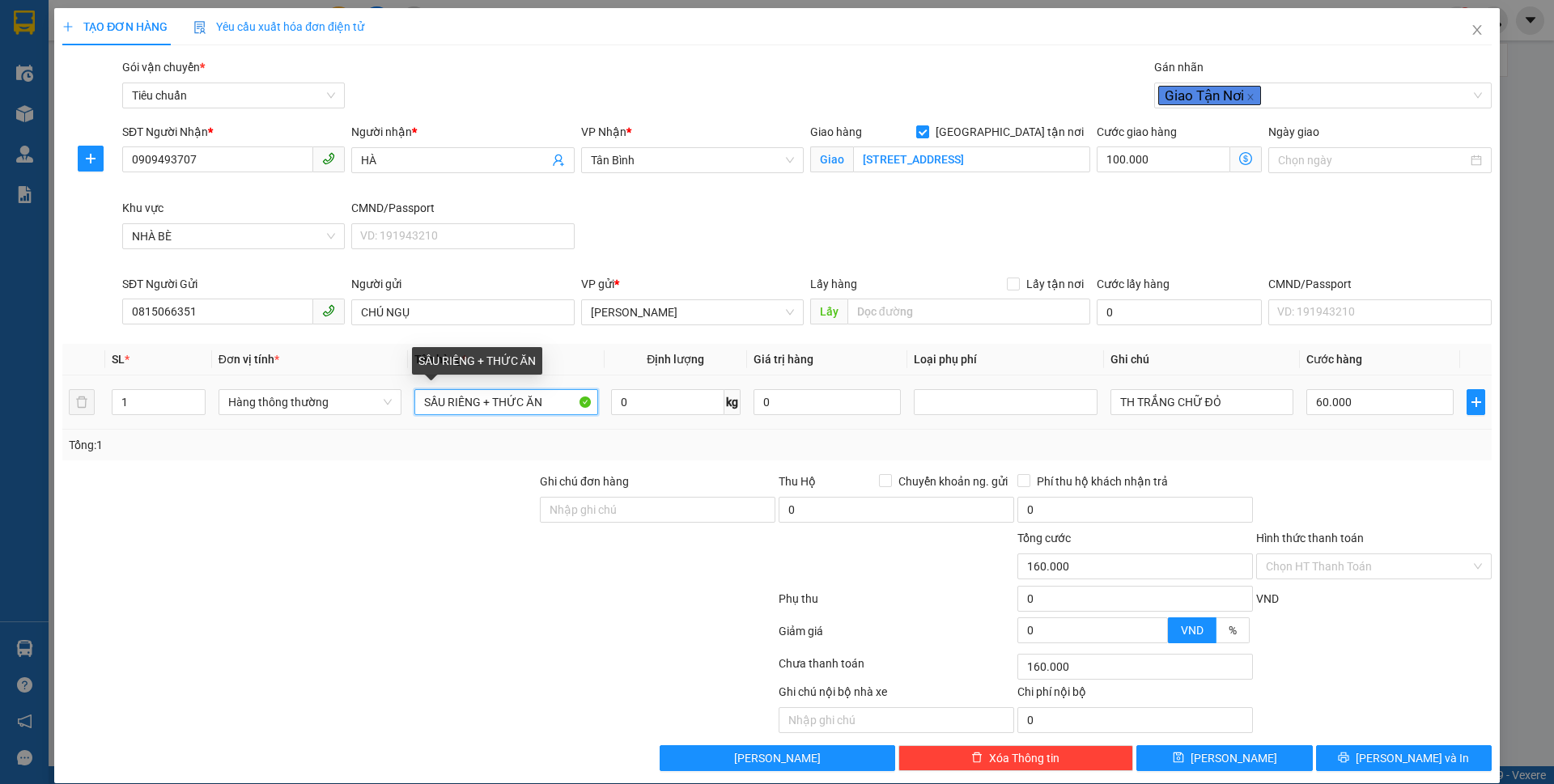
drag, startPoint x: 554, startPoint y: 398, endPoint x: 477, endPoint y: 398, distance: 77.0
click at [477, 398] on input "SẦU RIÊNG + THỨC ĂN" at bounding box center [506, 402] width 183 height 26
type input "SẦU RIÊNG"
click at [674, 403] on input "0" at bounding box center [667, 402] width 113 height 26
type input "18"
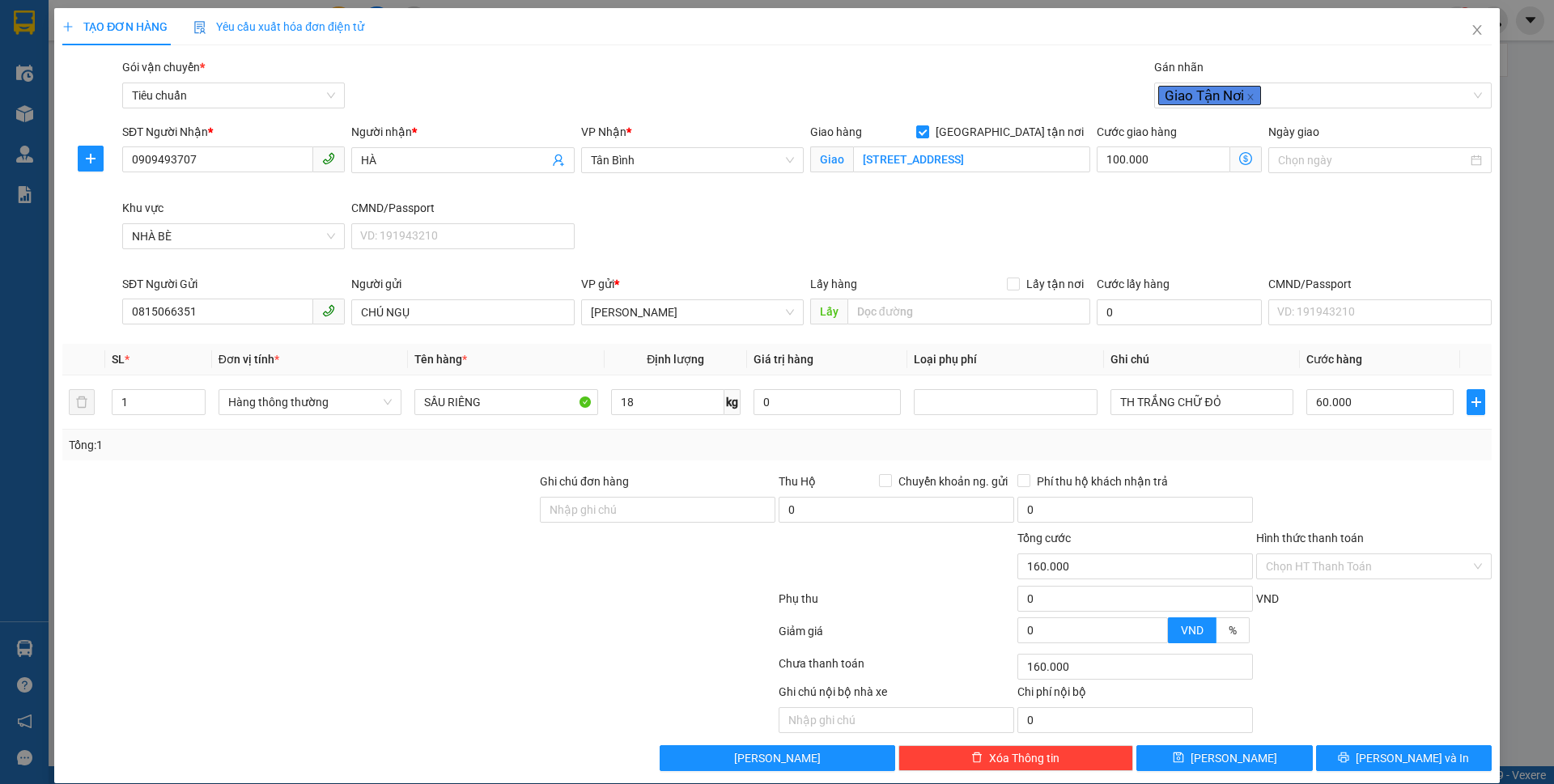
click at [591, 577] on div at bounding box center [657, 557] width 239 height 57
type input "155.000"
type input "55.000"
click at [1239, 157] on icon "dollar-circle" at bounding box center [1245, 158] width 13 height 13
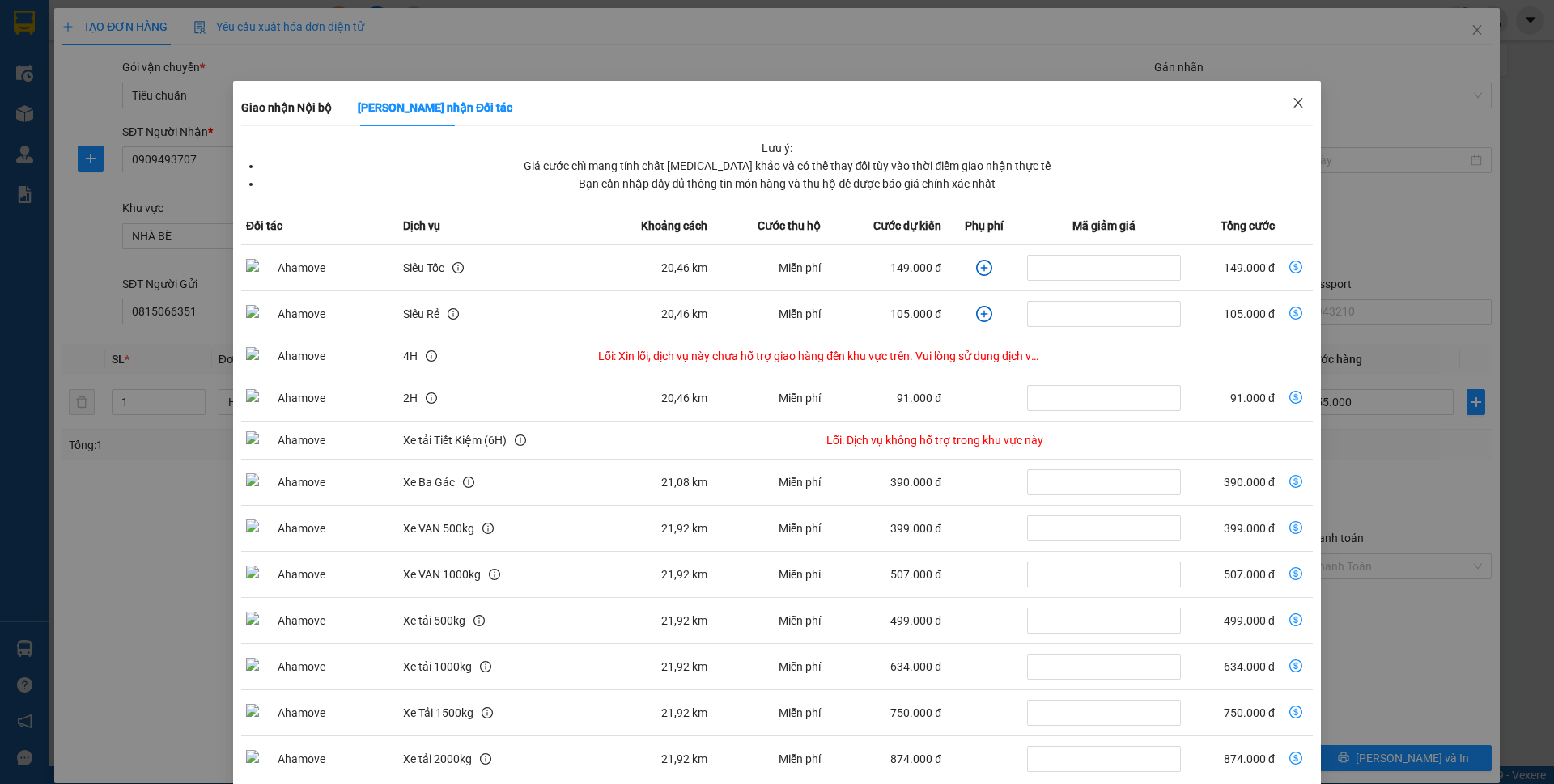
click at [1292, 107] on icon "close" at bounding box center [1298, 102] width 13 height 13
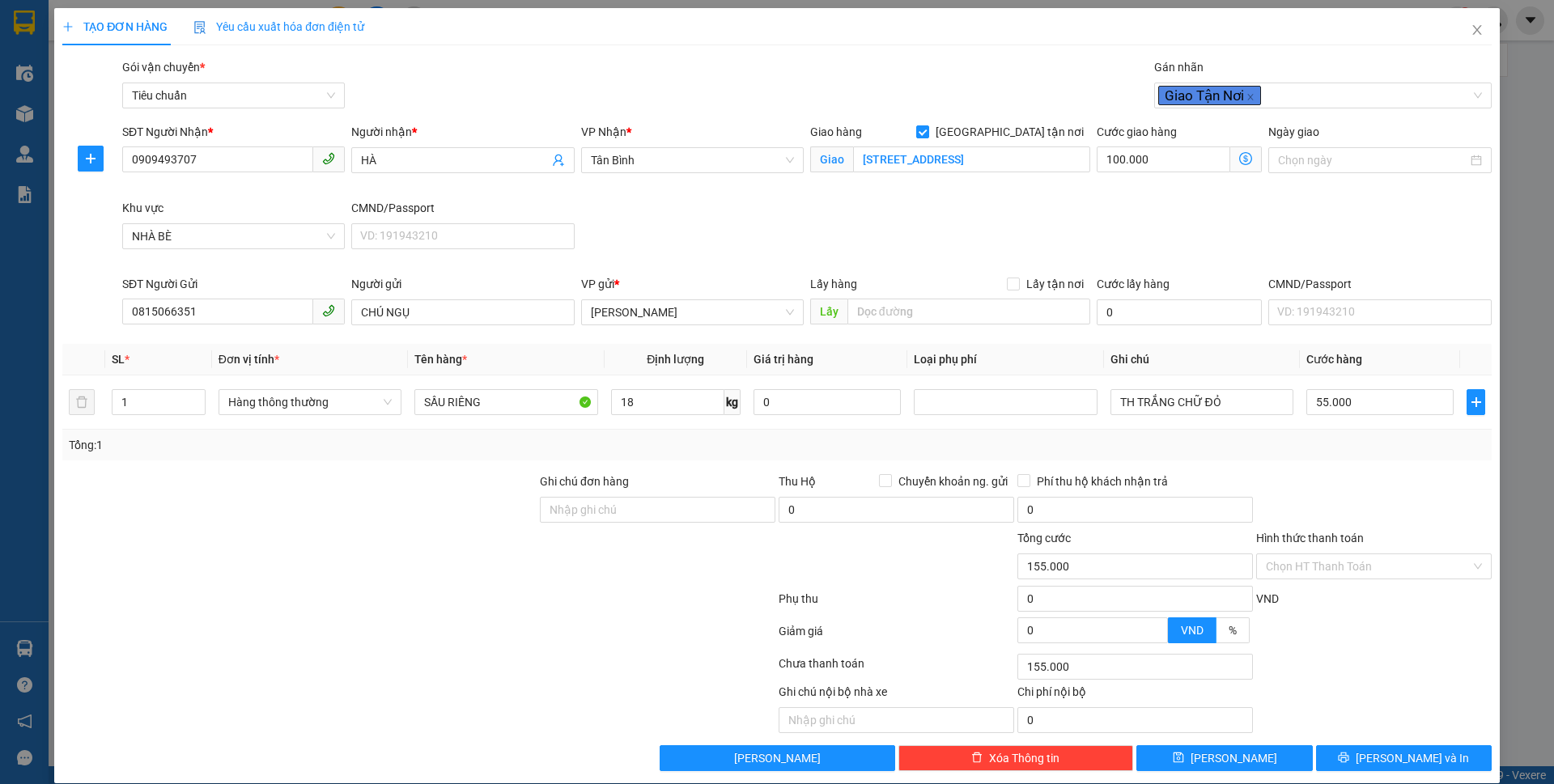
click at [1239, 157] on icon "dollar-circle" at bounding box center [1245, 158] width 13 height 13
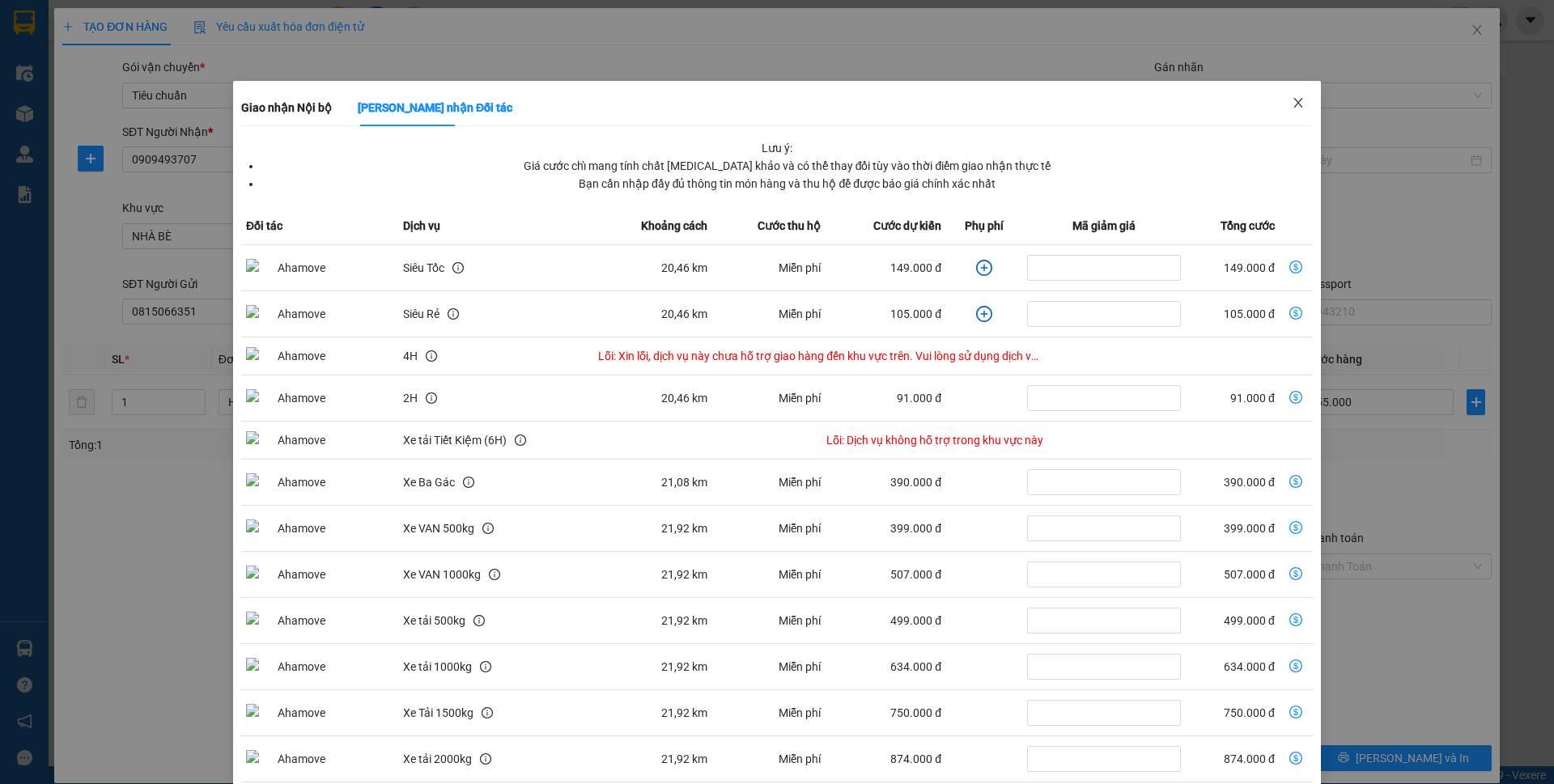
click at [1292, 100] on icon "close" at bounding box center [1298, 102] width 13 height 13
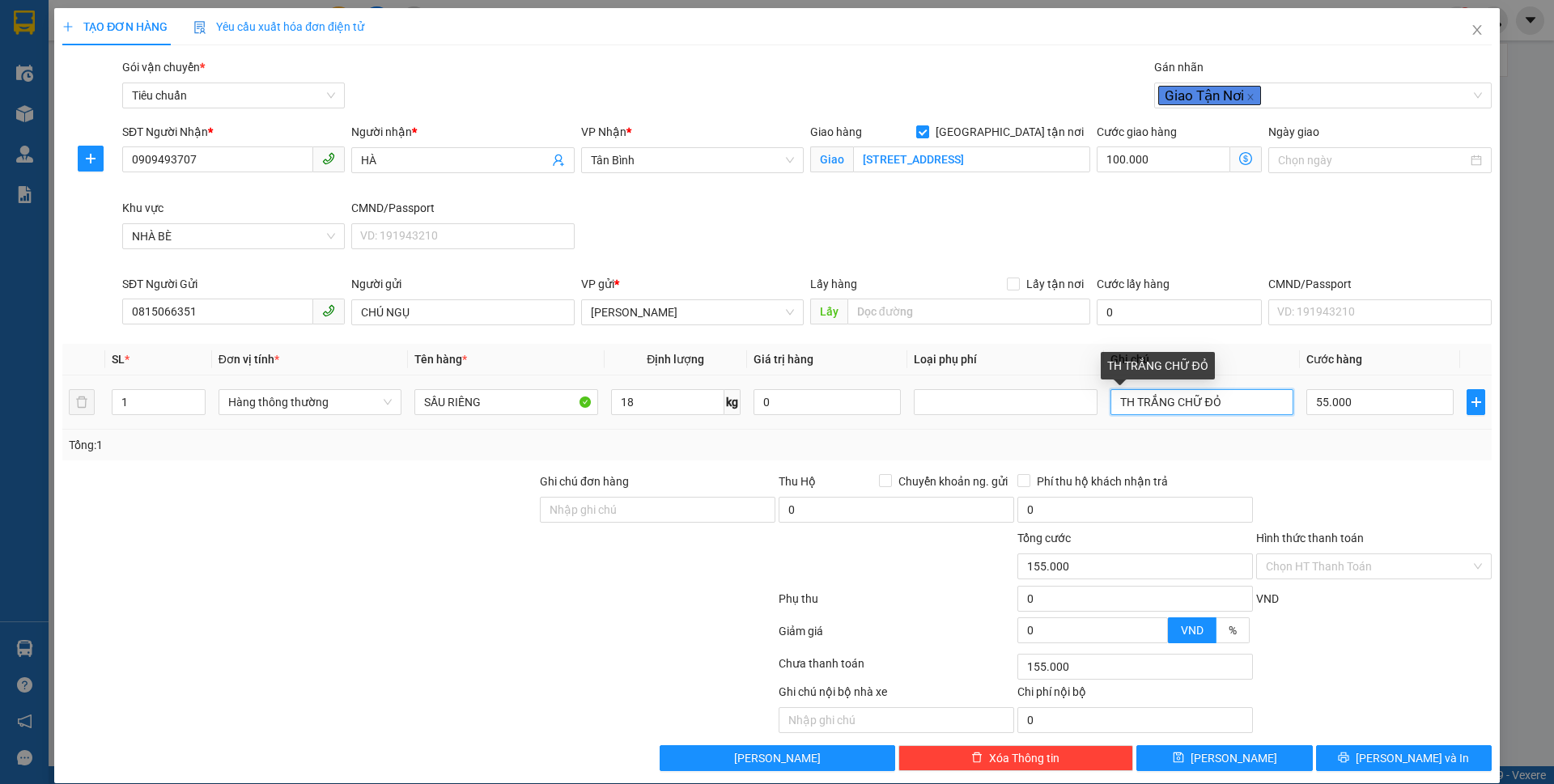
drag, startPoint x: 1229, startPoint y: 397, endPoint x: 1105, endPoint y: 404, distance: 124.2
click at [1110, 404] on input "TH TRẮNG CHỮ ĐỎ" at bounding box center [1202, 402] width 183 height 26
type input "THÙNG CHỮ XANHD"
click at [1239, 163] on icon "dollar-circle" at bounding box center [1245, 158] width 13 height 13
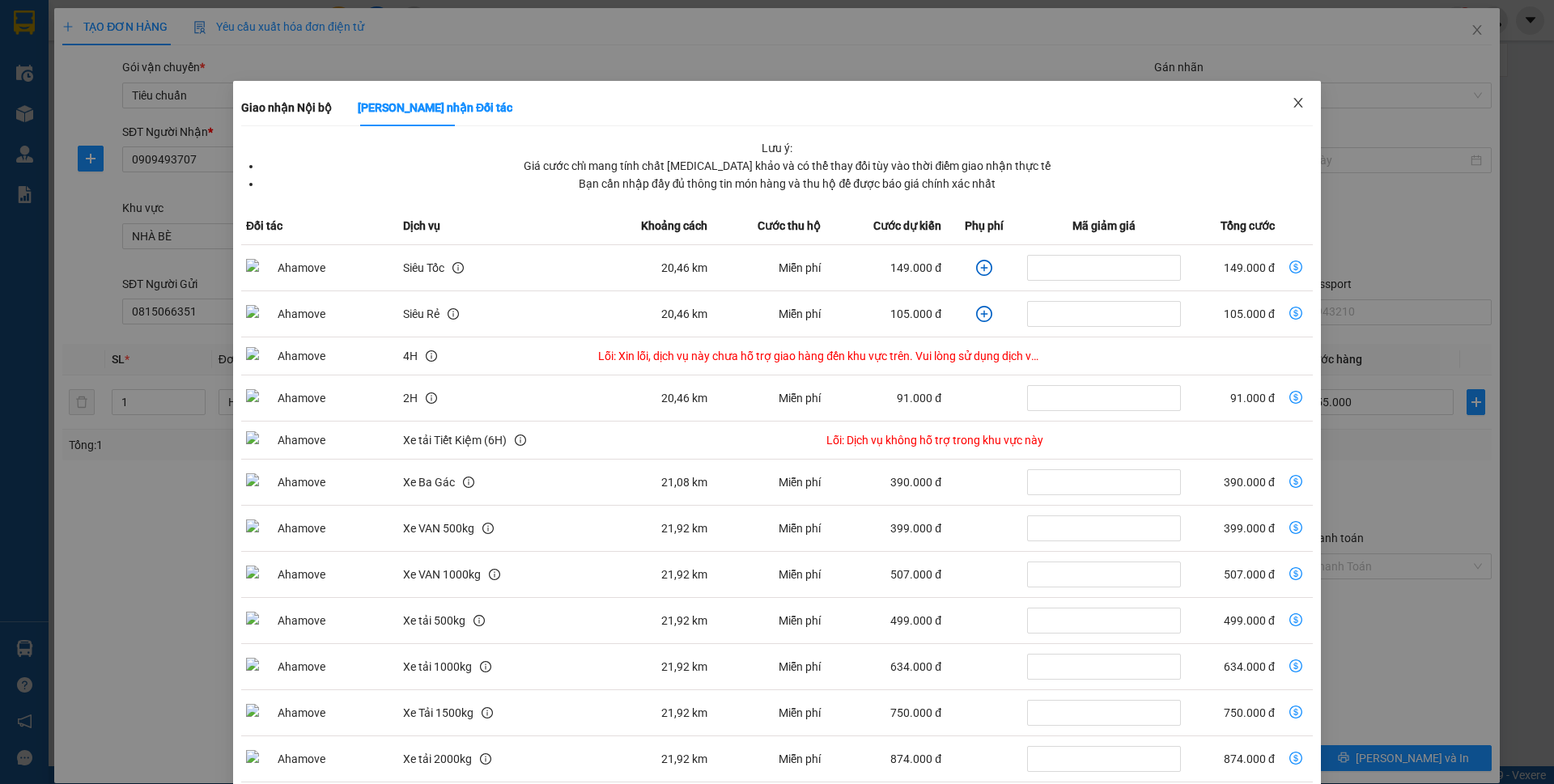
click at [1292, 100] on icon "close" at bounding box center [1298, 102] width 13 height 13
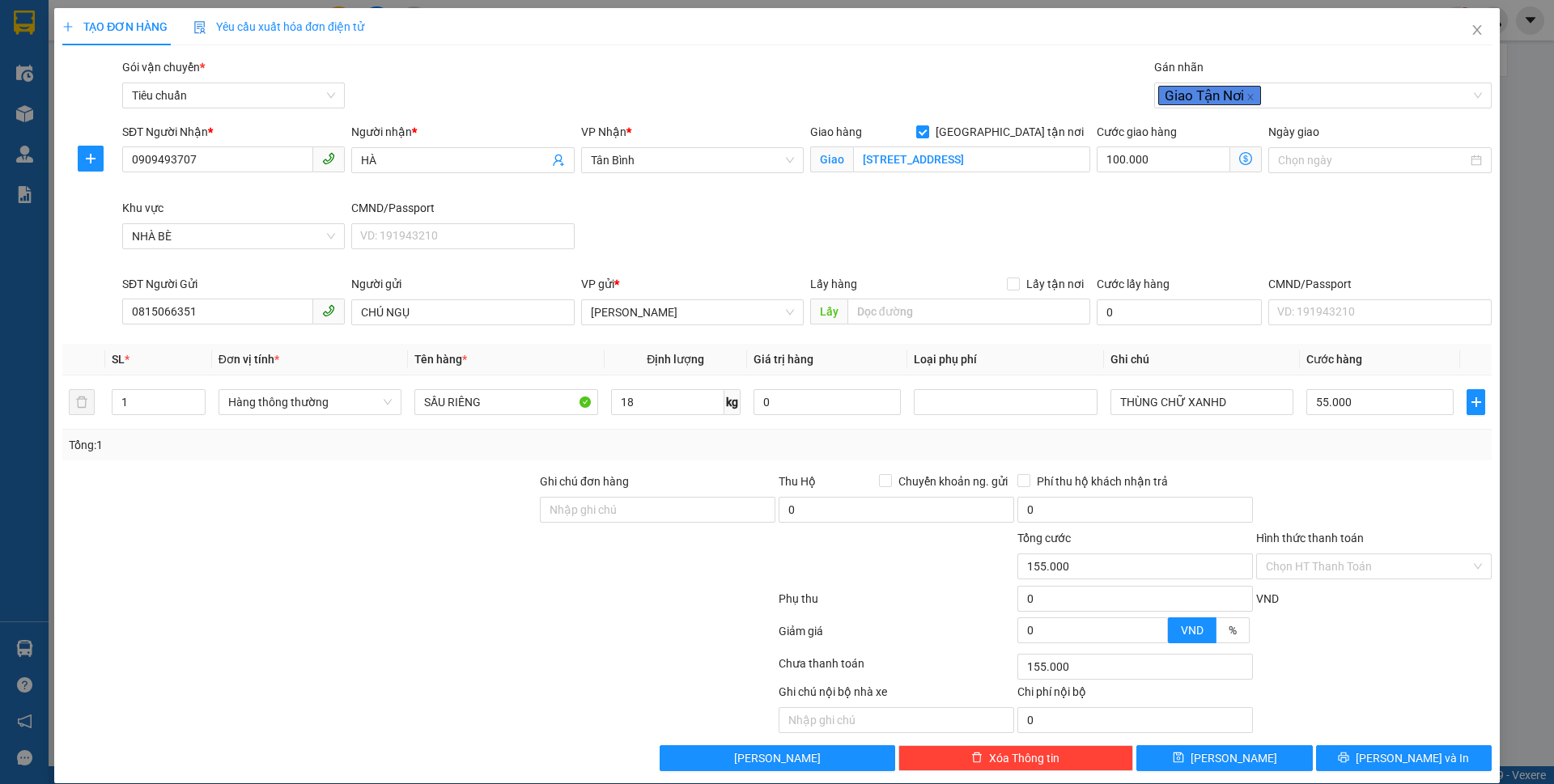
click at [1133, 176] on div "Cước giao hàng 100.000 Giao nhận Nội bộ Giao nhận Đối tác Lưu ý: Giá cước chỉ m…" at bounding box center [1179, 151] width 165 height 57
click at [1136, 168] on input "100.000" at bounding box center [1163, 159] width 134 height 26
type input "55.001"
type input "1"
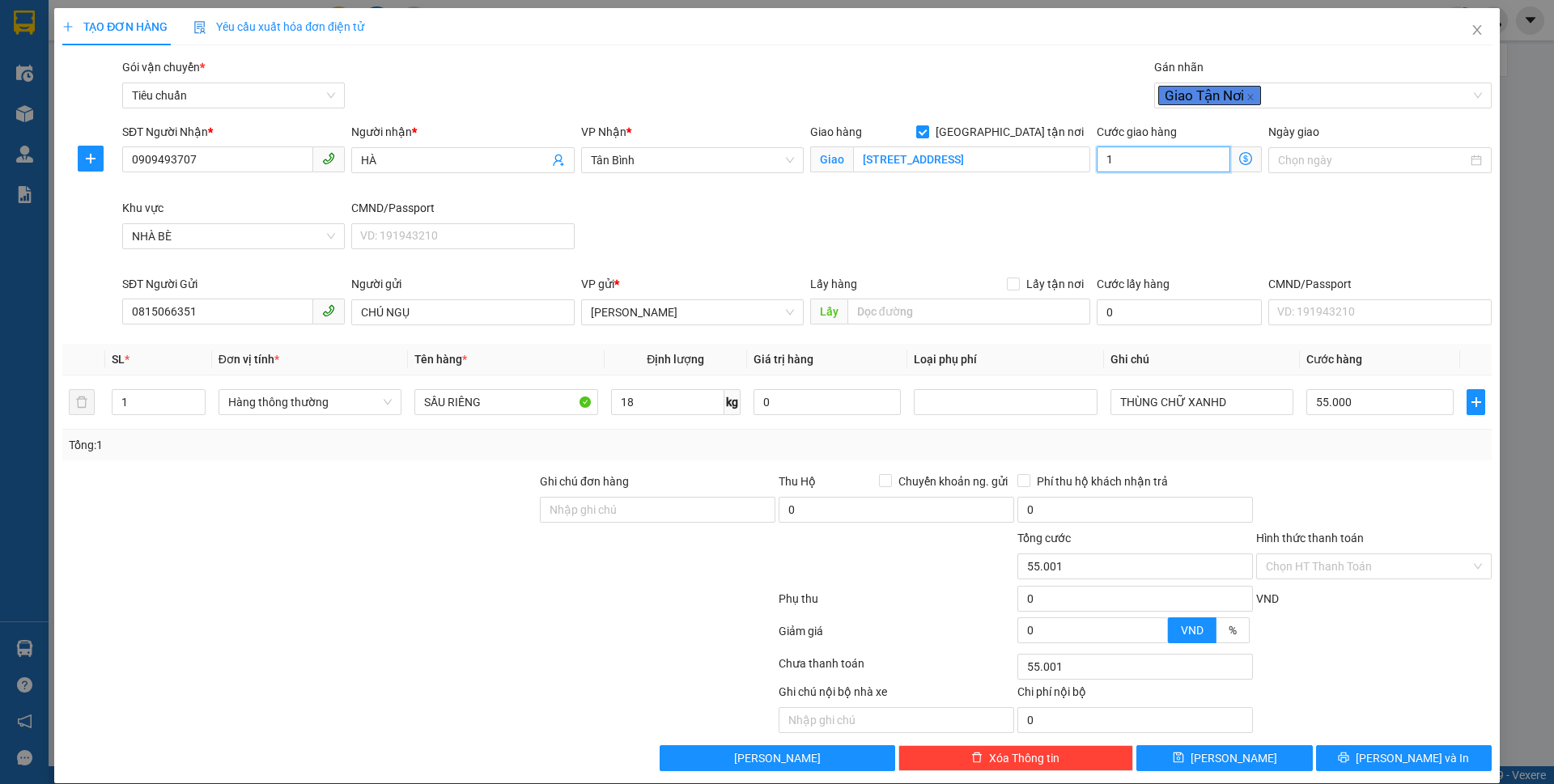
type input "55.016"
type input "16"
type input "55.160"
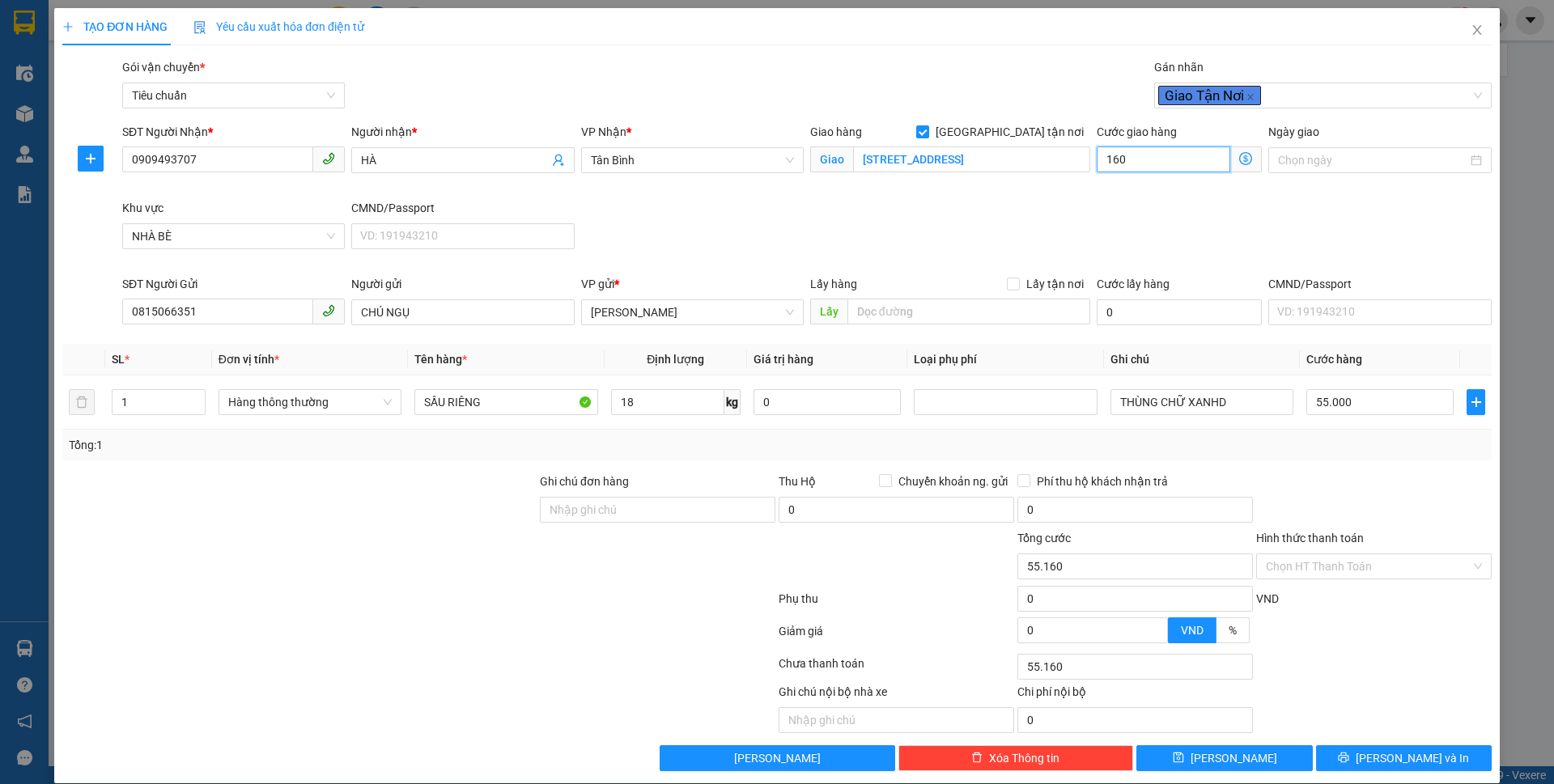
type input "160"
type input "215.000"
type input "160.000"
click at [1095, 234] on div "SĐT Người Nhận * 0909493707 Người nhận * HÀ VP Nhận * Tân Bình Giao hàng Giao t…" at bounding box center [806, 198] width 1375 height 152
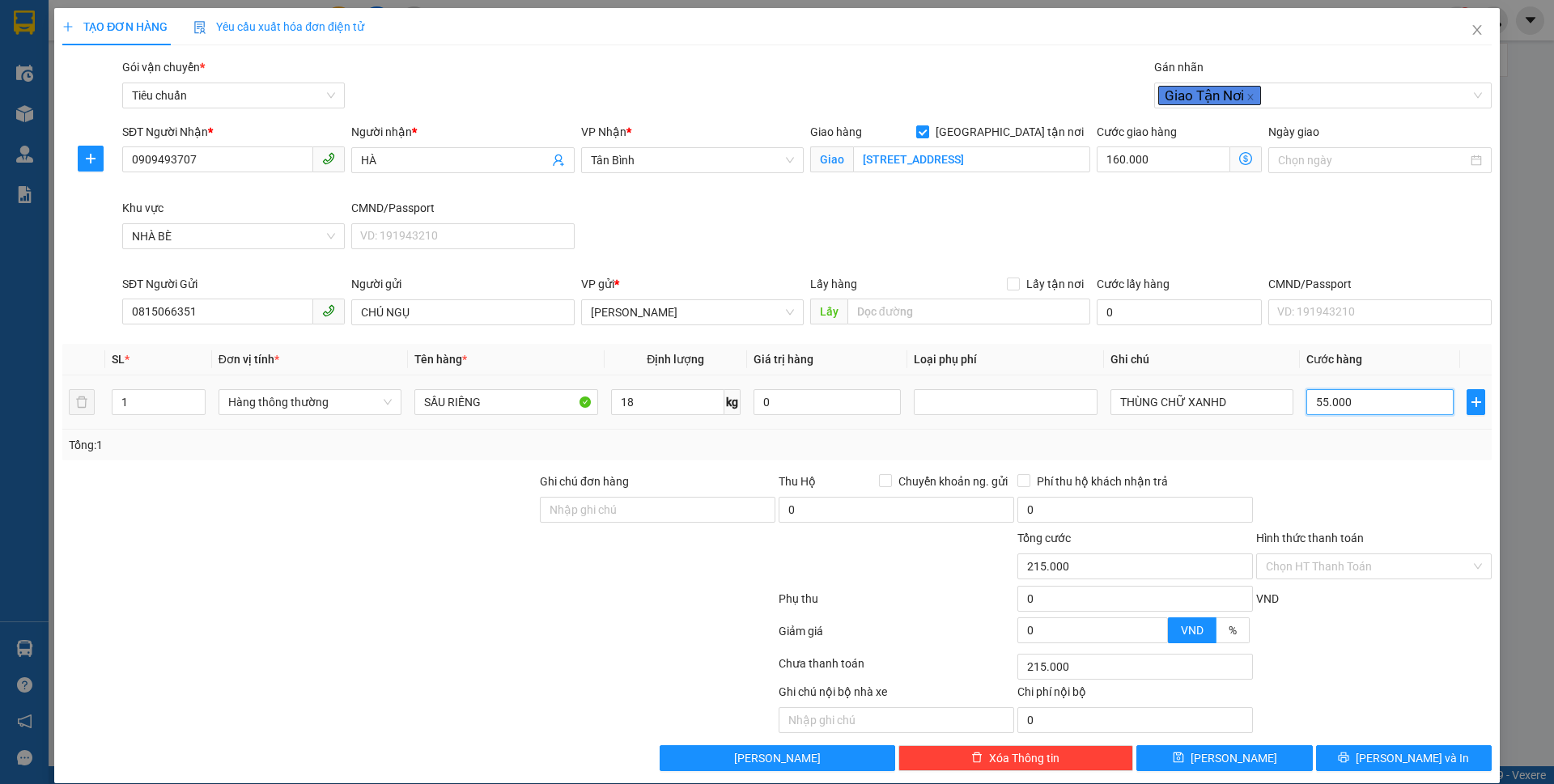
click at [1358, 411] on input "55.000" at bounding box center [1380, 402] width 147 height 26
type input "160.001"
type input "1"
type input "160.018"
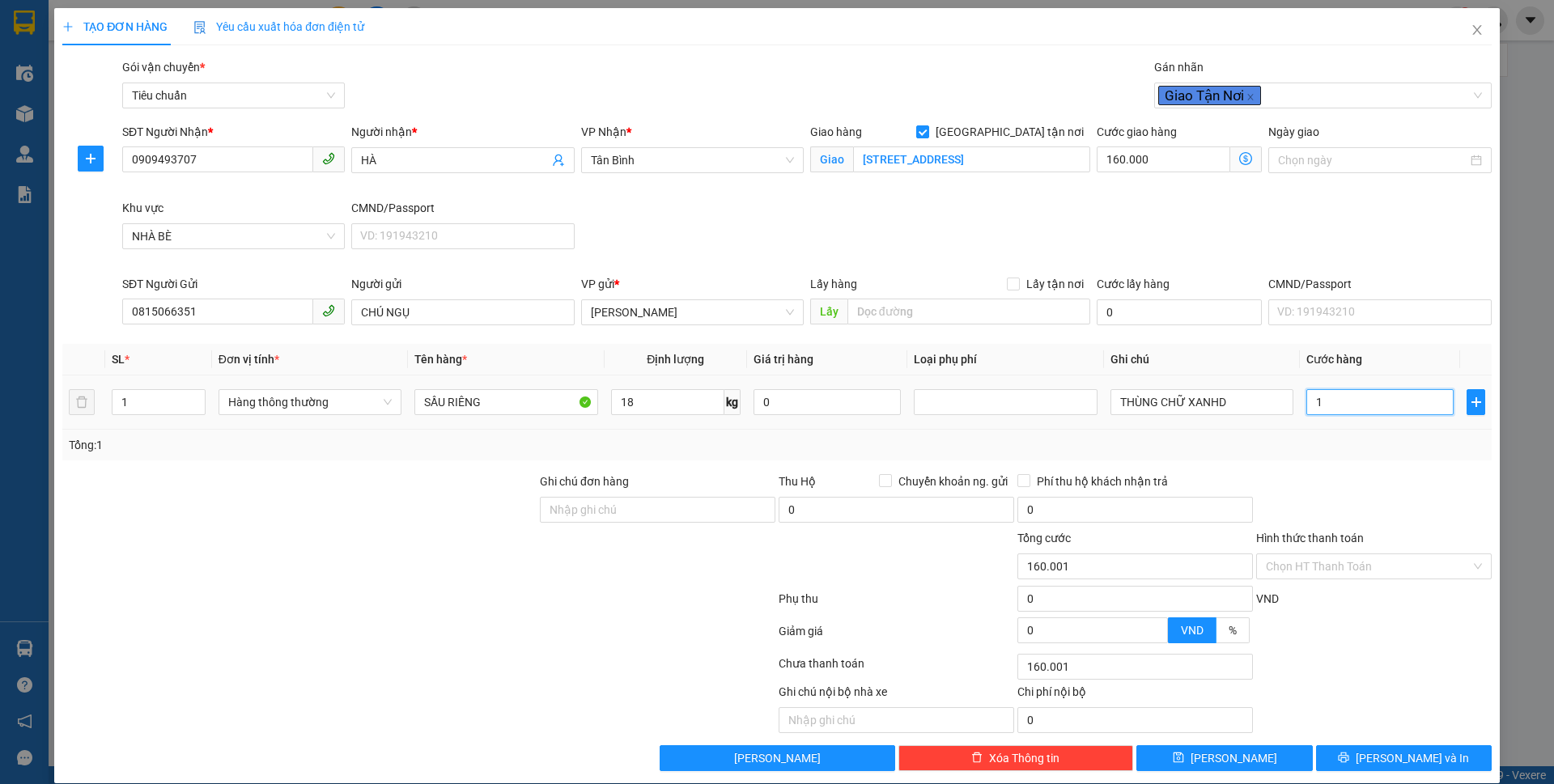
type input "160.018"
type input "18"
type input "178.000"
type input "18.000"
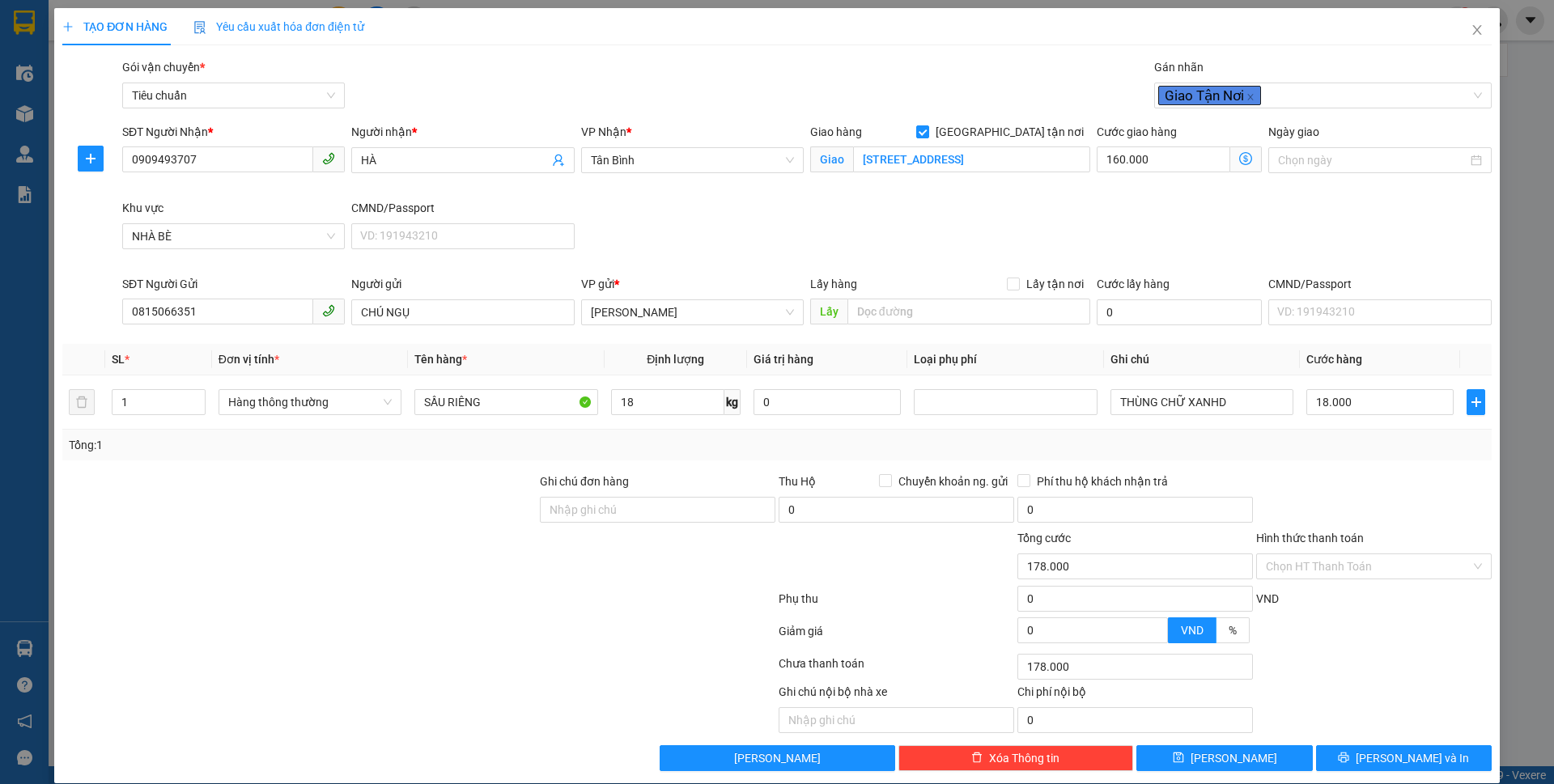
drag, startPoint x: 1371, startPoint y: 474, endPoint x: 1553, endPoint y: 65, distance: 447.7
click at [1385, 458] on div "Transit Pickup Surcharge Ids Transit Deliver Surcharge Ids Transit Deliver Surc…" at bounding box center [777, 414] width 1429 height 712
click at [1382, 388] on div "18.000" at bounding box center [1380, 401] width 147 height 32
click at [1373, 414] on input "18.000" at bounding box center [1380, 402] width 147 height 26
type input "160.006"
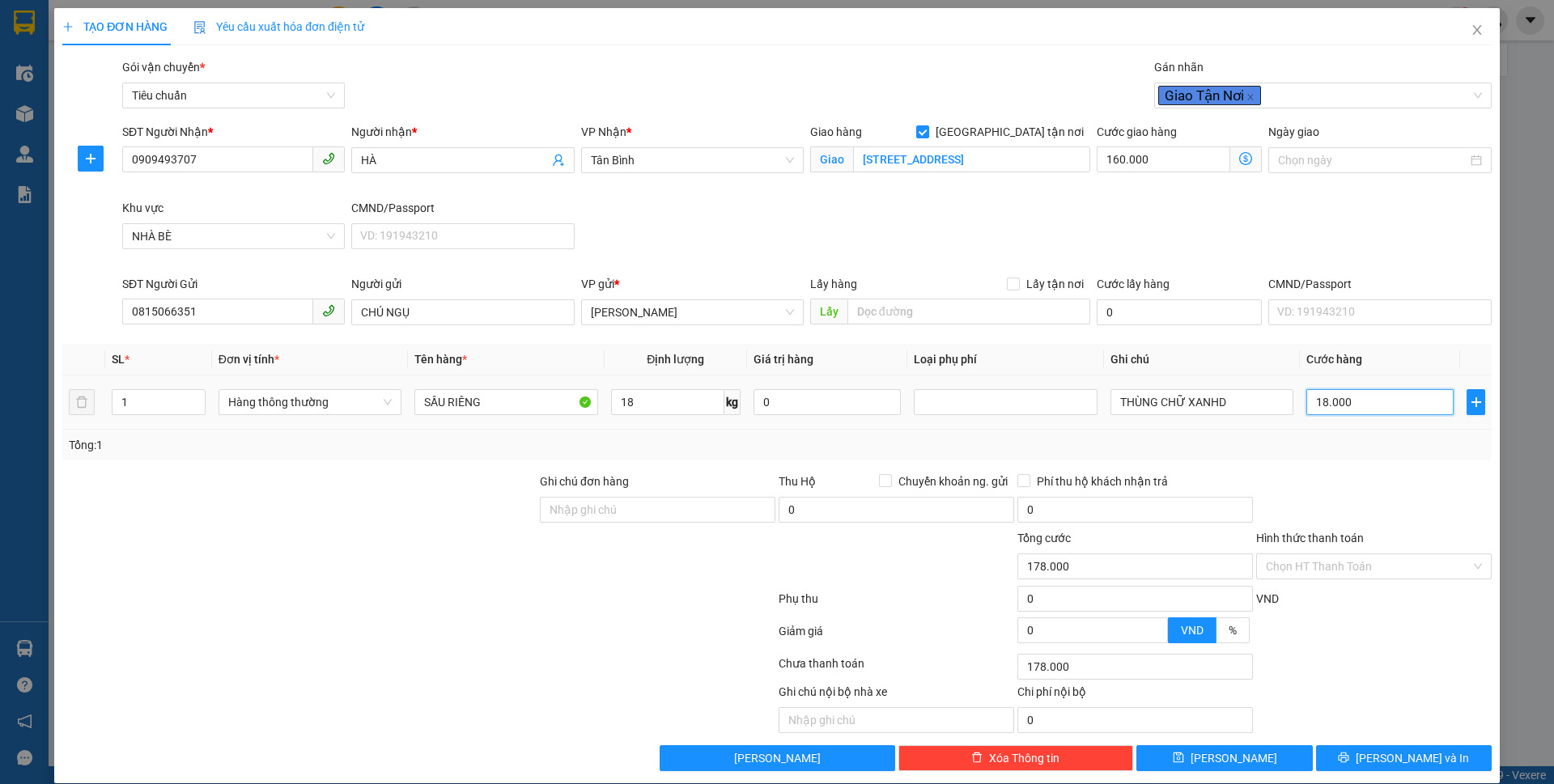
type input "160.006"
type input "60"
type input "160.060"
type input "60"
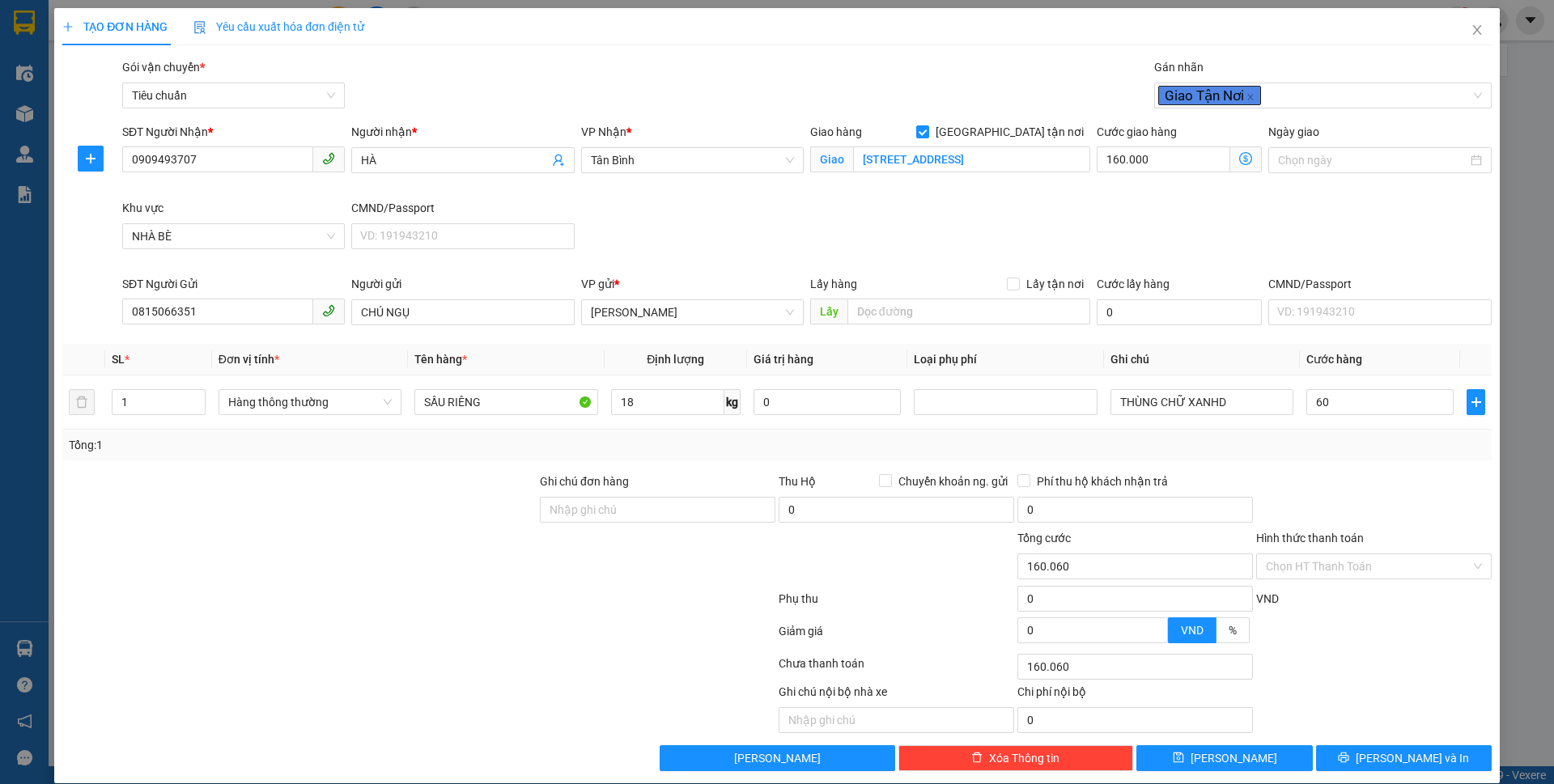
type input "220.000"
type input "60.000"
click at [1343, 513] on div at bounding box center [1373, 500] width 239 height 57
drag, startPoint x: 1340, startPoint y: 563, endPoint x: 1347, endPoint y: 592, distance: 29.8
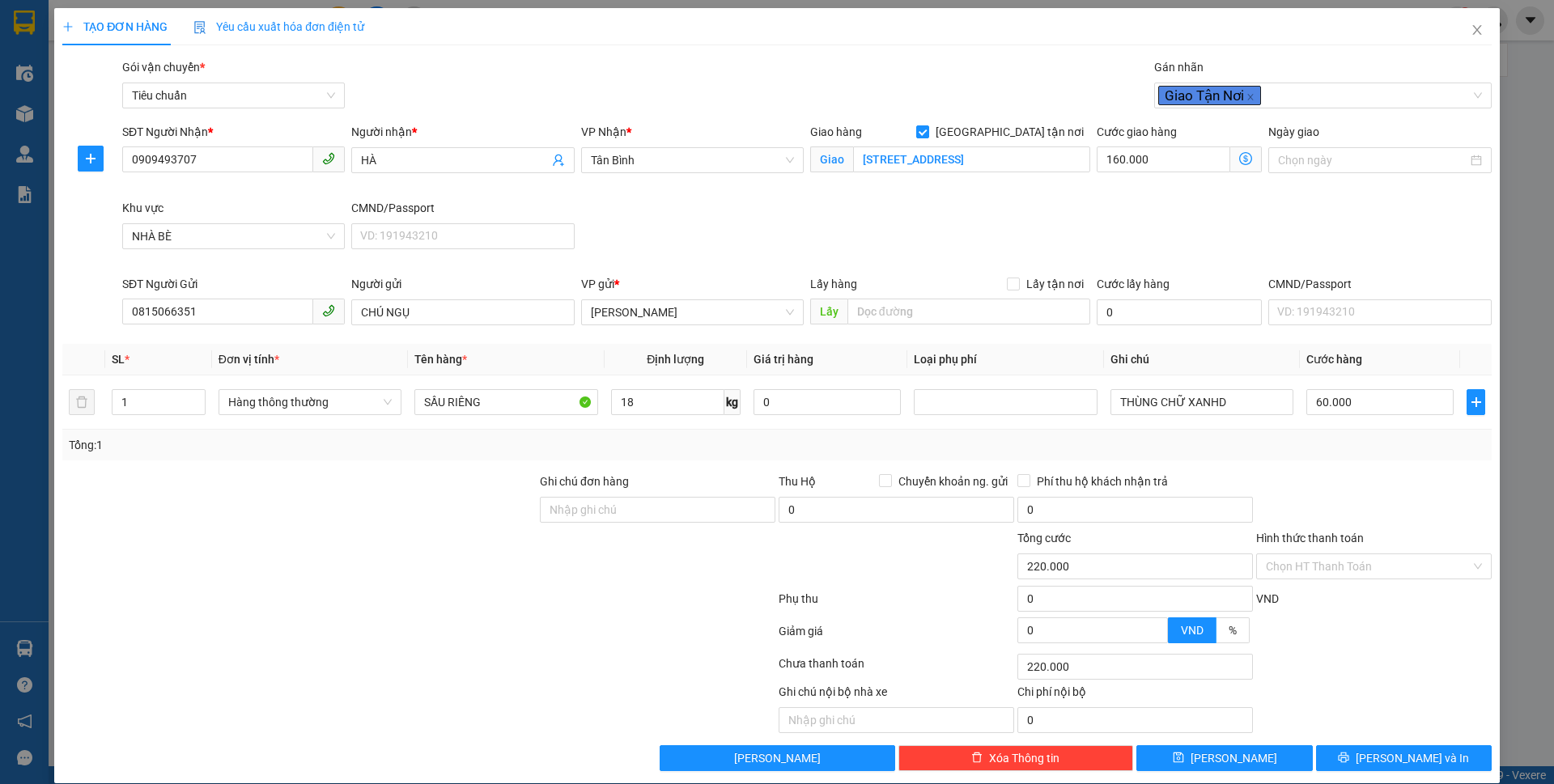
click at [1343, 571] on input "Hình thức thanh toán" at bounding box center [1367, 566] width 205 height 25
click at [1347, 595] on div "Tại văn phòng" at bounding box center [1363, 599] width 214 height 18
type input "0"
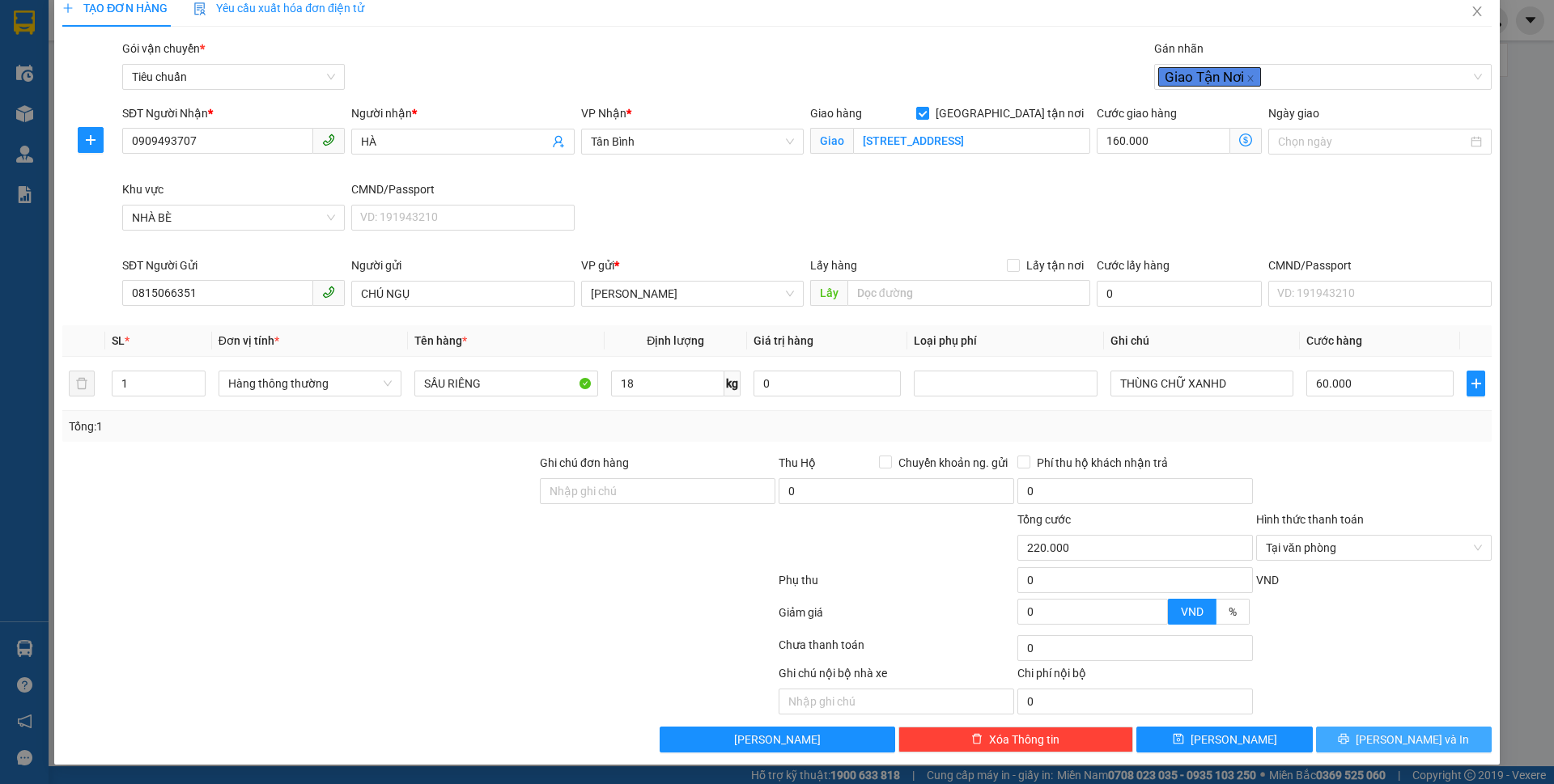
click at [1389, 737] on span "[PERSON_NAME] và In" at bounding box center [1412, 739] width 113 height 18
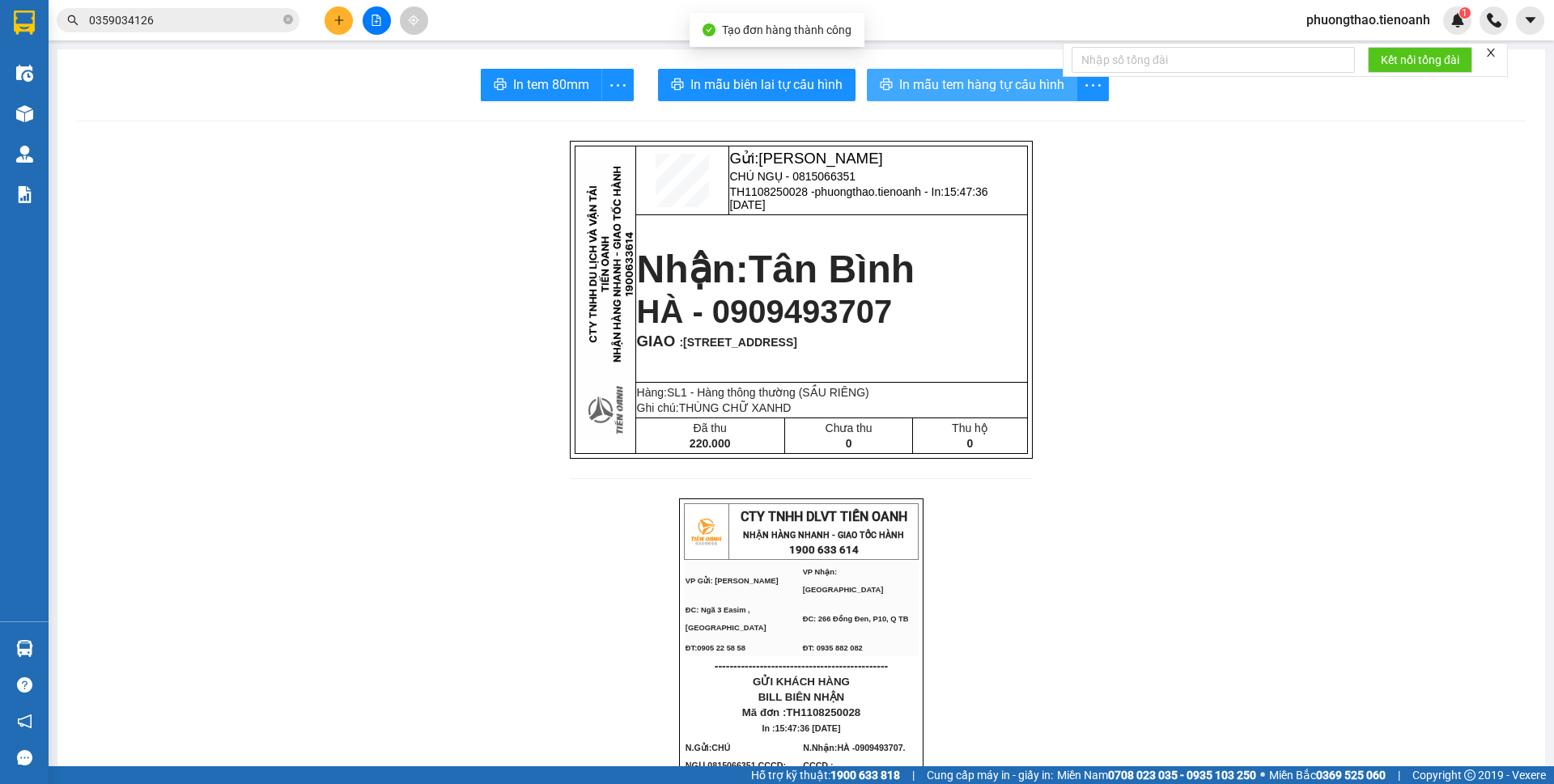
click at [967, 89] on span "In mẫu tem hàng tự cấu hình" at bounding box center [982, 84] width 165 height 21
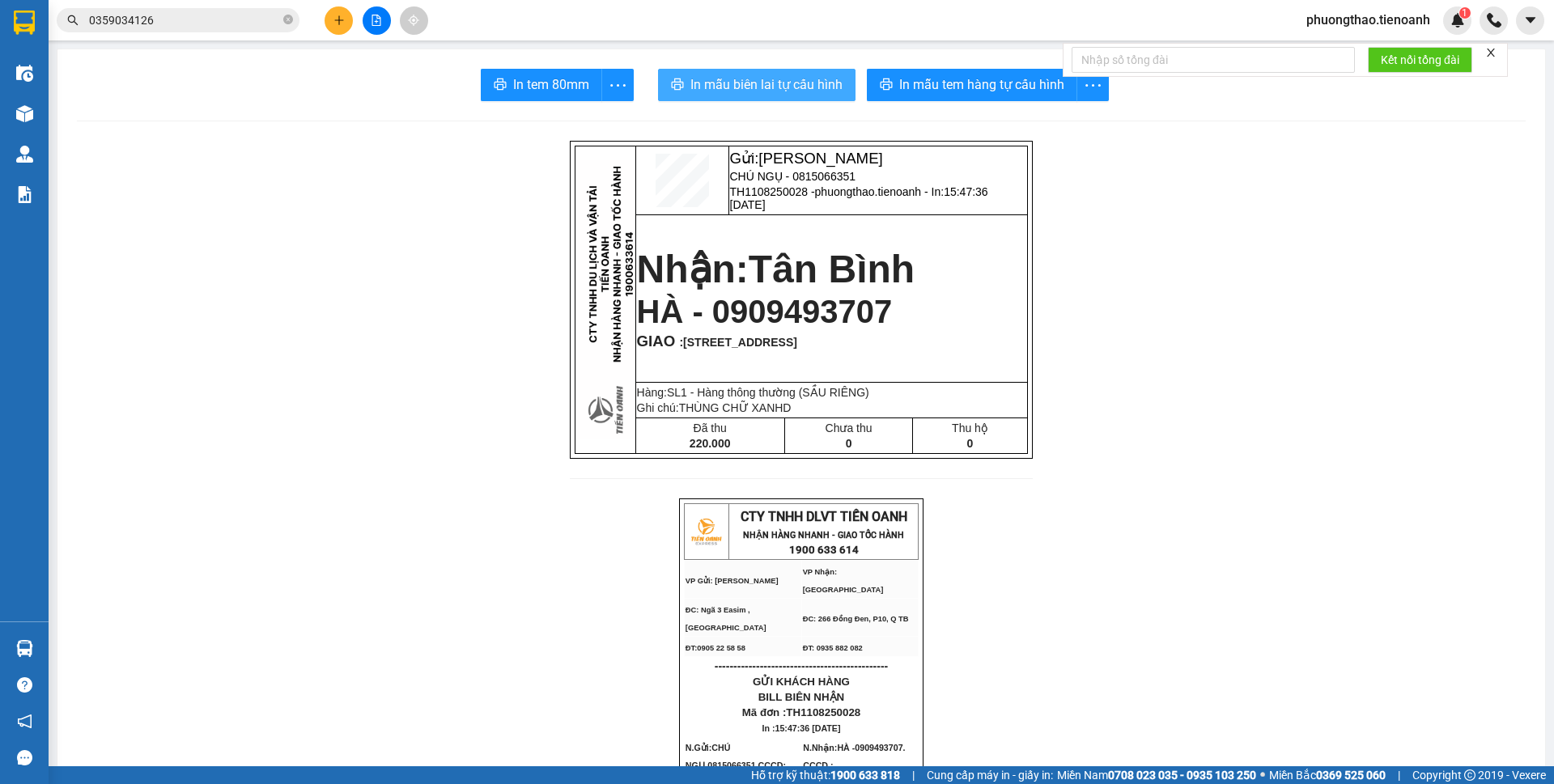
click at [769, 85] on span "In mẫu biên lai tự cấu hình" at bounding box center [766, 84] width 152 height 21
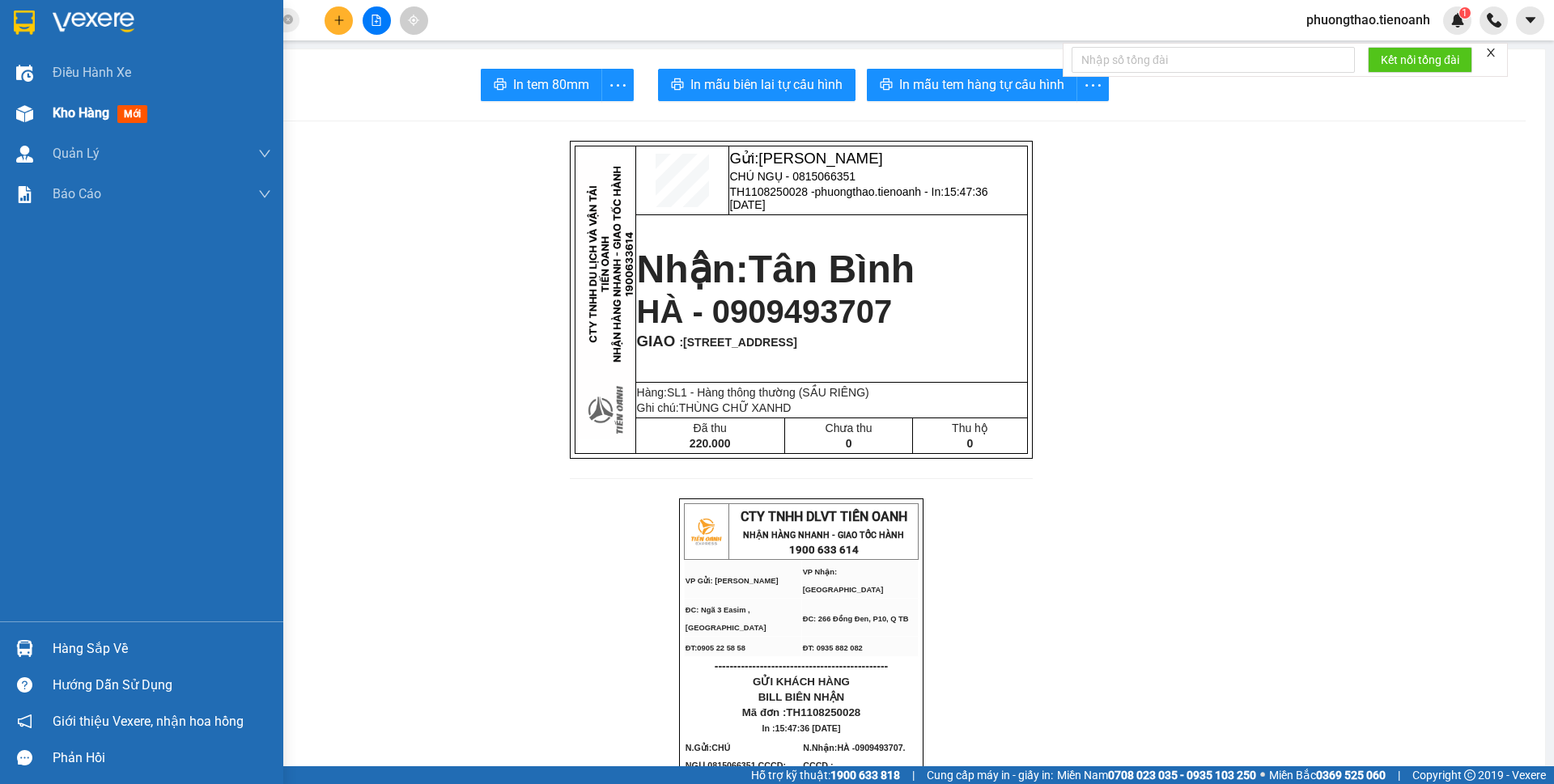
click at [67, 114] on span "Kho hàng" at bounding box center [81, 113] width 57 height 16
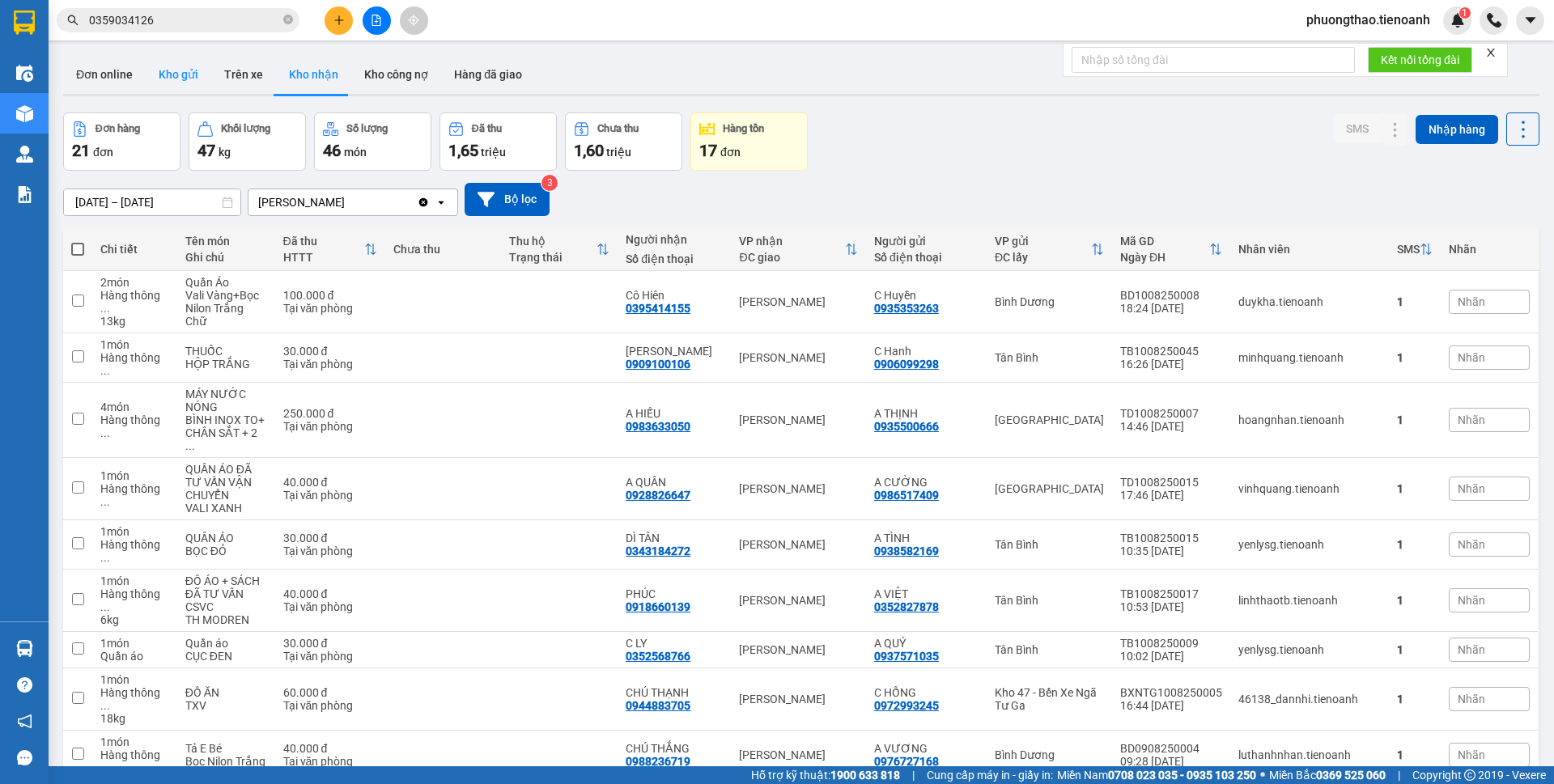
drag, startPoint x: 160, startPoint y: 51, endPoint x: 162, endPoint y: 69, distance: 18.1
click at [162, 69] on button "Kho gửi" at bounding box center [178, 75] width 66 height 39
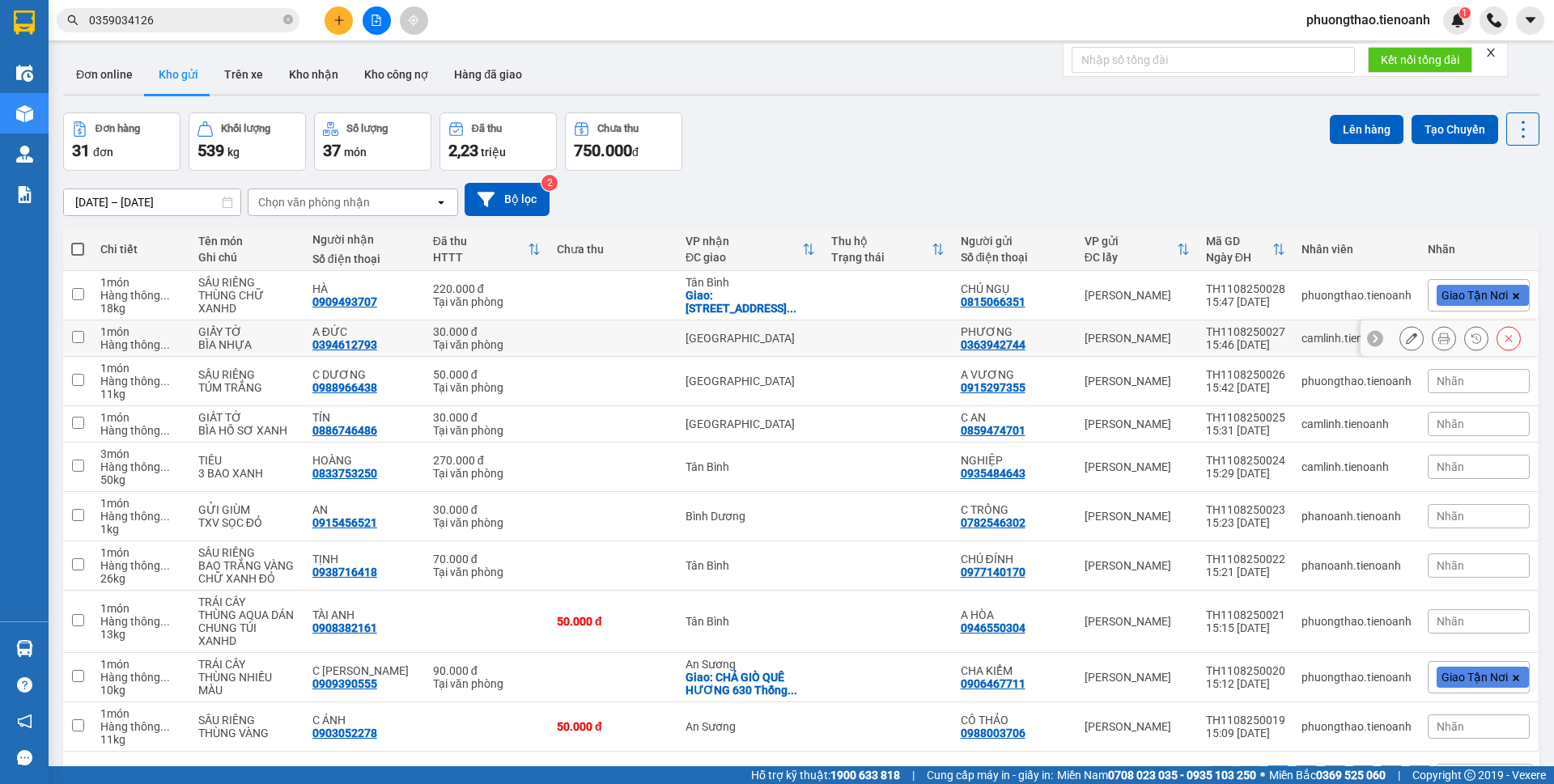
drag, startPoint x: 1413, startPoint y: 322, endPoint x: 1420, endPoint y: 328, distance: 9.2
click at [1419, 328] on div at bounding box center [1449, 338] width 178 height 36
click at [1438, 337] on icon at bounding box center [1444, 339] width 12 height 12
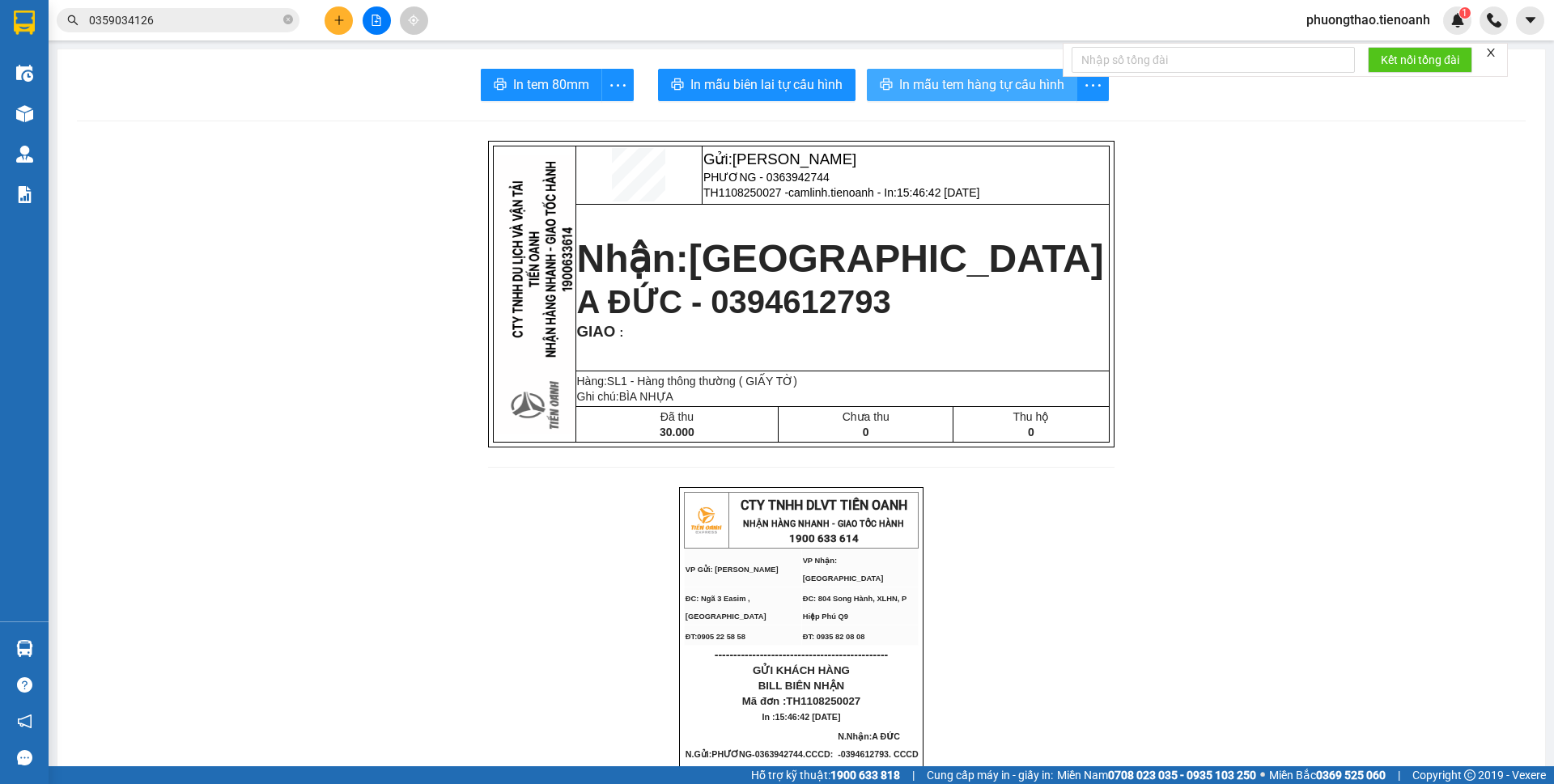
click at [905, 81] on span "In mẫu tem hàng tự cấu hình" at bounding box center [982, 84] width 165 height 21
click at [336, 26] on button at bounding box center [339, 21] width 28 height 28
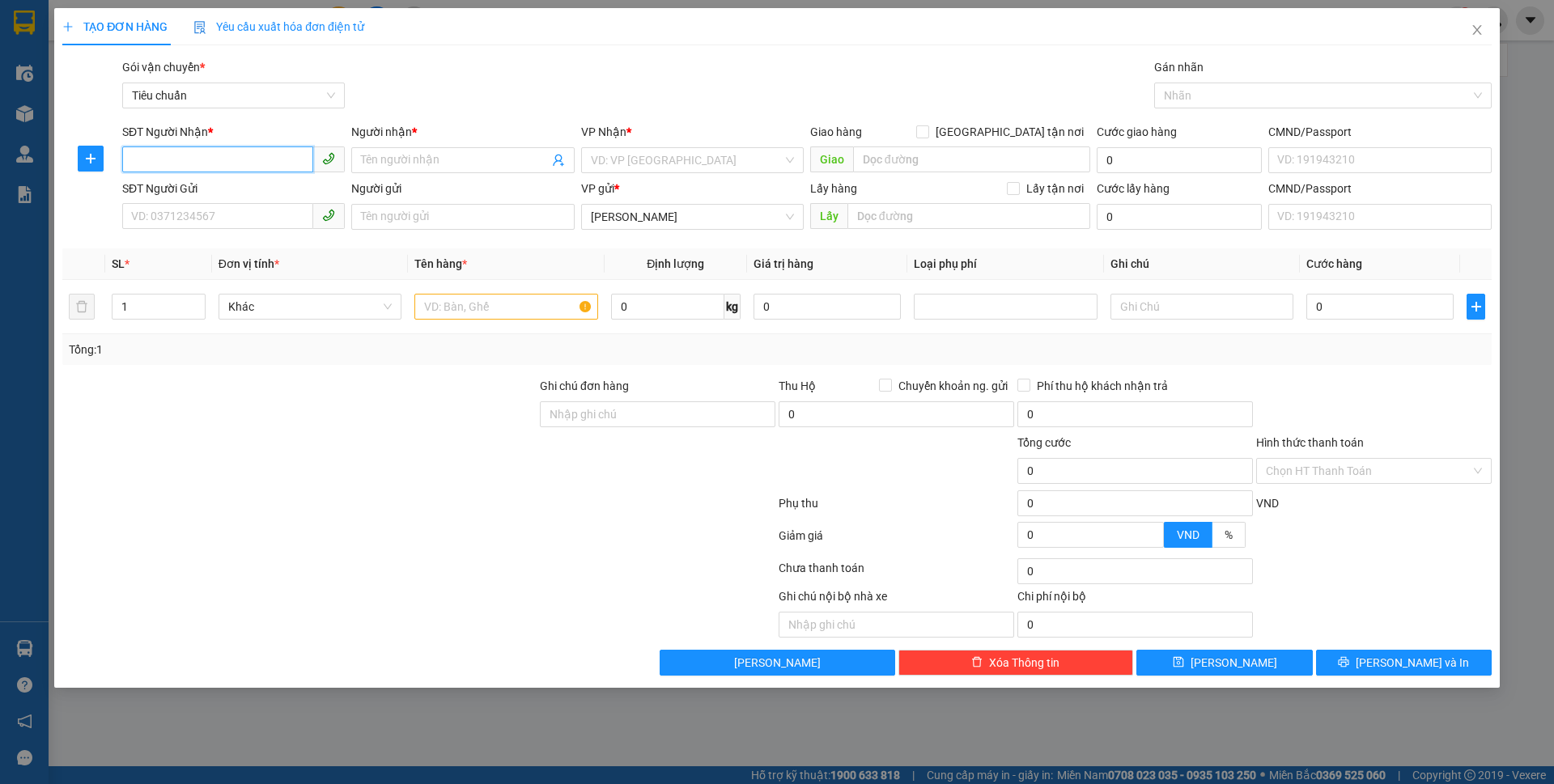
click at [245, 165] on input "SĐT Người Nhận *" at bounding box center [217, 159] width 191 height 26
click at [220, 205] on input "SĐT Người Gửi" at bounding box center [217, 216] width 191 height 26
drag, startPoint x: 214, startPoint y: 219, endPoint x: 102, endPoint y: 230, distance: 112.5
click at [102, 230] on div "SĐT Người Gửi 096166 096166 Người gửi Tên người gửi VP gửi * [PERSON_NAME] Lấy …" at bounding box center [777, 208] width 1432 height 57
type input "096106"
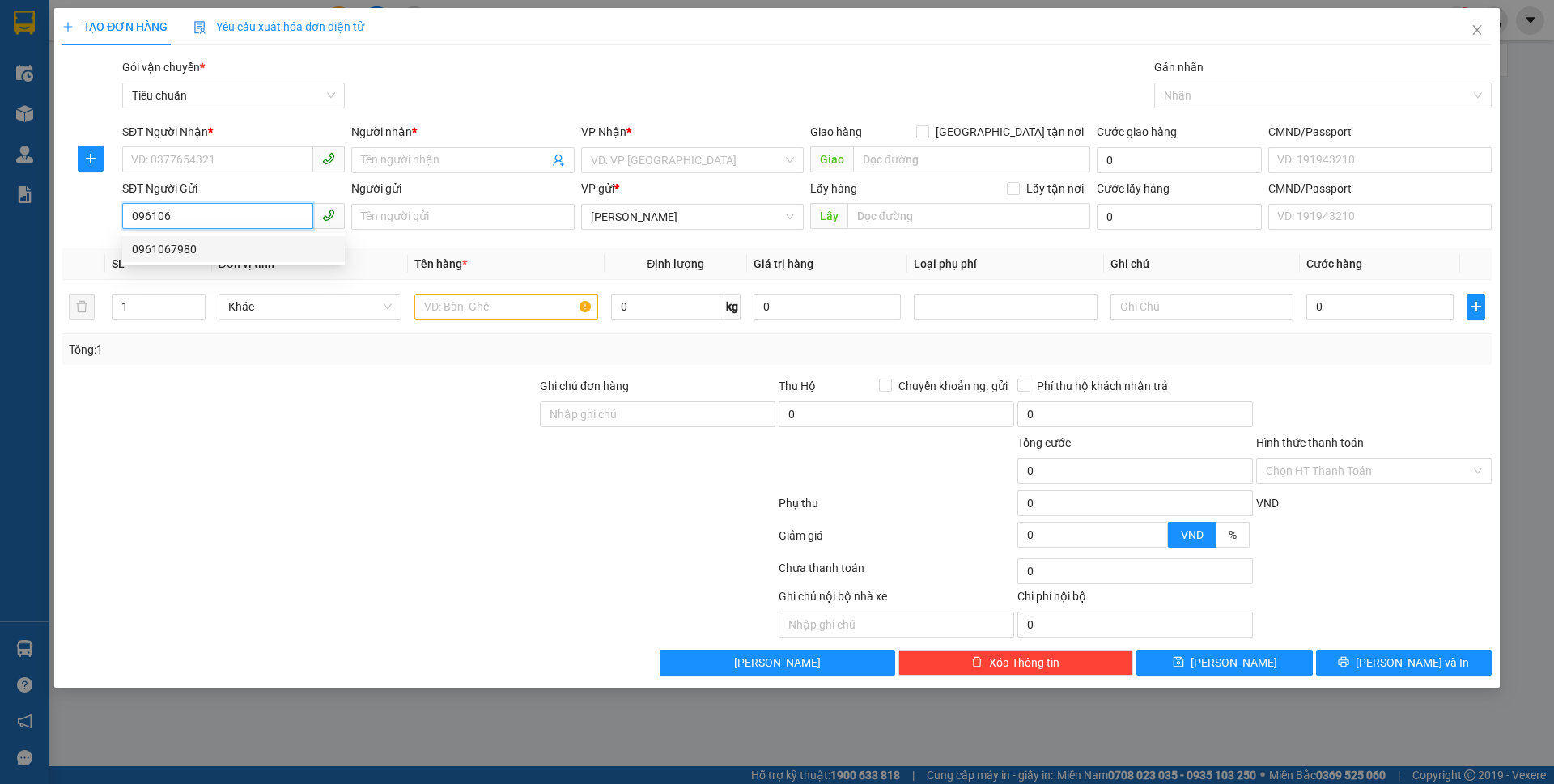
click at [239, 246] on div "0961067980" at bounding box center [233, 249] width 203 height 18
type input "0326660882"
type input "A SƠN"
type input "0961067980"
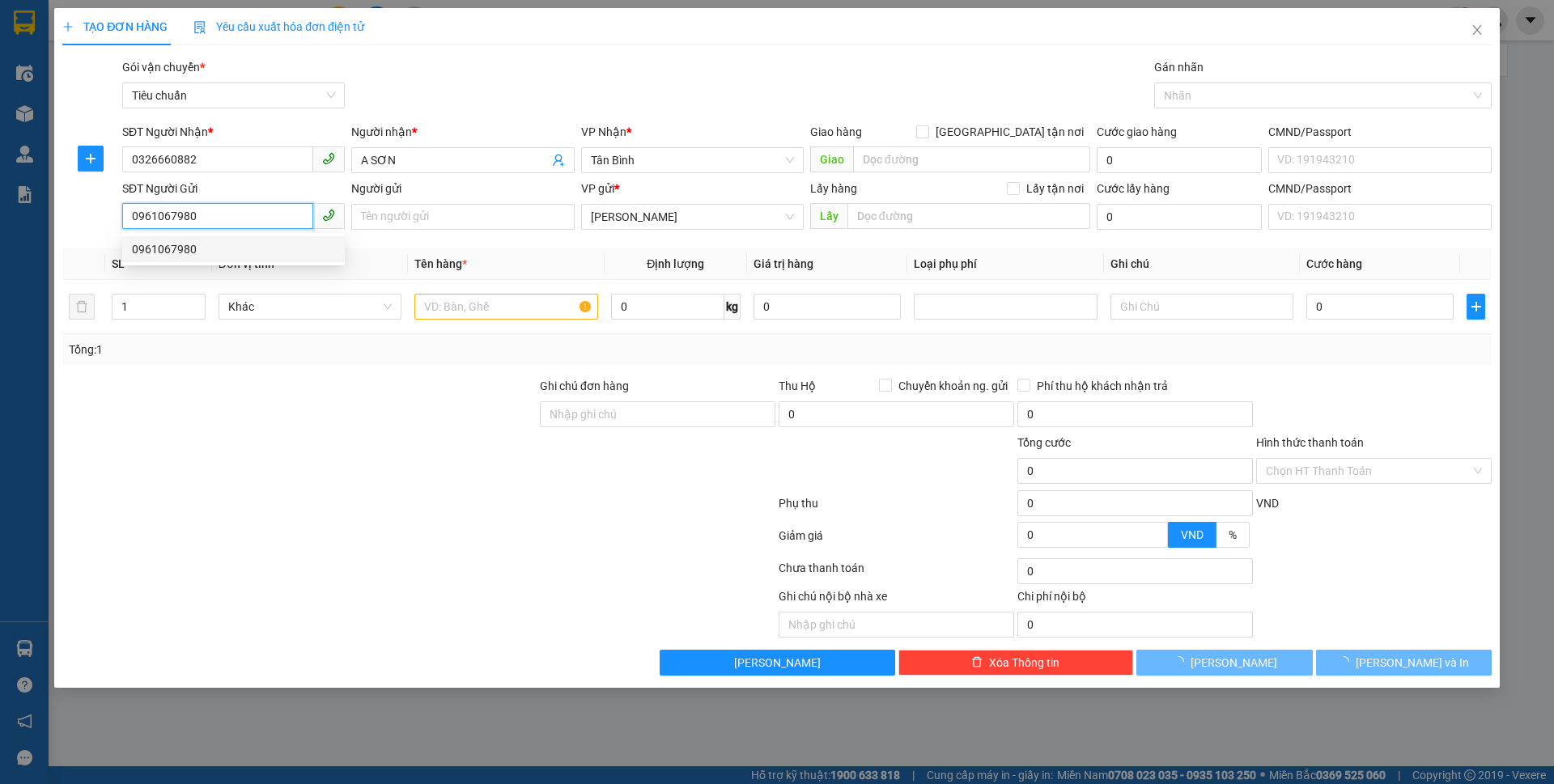
type input "50.000"
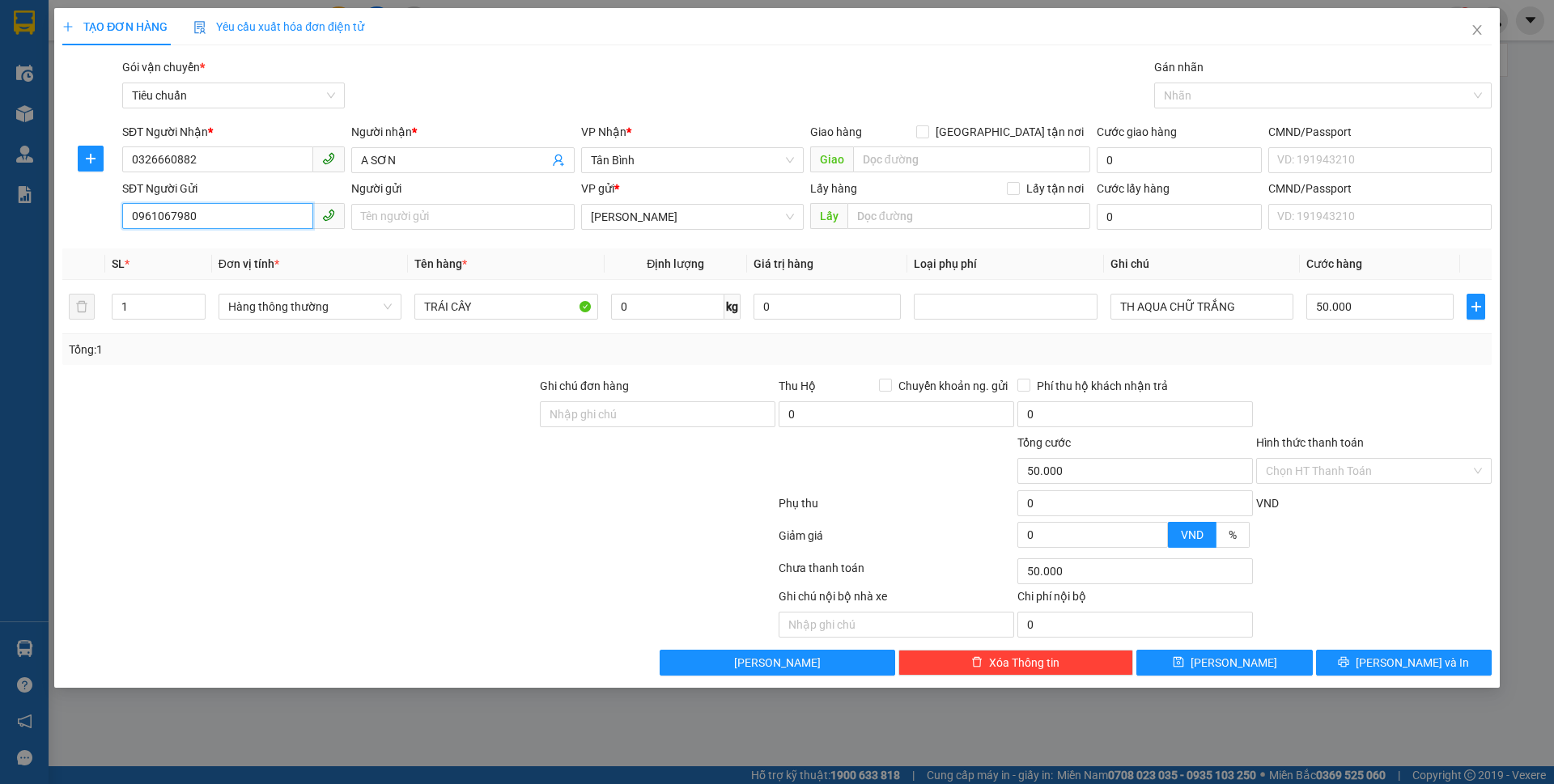
type input "0961067980"
click at [239, 246] on div "Transit Pickup Surcharge Ids Transit Deliver Surcharge Ids Transit Deliver Surc…" at bounding box center [777, 366] width 1429 height 617
drag, startPoint x: 204, startPoint y: 219, endPoint x: 175, endPoint y: 217, distance: 29.1
click at [175, 217] on input "0961067980" at bounding box center [217, 216] width 191 height 26
click at [412, 223] on input "Người gửi" at bounding box center [462, 217] width 223 height 26
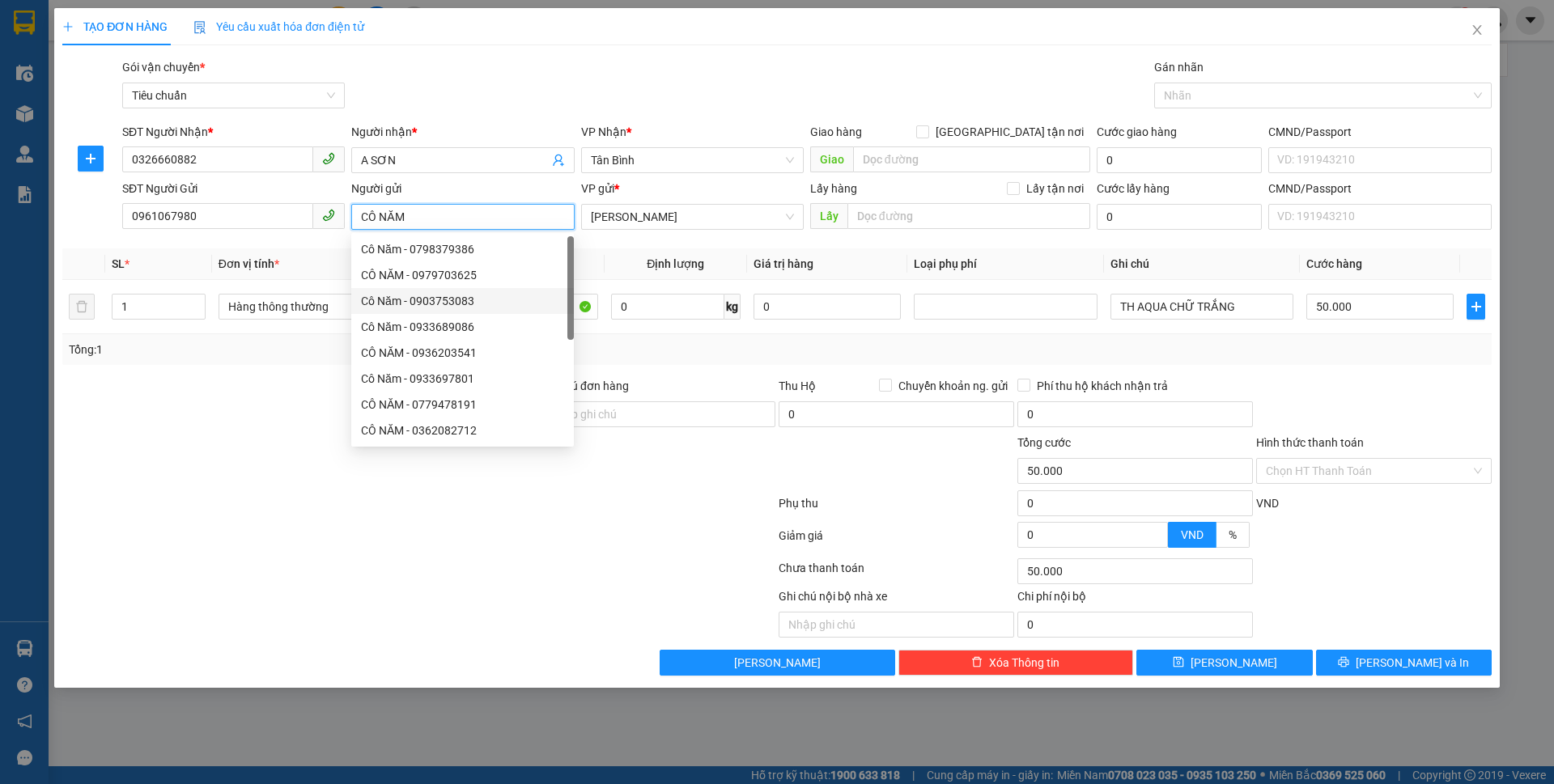
type input "CÔ NĂM"
click at [352, 633] on div at bounding box center [269, 612] width 417 height 50
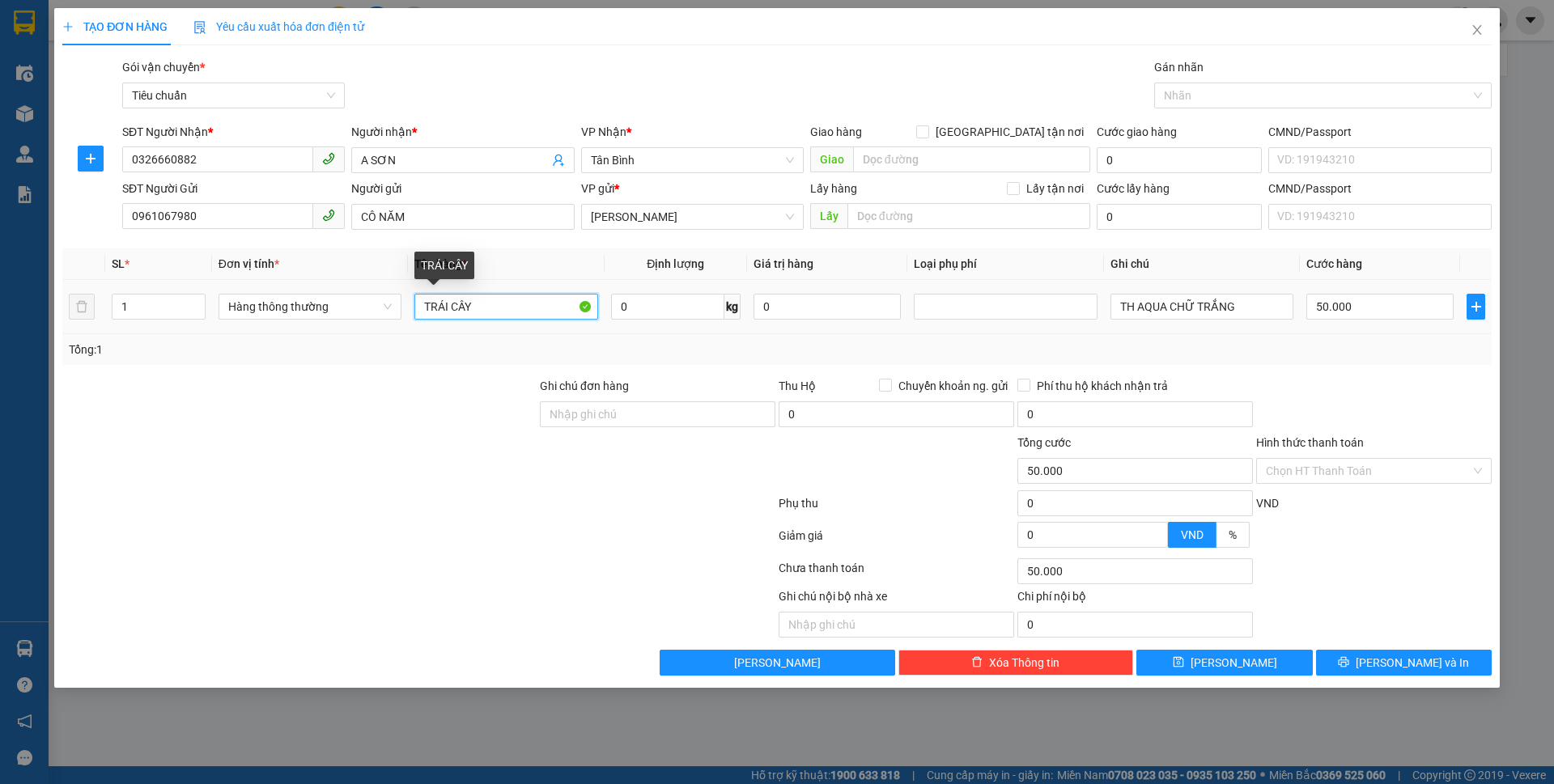
drag, startPoint x: 514, startPoint y: 307, endPoint x: 414, endPoint y: 297, distance: 100.5
click at [414, 297] on input "TRÁI CÂY" at bounding box center [506, 306] width 183 height 26
click at [670, 309] on input "0" at bounding box center [667, 306] width 113 height 26
type input "32"
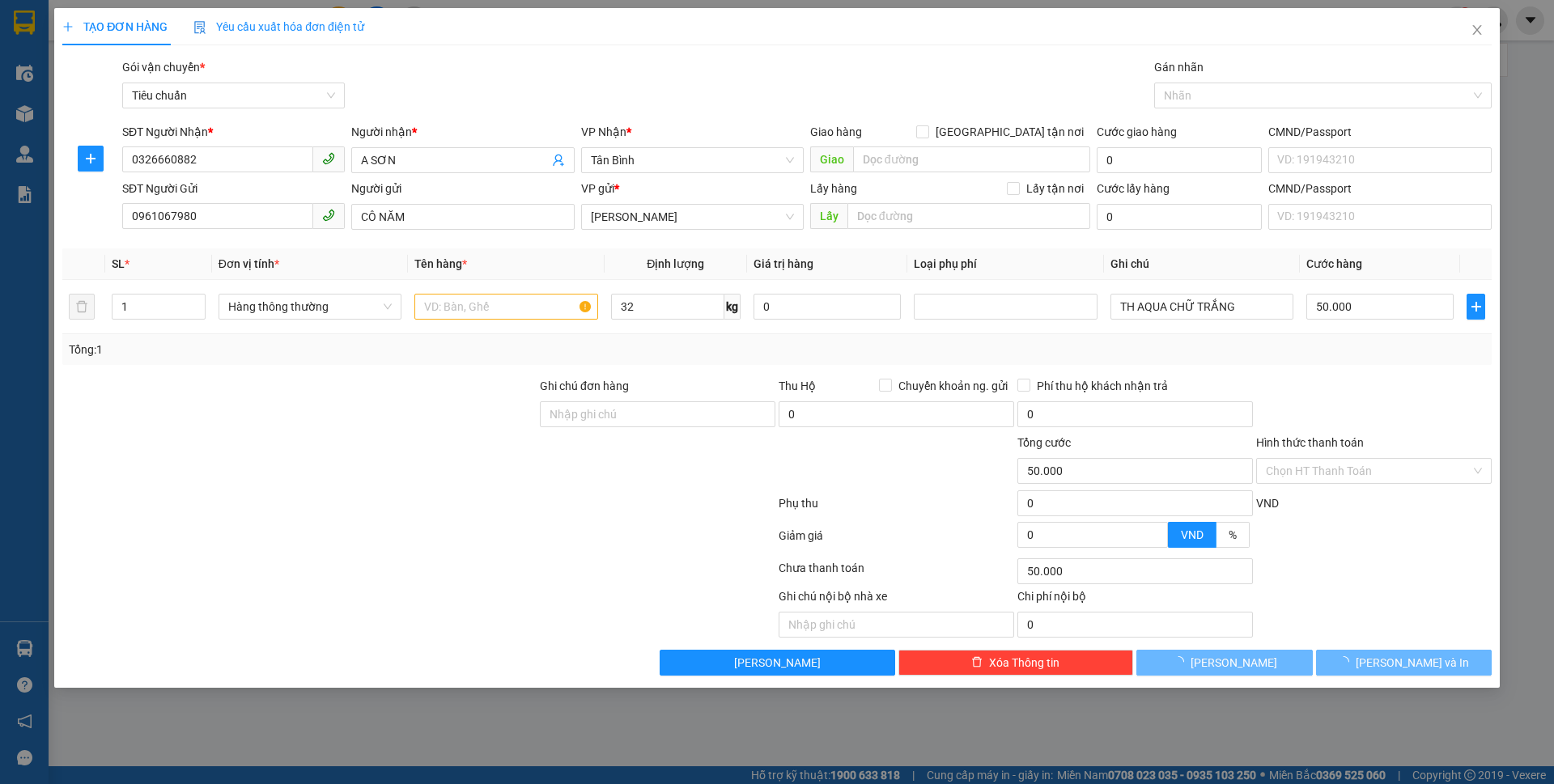
click at [608, 353] on div "Tổng: 1" at bounding box center [777, 349] width 1417 height 18
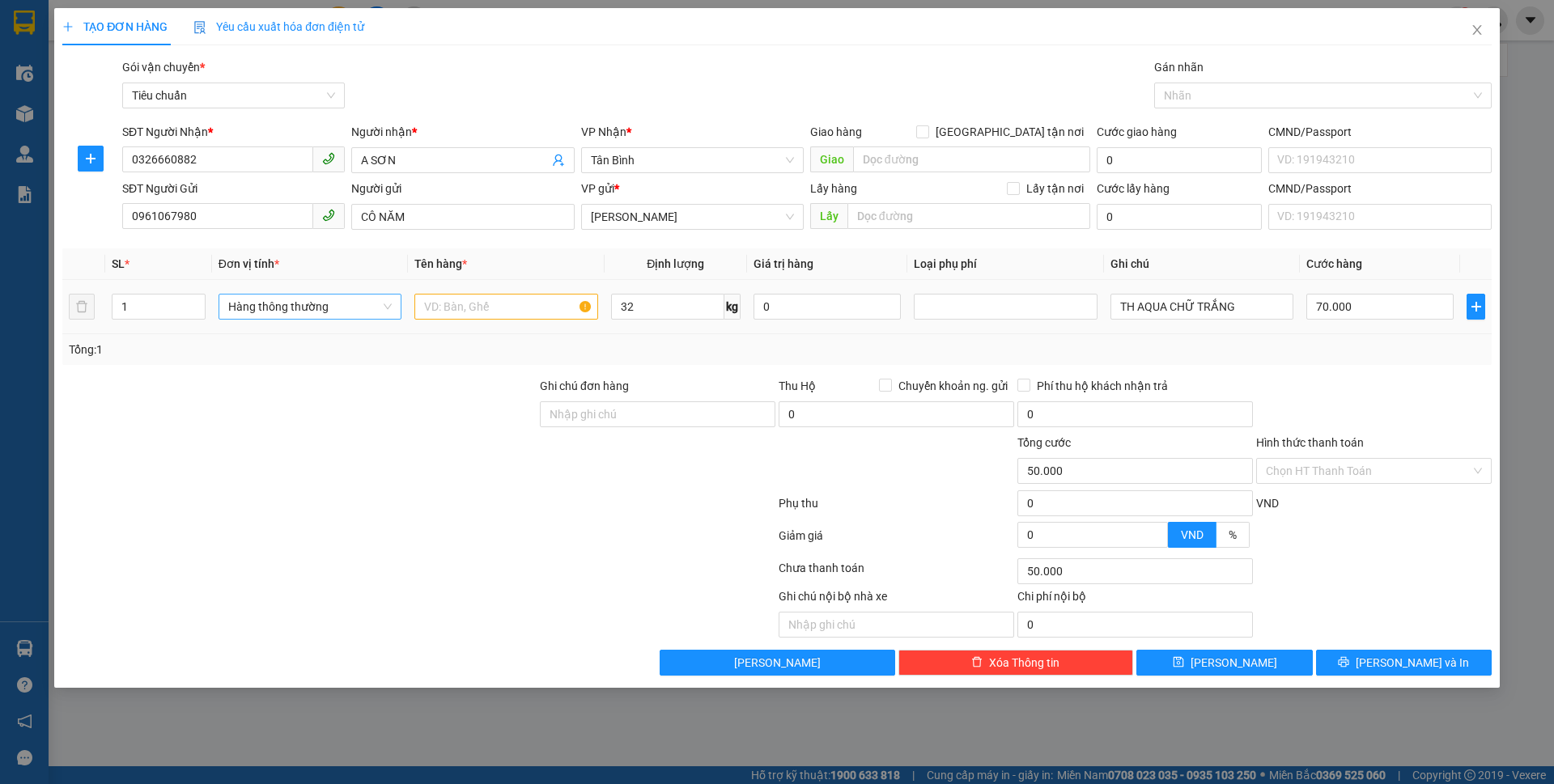
type input "70.000"
drag, startPoint x: 1238, startPoint y: 305, endPoint x: 1078, endPoint y: 305, distance: 160.0
click at [1078, 305] on tr "1 Hàng thông thường 32 kg 0 TH AQUA CHỮ TRẮNG 70.000" at bounding box center [777, 306] width 1429 height 54
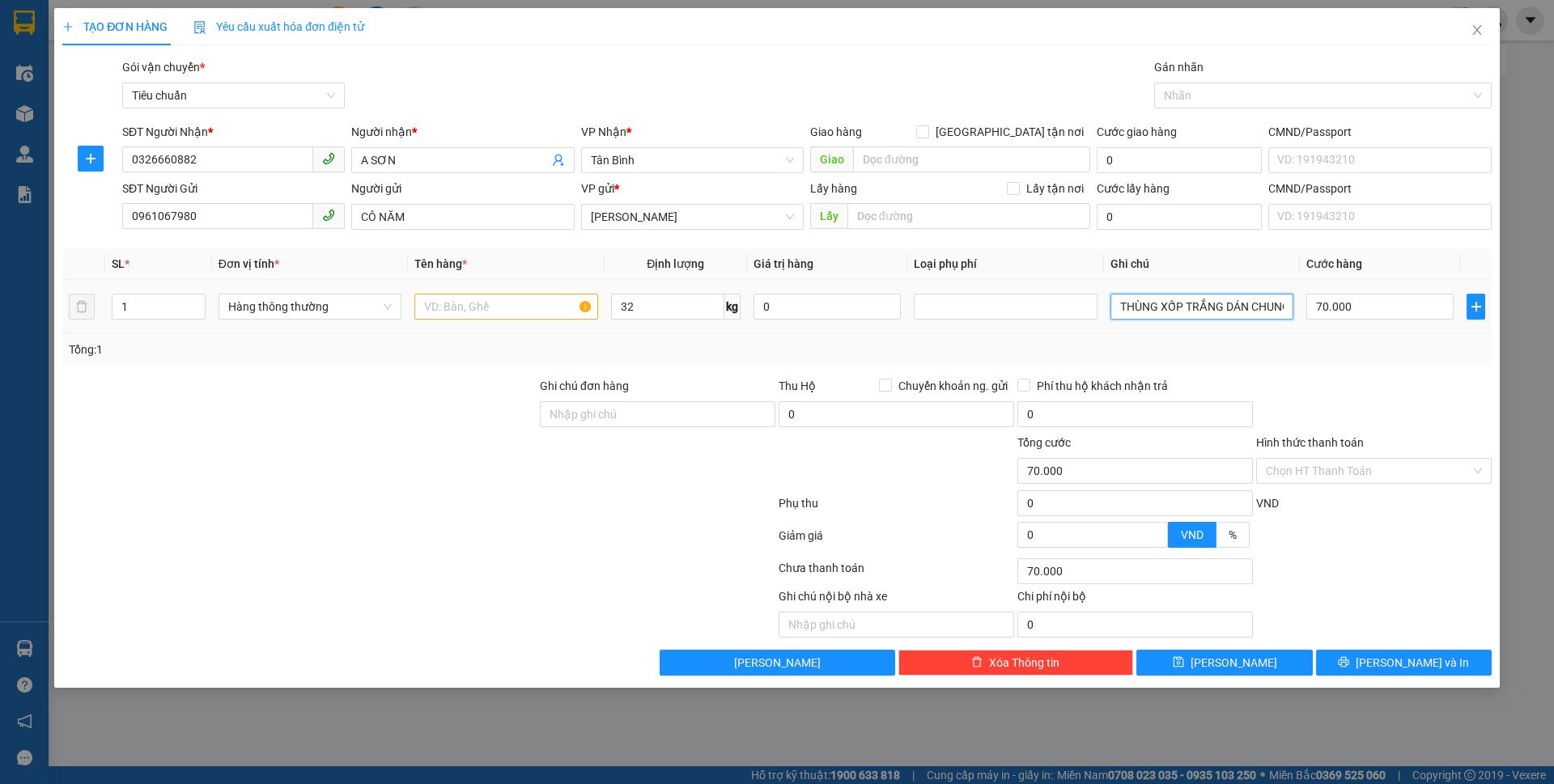
type input "THÙNG XỐP TRẮNG DÁN CHUNG BAO GẠO NHỎ"
click at [503, 308] on input "text" at bounding box center [506, 306] width 183 height 26
type input "THỨC ĂN"
click at [1382, 476] on input "Hình thức thanh toán" at bounding box center [1367, 470] width 205 height 25
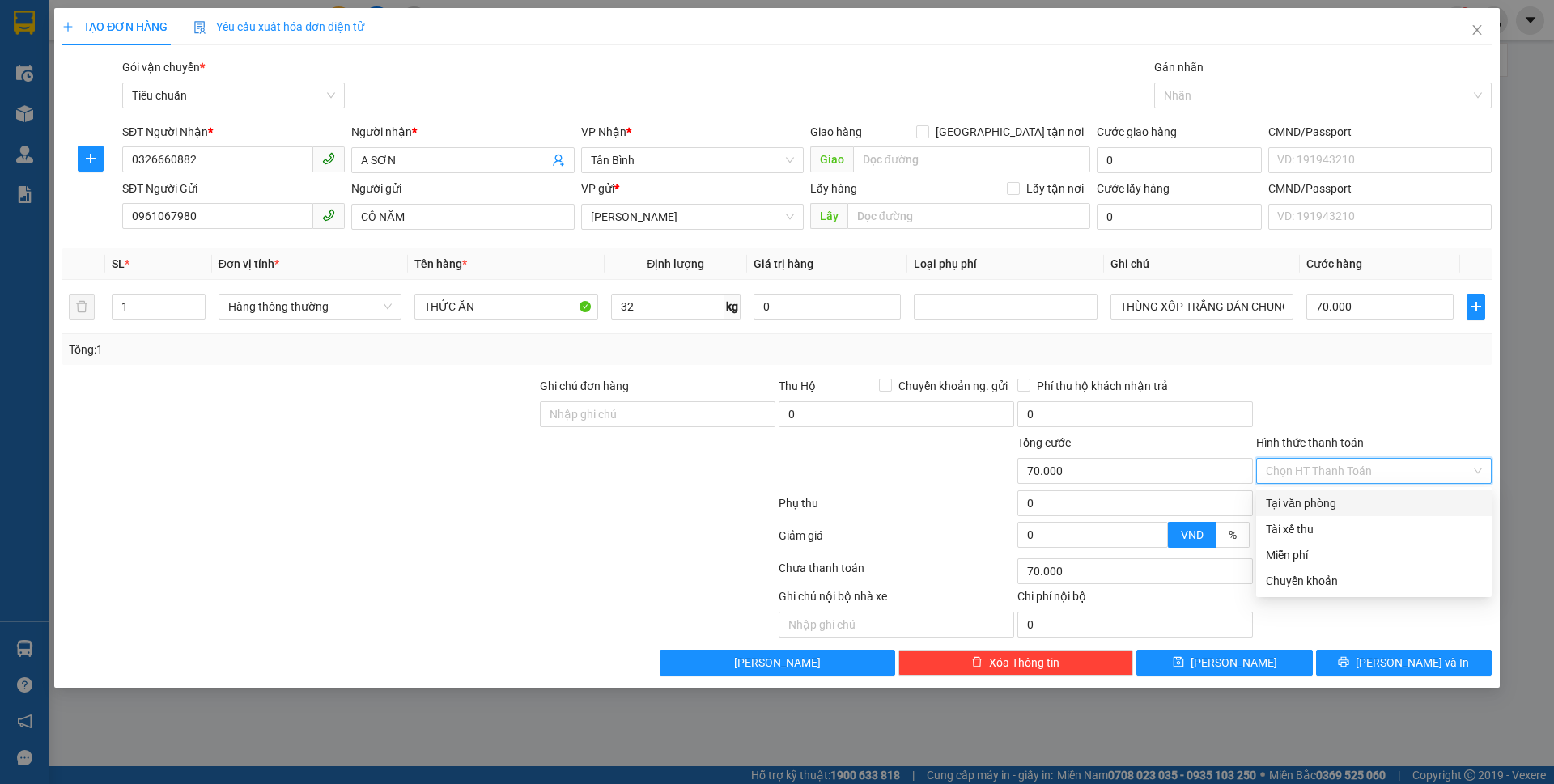
click at [1366, 499] on div "Tại văn phòng" at bounding box center [1373, 503] width 216 height 18
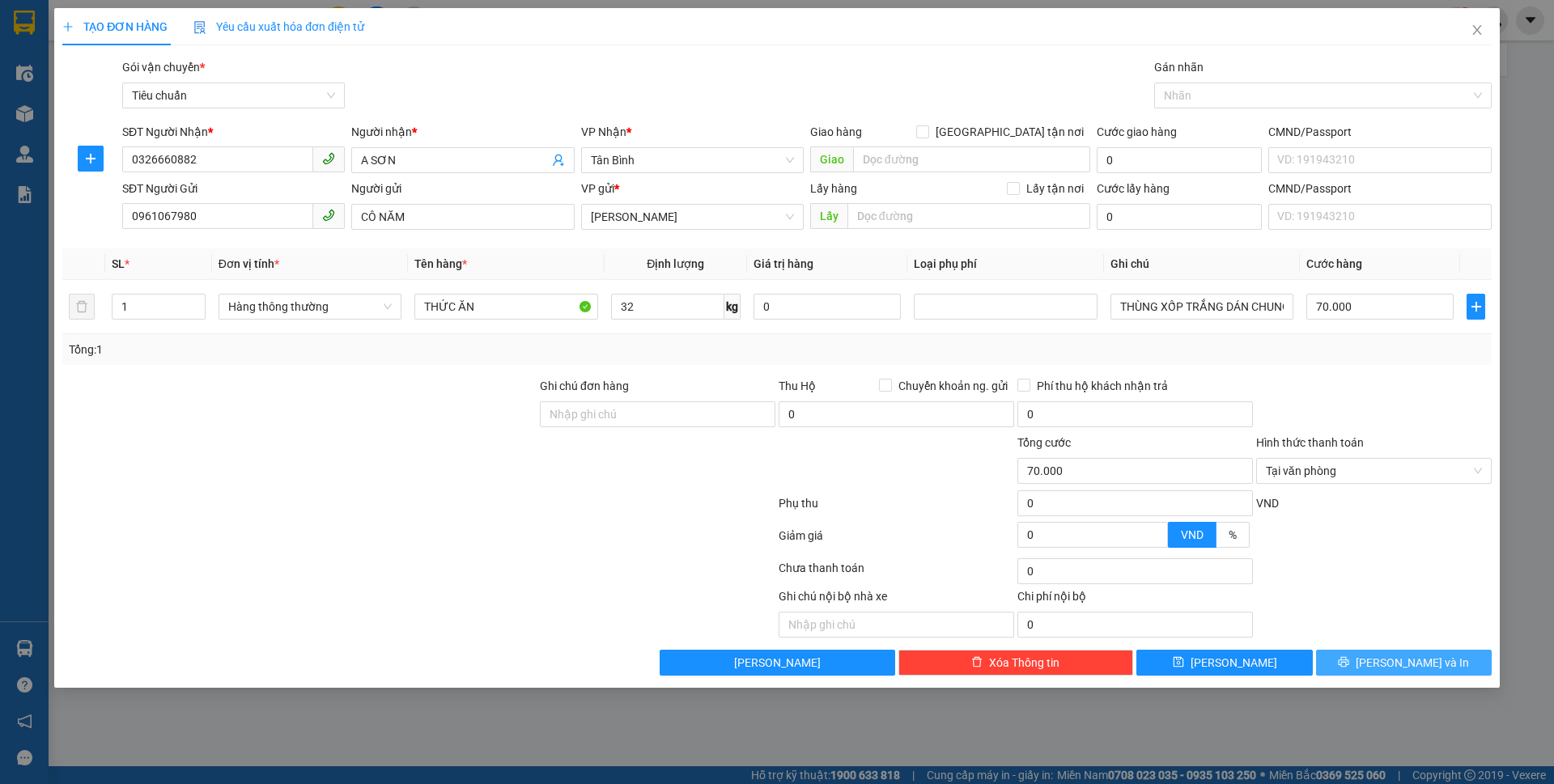
click at [1383, 670] on button "[PERSON_NAME] và In" at bounding box center [1403, 662] width 176 height 26
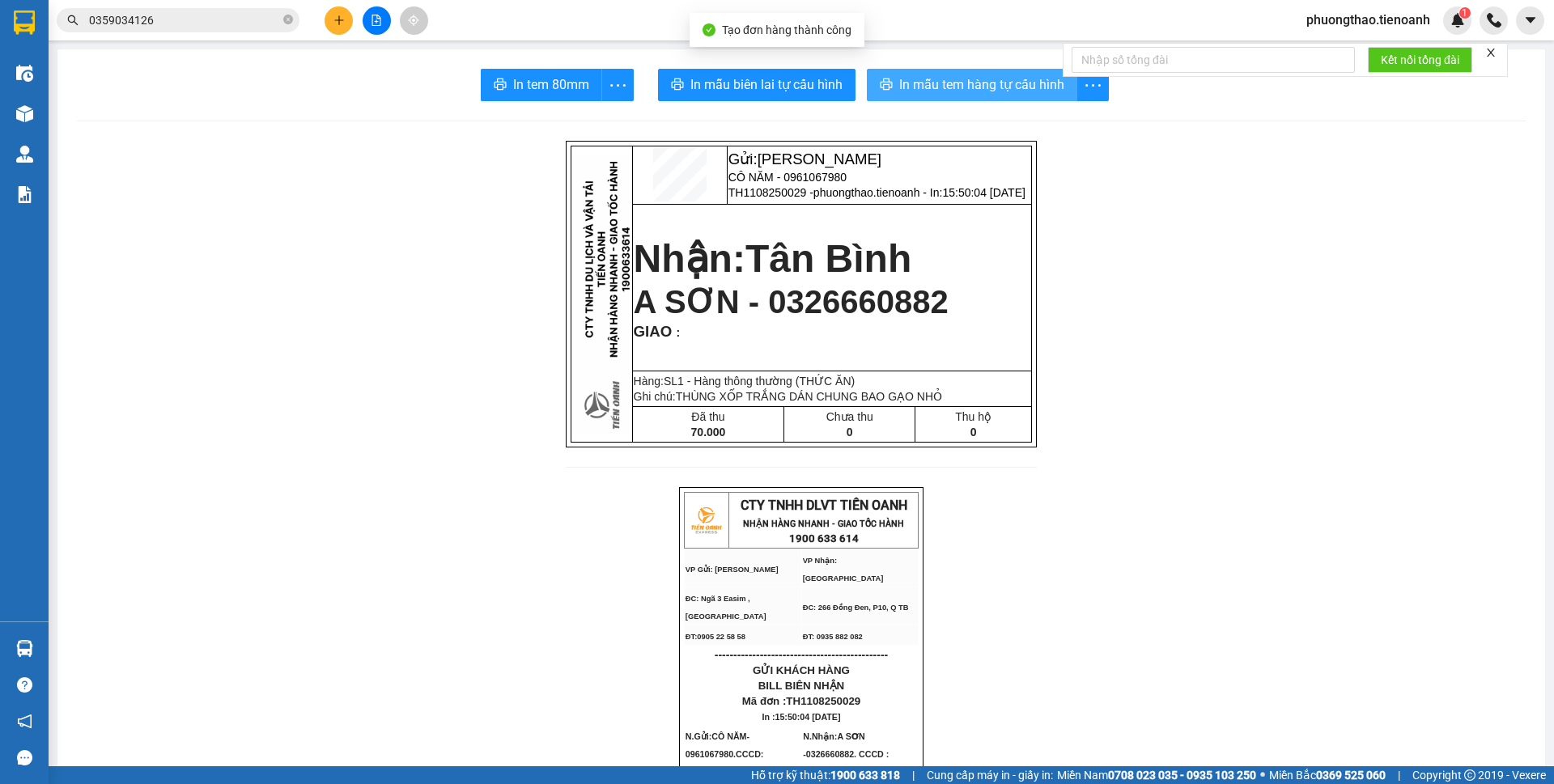
click at [944, 78] on span "In mẫu tem hàng tự cấu hình" at bounding box center [982, 84] width 165 height 21
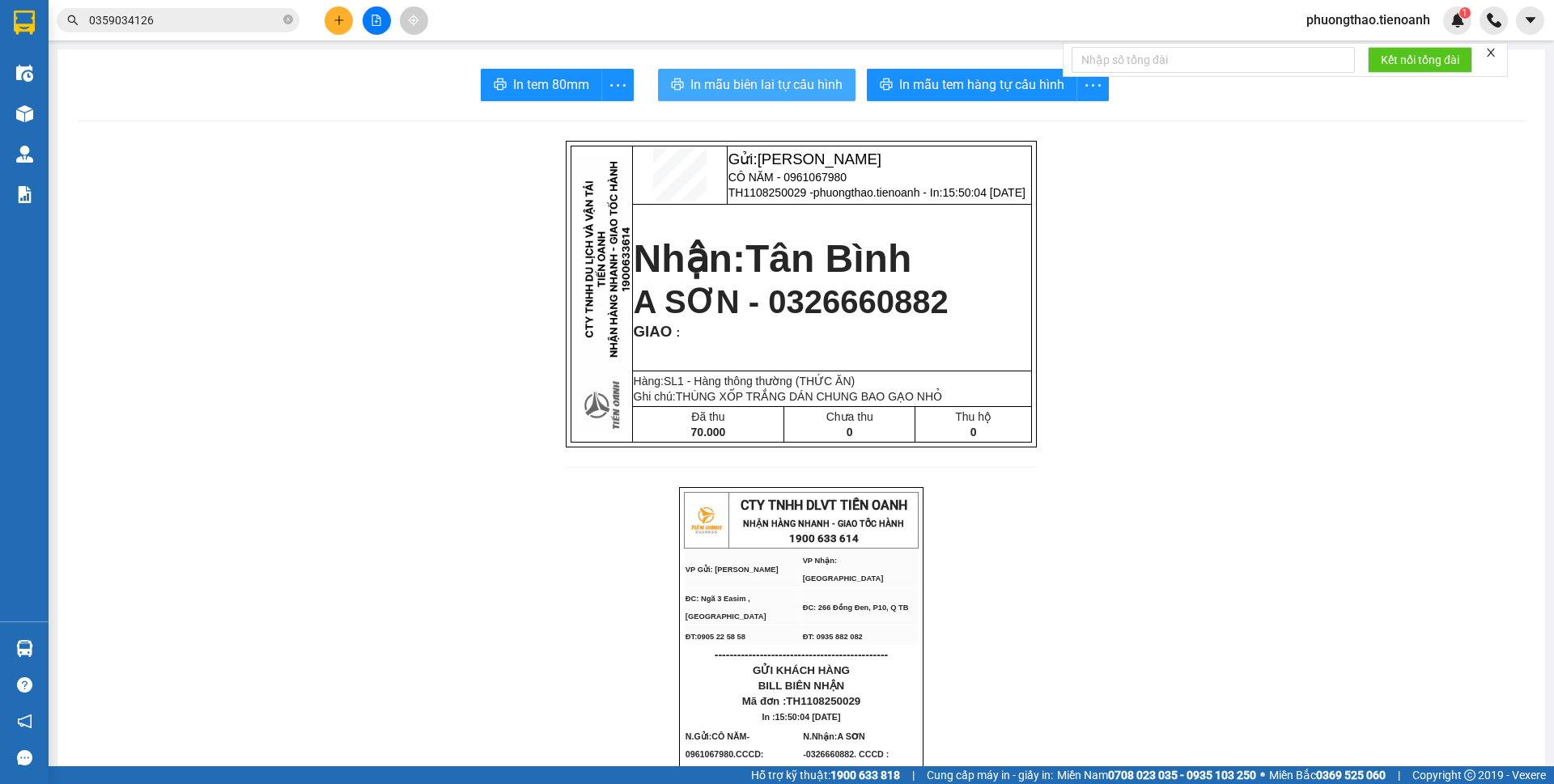
click at [785, 85] on span "In mẫu biên lai tự cấu hình" at bounding box center [766, 84] width 152 height 21
click at [338, 25] on icon "plus" at bounding box center [340, 21] width 12 height 12
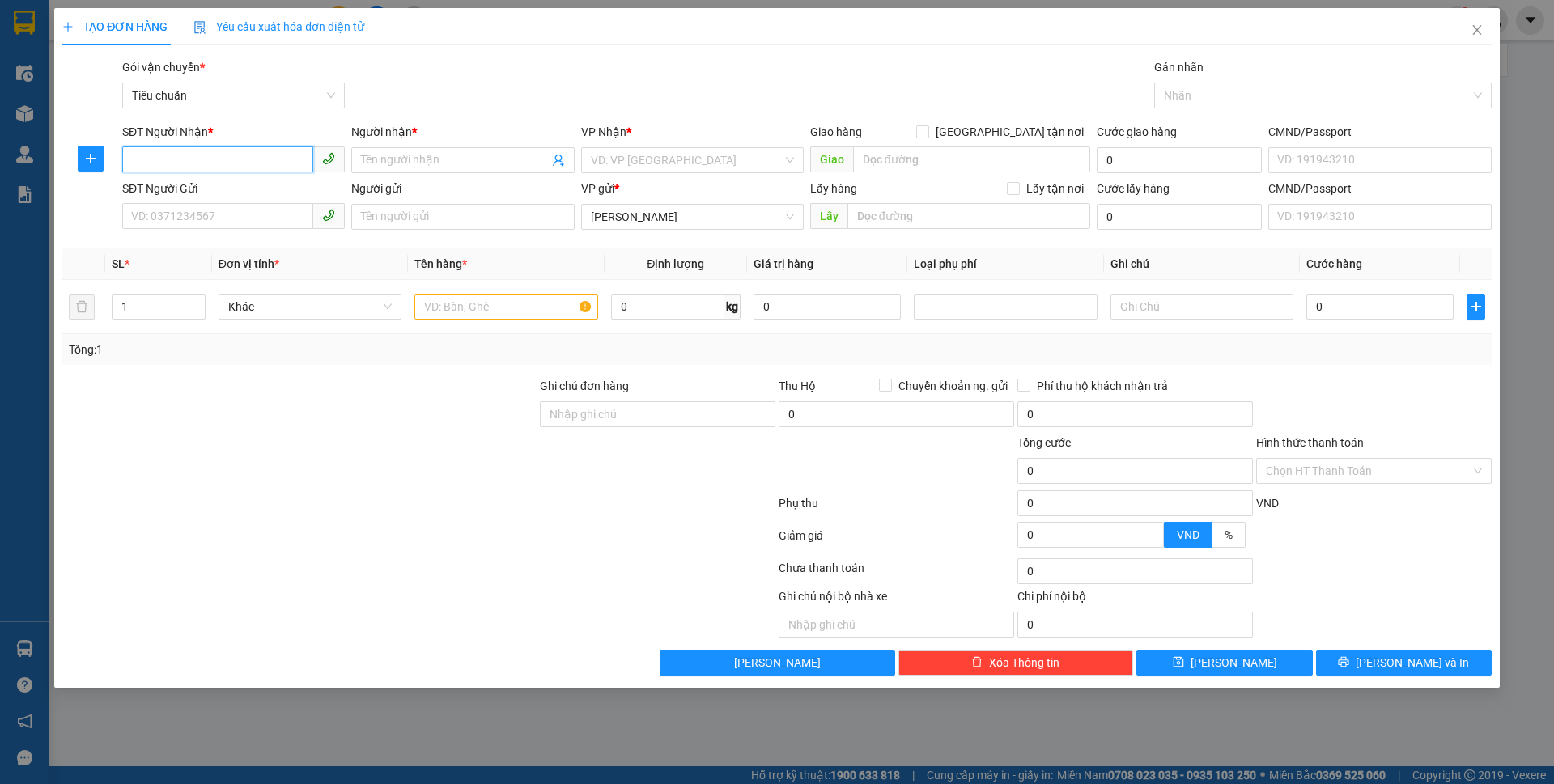
click at [250, 161] on input "SĐT Người Nhận *" at bounding box center [217, 159] width 191 height 26
type input "0"
type input "0948236119"
drag, startPoint x: 227, startPoint y: 159, endPoint x: 110, endPoint y: 156, distance: 117.0
click at [110, 156] on div "SĐT Người Nhận * 0948236119 0948236119 Người nhận * Tên người nhận VP Nhận * VD…" at bounding box center [777, 151] width 1432 height 57
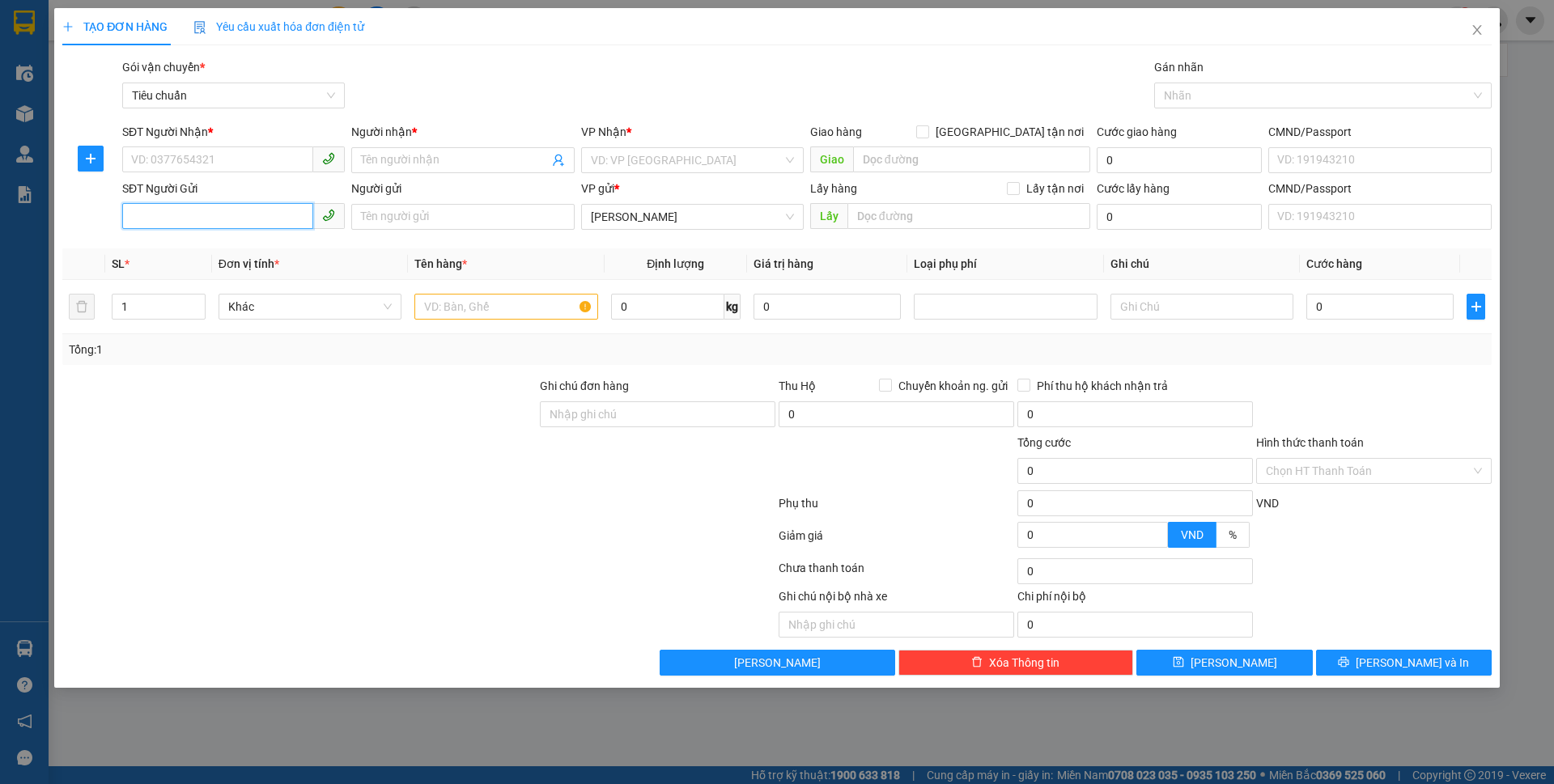
click at [144, 207] on input "SĐT Người Gửi" at bounding box center [217, 216] width 191 height 26
paste input "0948236119"
type input "0948236119"
click at [244, 242] on div "0948236119 - C NGA" at bounding box center [233, 249] width 203 height 18
type input "0901149654"
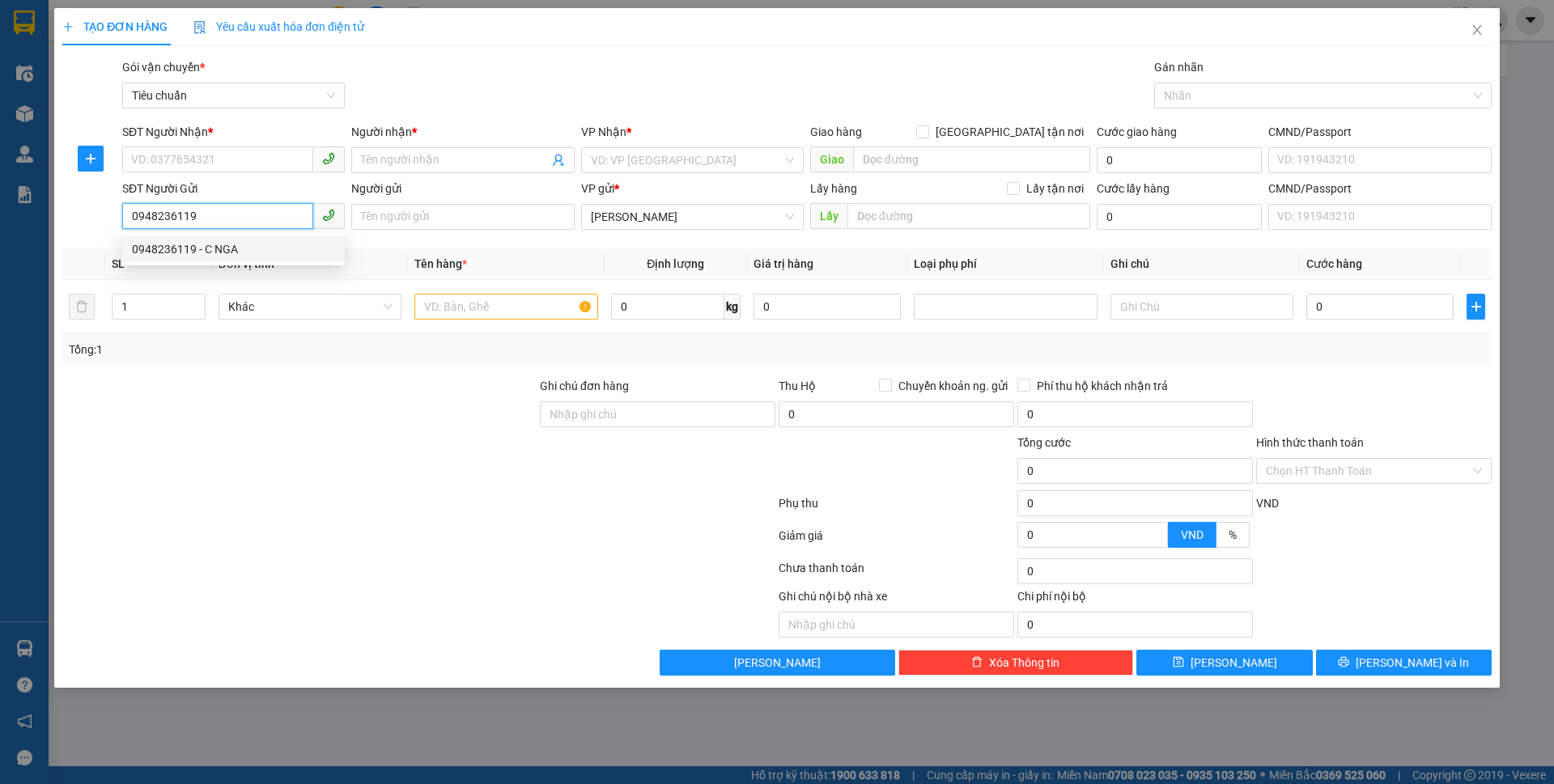
type input "HOÀNG"
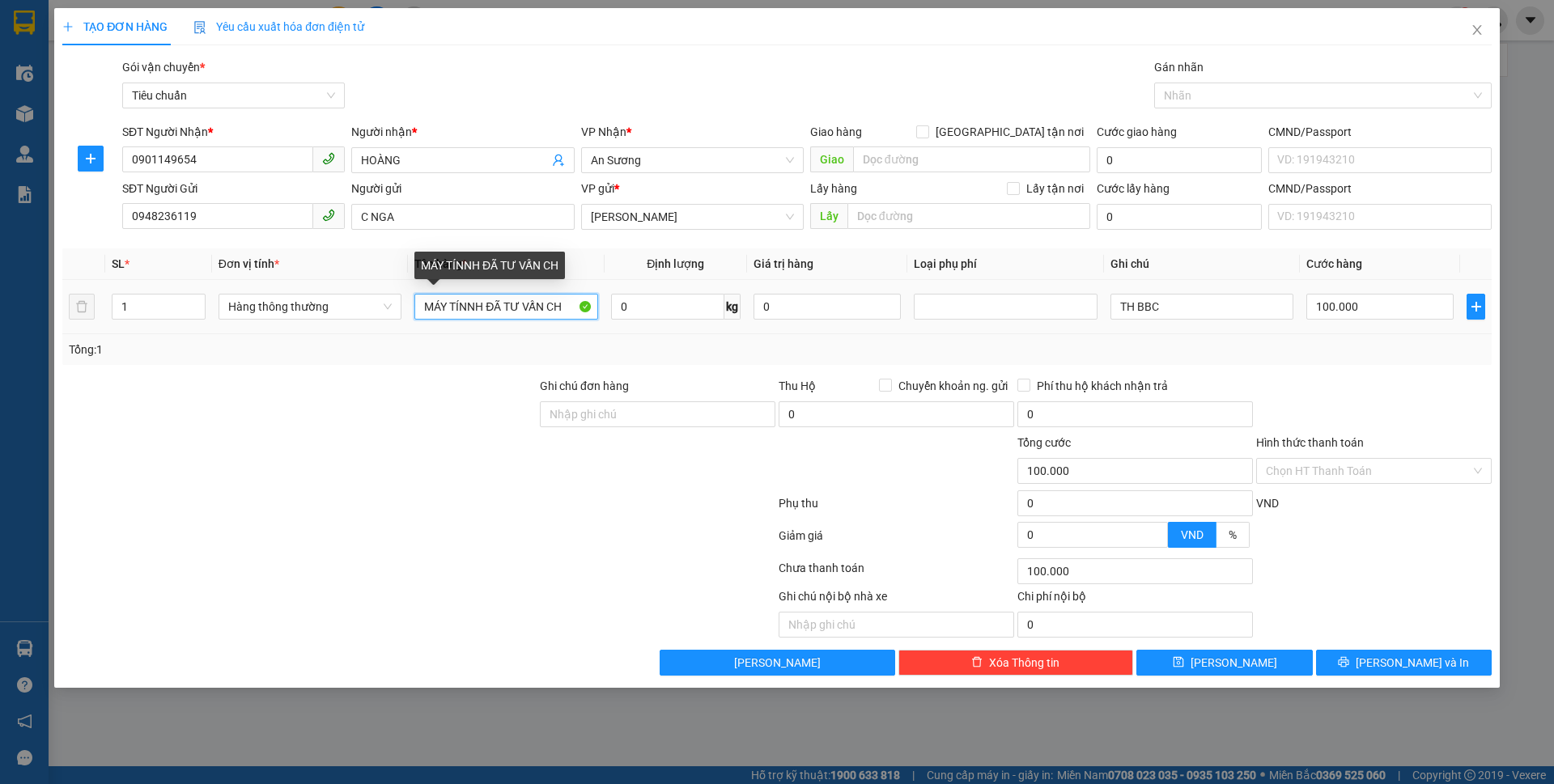
drag, startPoint x: 567, startPoint y: 302, endPoint x: 424, endPoint y: 306, distance: 143.1
click at [424, 306] on input "MÁY TÍNNH ĐÃ TƯ VẤN CH" at bounding box center [506, 306] width 183 height 26
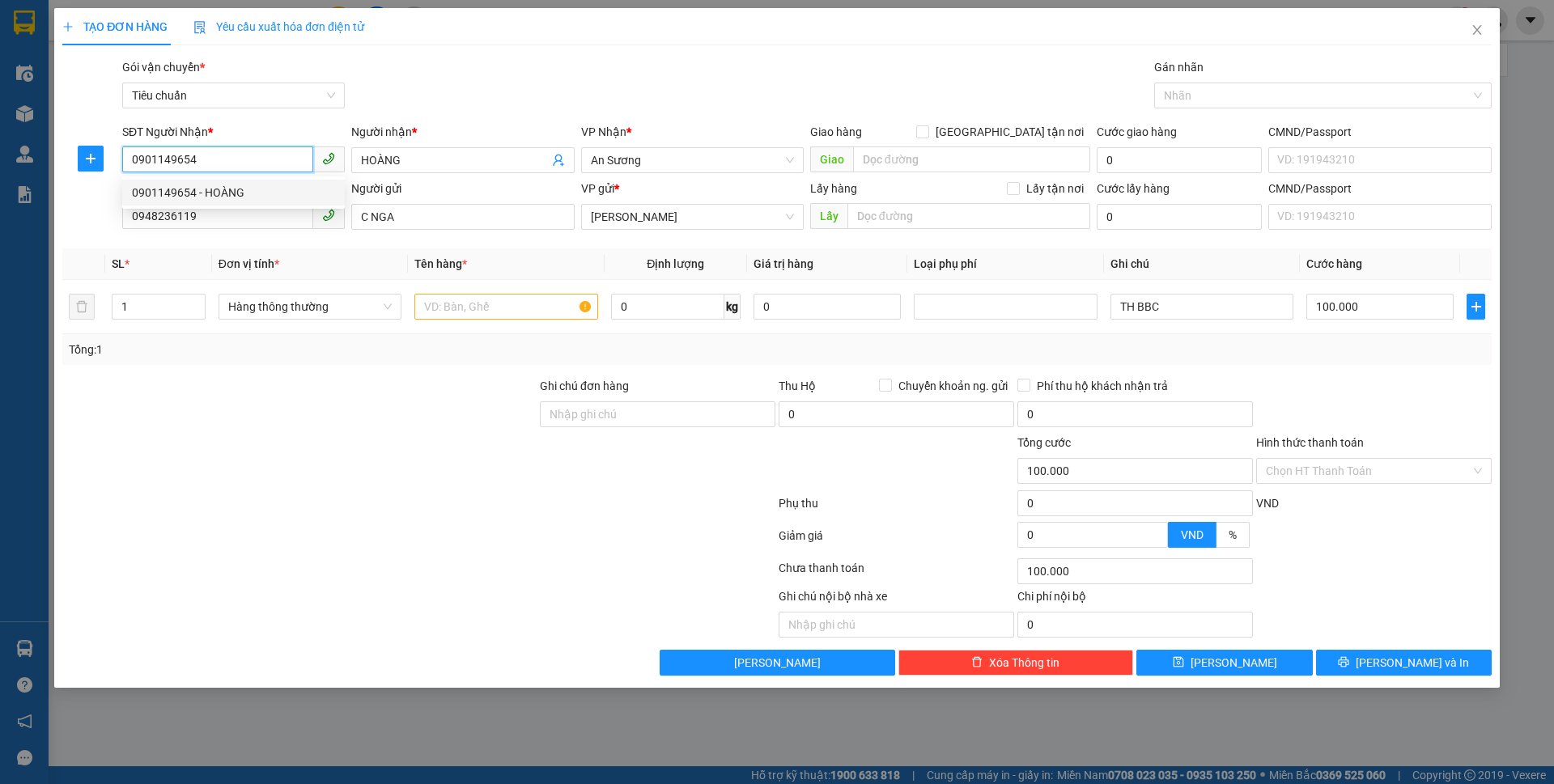
drag, startPoint x: 226, startPoint y: 167, endPoint x: 118, endPoint y: 167, distance: 108.0
click at [119, 167] on div "SĐT Người Nhận * 0901149654" at bounding box center [233, 151] width 229 height 57
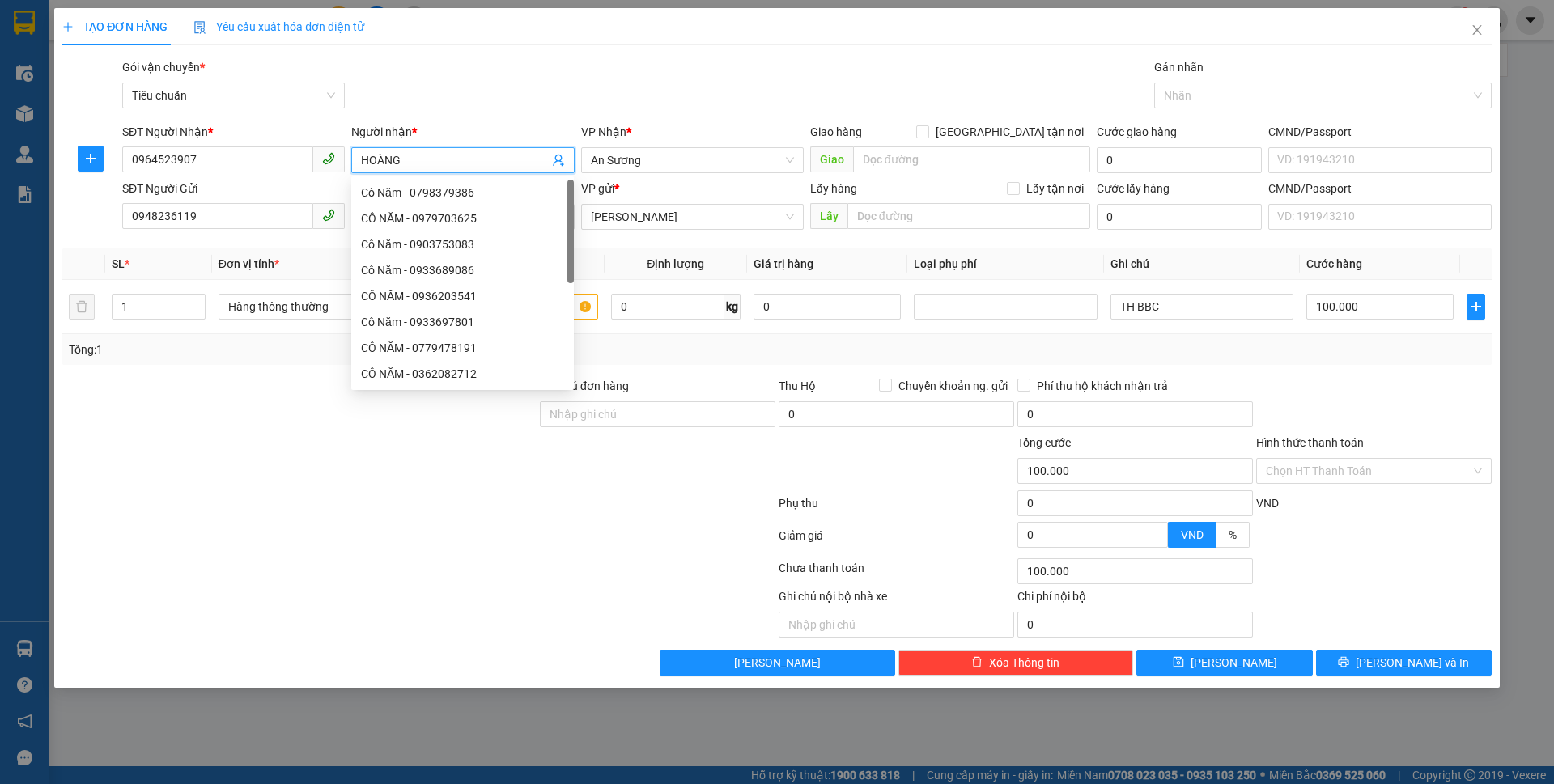
drag, startPoint x: 420, startPoint y: 159, endPoint x: 351, endPoint y: 161, distance: 69.0
click at [351, 161] on span "HOÀNG" at bounding box center [462, 160] width 223 height 26
click at [654, 163] on span "An Sương" at bounding box center [692, 160] width 203 height 25
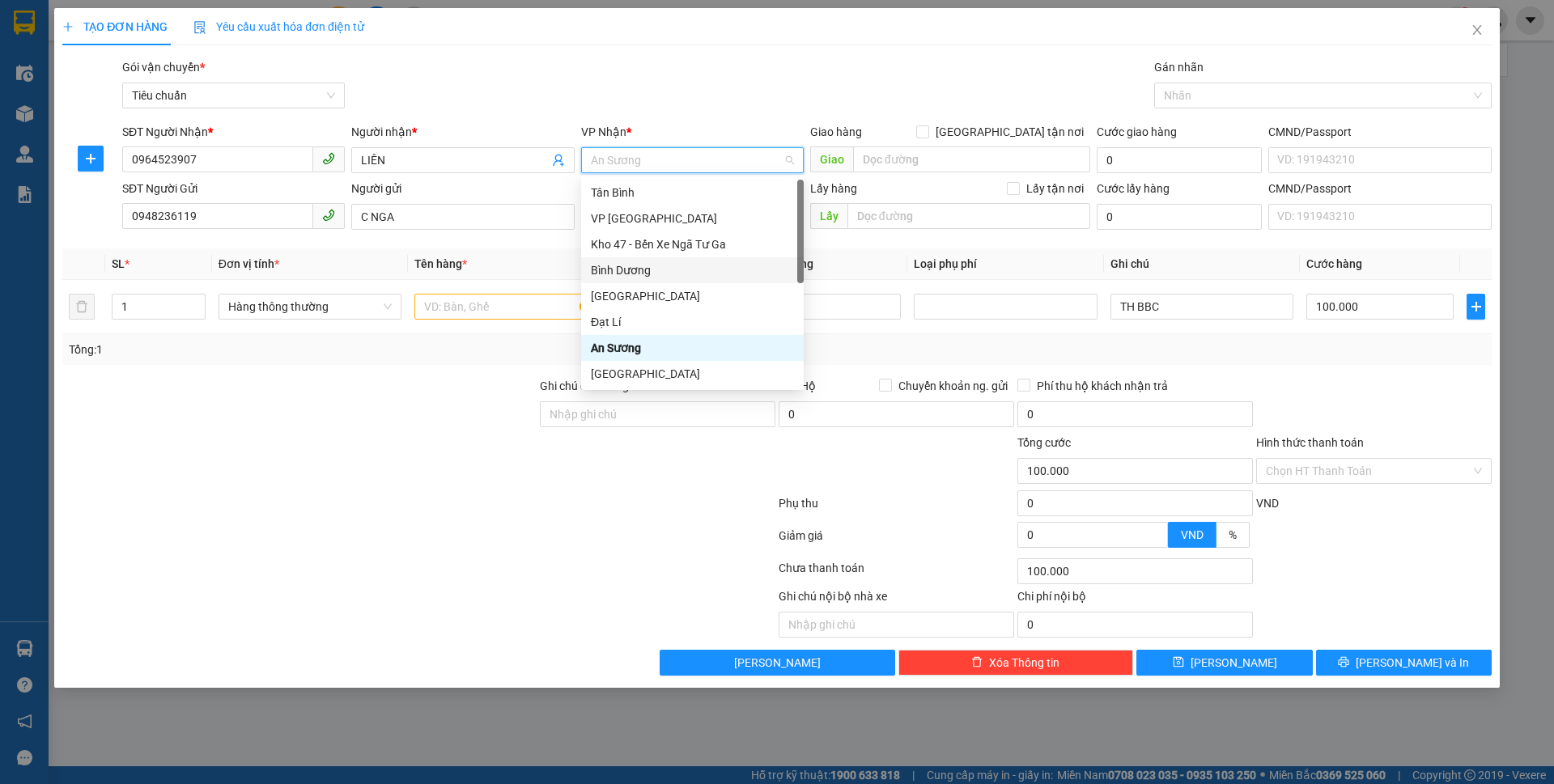
click at [652, 270] on div "Bình Dương" at bounding box center [692, 270] width 203 height 18
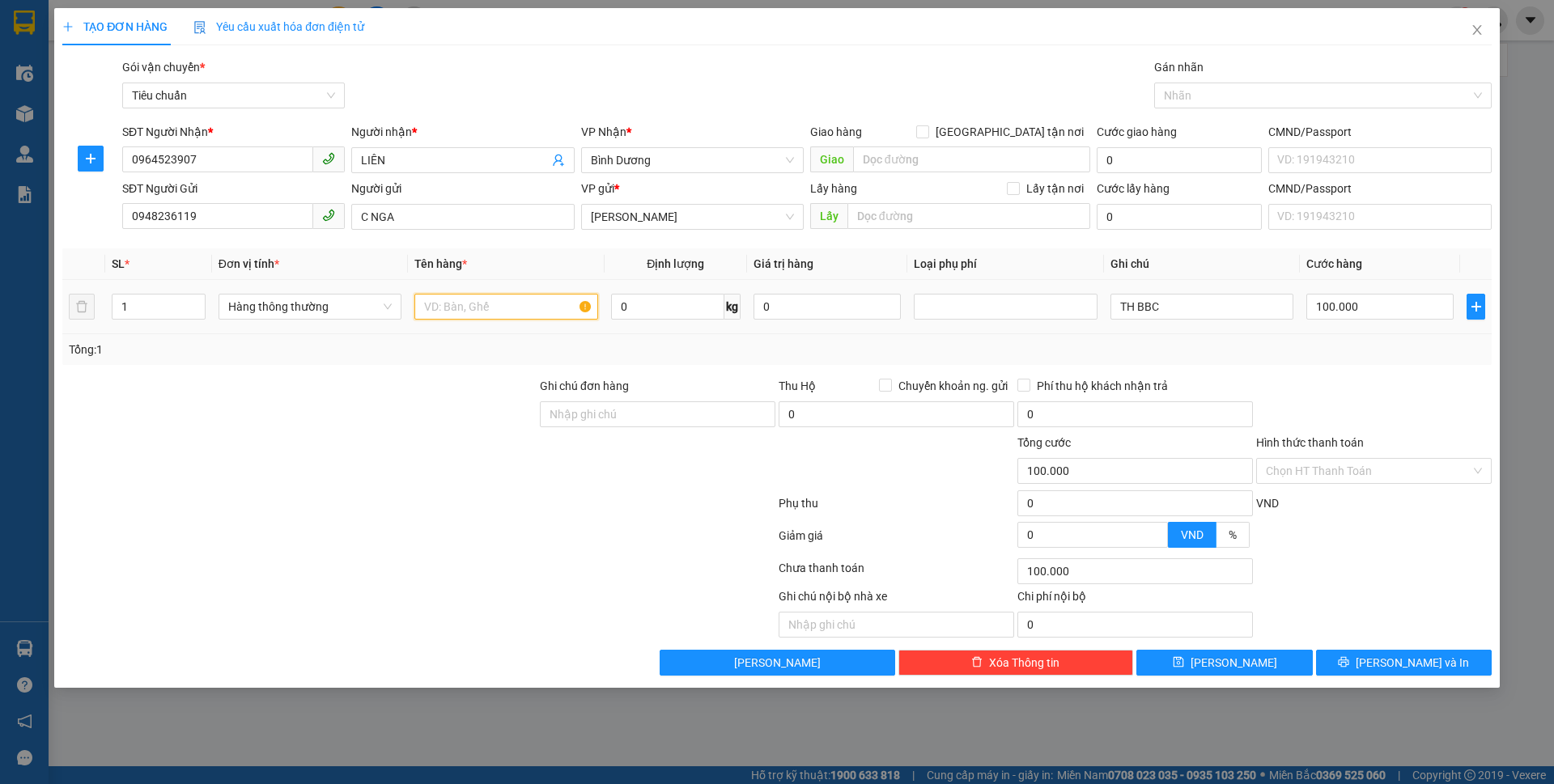
click at [540, 308] on input "text" at bounding box center [506, 306] width 183 height 26
click at [624, 301] on input "0" at bounding box center [667, 306] width 113 height 26
click at [1366, 313] on input "100.000" at bounding box center [1380, 306] width 147 height 26
click at [1363, 339] on div "Tổng: 1" at bounding box center [777, 348] width 1429 height 30
click at [1349, 311] on input "146.000" at bounding box center [1380, 306] width 147 height 26
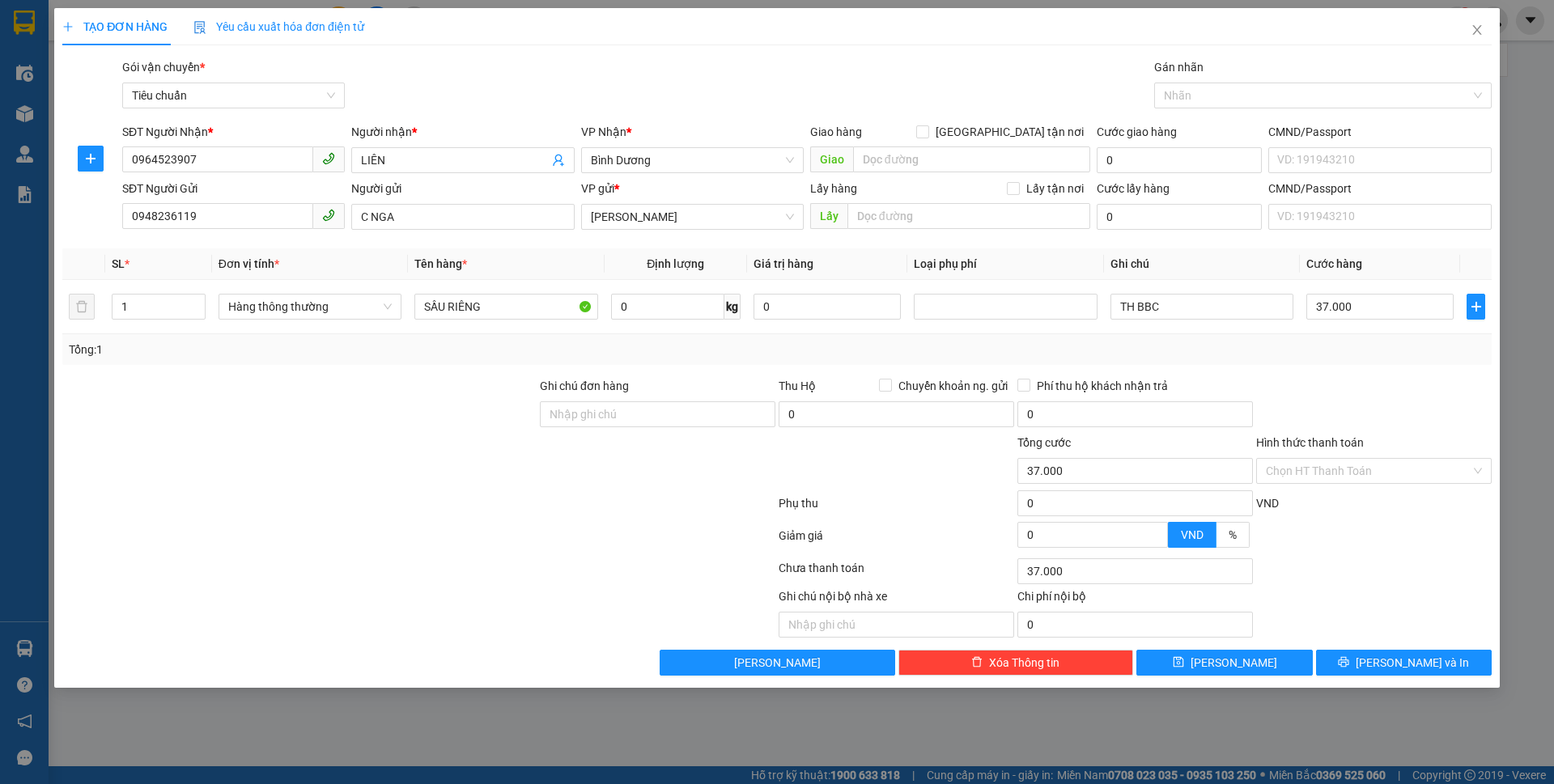
click at [1426, 362] on div "Tổng: 1" at bounding box center [777, 348] width 1429 height 30
click at [616, 305] on input "0" at bounding box center [667, 306] width 113 height 26
click at [571, 452] on div at bounding box center [657, 462] width 239 height 57
click at [1374, 418] on div at bounding box center [1373, 405] width 239 height 57
drag, startPoint x: 140, startPoint y: 306, endPoint x: 99, endPoint y: 297, distance: 42.0
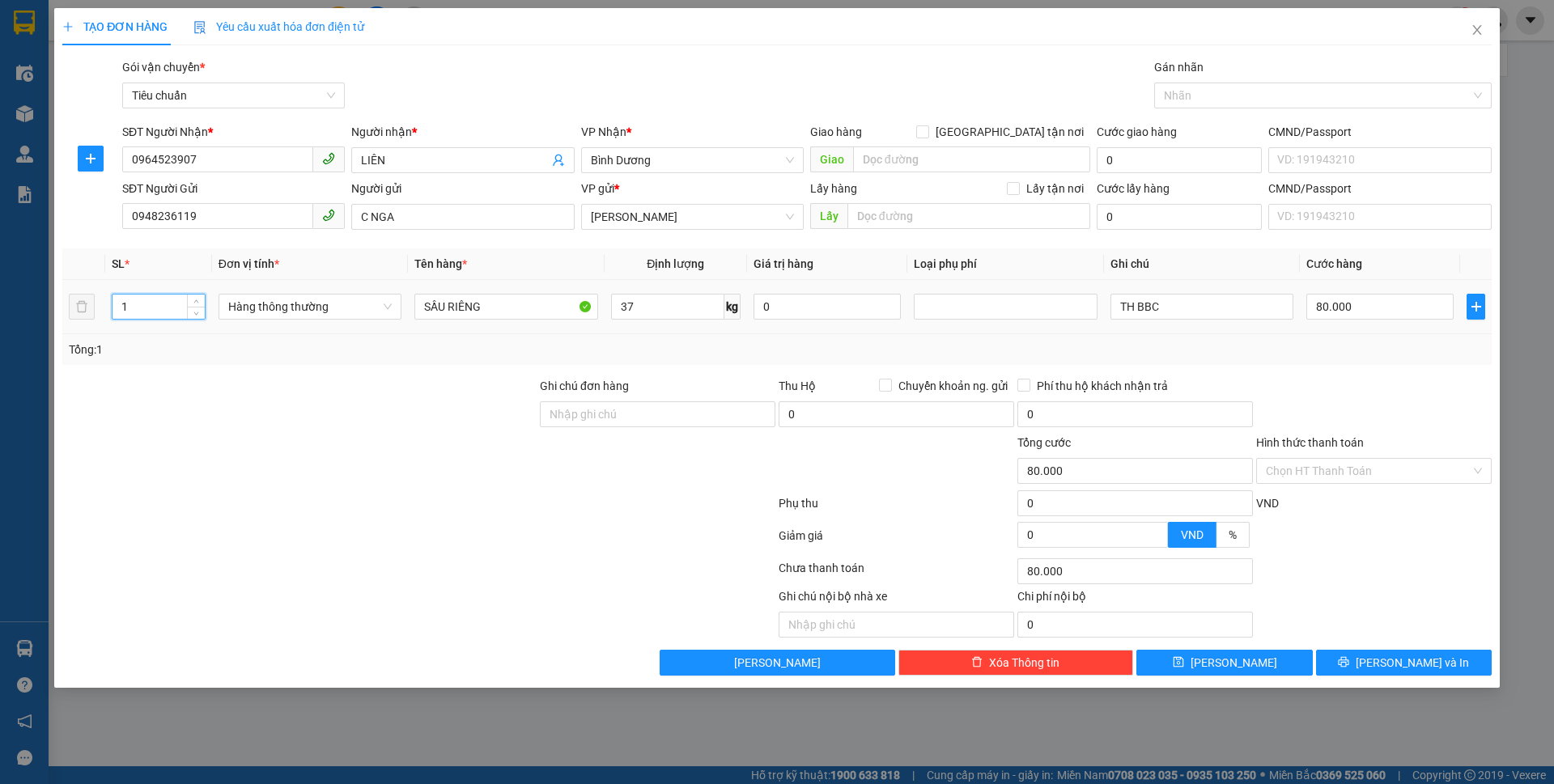
click at [99, 297] on tr "1 Hàng thông thường SẦU RIÊNG 37 kg 0 TH BBC 80.000" at bounding box center [777, 306] width 1429 height 54
click at [181, 407] on div at bounding box center [299, 405] width 477 height 57
drag, startPoint x: 1173, startPoint y: 301, endPoint x: 1090, endPoint y: 317, distance: 84.5
click at [1090, 320] on tr "2 Hàng thông thường SẦU RIÊNG 37 kg 0 TH BBC 80.000" at bounding box center [777, 306] width 1429 height 54
click at [1404, 308] on input "80.000" at bounding box center [1380, 306] width 147 height 26
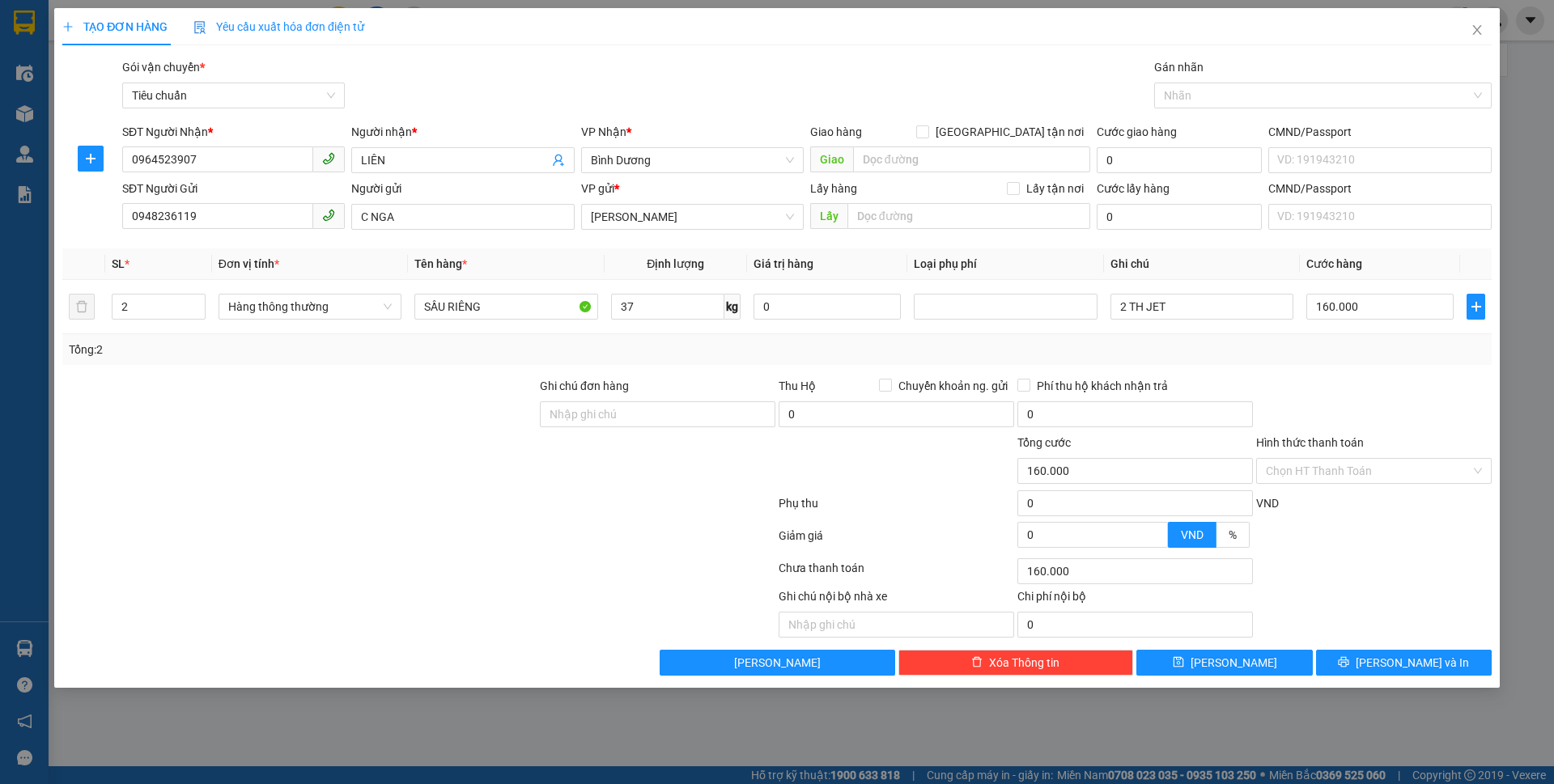
click at [1444, 415] on div at bounding box center [1373, 405] width 239 height 57
click at [1406, 663] on span "[PERSON_NAME] và In" at bounding box center [1412, 662] width 113 height 18
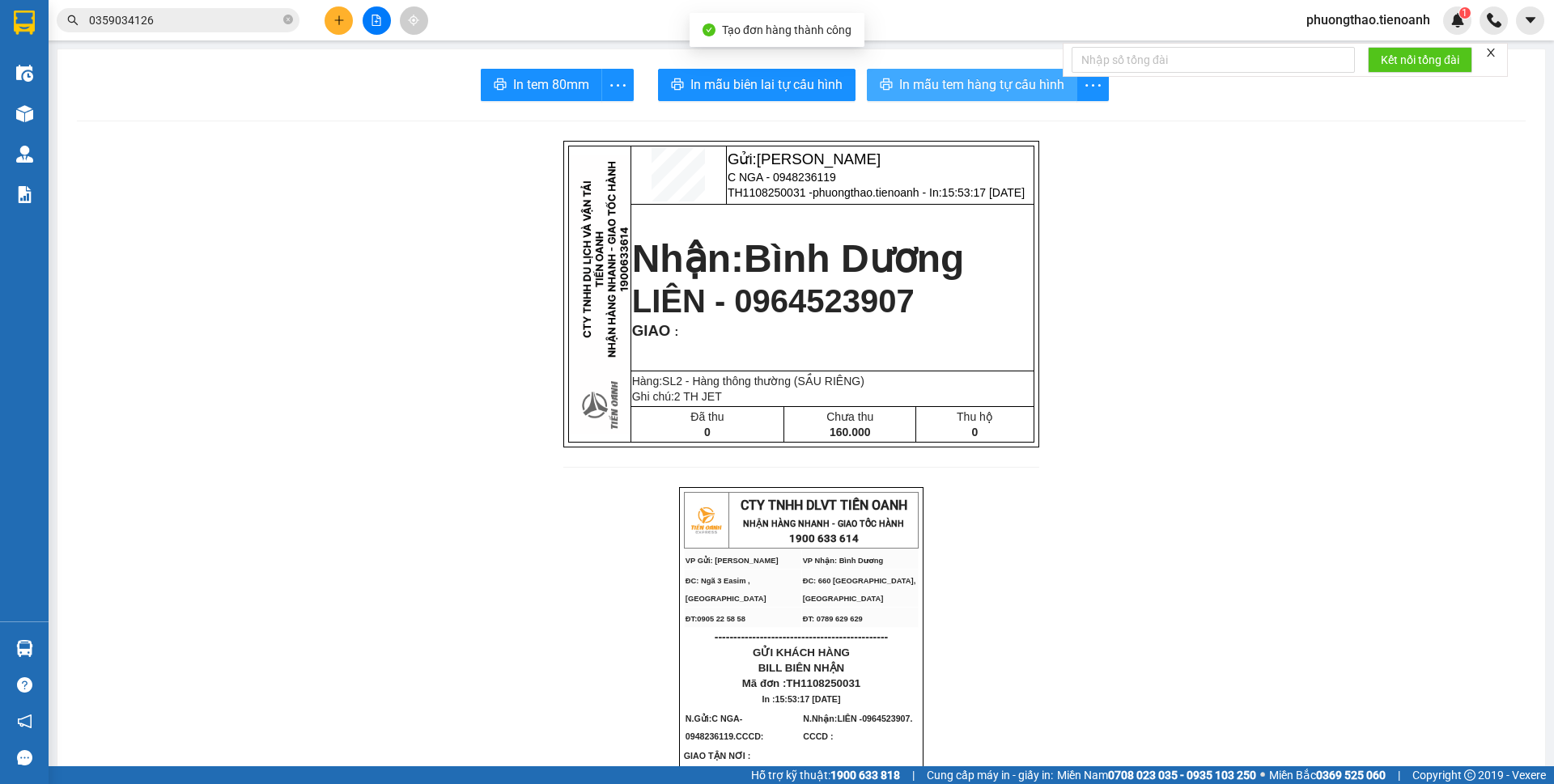
click at [971, 84] on span "In mẫu tem hàng tự cấu hình" at bounding box center [982, 84] width 165 height 21
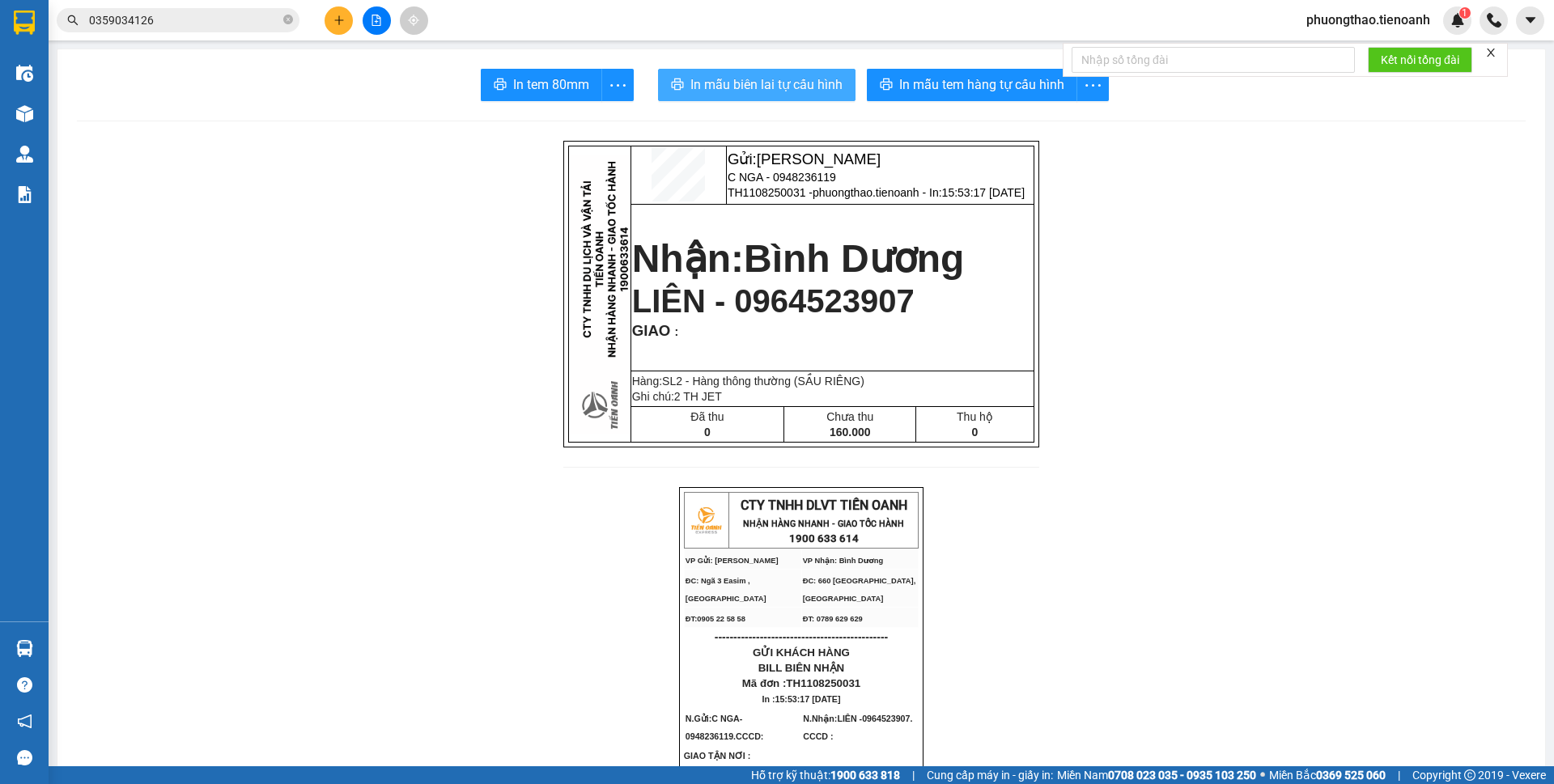
click at [754, 85] on span "In mẫu biên lai tự cấu hình" at bounding box center [766, 84] width 152 height 21
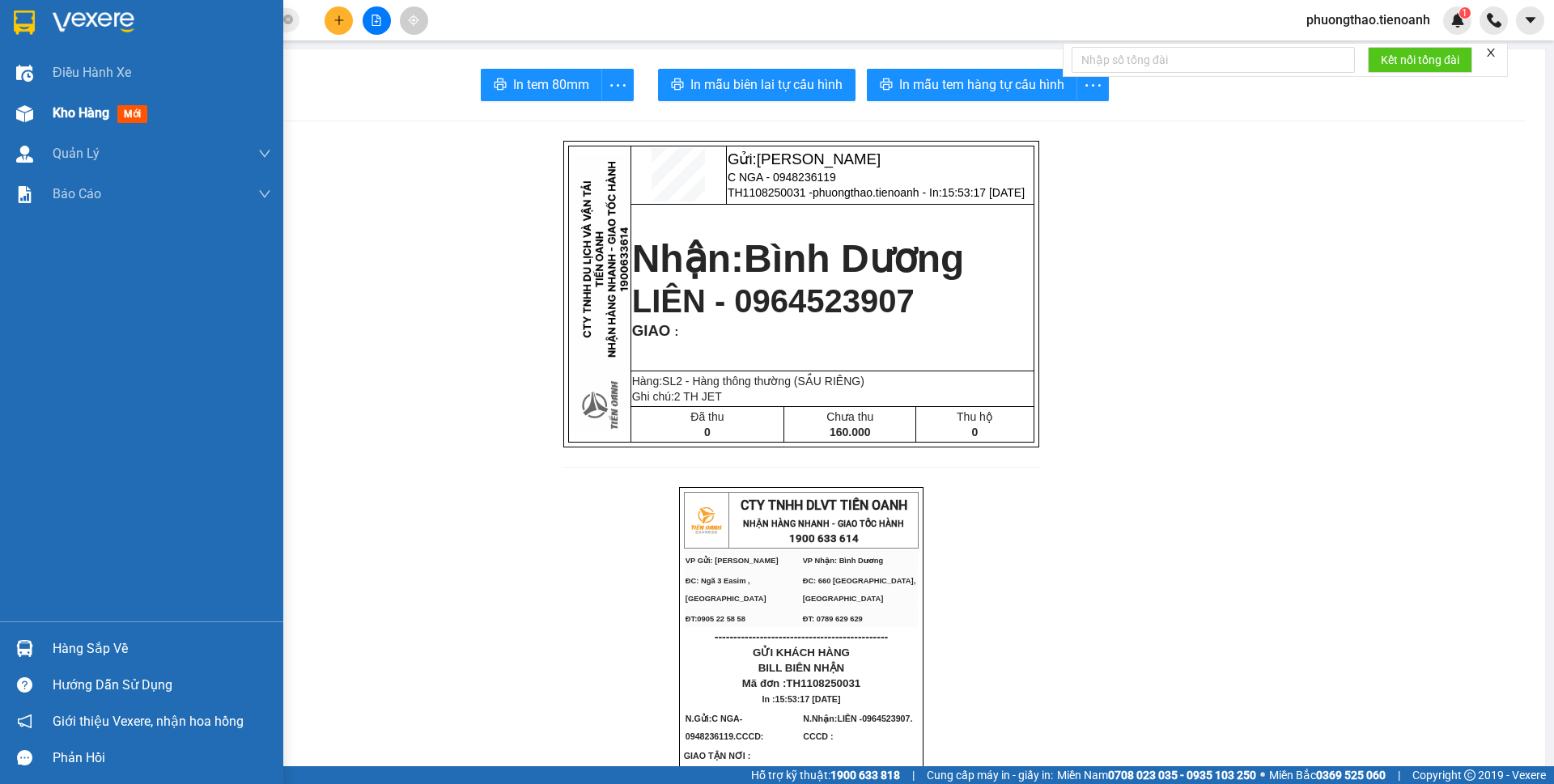
click at [30, 115] on img at bounding box center [24, 113] width 17 height 17
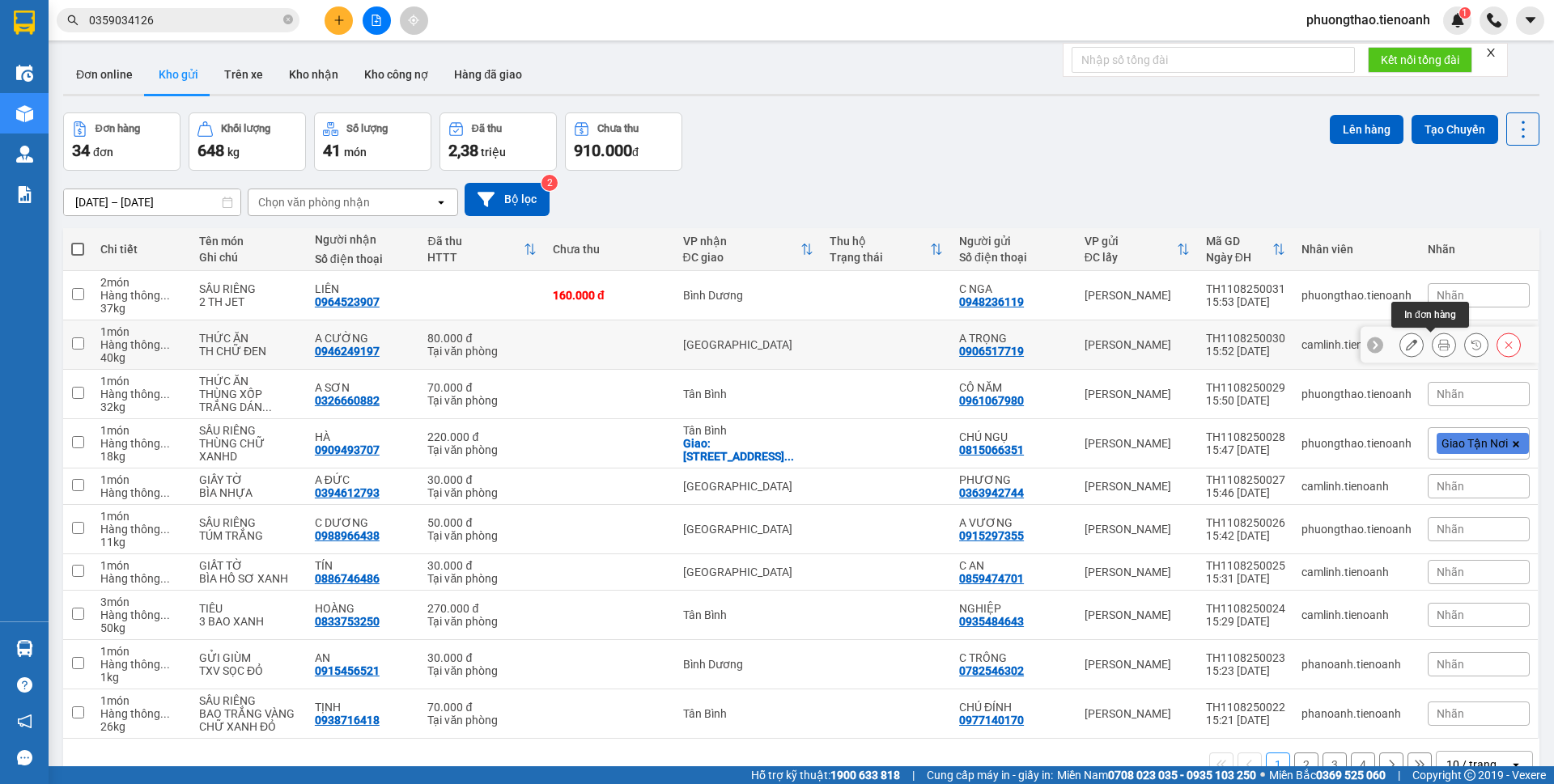
click at [1438, 342] on icon at bounding box center [1444, 344] width 12 height 12
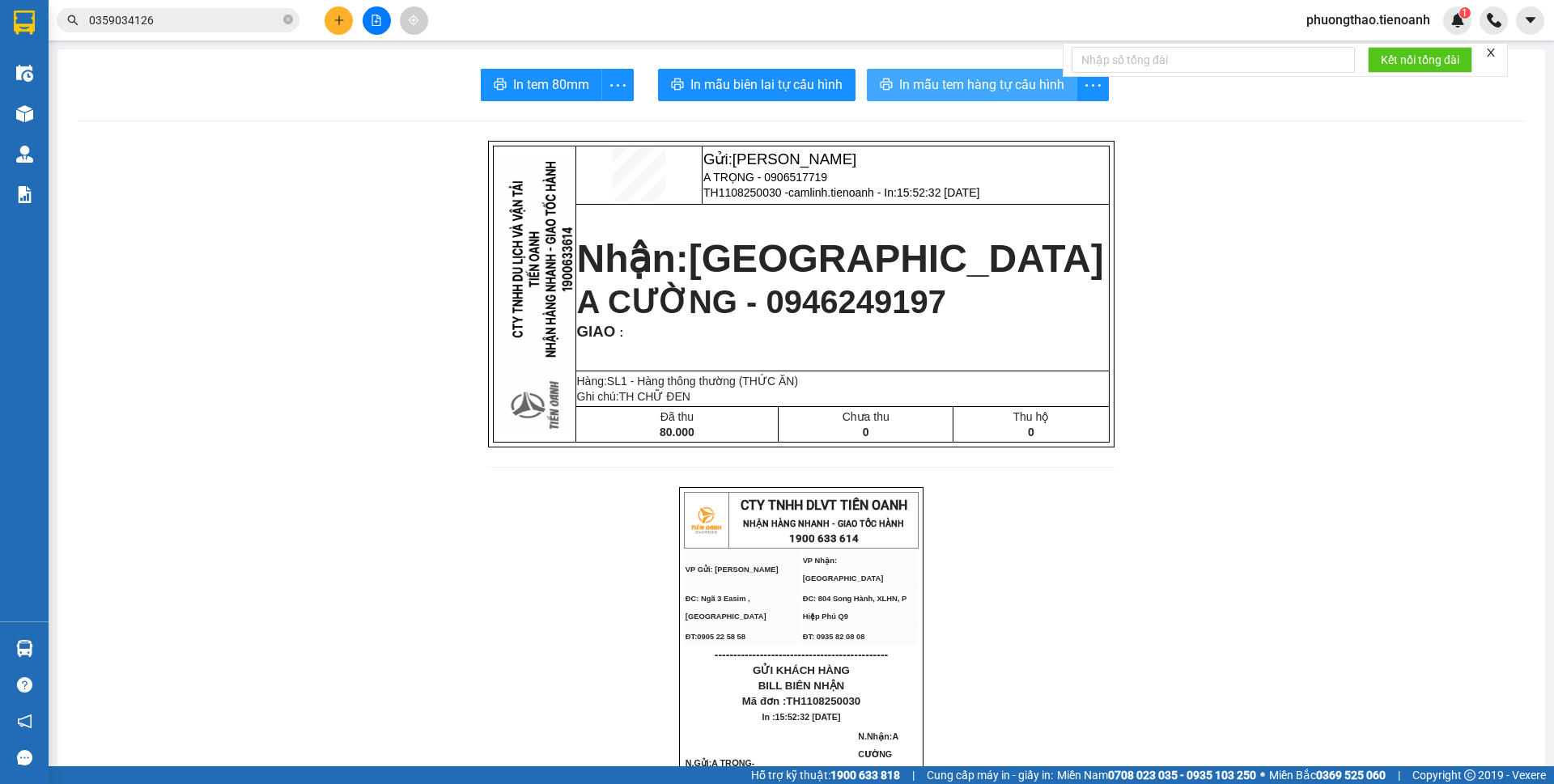
click at [996, 89] on span "In mẫu tem hàng tự cấu hình" at bounding box center [982, 84] width 165 height 21
click at [350, 22] on button at bounding box center [339, 21] width 28 height 28
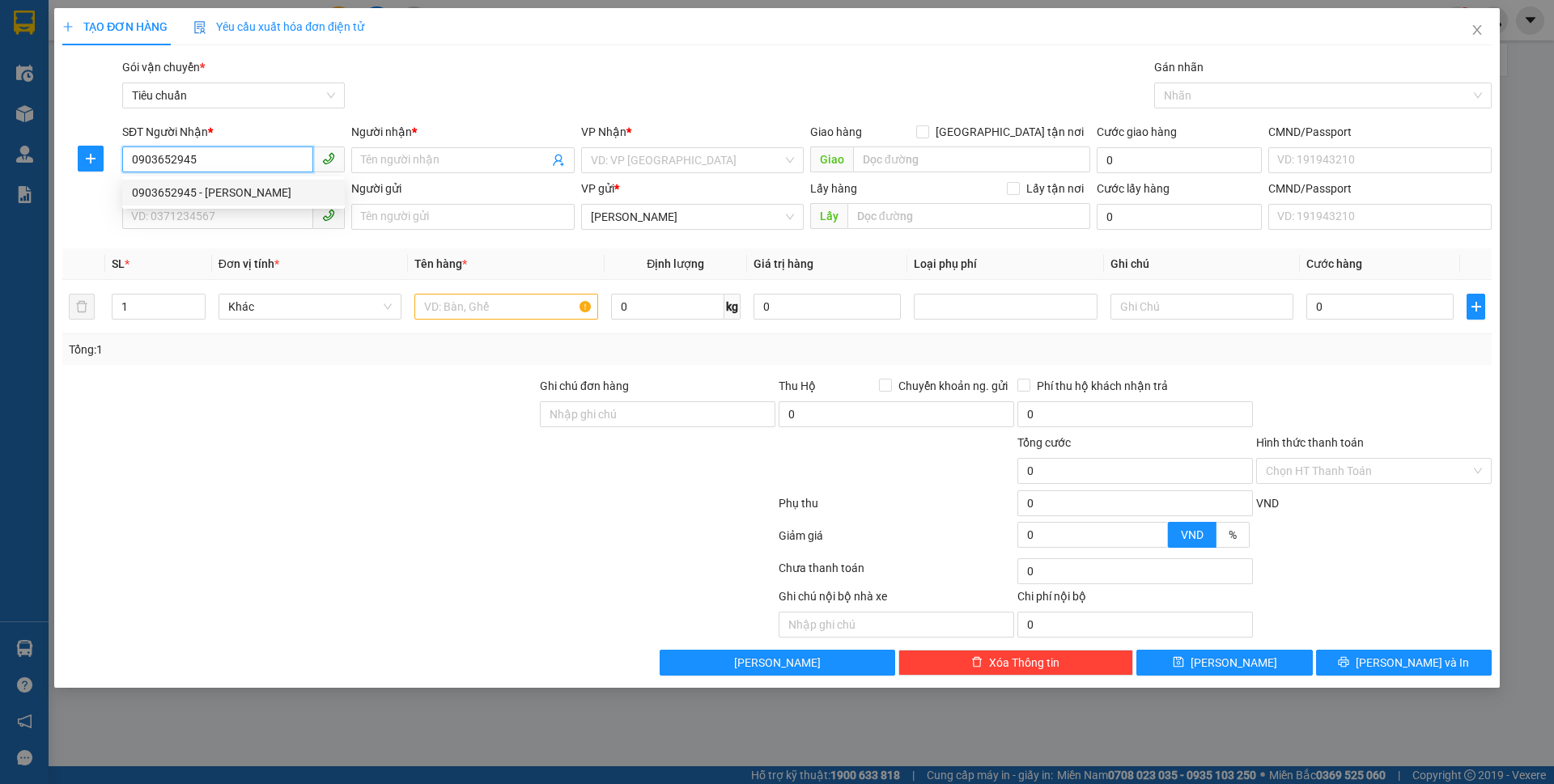
click at [267, 187] on div "0903652945 - [PERSON_NAME]" at bounding box center [233, 192] width 203 height 18
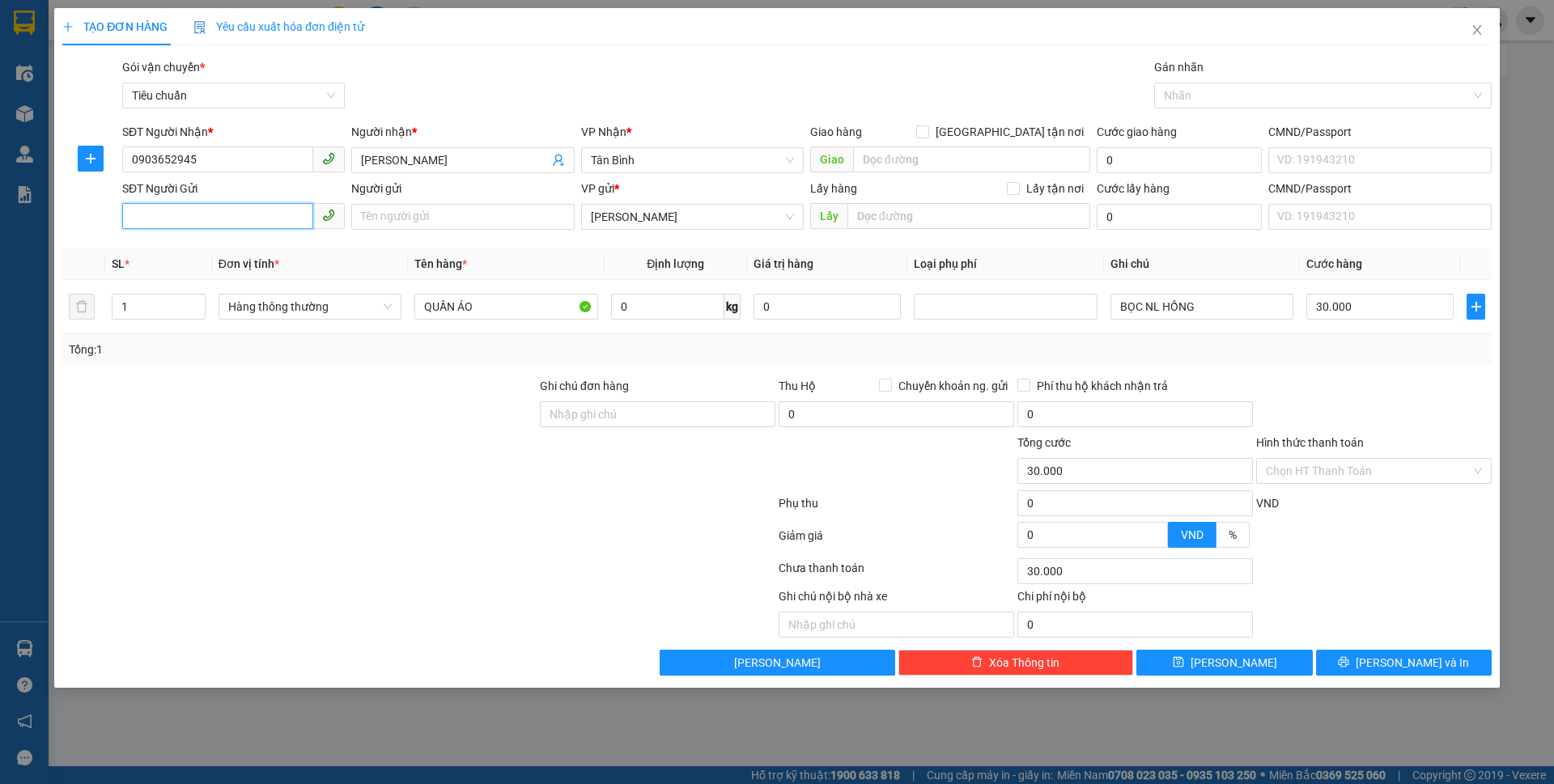
click at [261, 219] on input "SĐT Người Gửi" at bounding box center [217, 216] width 191 height 26
click at [255, 244] on div "0363979487 - C TRÂM" at bounding box center [233, 249] width 203 height 18
click at [320, 311] on span "Hàng thông thường" at bounding box center [309, 306] width 164 height 25
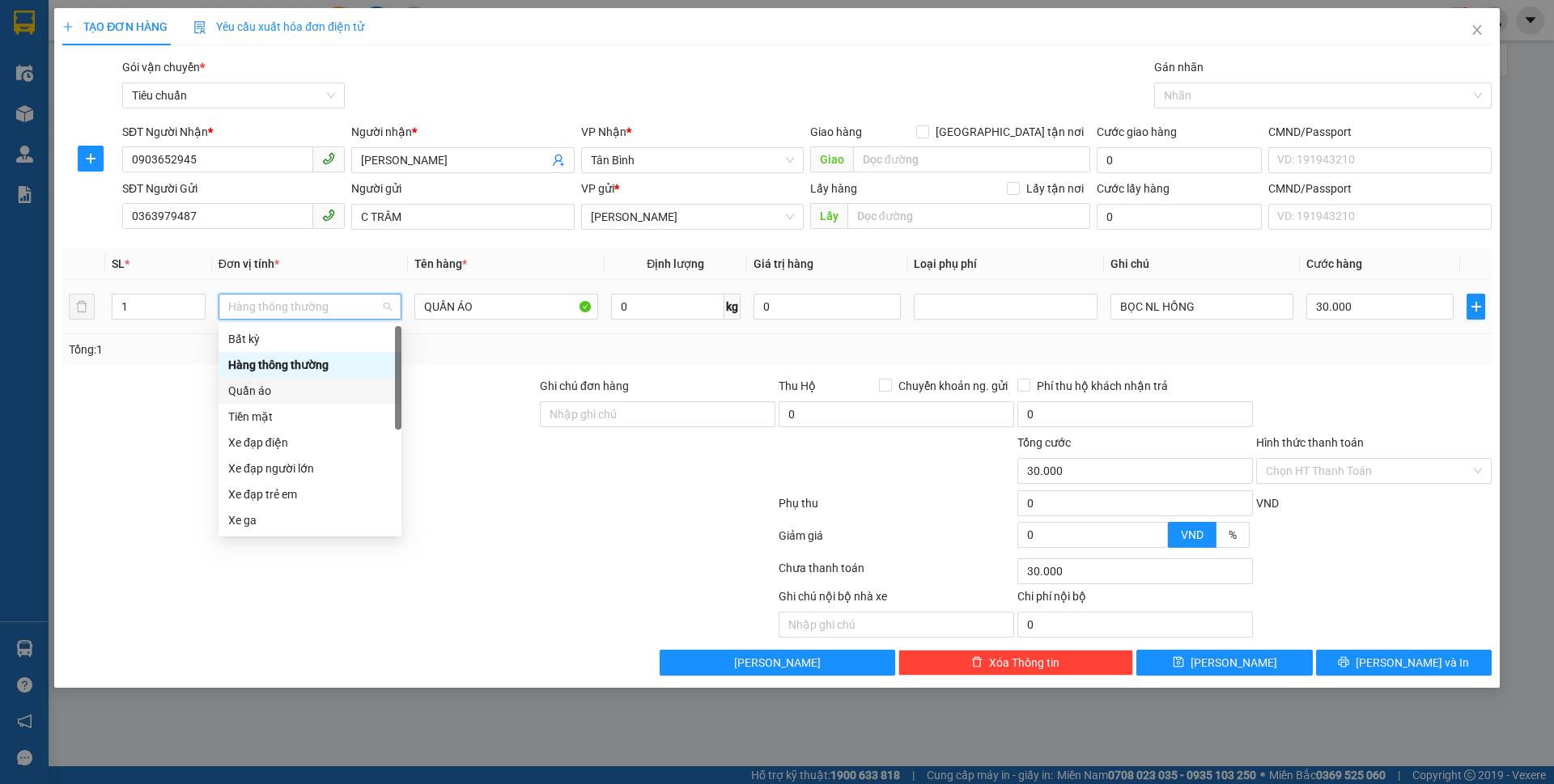
drag, startPoint x: 291, startPoint y: 386, endPoint x: 362, endPoint y: 371, distance: 72.6
click at [291, 387] on div "Quần áo" at bounding box center [309, 391] width 164 height 18
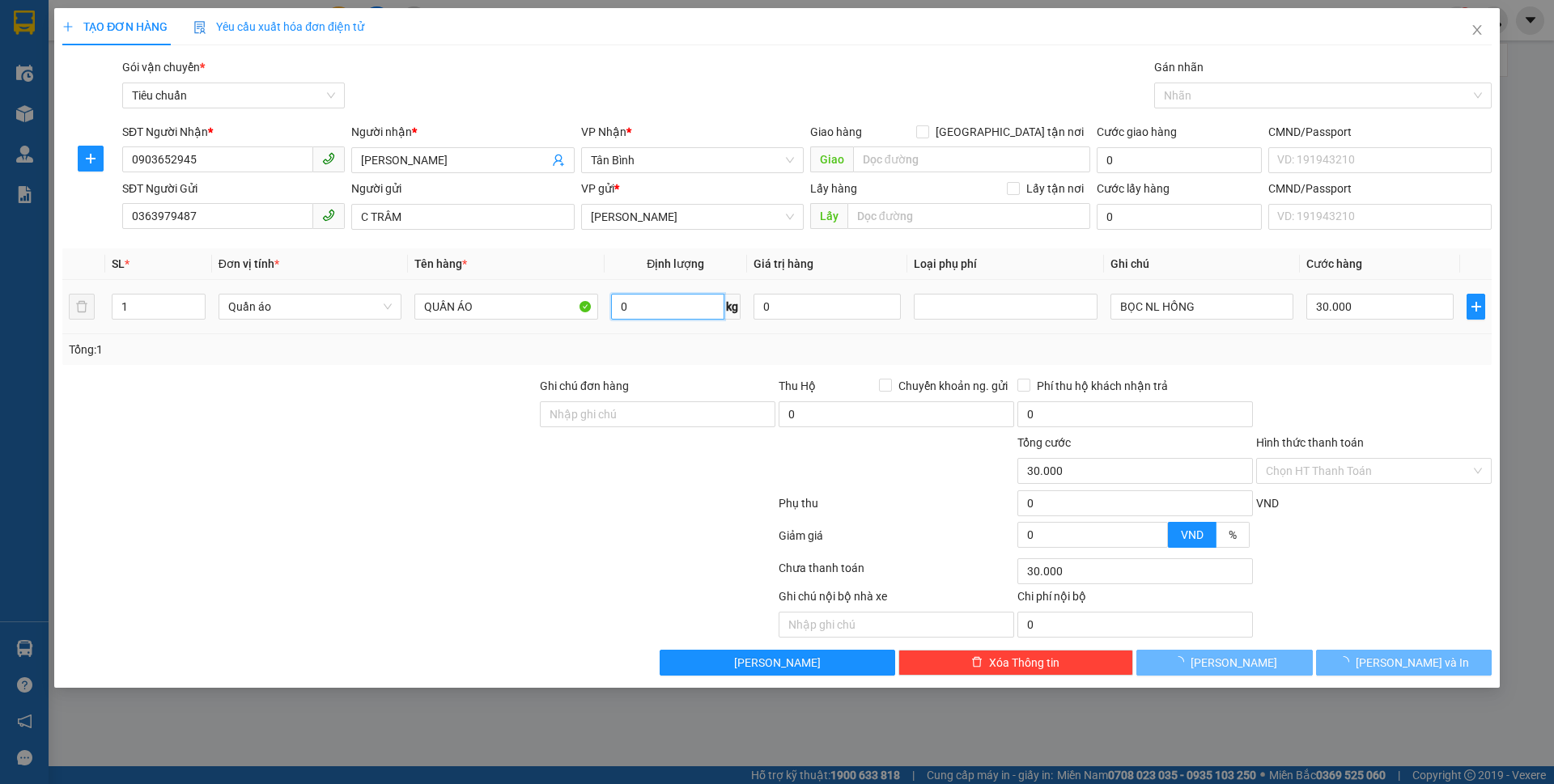
click at [637, 311] on input "0" at bounding box center [667, 306] width 113 height 26
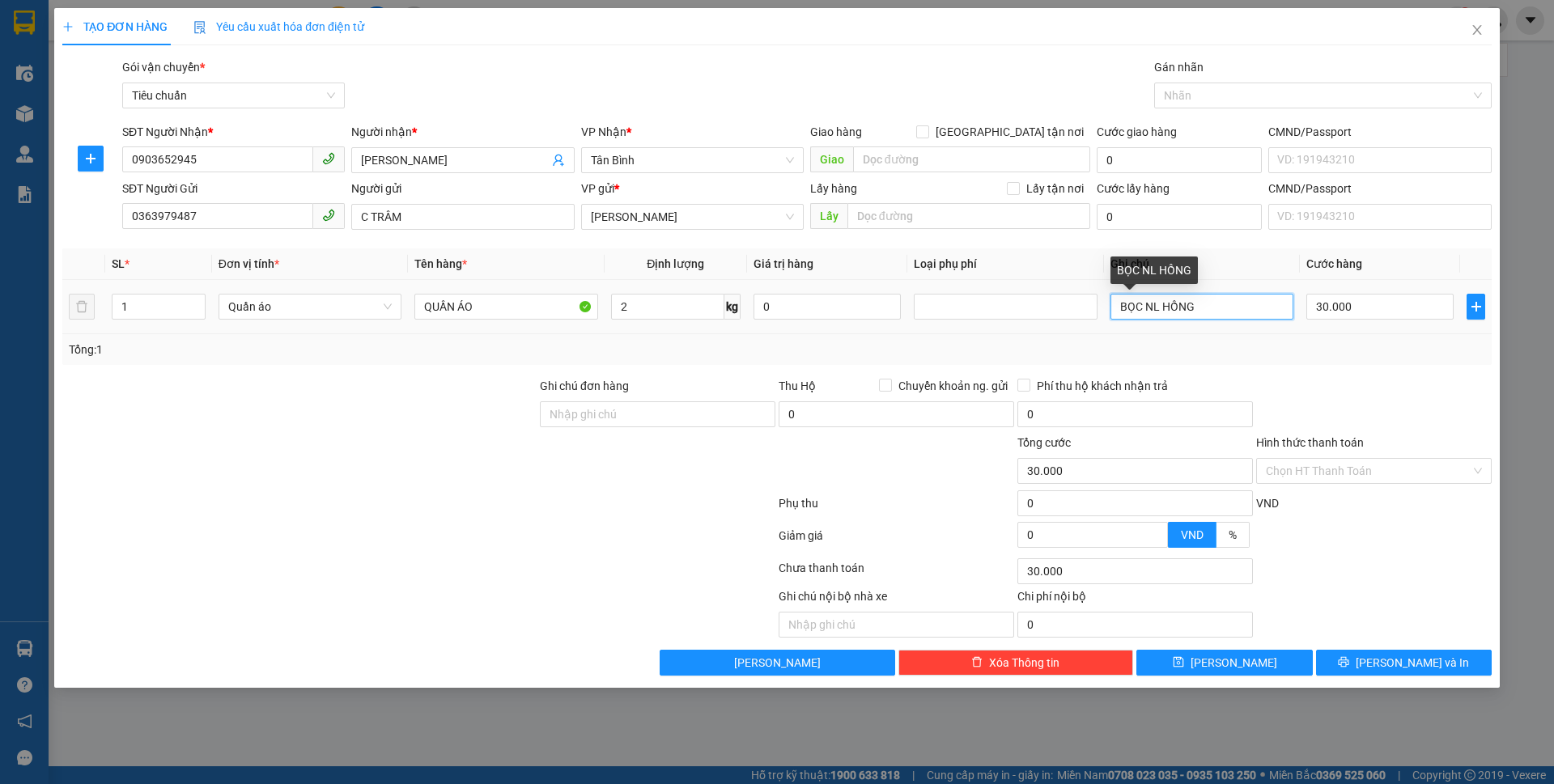
drag, startPoint x: 1215, startPoint y: 311, endPoint x: 1164, endPoint y: 301, distance: 52.0
click at [1164, 301] on input "BỌC NL HỒNG" at bounding box center [1202, 306] width 183 height 26
click at [1339, 495] on div "VND" at bounding box center [1373, 508] width 239 height 28
click at [1327, 472] on input "Hình thức thanh toán" at bounding box center [1367, 470] width 205 height 25
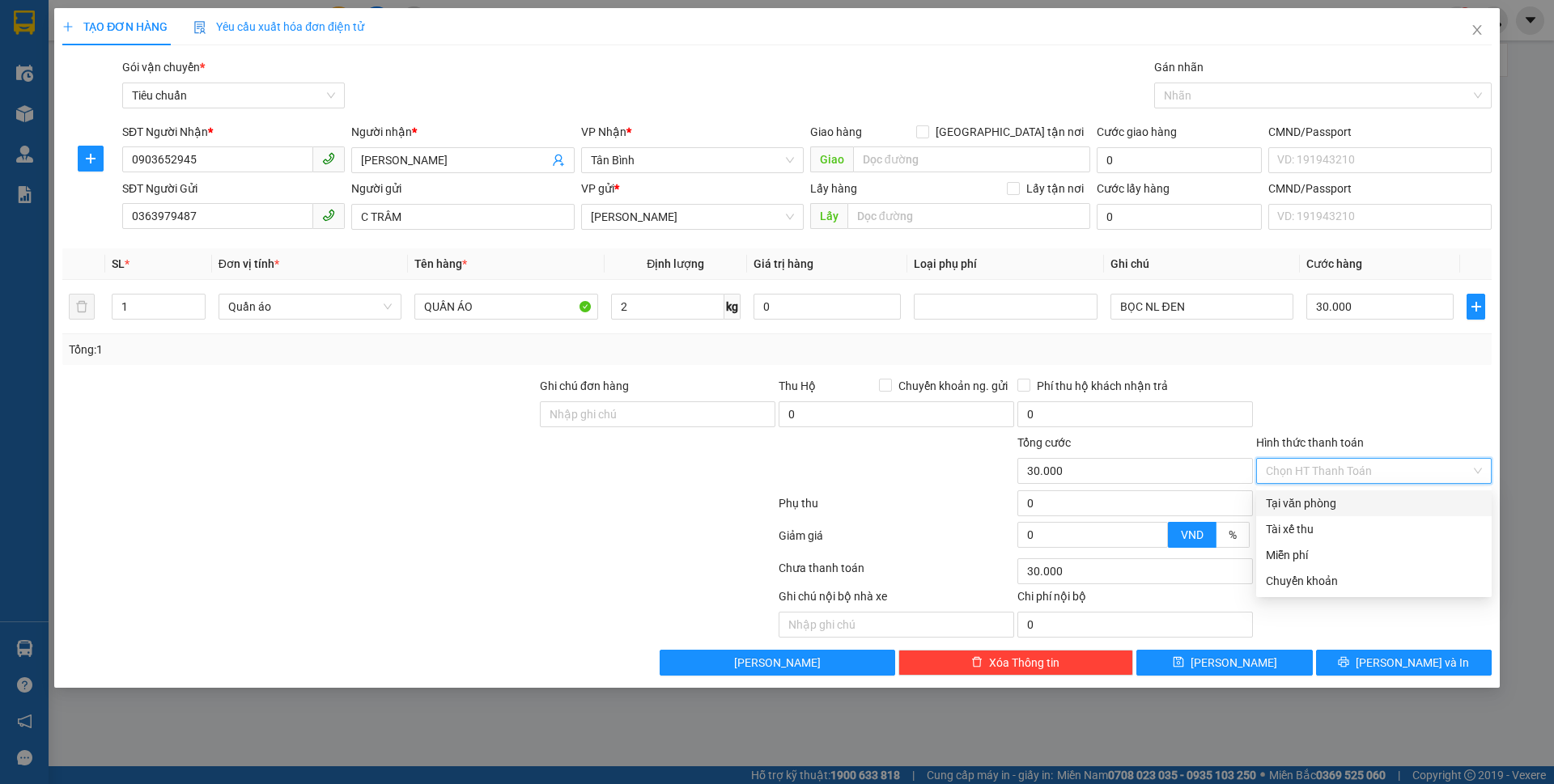
click at [1327, 504] on div "Tại văn phòng" at bounding box center [1373, 503] width 216 height 18
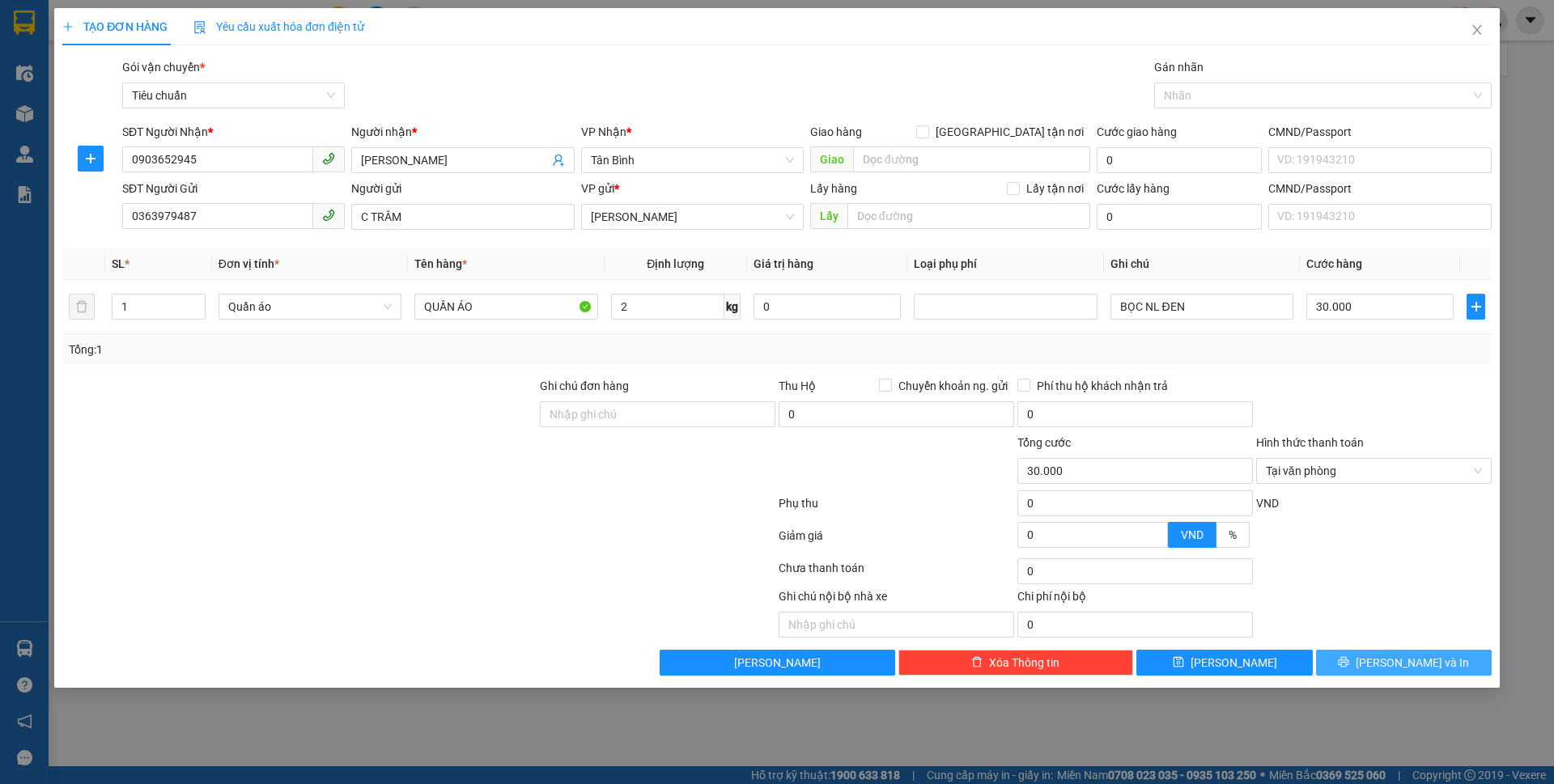
click at [1426, 665] on span "[PERSON_NAME] và In" at bounding box center [1412, 662] width 113 height 18
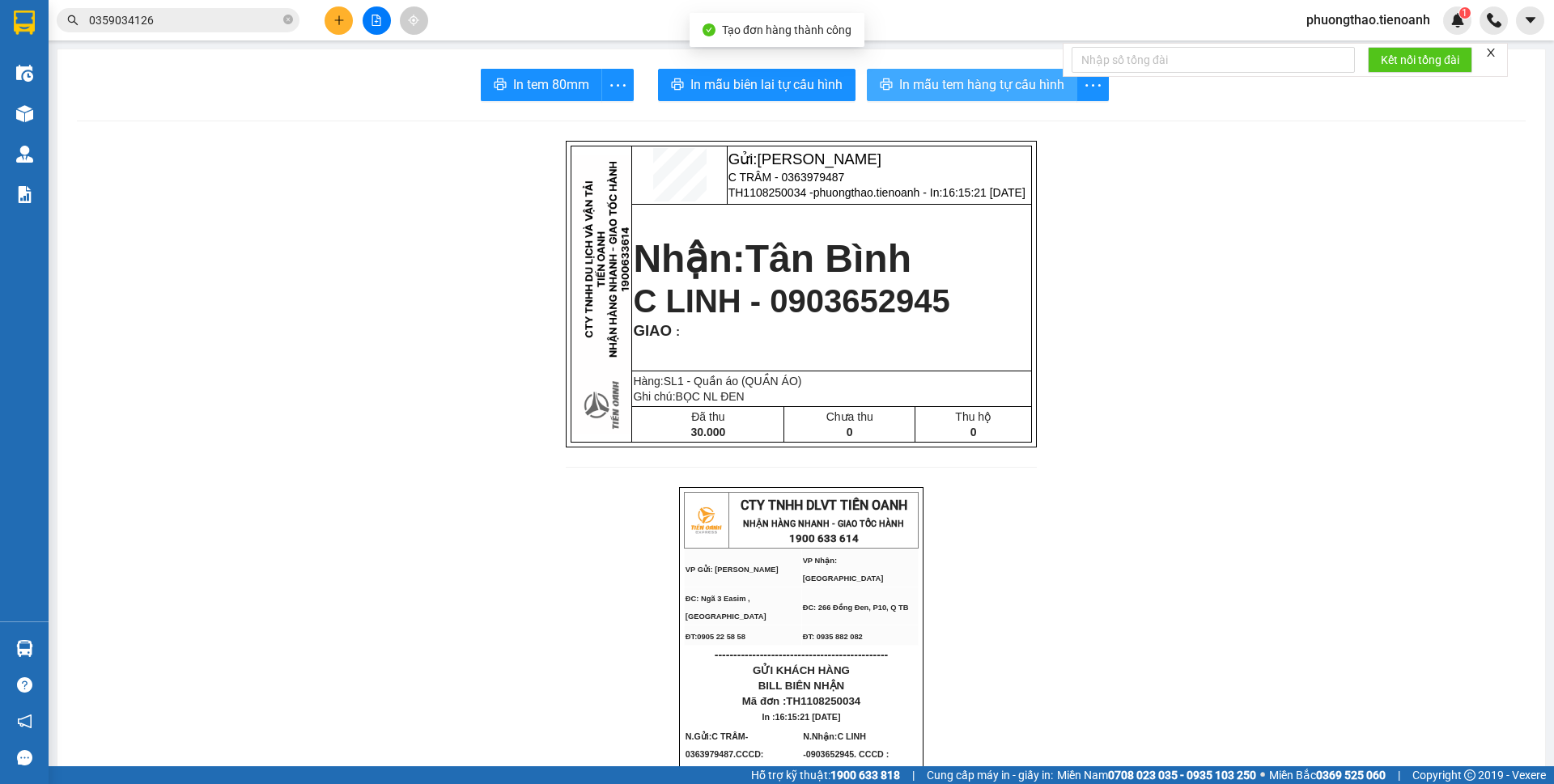
click at [937, 78] on span "In mẫu tem hàng tự cấu hình" at bounding box center [982, 84] width 165 height 21
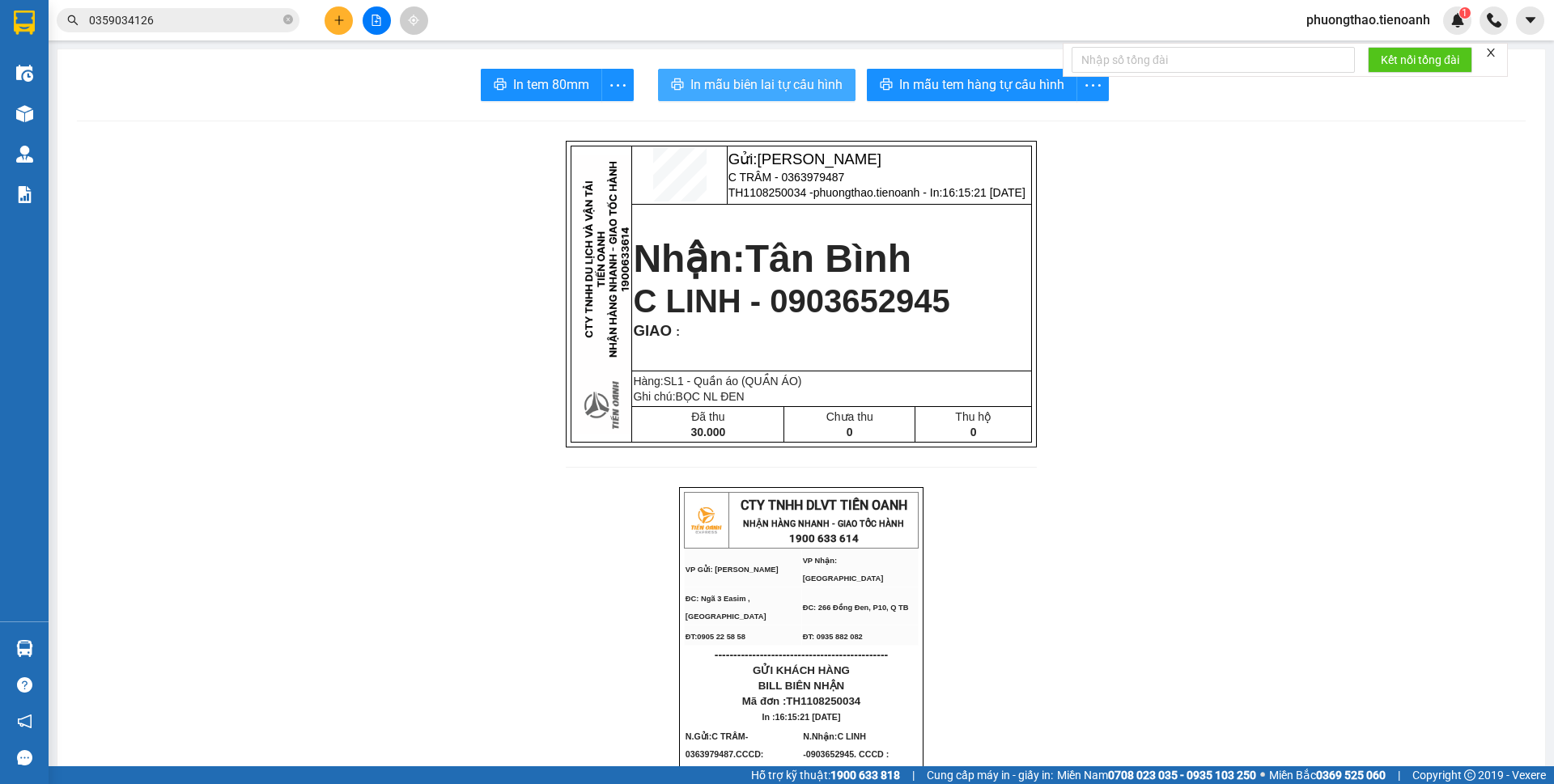
click at [772, 94] on span "In mẫu biên lai tự cấu hình" at bounding box center [766, 84] width 152 height 21
click at [334, 26] on icon "plus" at bounding box center [340, 21] width 12 height 12
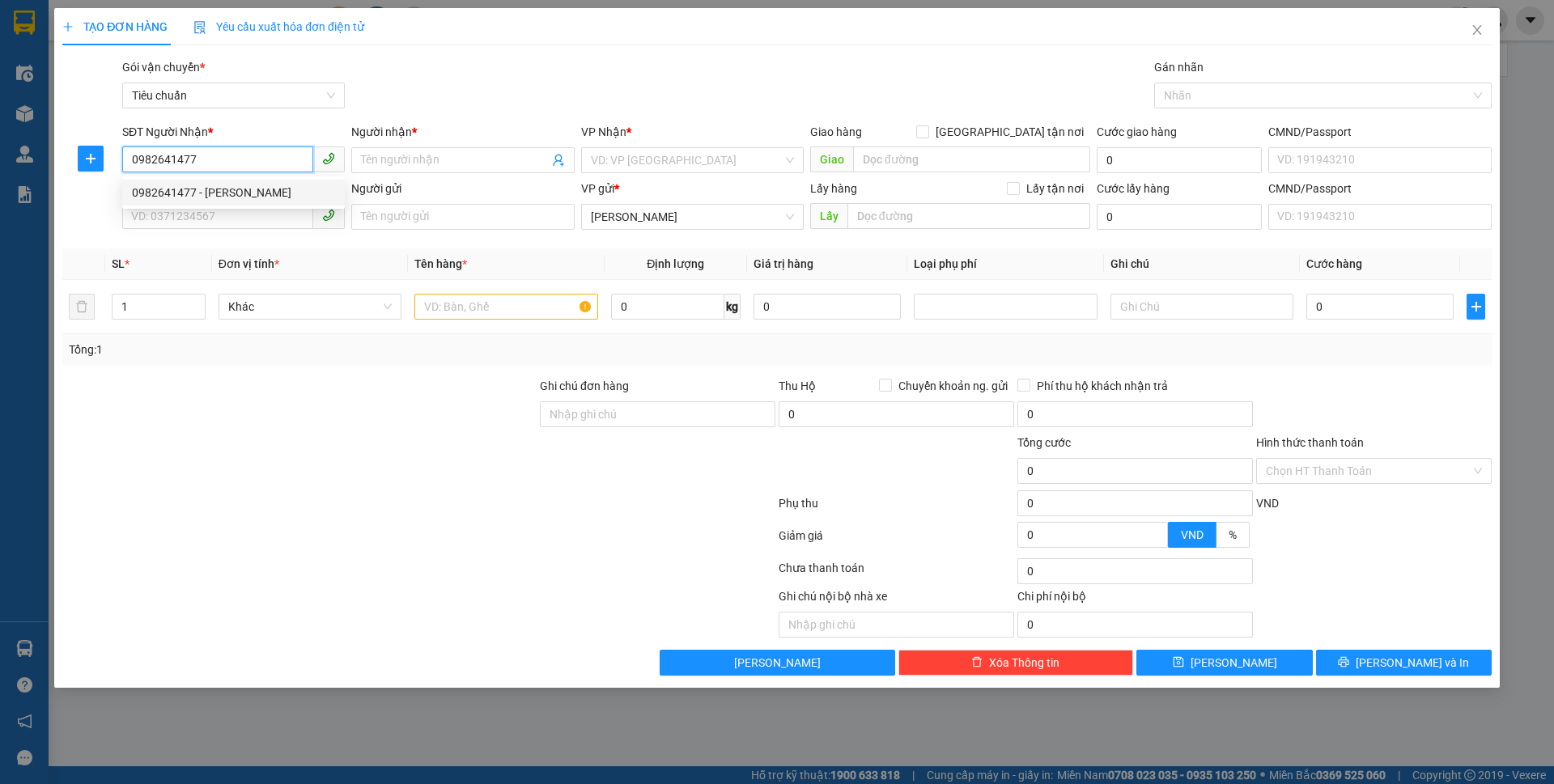
click at [236, 198] on div "0982641477 - [PERSON_NAME]" at bounding box center [233, 192] width 203 height 18
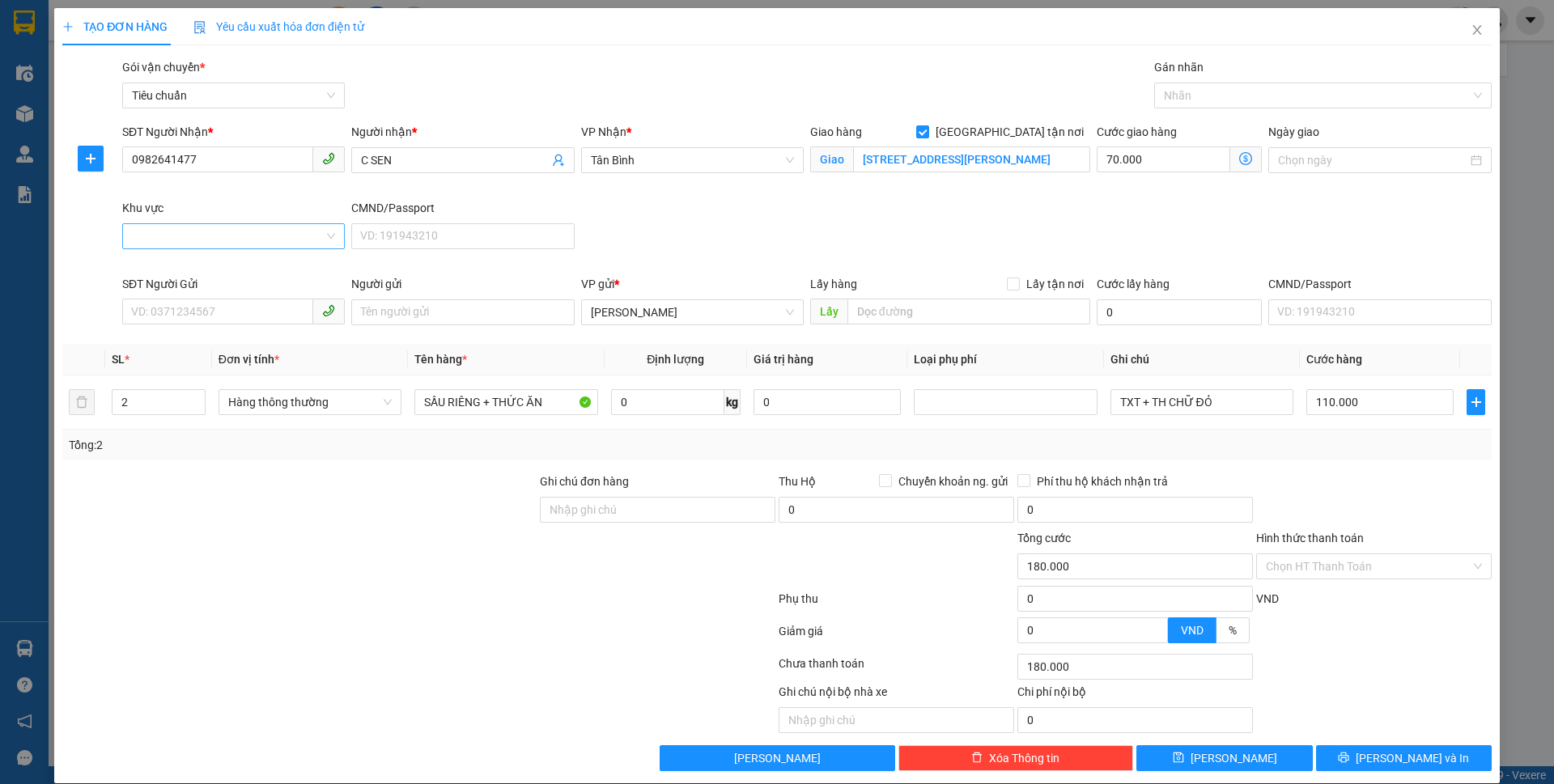
click at [216, 235] on input "Khu vực" at bounding box center [227, 235] width 191 height 25
click at [175, 390] on div "QUẬN 1" at bounding box center [232, 398] width 201 height 18
click at [1225, 91] on div at bounding box center [1314, 95] width 313 height 20
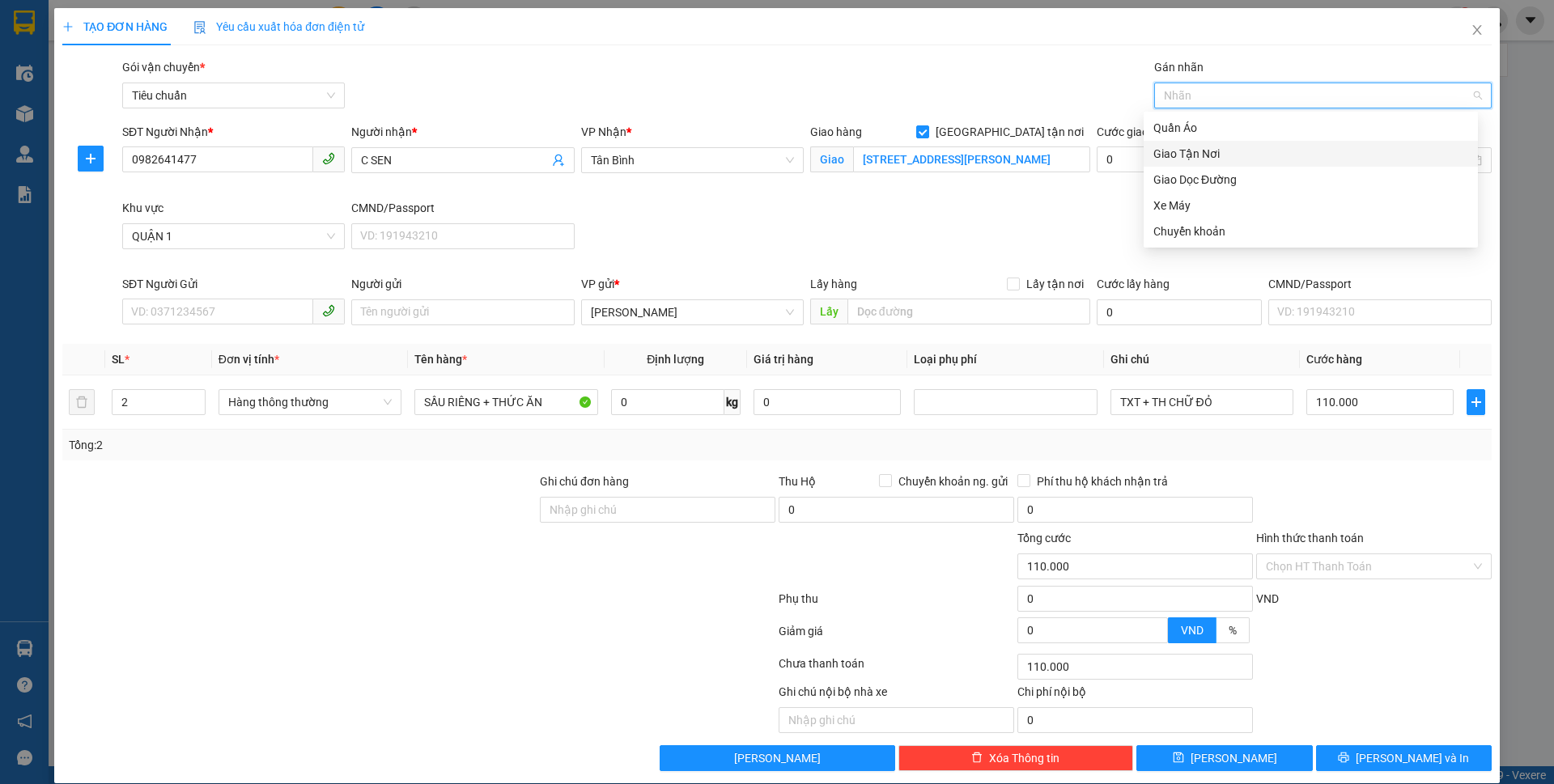
click at [1206, 149] on div "Giao Tận Nơi" at bounding box center [1311, 154] width 315 height 18
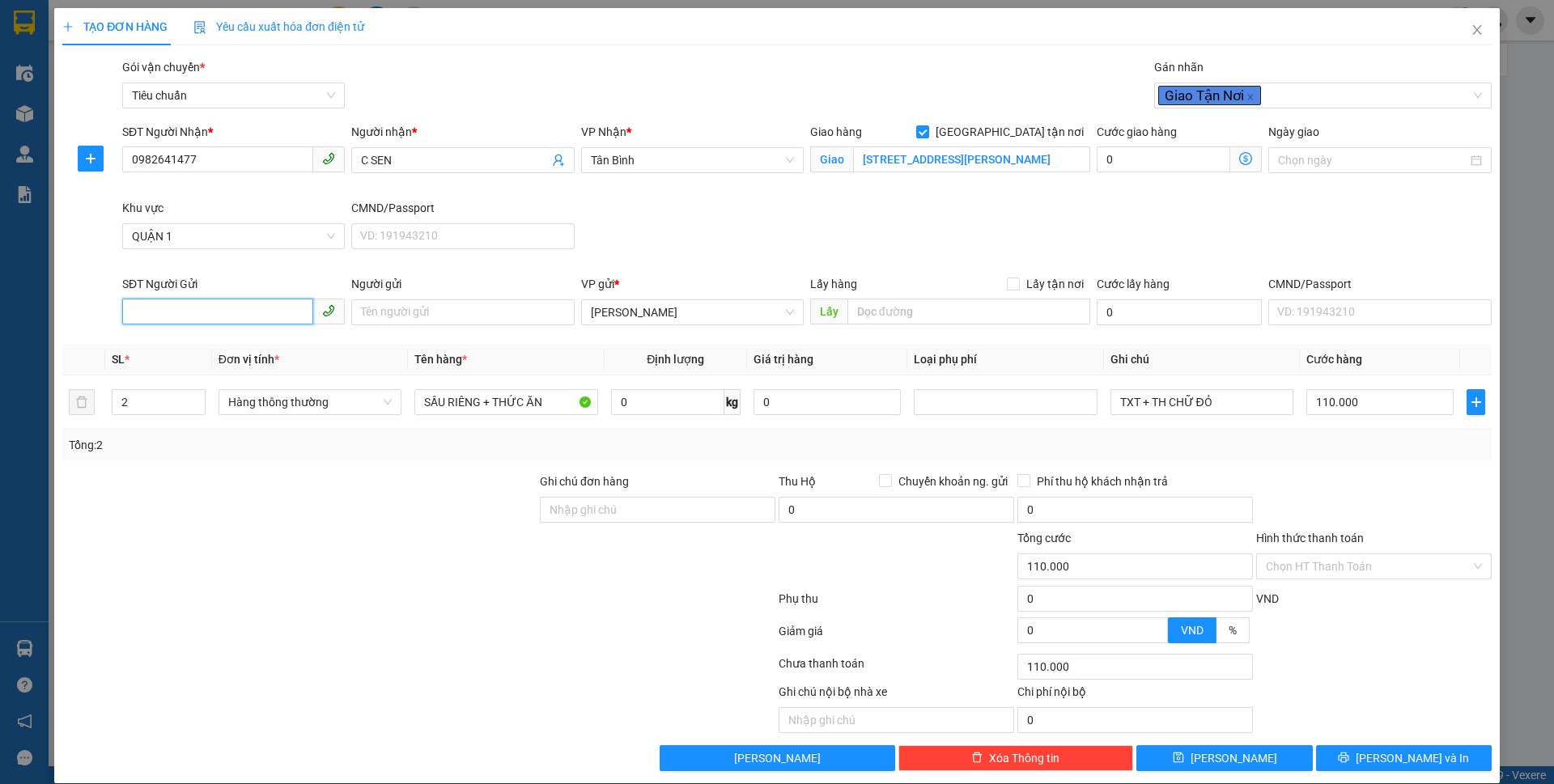
click at [173, 319] on input "SĐT Người Gửi" at bounding box center [217, 311] width 191 height 26
click at [212, 343] on div "0865879274 - CÔ TRỊ" at bounding box center [232, 344] width 201 height 18
drag, startPoint x: 551, startPoint y: 394, endPoint x: 473, endPoint y: 402, distance: 78.4
click at [473, 402] on input "SẦU RIÊNG + THỨC ĂN" at bounding box center [506, 402] width 183 height 26
click at [657, 411] on input "0" at bounding box center [667, 402] width 113 height 26
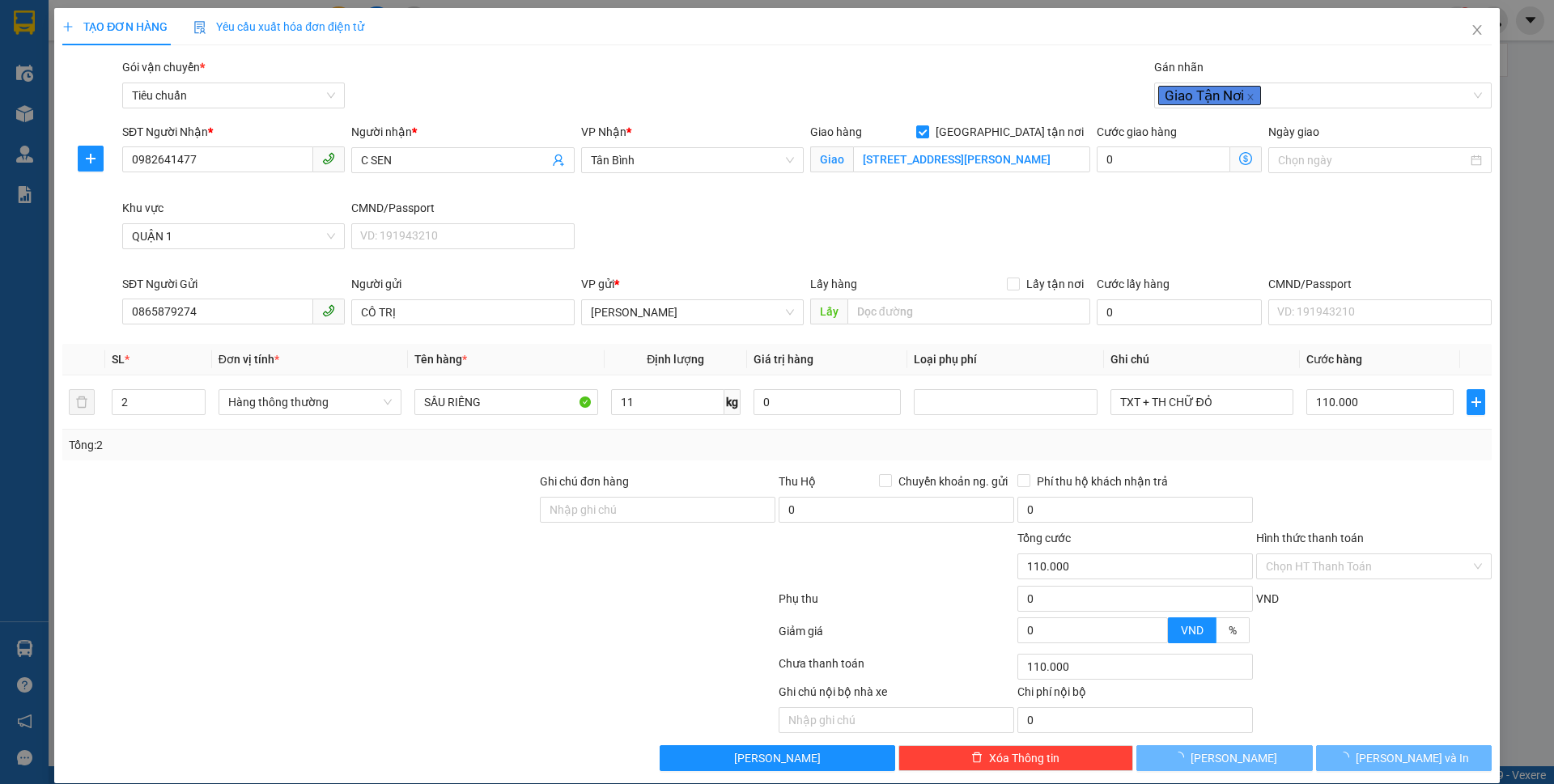
click at [455, 576] on div at bounding box center [299, 557] width 477 height 57
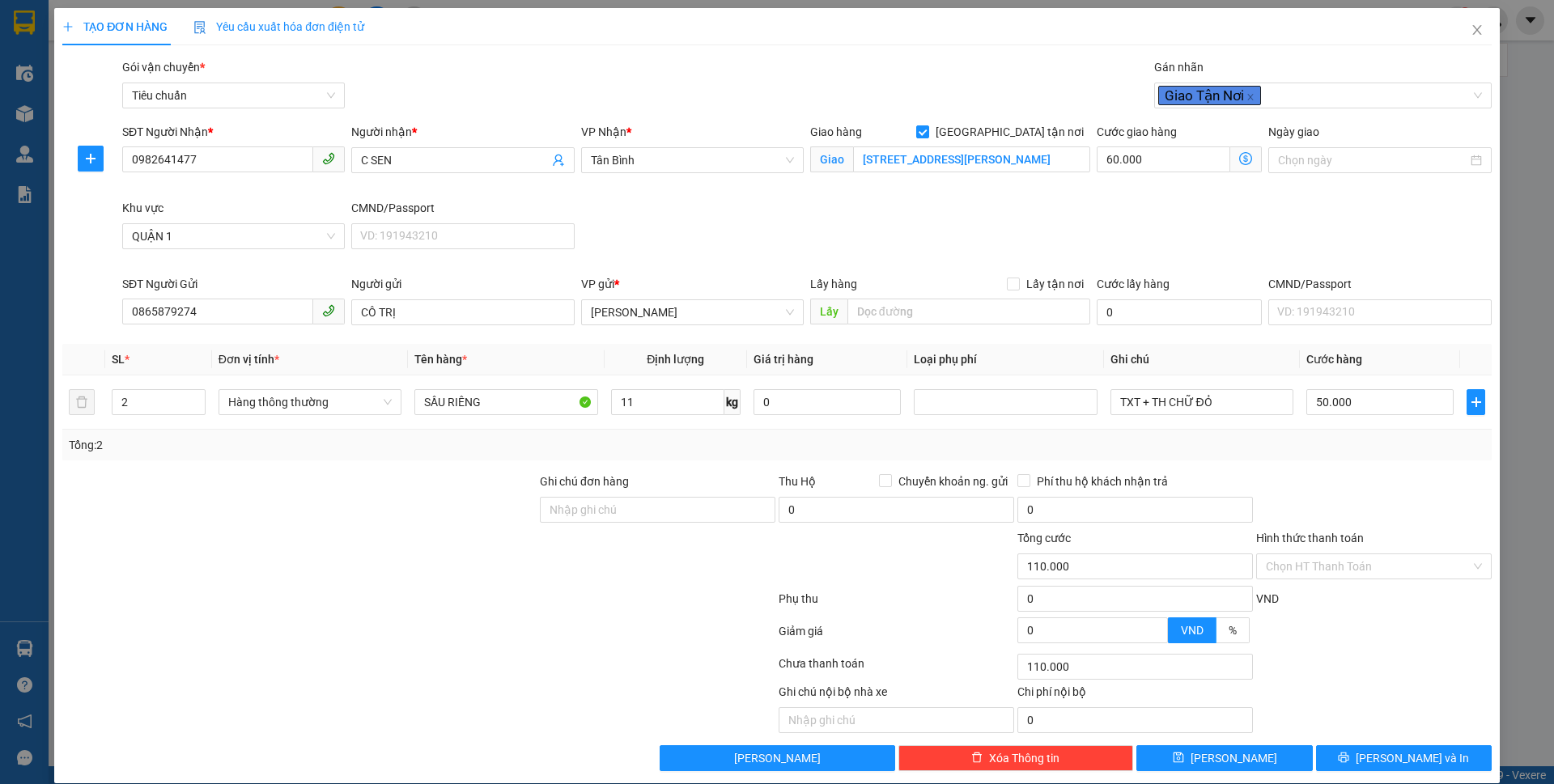
click at [1239, 162] on icon "dollar-circle" at bounding box center [1245, 158] width 13 height 13
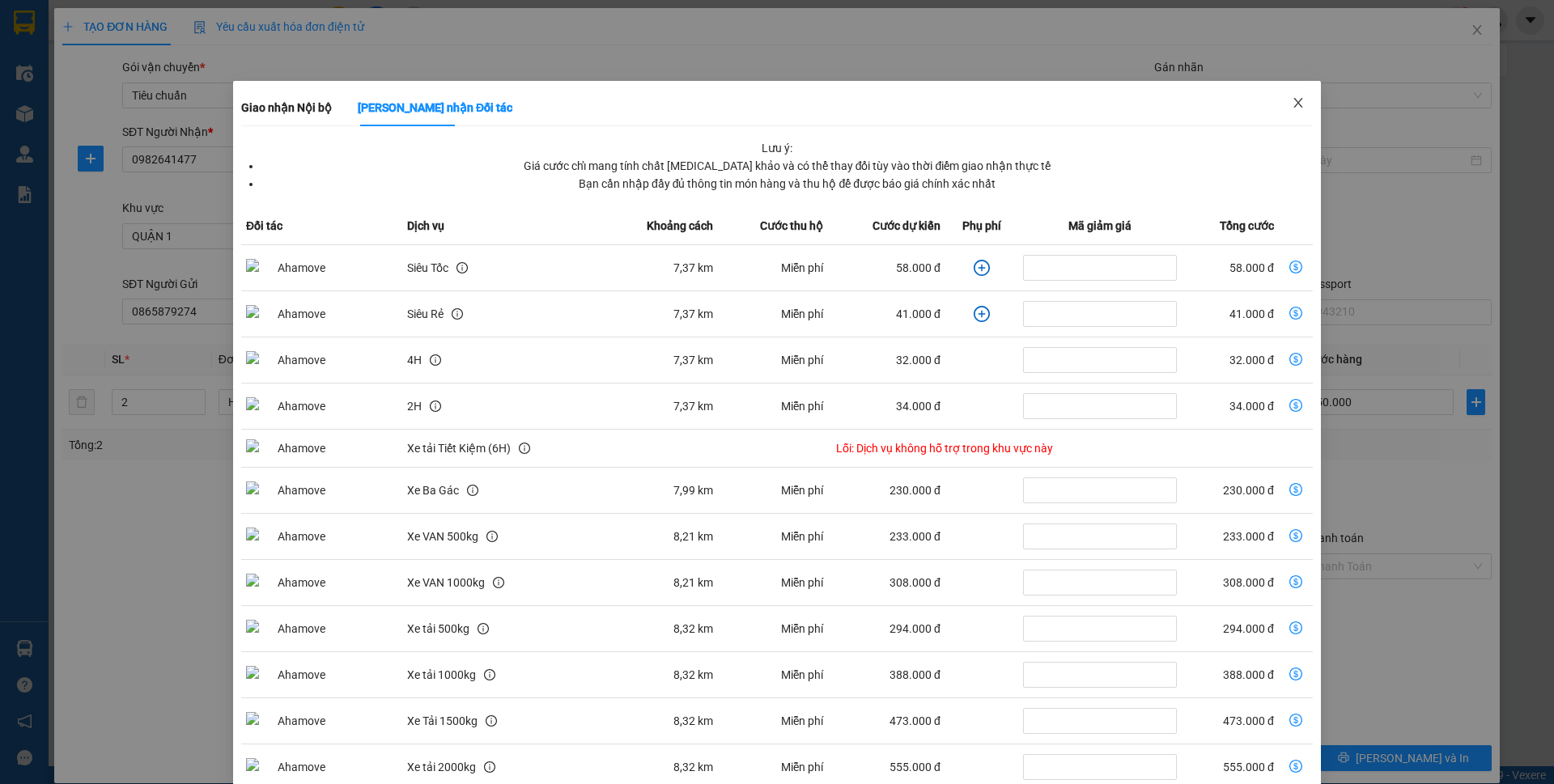
click at [1292, 109] on icon "close" at bounding box center [1298, 102] width 13 height 13
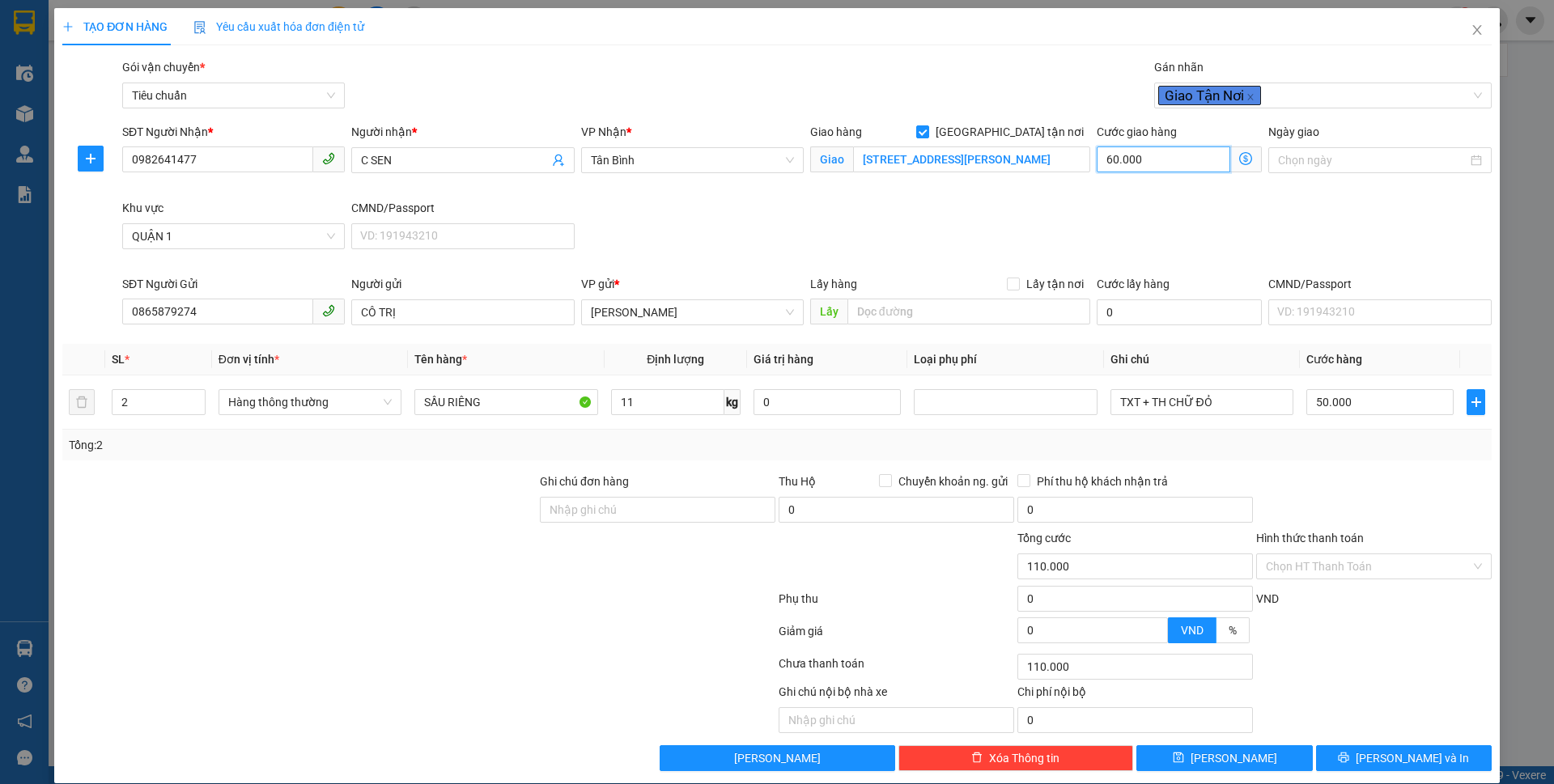
click at [1150, 161] on input "60.000" at bounding box center [1163, 159] width 134 height 26
click at [1077, 224] on div "SĐT Người Nhận * 0982641477 Người nhận * C SEN VP Nhận * Tân Bình Giao hàng Gia…" at bounding box center [806, 198] width 1375 height 152
drag, startPoint x: 1236, startPoint y: 402, endPoint x: 1108, endPoint y: 406, distance: 128.1
click at [1110, 406] on input "TXT + TH CHỮ ĐỎ" at bounding box center [1202, 402] width 183 height 26
click at [90, 405] on tr "2 Hàng thông thường SẦU RIÊNG 11 kg 0 THÙNG 2 QUẢ BƯỞI XANH CHỮ ĐỎ 50.000" at bounding box center [777, 402] width 1429 height 54
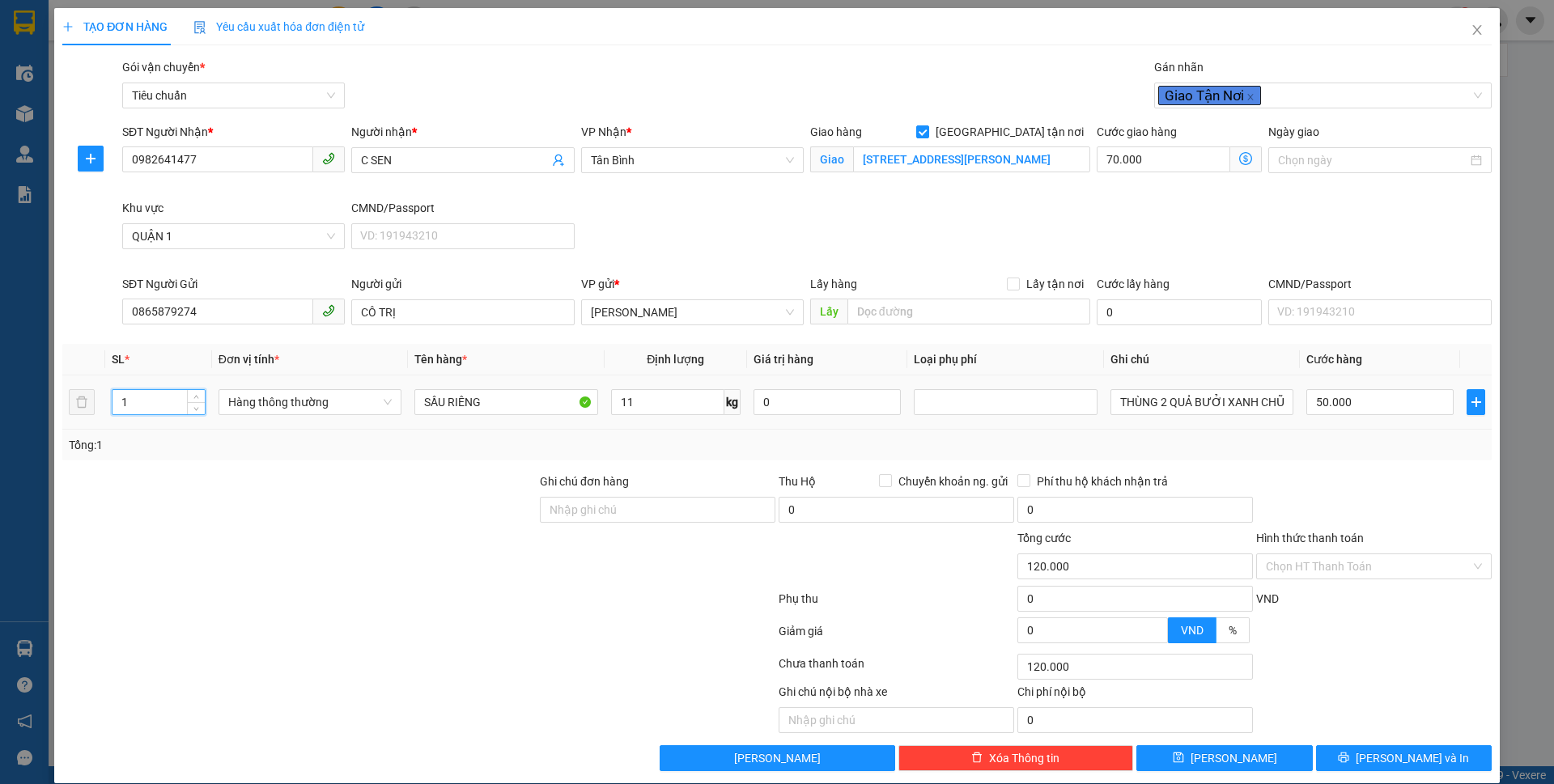
click at [310, 455] on div "Tổng: 1" at bounding box center [777, 444] width 1429 height 30
click at [647, 401] on input "11" at bounding box center [667, 402] width 113 height 26
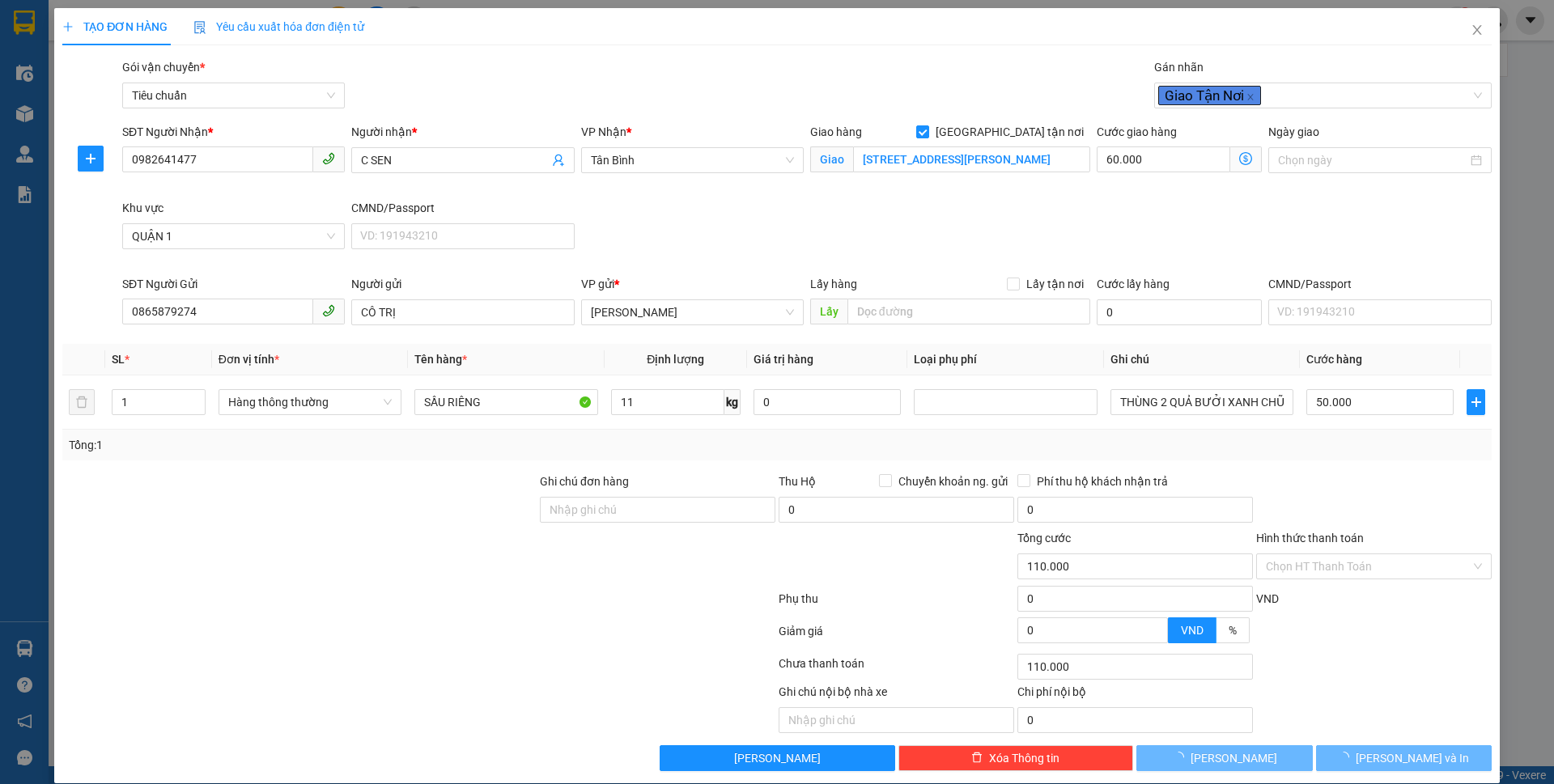
click at [443, 615] on div at bounding box center [419, 601] width 717 height 32
click at [1230, 159] on span "Giao nhận Nội bộ Giao nhận Đối tác Lưu ý: Giá cước chỉ mang tính chất [MEDICAL_…" at bounding box center [1246, 159] width 31 height 26
click at [1239, 154] on icon "dollar-circle" at bounding box center [1245, 158] width 13 height 13
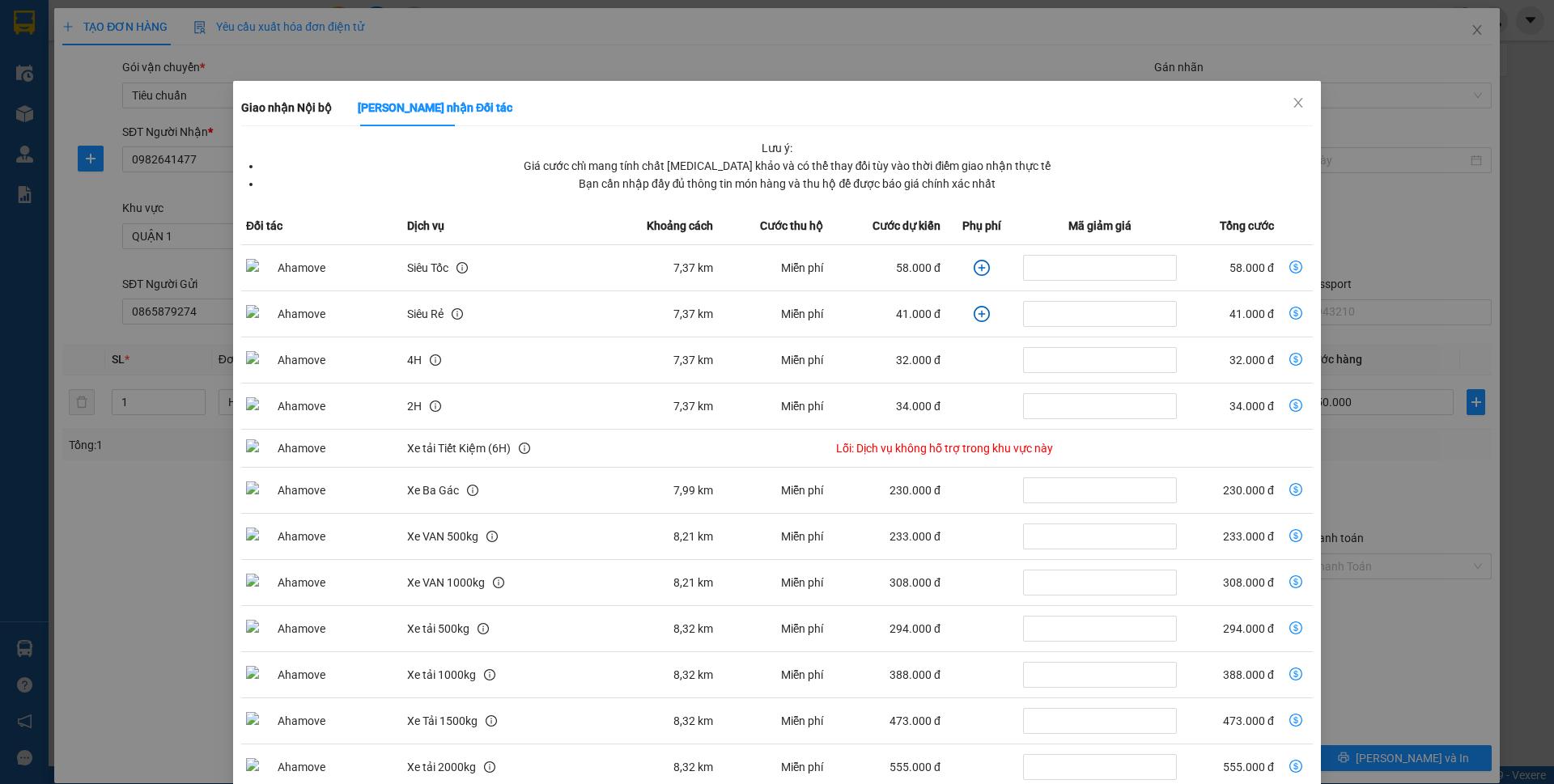
click at [1397, 186] on div "Giao nhận Nội bộ Giao nhận Đối tác Lưu ý: Giá cước chỉ mang tính chất [MEDICAL_…" at bounding box center [777, 392] width 1554 height 784
click at [1277, 97] on span "Close" at bounding box center [1298, 103] width 45 height 45
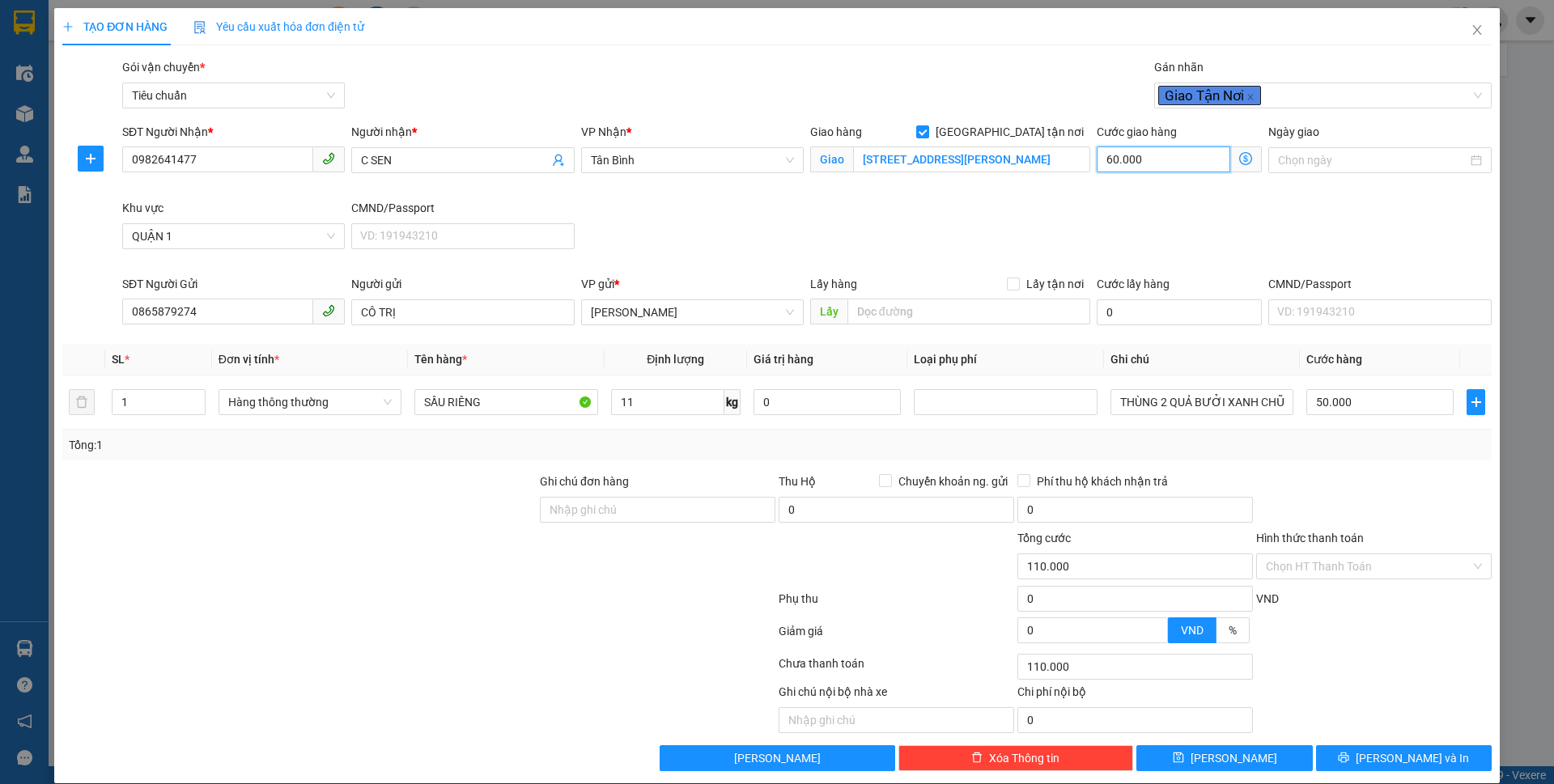
click at [1112, 148] on input "60.000" at bounding box center [1163, 159] width 134 height 26
click at [1277, 233] on div "SĐT Người Nhận * 0982641477 Người nhận * C SEN VP Nhận * Tân Bình Giao hàng Gia…" at bounding box center [806, 198] width 1375 height 152
click at [1366, 554] on input "Hình thức thanh toán" at bounding box center [1367, 566] width 205 height 25
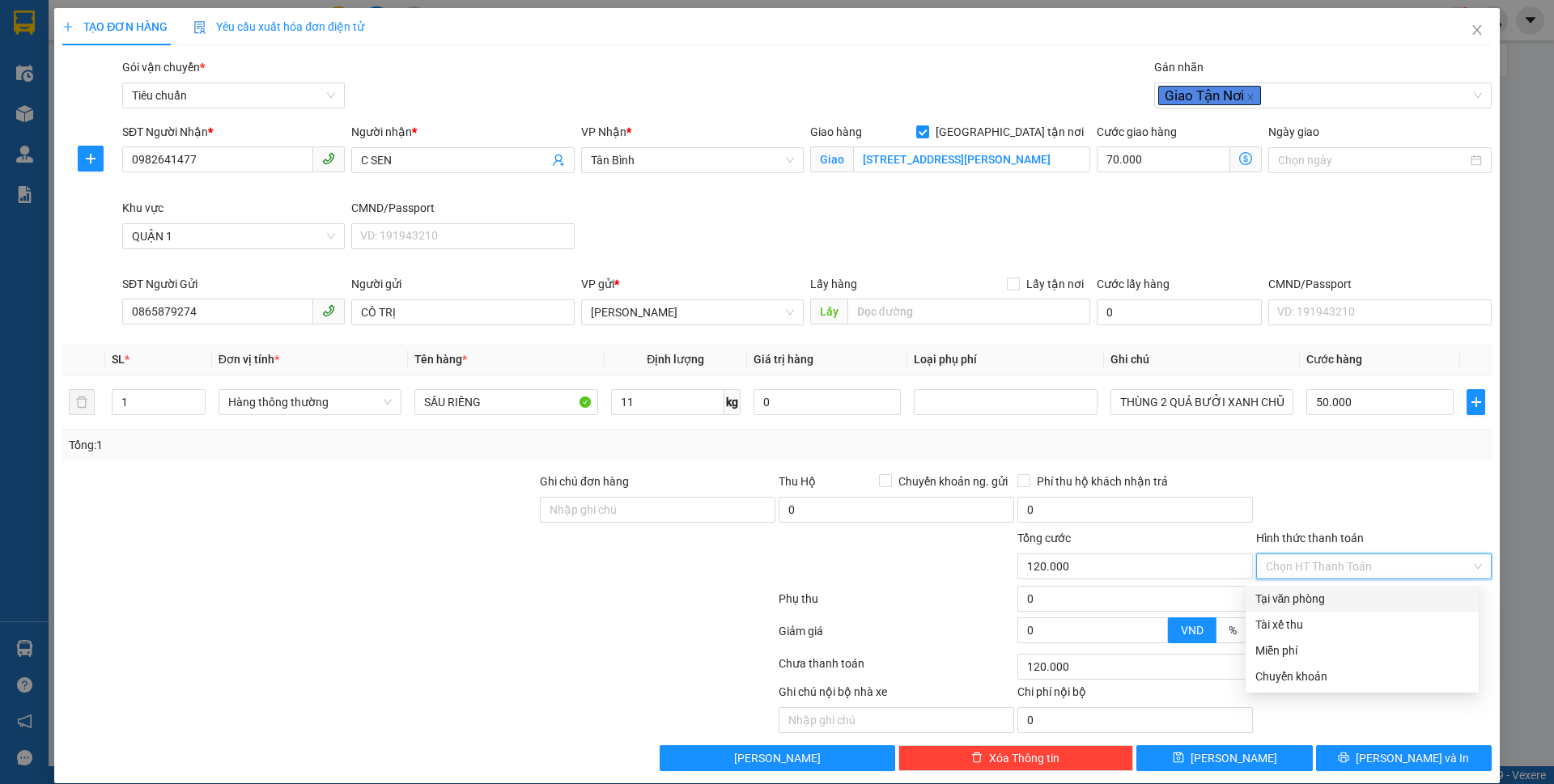
click at [1350, 590] on div "Tại văn phòng" at bounding box center [1363, 599] width 214 height 18
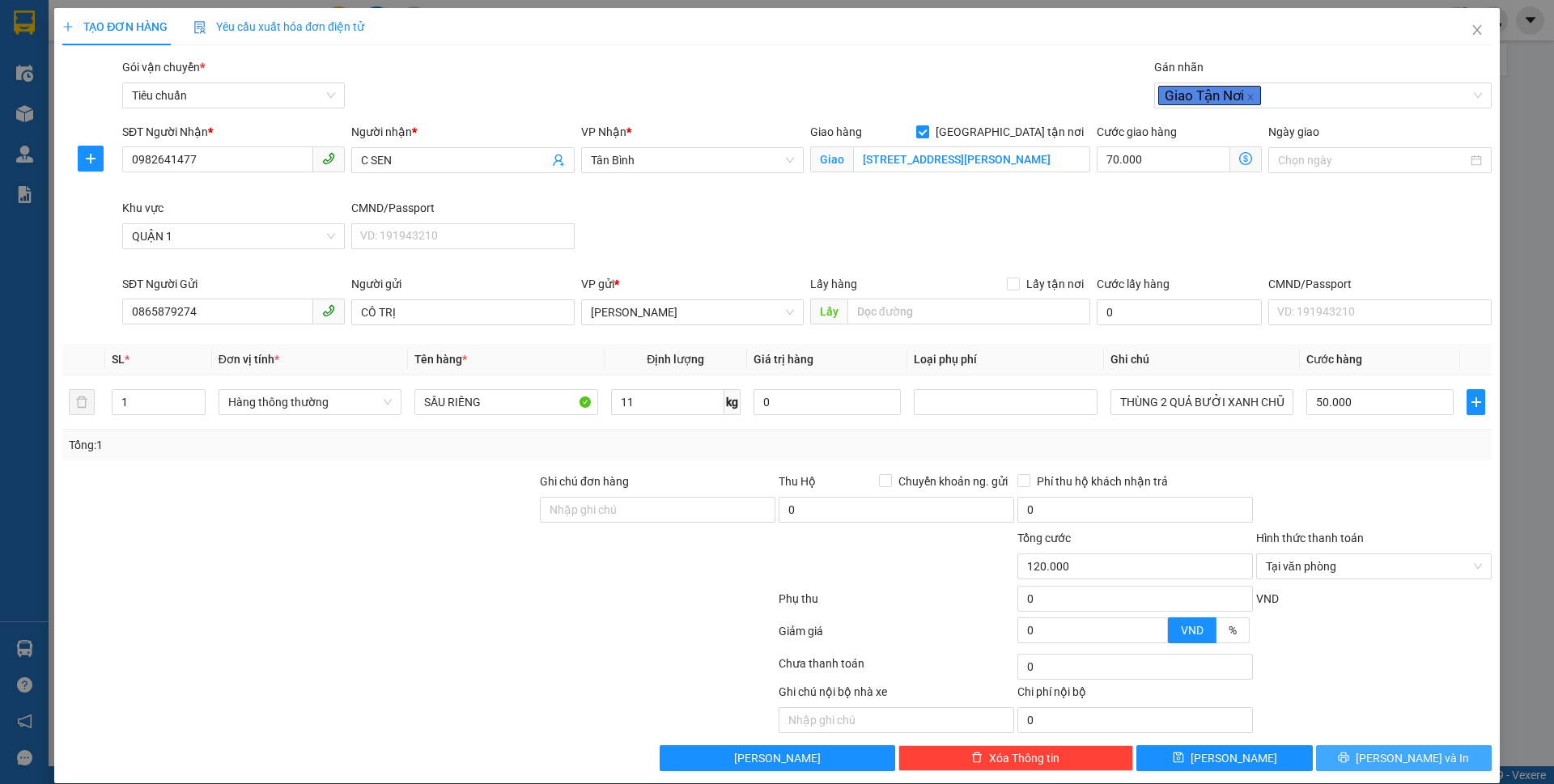
click at [1349, 752] on icon "printer" at bounding box center [1344, 758] width 12 height 12
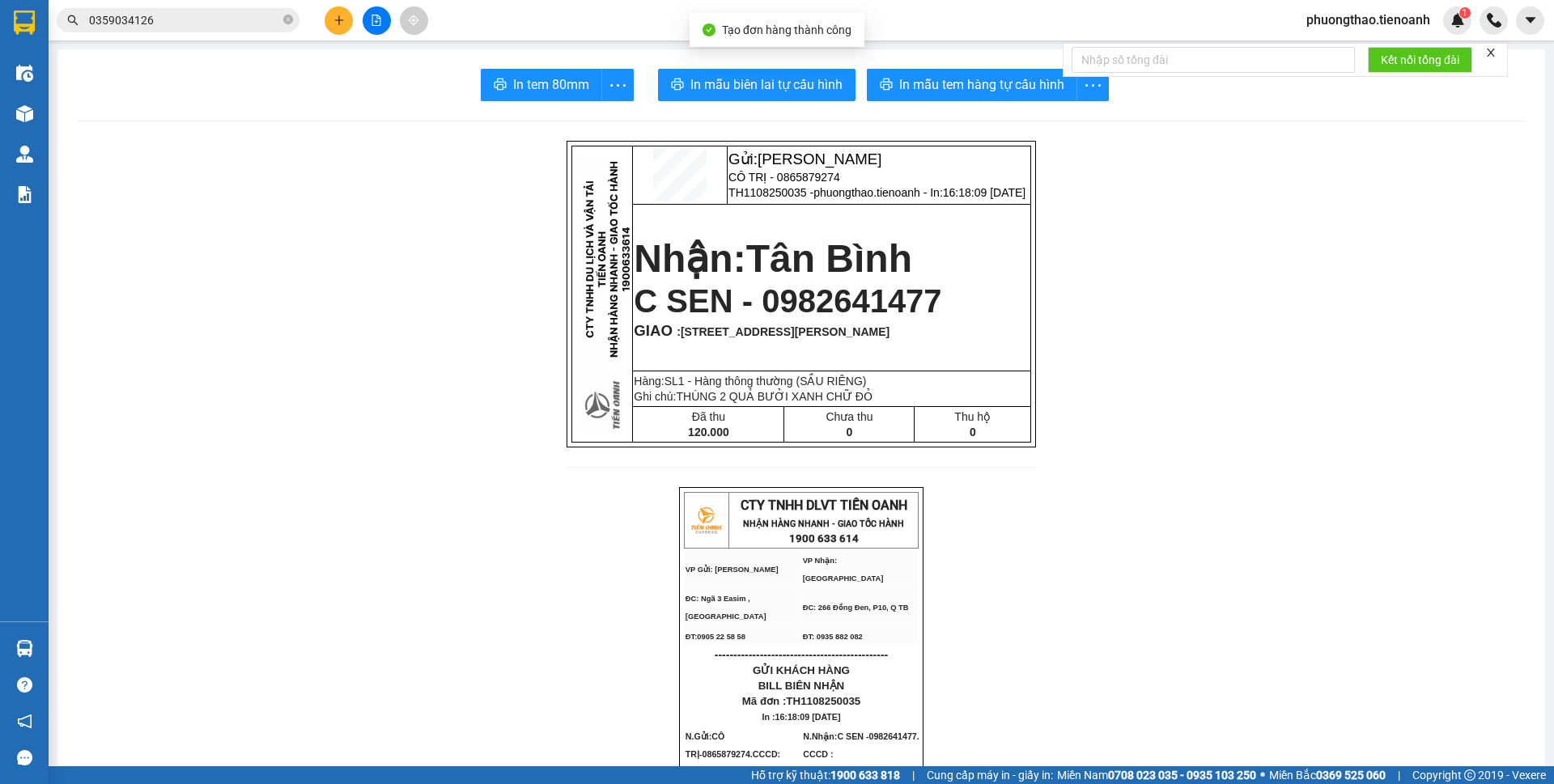
click at [967, 73] on button "In mẫu tem hàng tự cấu hình" at bounding box center [972, 84] width 210 height 32
click at [774, 85] on span "In mẫu biên lai tự cấu hình" at bounding box center [766, 84] width 152 height 21
click at [339, 18] on icon "plus" at bounding box center [340, 21] width 12 height 12
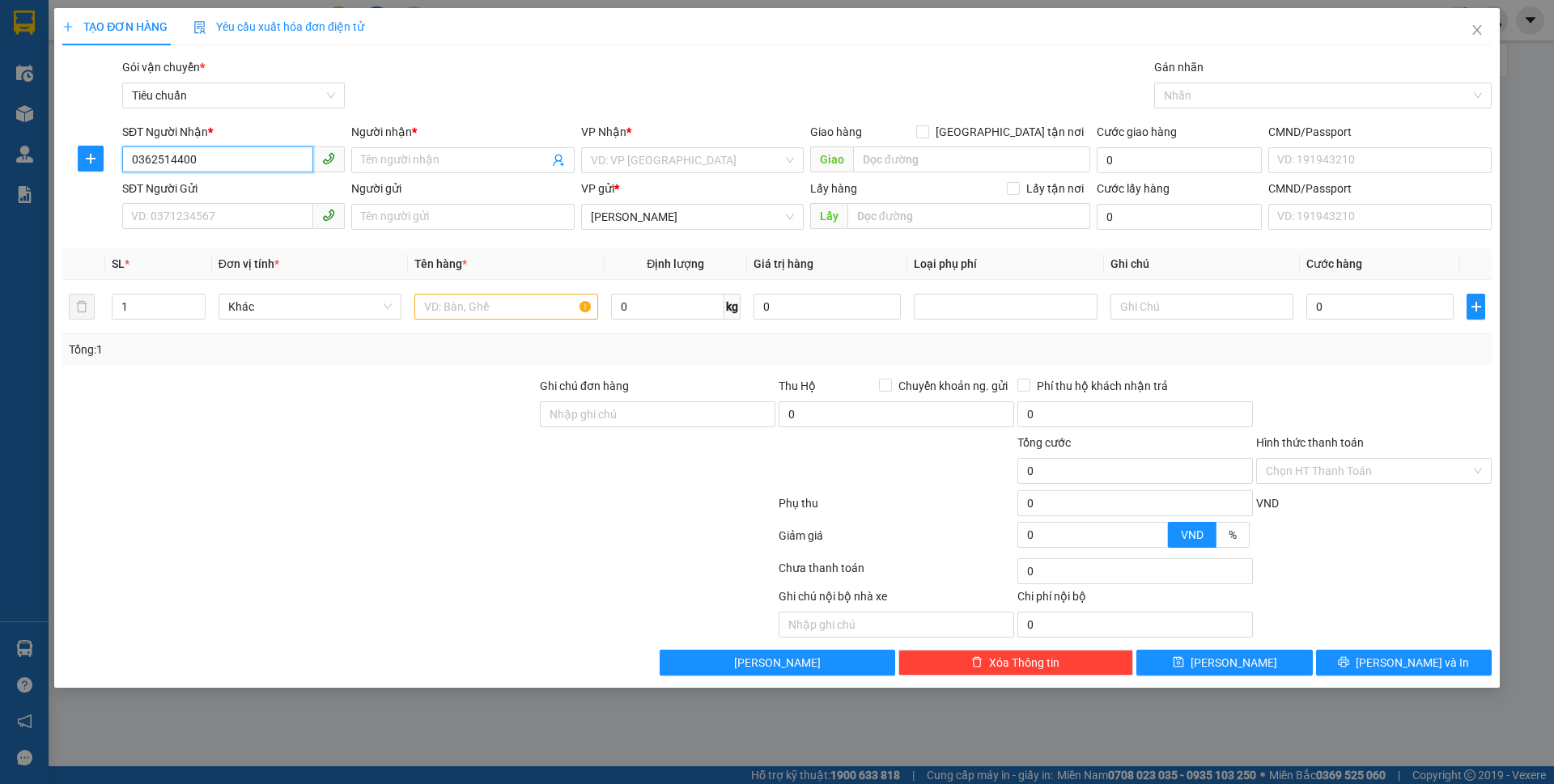
drag, startPoint x: 215, startPoint y: 158, endPoint x: 132, endPoint y: 158, distance: 83.0
click at [132, 158] on input "0362514400" at bounding box center [217, 159] width 191 height 26
click at [168, 196] on div "SĐT Người Gửi" at bounding box center [233, 188] width 223 height 18
click at [168, 203] on input "SĐT Người Gửi" at bounding box center [217, 216] width 191 height 26
click at [172, 209] on input "SĐT Người Gửi" at bounding box center [217, 216] width 191 height 26
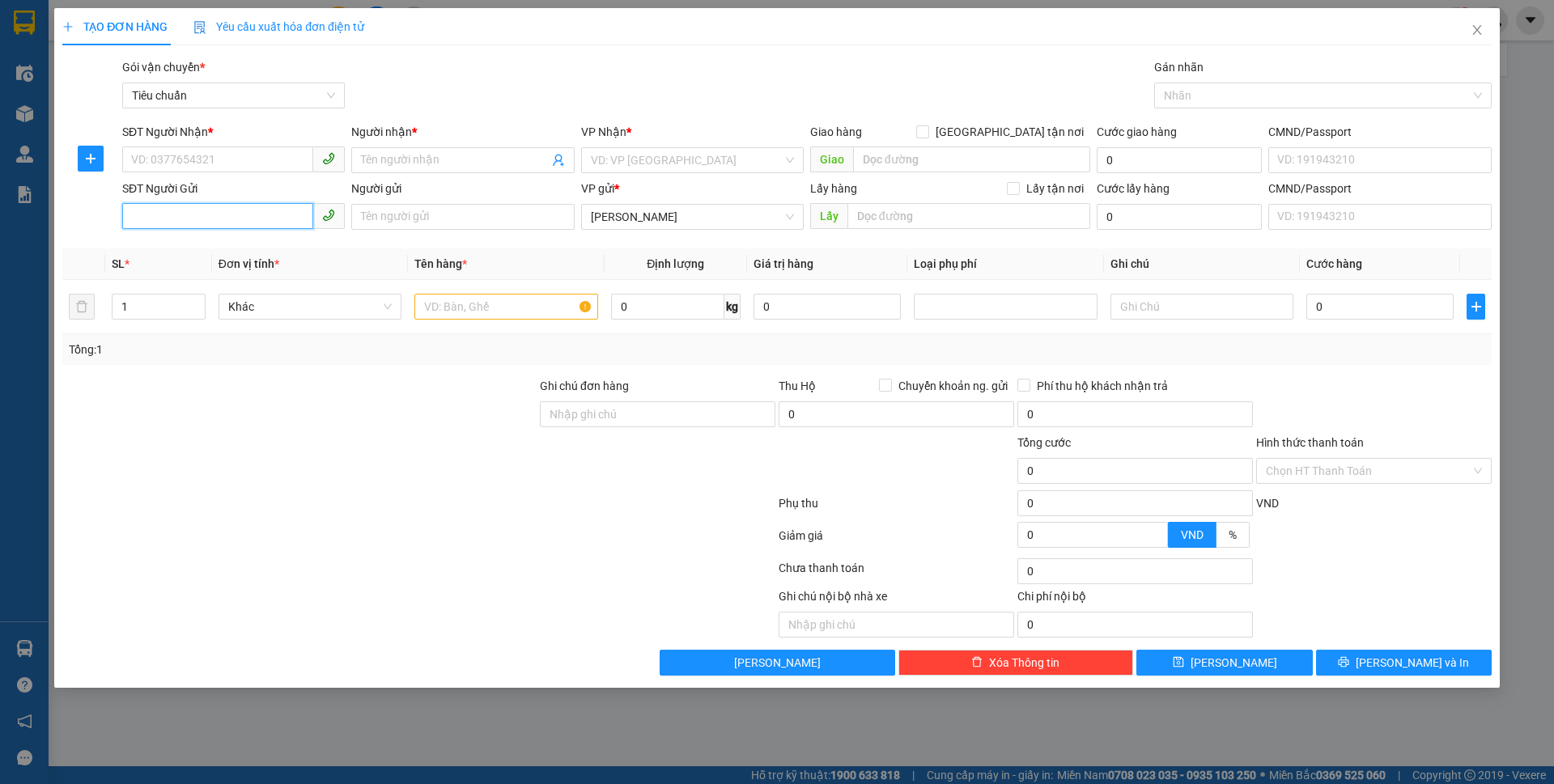
paste input "0362514400"
click at [228, 221] on input "0362514400" at bounding box center [217, 216] width 191 height 26
click at [164, 228] on input "0362514400" at bounding box center [217, 216] width 191 height 26
click at [225, 213] on input "0362314400" at bounding box center [217, 216] width 191 height 26
drag, startPoint x: 225, startPoint y: 213, endPoint x: 120, endPoint y: 209, distance: 105.1
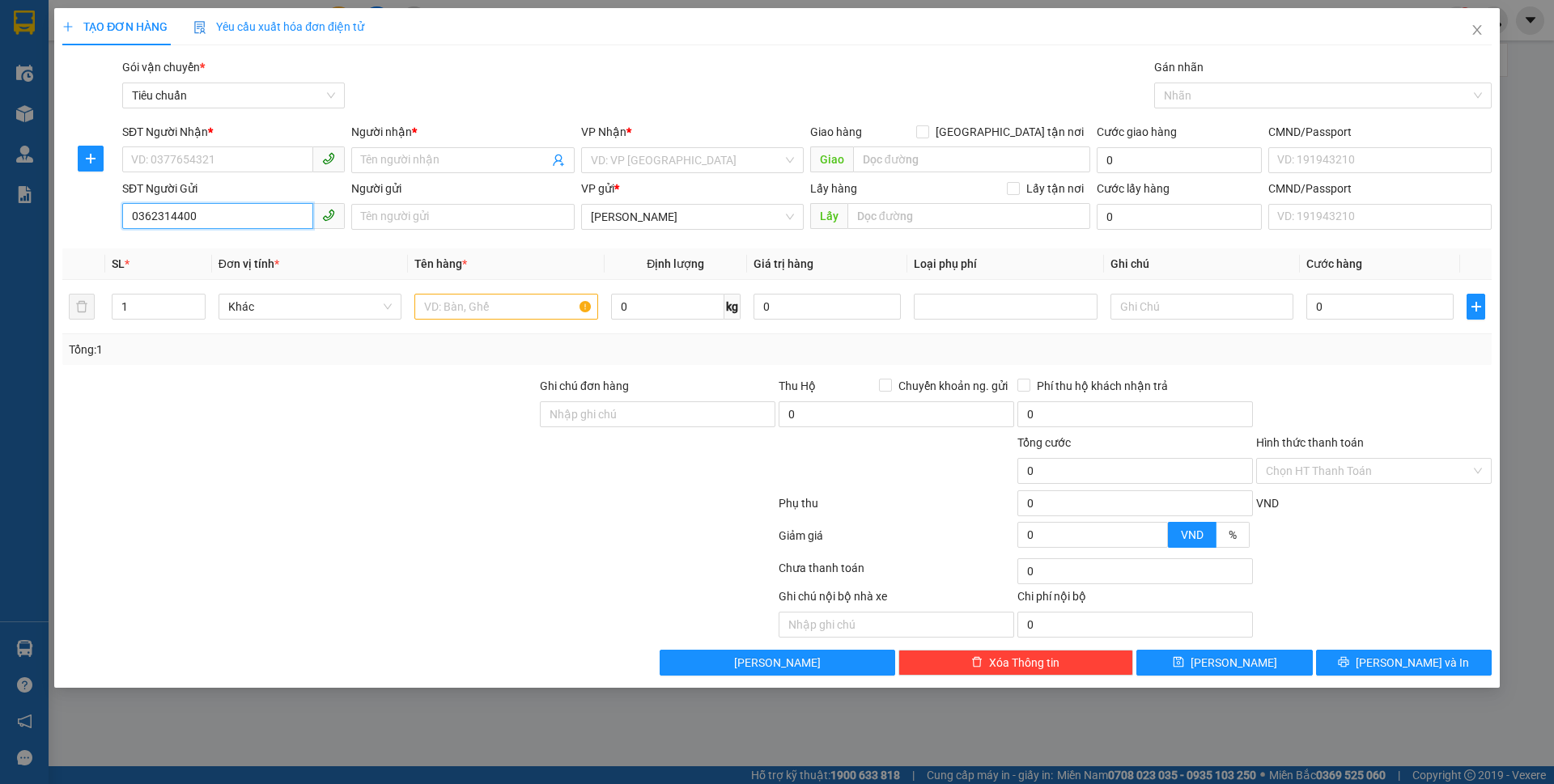
click at [120, 209] on div "SĐT Người Gửi 0362314400 0362314400" at bounding box center [233, 208] width 229 height 57
click at [159, 158] on input "SĐT Người Nhận *" at bounding box center [217, 159] width 191 height 26
paste input "0362314400"
click at [246, 184] on div "0362314400 - A Phùng" at bounding box center [233, 192] width 203 height 18
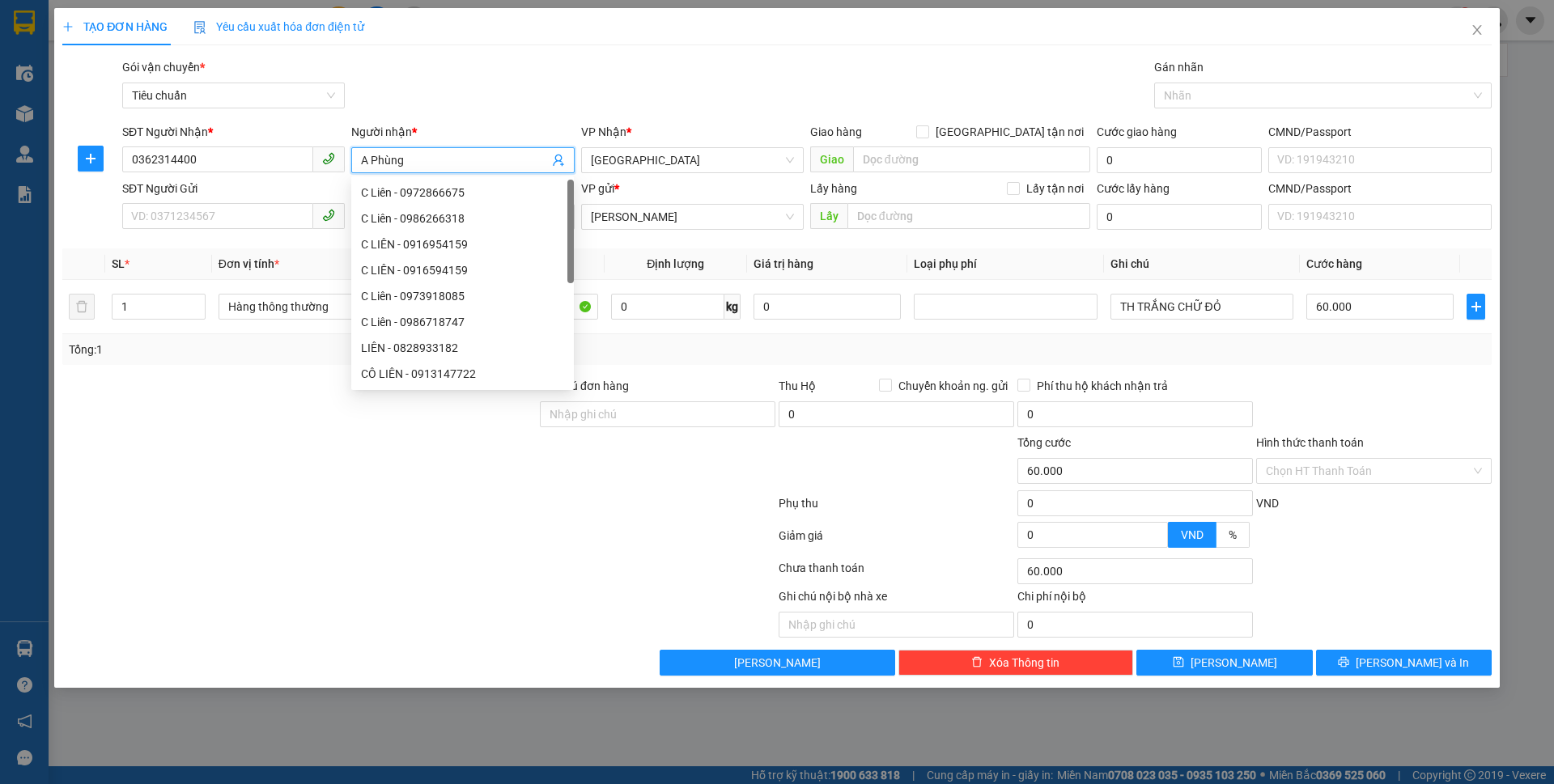
drag, startPoint x: 416, startPoint y: 161, endPoint x: 378, endPoint y: 150, distance: 39.6
click at [378, 150] on span "A Phùng" at bounding box center [462, 160] width 223 height 26
click at [656, 156] on span "[GEOGRAPHIC_DATA]" at bounding box center [692, 160] width 203 height 25
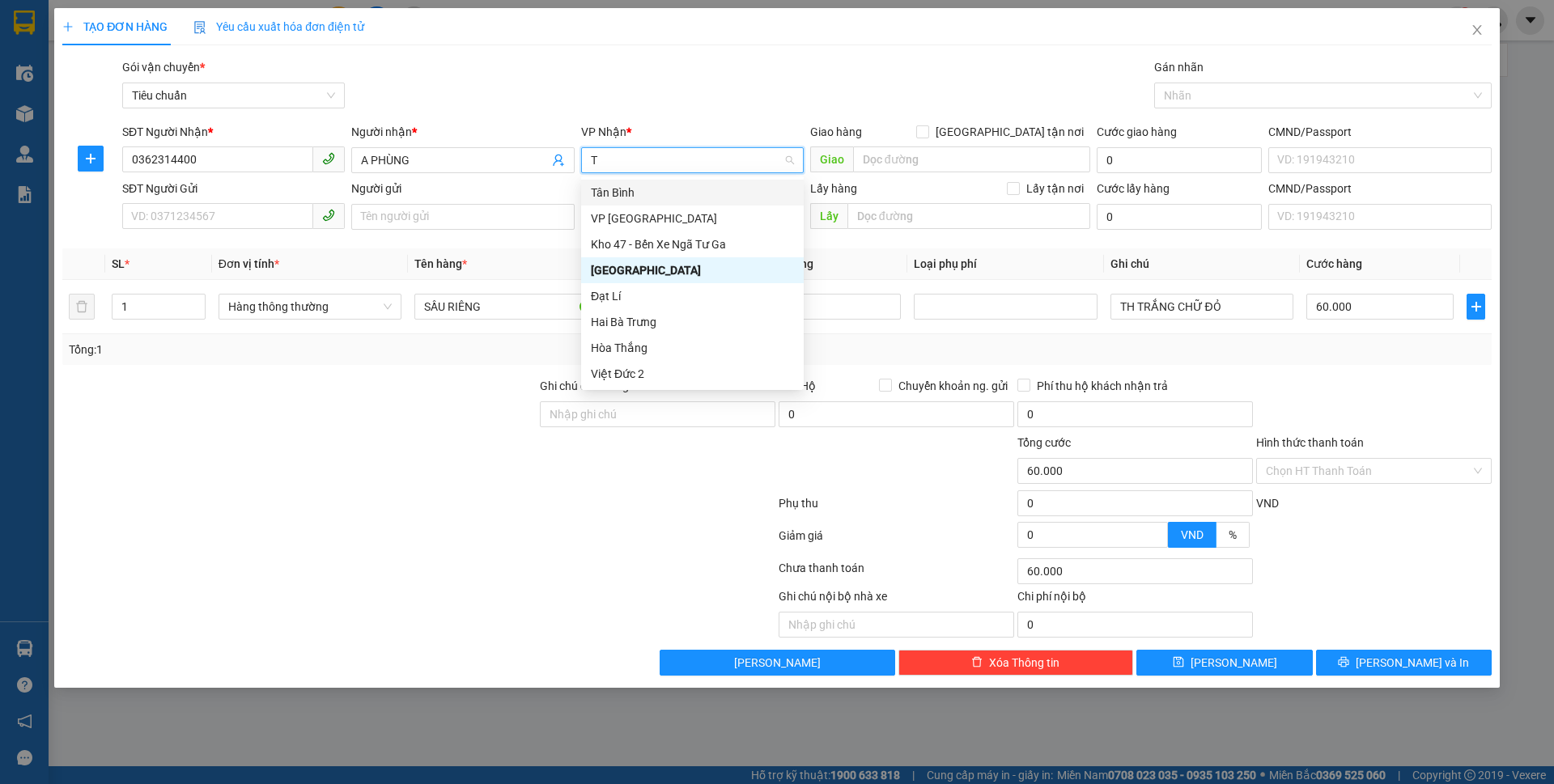
click at [638, 183] on div "Tân Bình" at bounding box center [692, 192] width 203 height 18
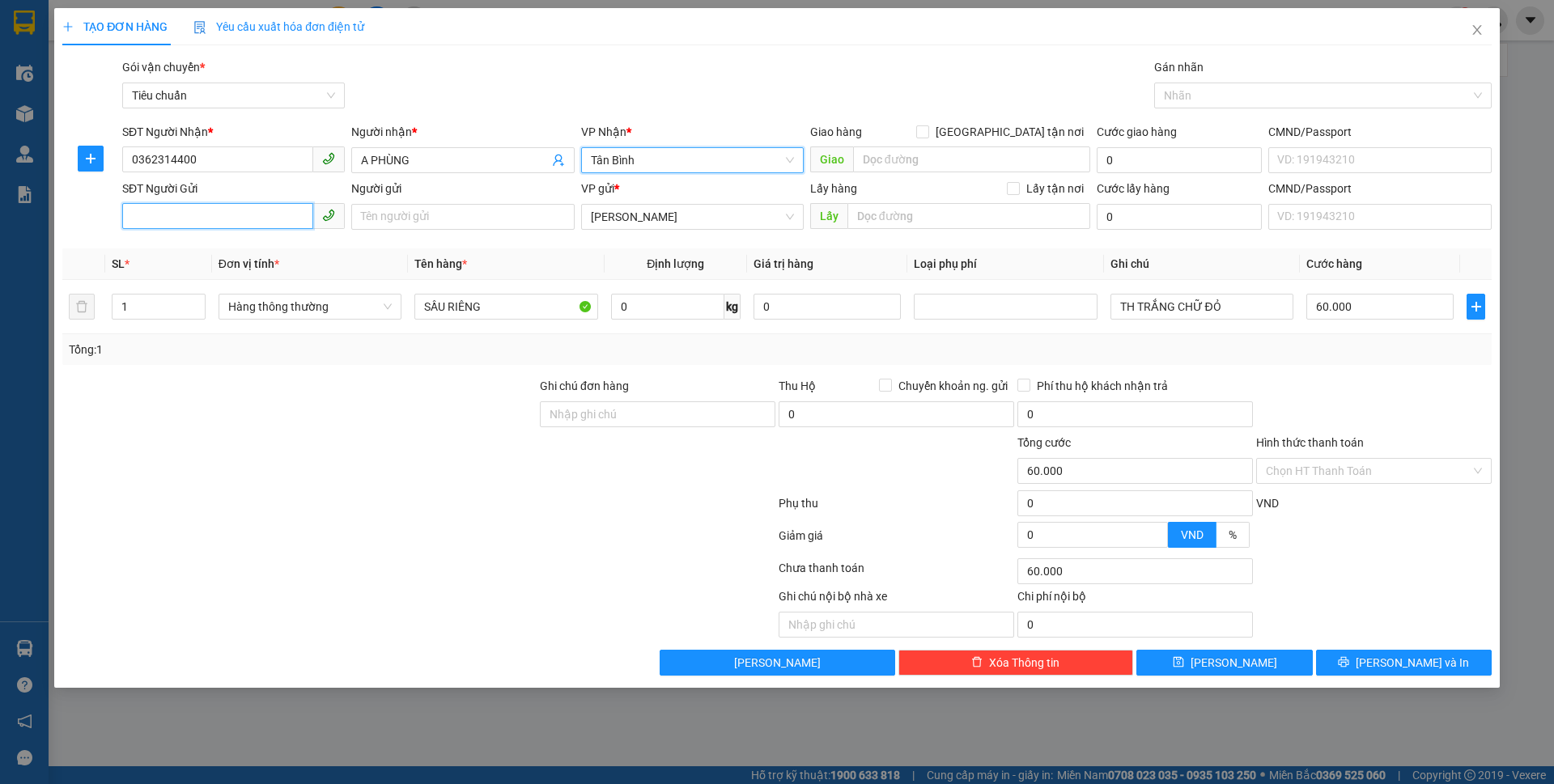
click at [165, 207] on input "SĐT Người Gửi" at bounding box center [217, 216] width 191 height 26
click at [228, 256] on div "0977593245 - A thanh" at bounding box center [233, 249] width 203 height 18
drag, startPoint x: 426, startPoint y: 210, endPoint x: 348, endPoint y: 228, distance: 80.0
click at [348, 228] on div "Người gửi A thanh" at bounding box center [461, 208] width 229 height 57
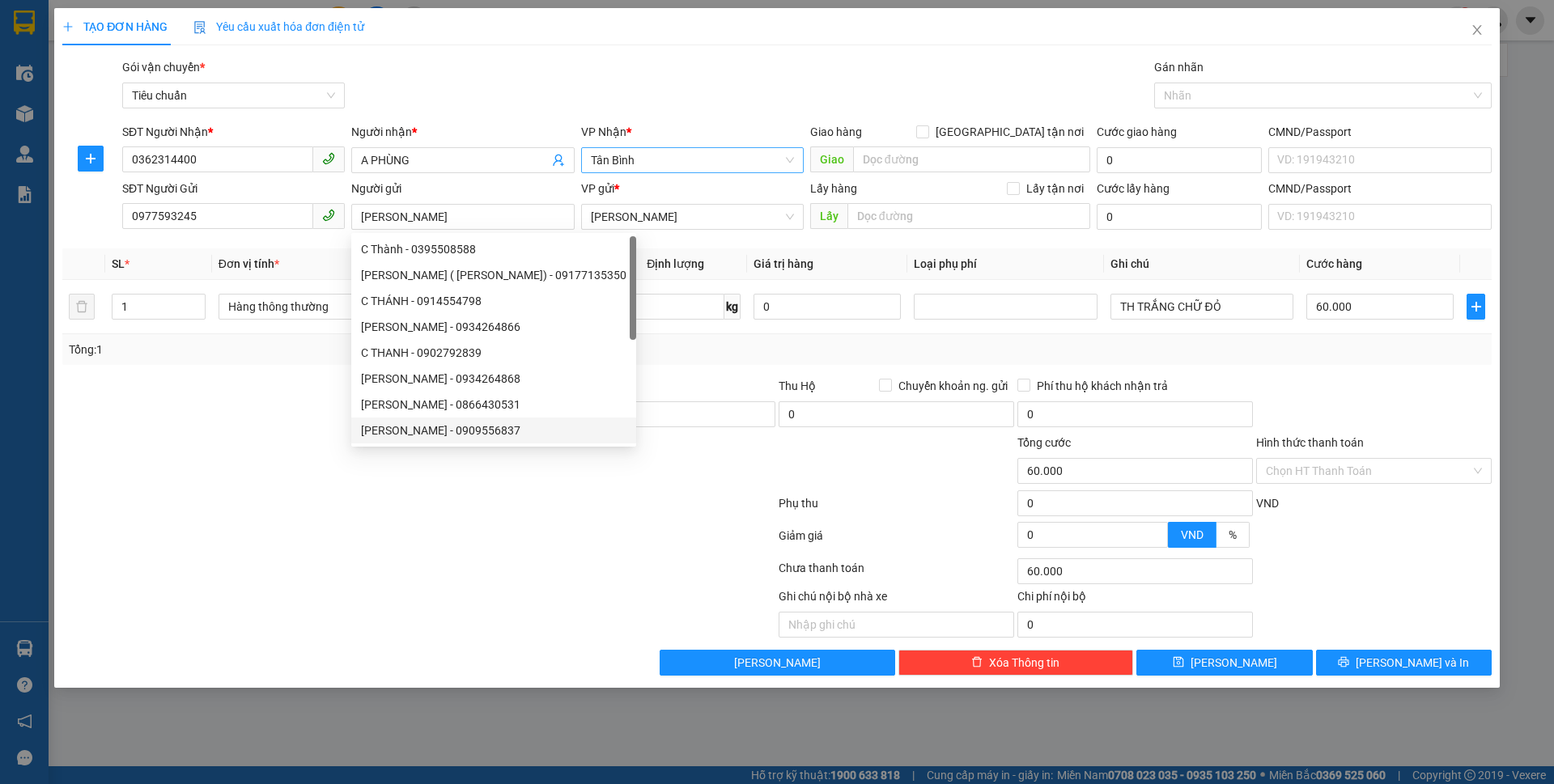
click at [335, 481] on div at bounding box center [299, 462] width 477 height 57
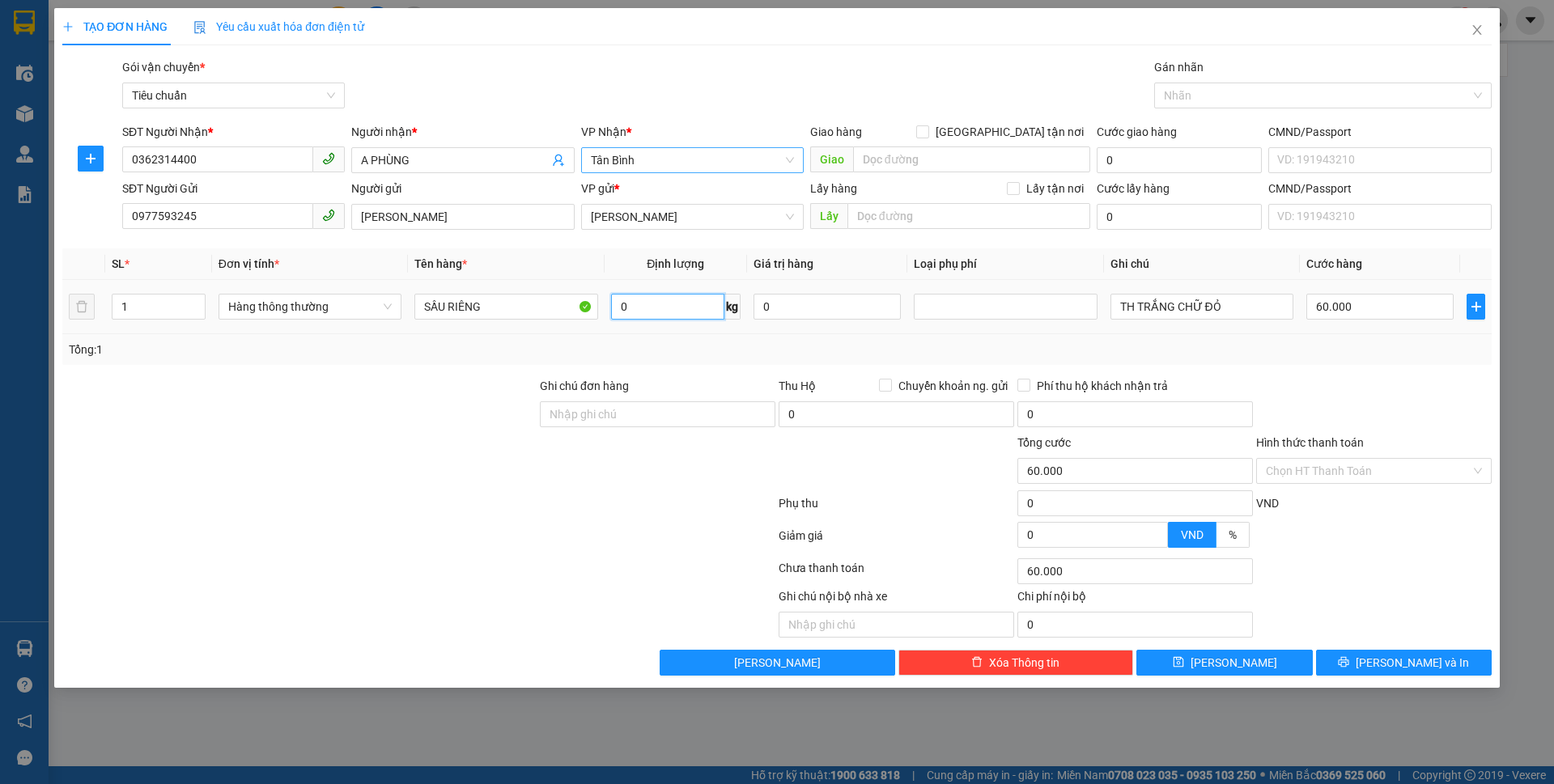
click at [643, 309] on input "0" at bounding box center [667, 306] width 113 height 26
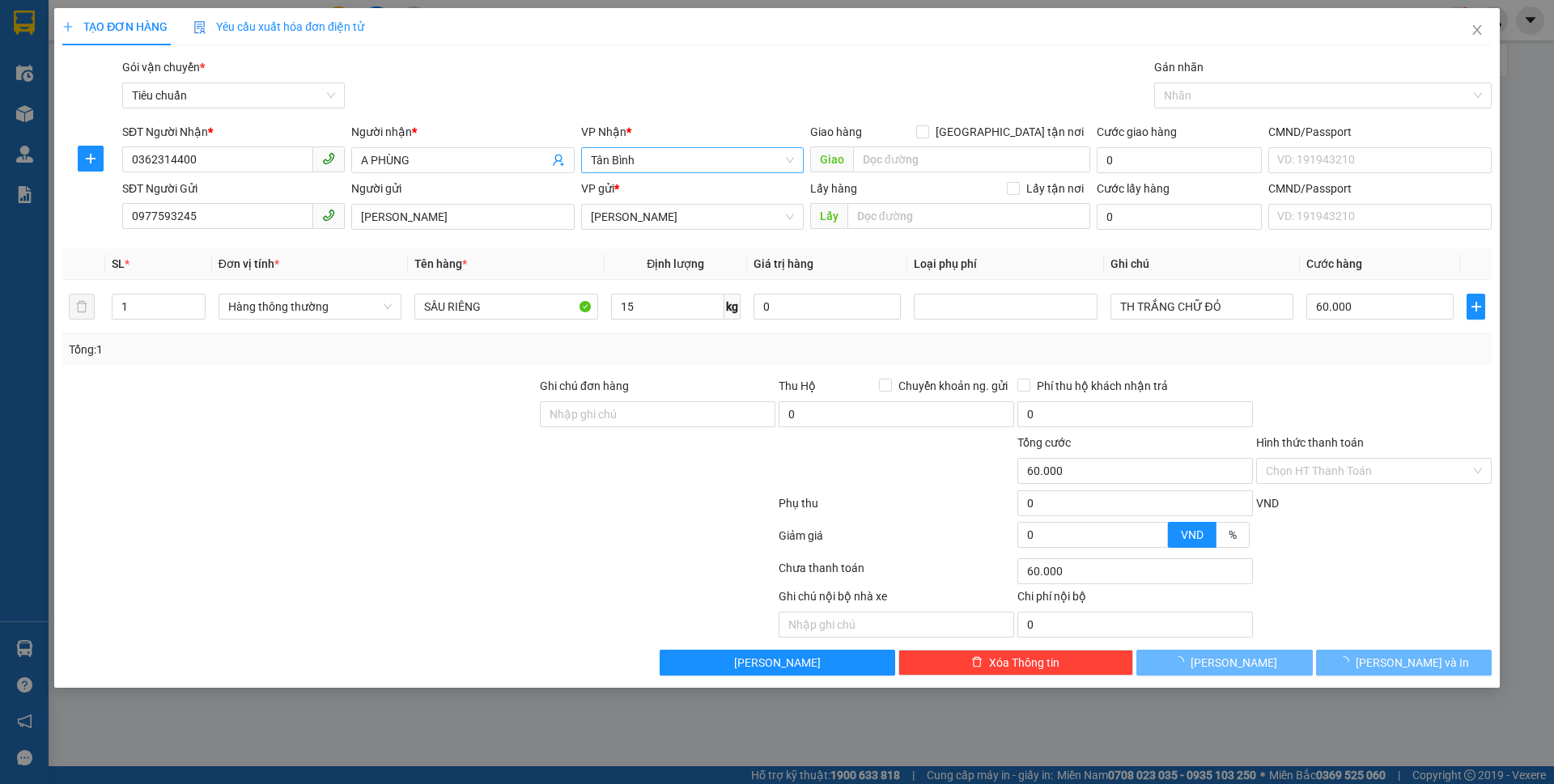
click at [542, 341] on div "Tổng: 1" at bounding box center [334, 349] width 531 height 18
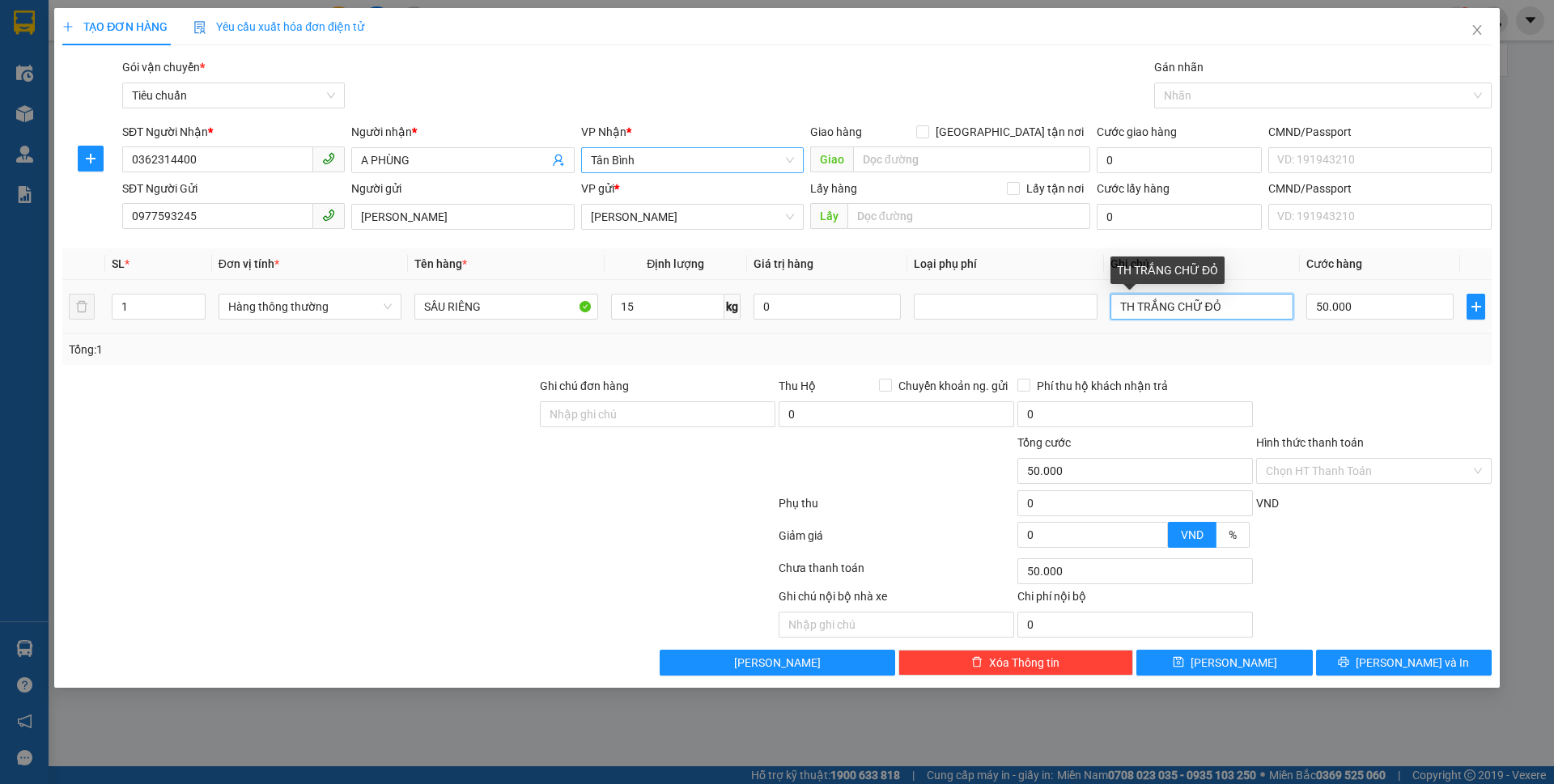
drag, startPoint x: 1216, startPoint y: 302, endPoint x: 1103, endPoint y: 294, distance: 113.3
click at [1103, 294] on td "TH TRẮNG CHỮ ĐỎ" at bounding box center [1202, 306] width 196 height 54
click at [1141, 307] on input "THÙ CÁI LÂN CHỮ XANH LÁ" at bounding box center [1202, 306] width 183 height 26
click at [1416, 475] on input "Hình thức thanh toán" at bounding box center [1367, 470] width 205 height 25
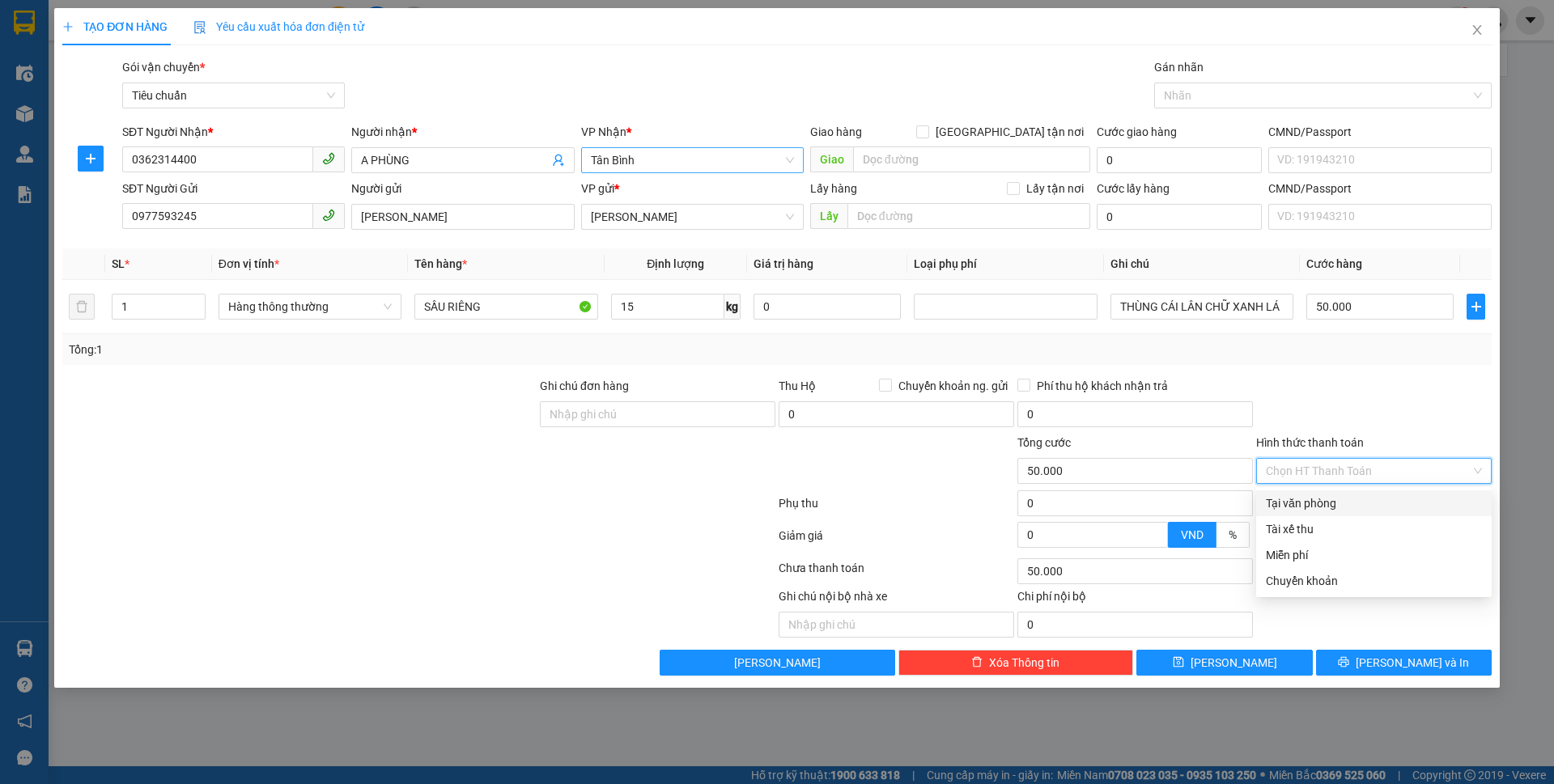
drag, startPoint x: 1385, startPoint y: 499, endPoint x: 1394, endPoint y: 573, distance: 74.5
click at [1383, 500] on div "Tại văn phòng" at bounding box center [1373, 503] width 216 height 18
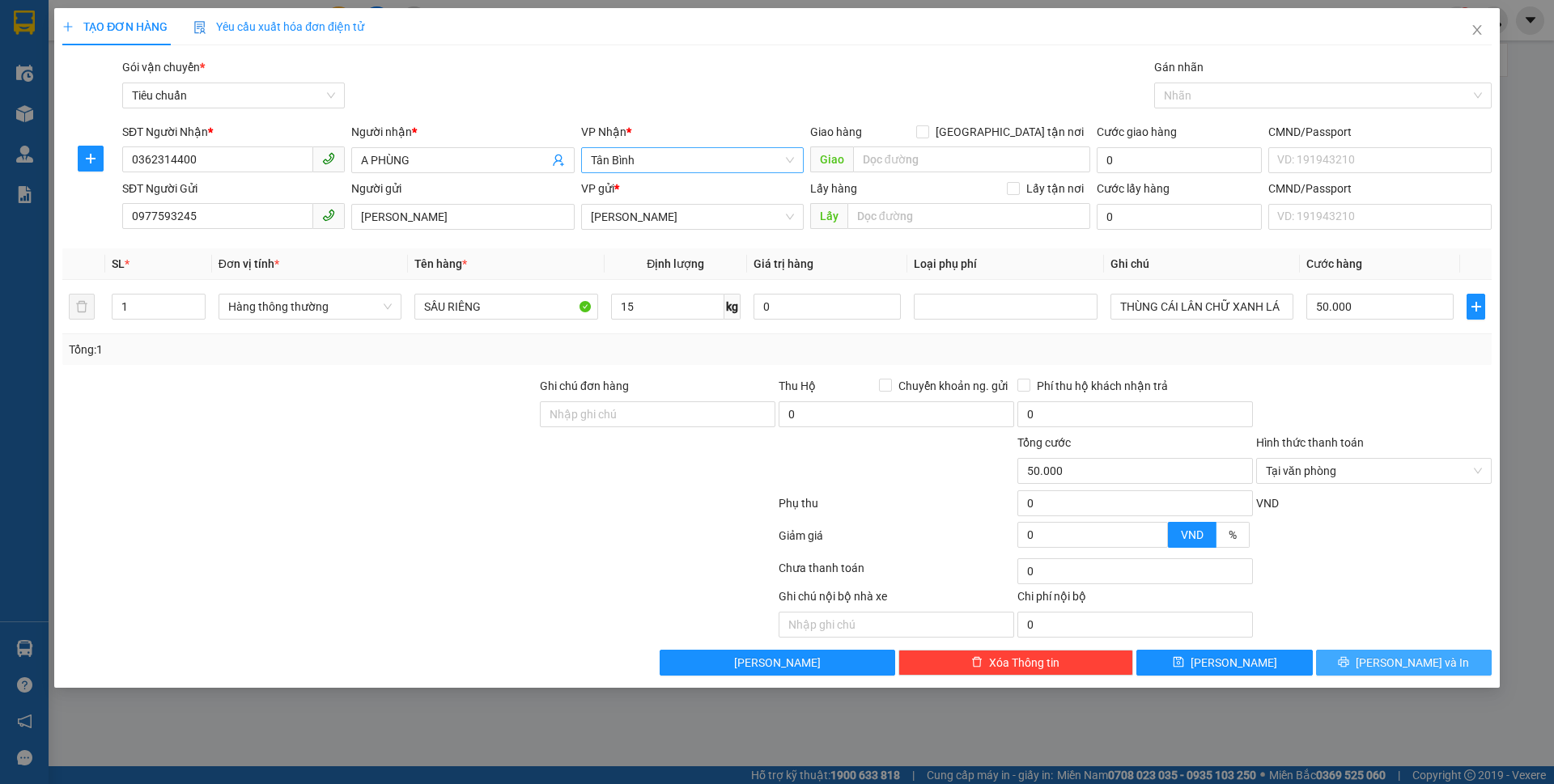
click at [1403, 657] on span "[PERSON_NAME] và In" at bounding box center [1412, 662] width 113 height 18
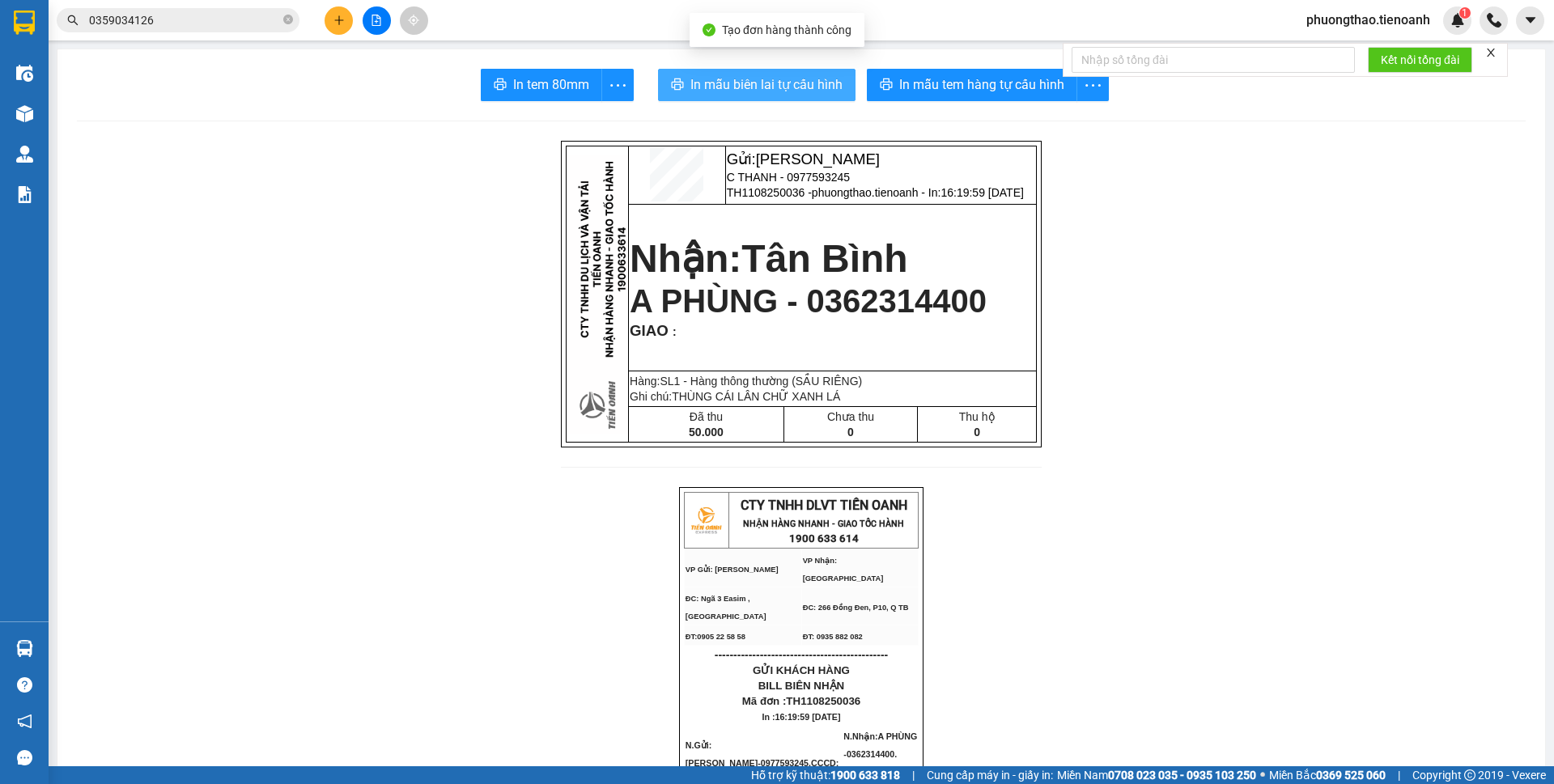
click at [758, 82] on span "In mẫu biên lai tự cấu hình" at bounding box center [766, 84] width 152 height 21
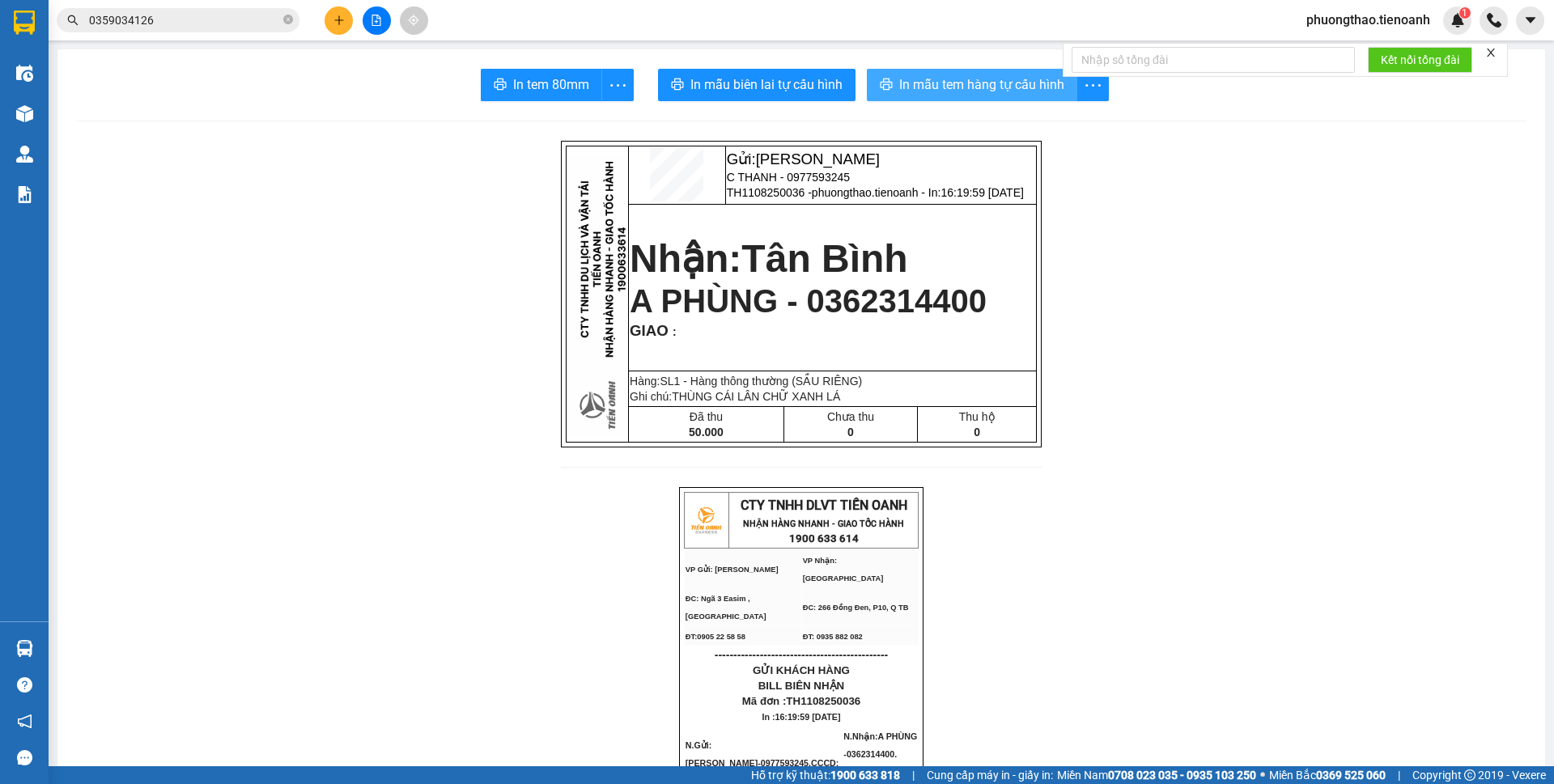
click at [933, 79] on span "In mẫu tem hàng tự cấu hình" at bounding box center [982, 84] width 165 height 21
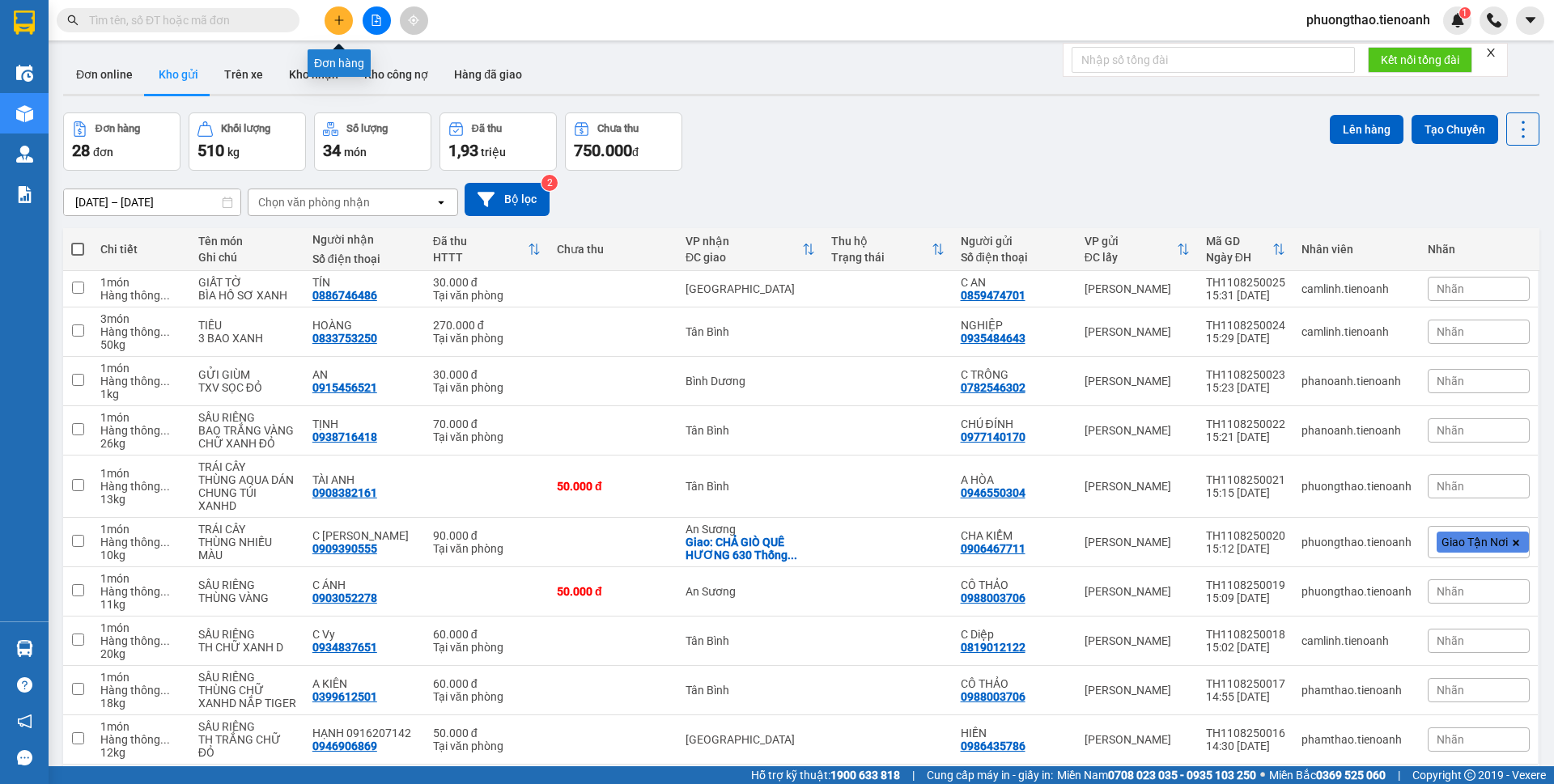
click at [334, 26] on icon "plus" at bounding box center [340, 21] width 12 height 12
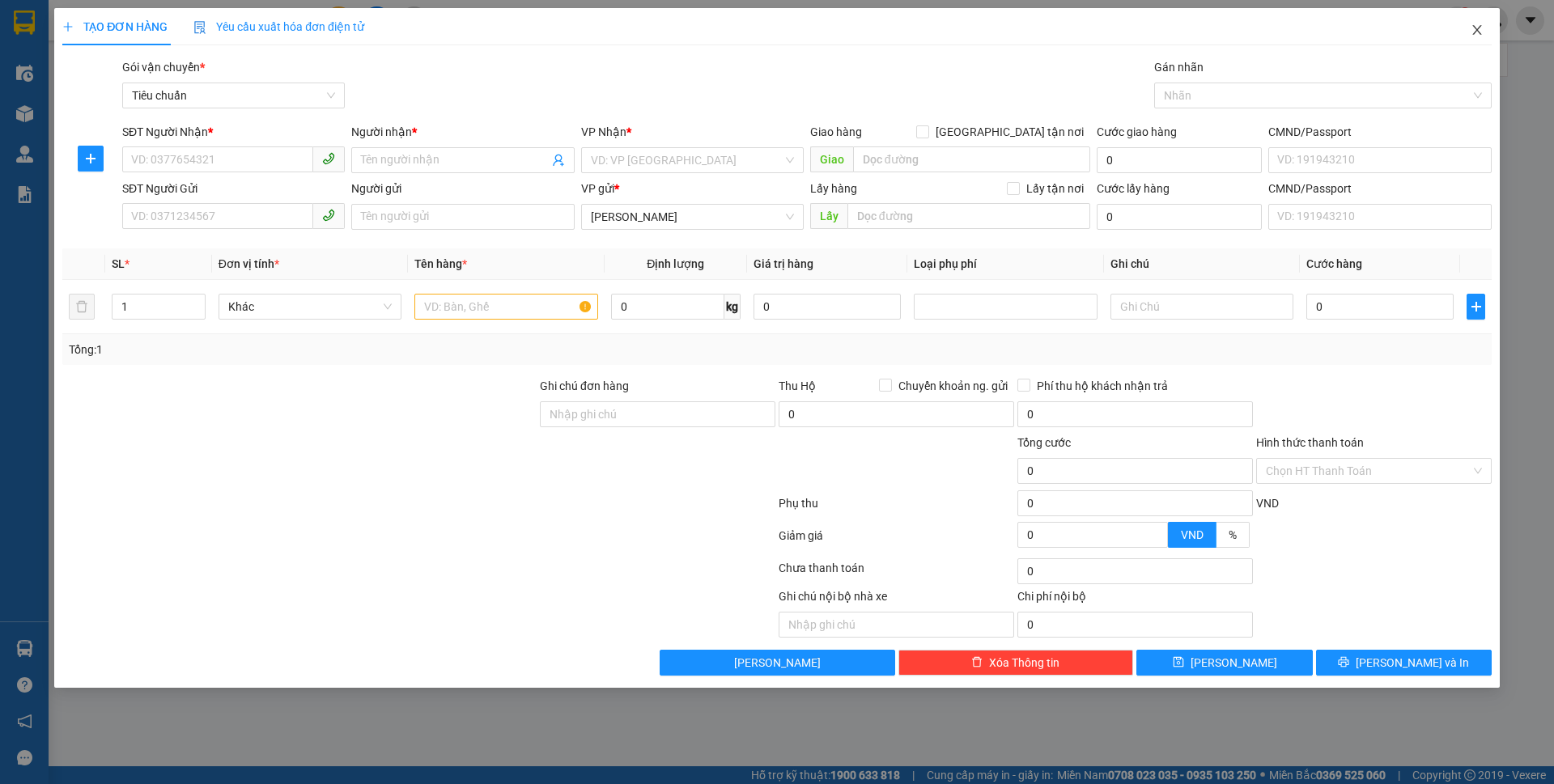
click at [1486, 30] on span "Close" at bounding box center [1476, 30] width 45 height 45
